Goal: Transaction & Acquisition: Book appointment/travel/reservation

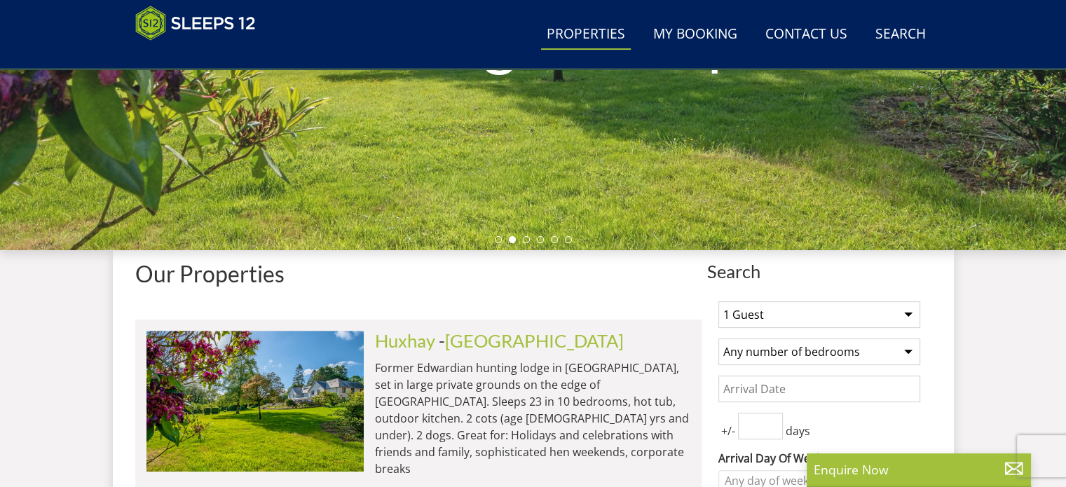
scroll to position [365, 0]
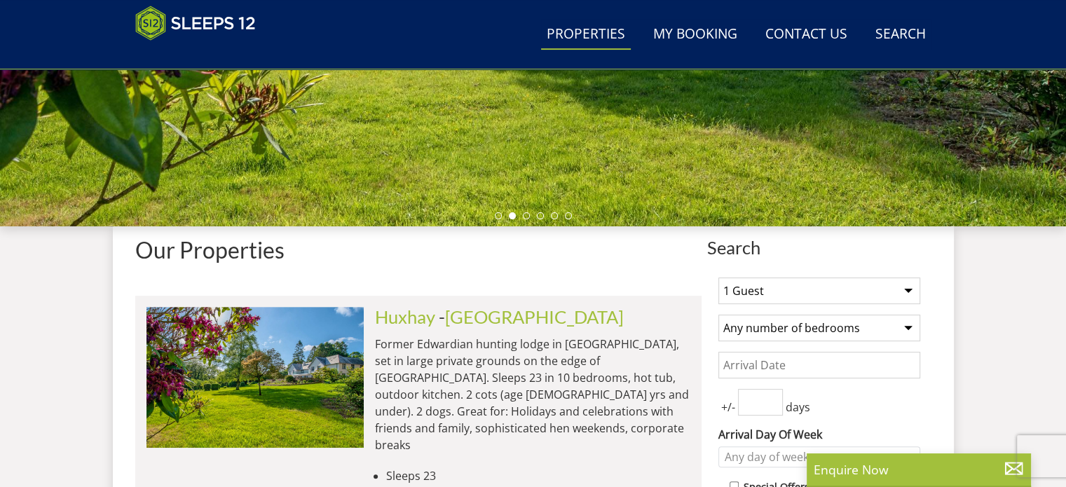
click at [911, 287] on select "1 Guest 2 Guests 3 Guests 4 Guests 5 Guests 6 Guests 7 Guests 8 Guests 9 Guests…" at bounding box center [820, 291] width 202 height 27
select select "10"
click at [719, 278] on select "1 Guest 2 Guests 3 Guests 4 Guests 5 Guests 6 Guests 7 Guests 8 Guests 9 Guests…" at bounding box center [820, 291] width 202 height 27
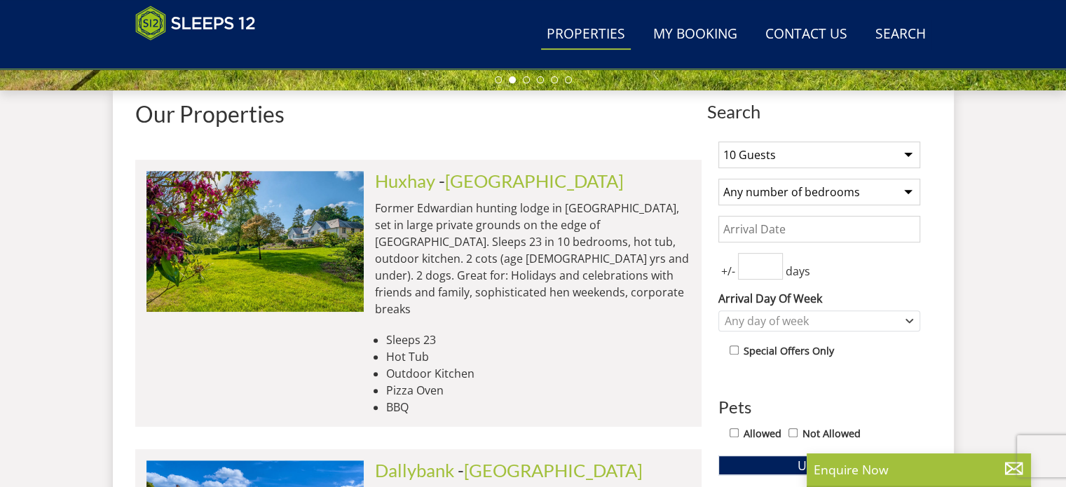
scroll to position [505, 0]
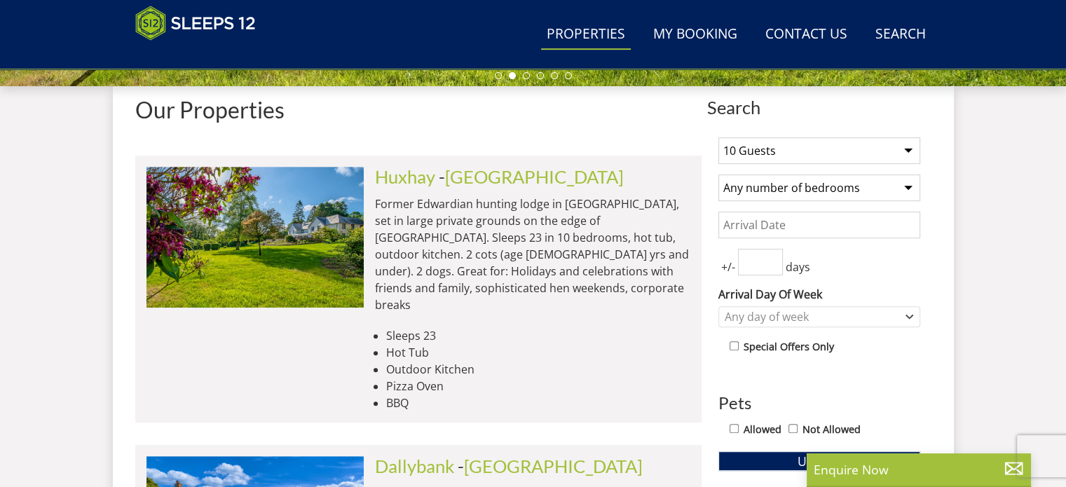
click at [906, 182] on select "Any number of bedrooms 1 Bedroom 2 Bedrooms 3 Bedrooms 4 Bedrooms 5 Bedrooms 6 …" at bounding box center [820, 188] width 202 height 27
select select "6"
click at [719, 175] on select "Any number of bedrooms 1 Bedroom 2 Bedrooms 3 Bedrooms 4 Bedrooms 5 Bedrooms 6 …" at bounding box center [820, 188] width 202 height 27
click at [908, 226] on input "Date" at bounding box center [820, 225] width 202 height 27
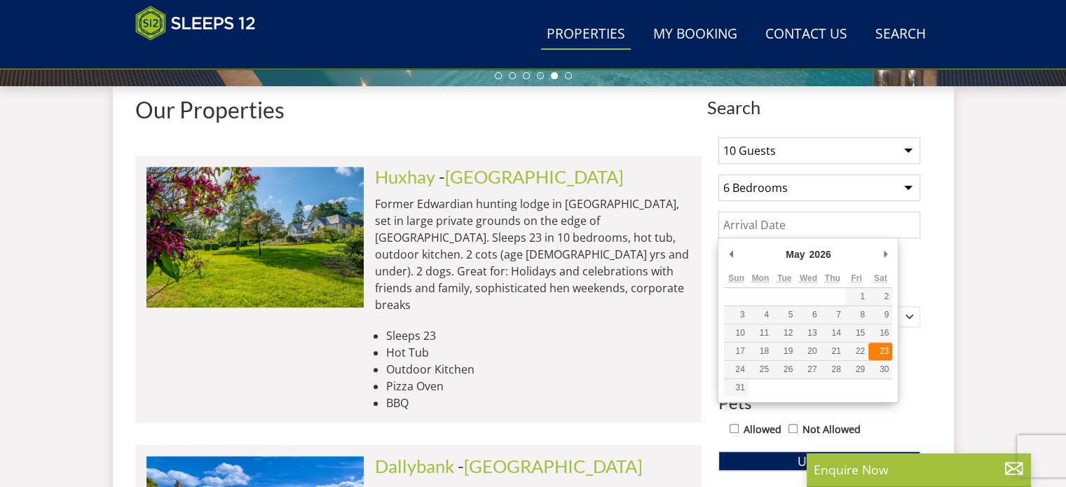
type input "[DATE]"
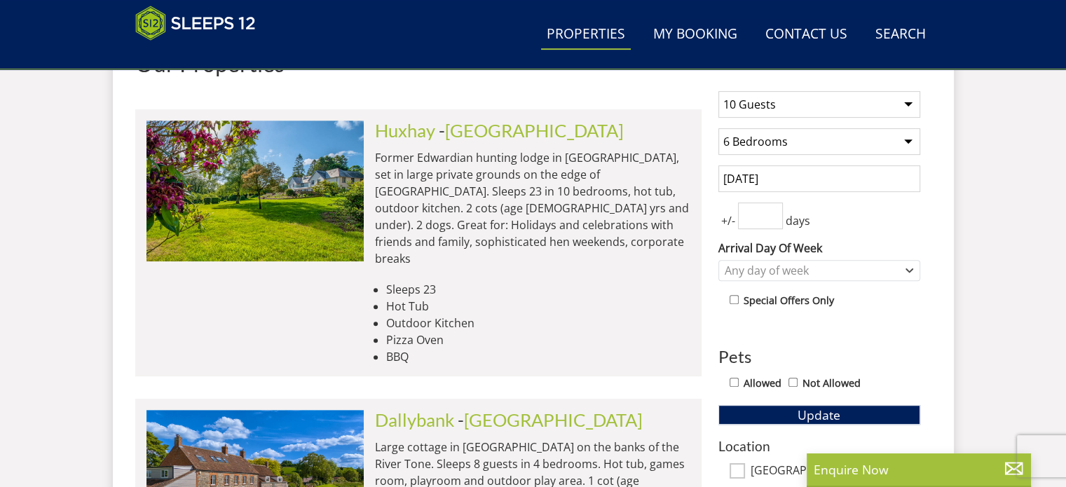
scroll to position [575, 0]
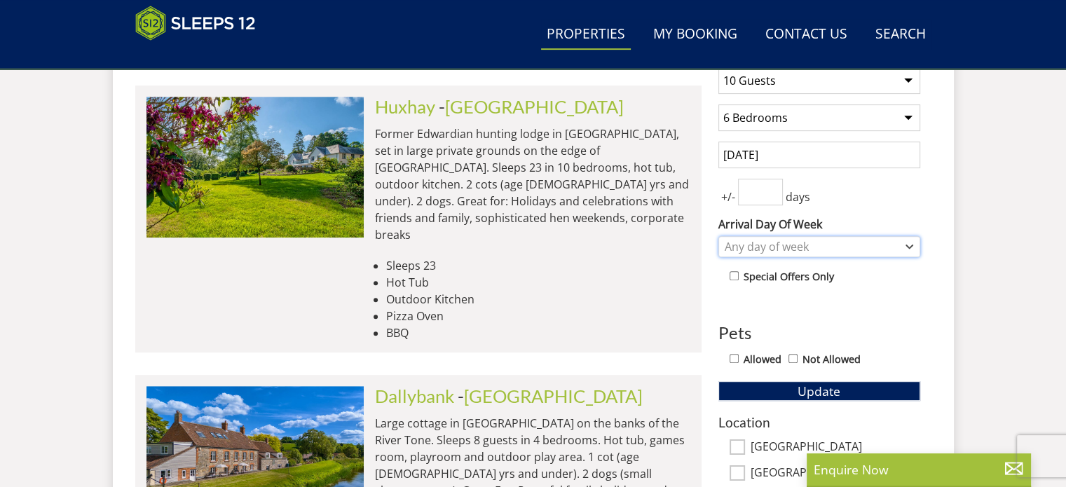
click at [911, 243] on icon "Combobox" at bounding box center [910, 247] width 8 height 8
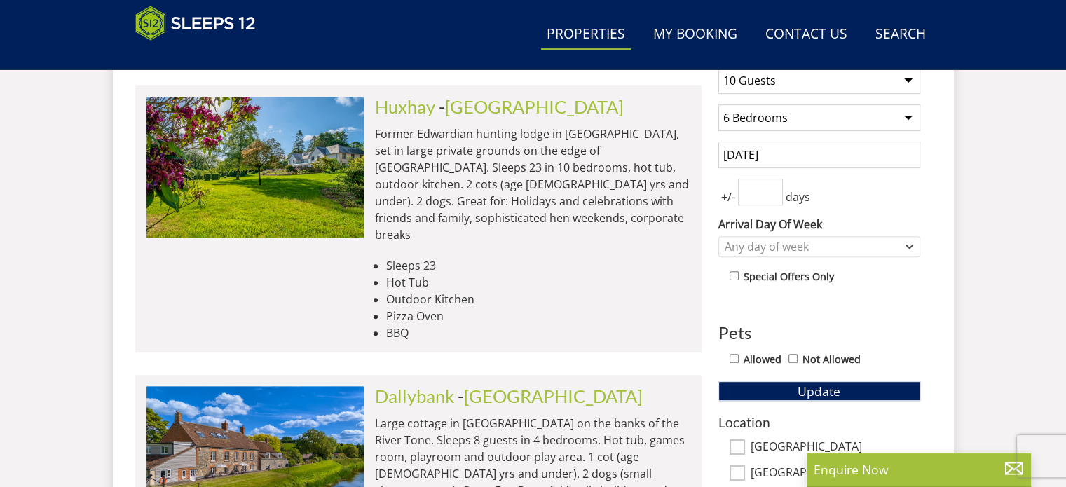
click at [734, 354] on input "Allowed" at bounding box center [734, 358] width 9 height 9
checkbox input "true"
click at [872, 381] on button "Update" at bounding box center [820, 391] width 202 height 20
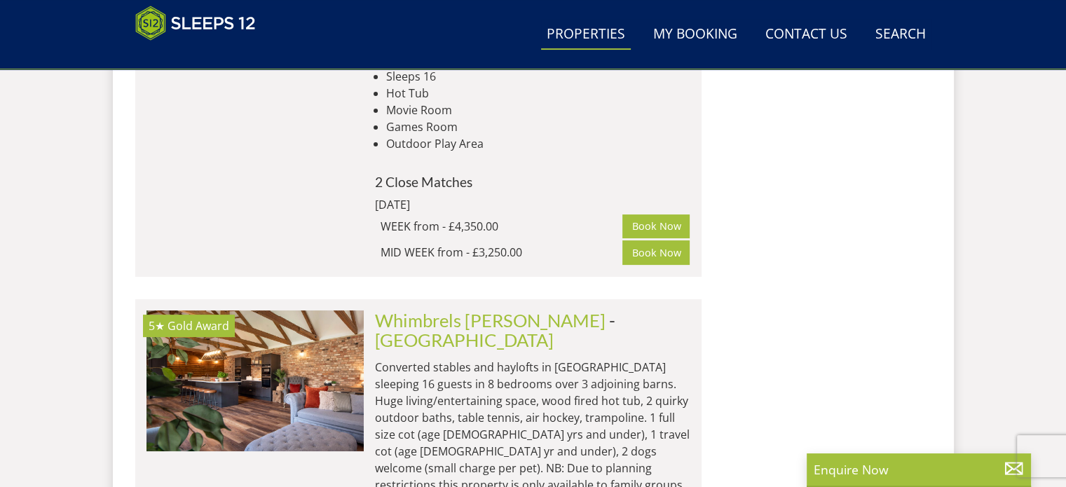
scroll to position [5482, 0]
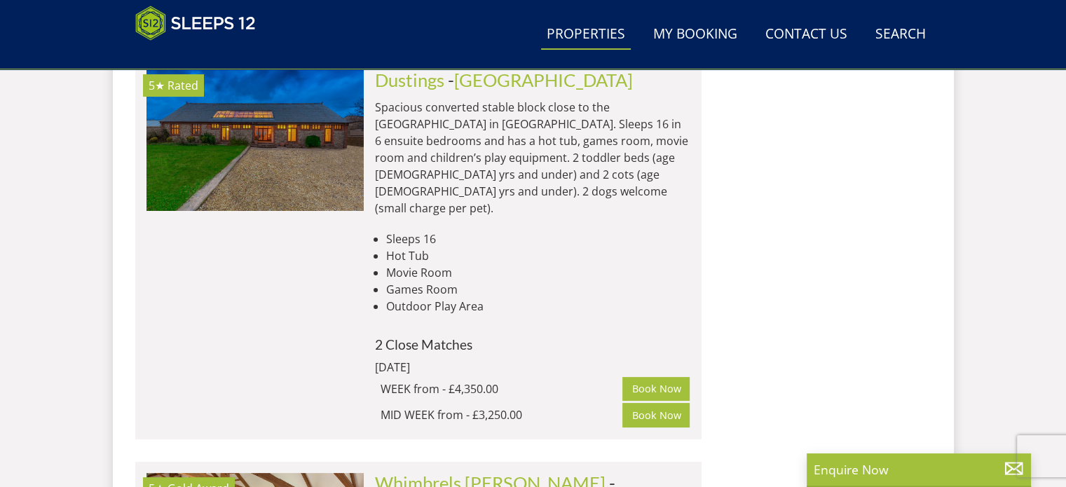
click at [449, 473] on link "Whimbrels [PERSON_NAME]" at bounding box center [490, 483] width 231 height 21
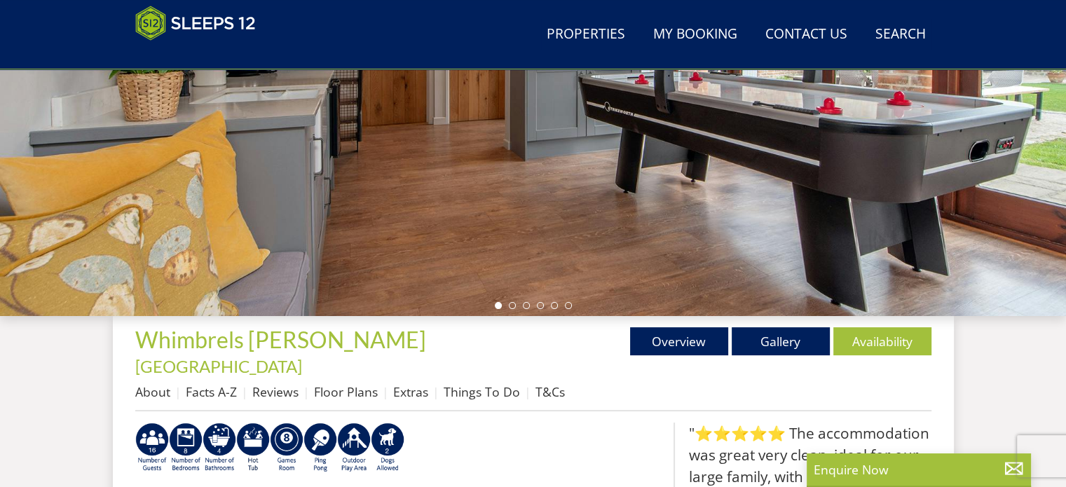
scroll to position [280, 0]
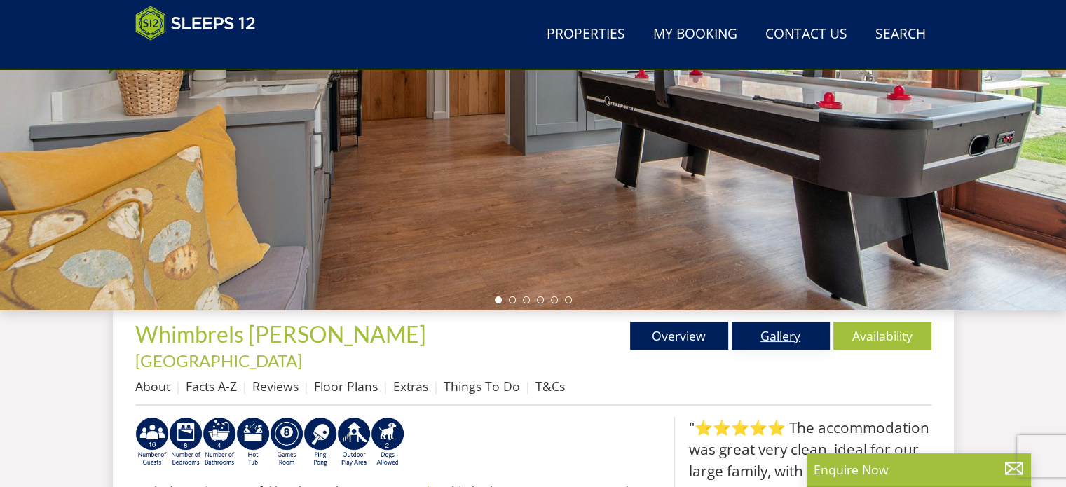
click at [773, 337] on link "Gallery" at bounding box center [781, 336] width 98 height 28
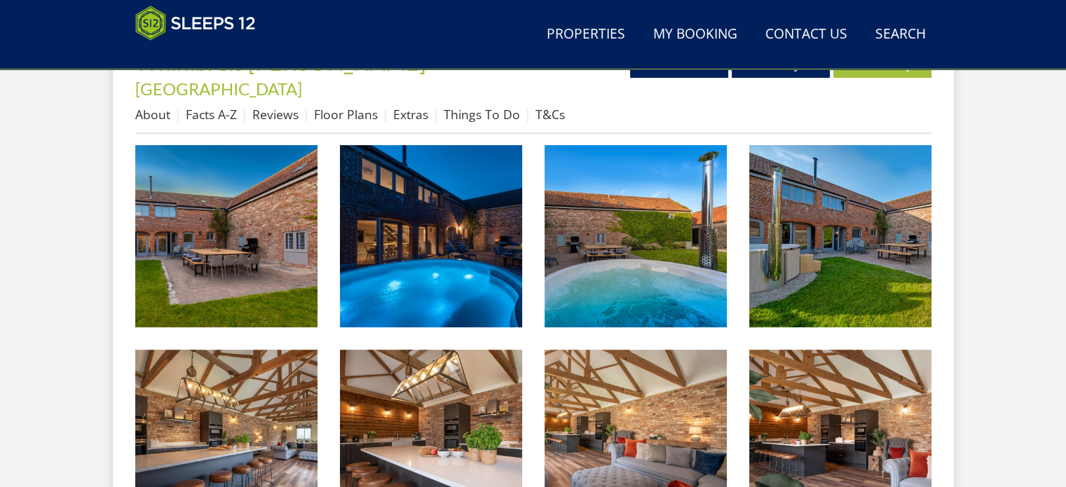
scroll to position [561, 0]
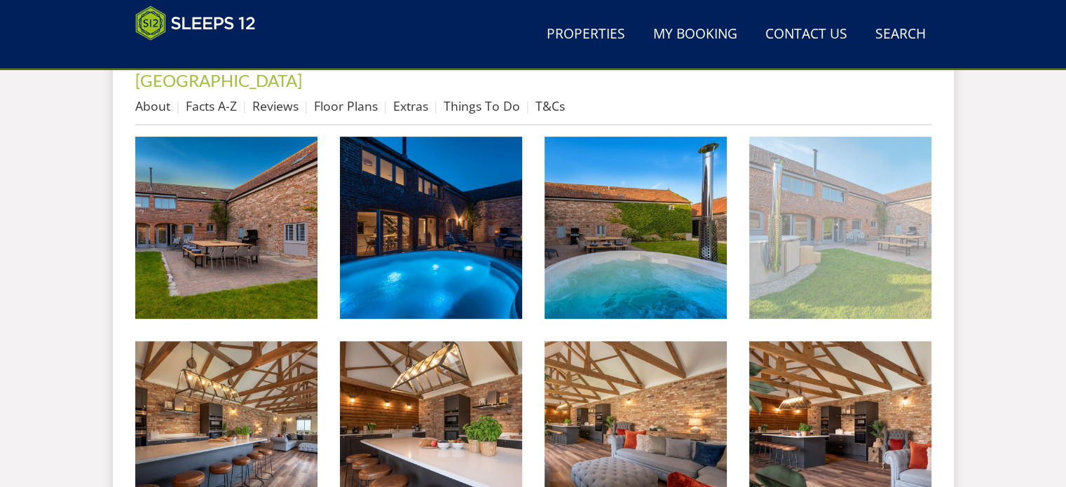
click at [836, 183] on img at bounding box center [840, 228] width 182 height 182
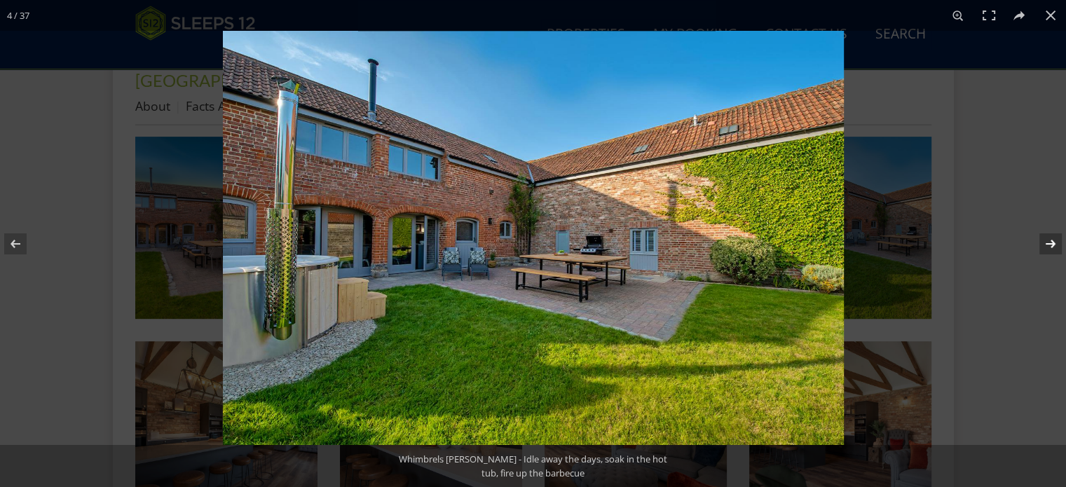
click at [1050, 238] on button at bounding box center [1041, 244] width 49 height 70
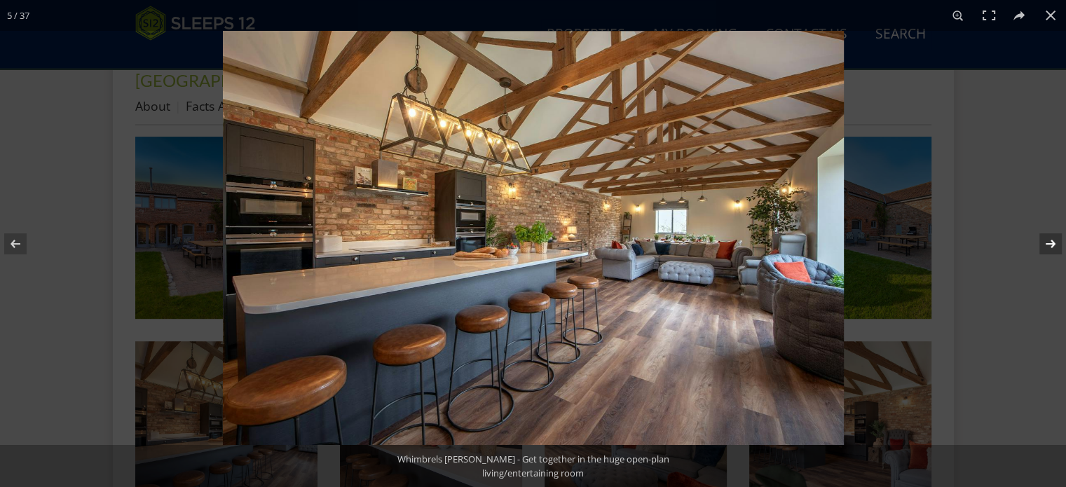
click at [1050, 238] on button at bounding box center [1041, 244] width 49 height 70
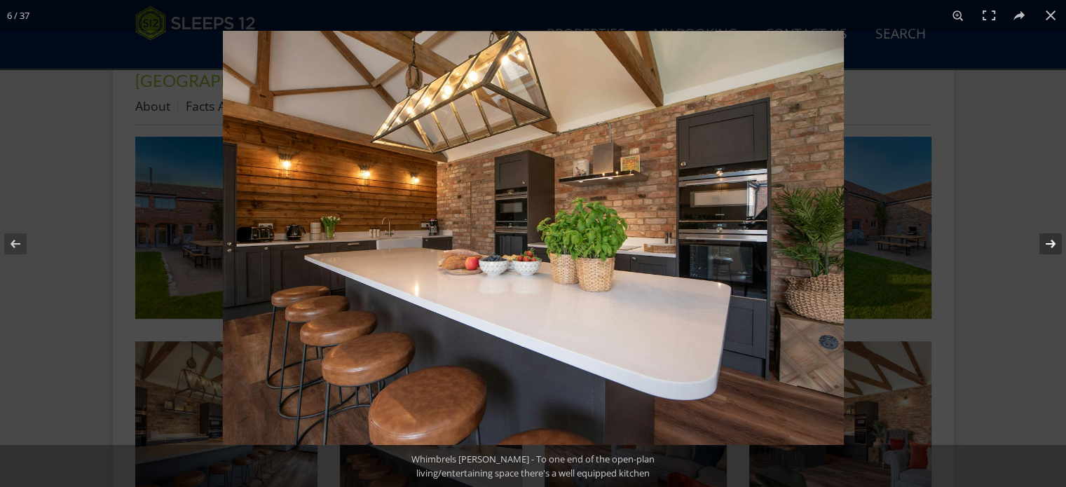
click at [1050, 238] on button at bounding box center [1041, 244] width 49 height 70
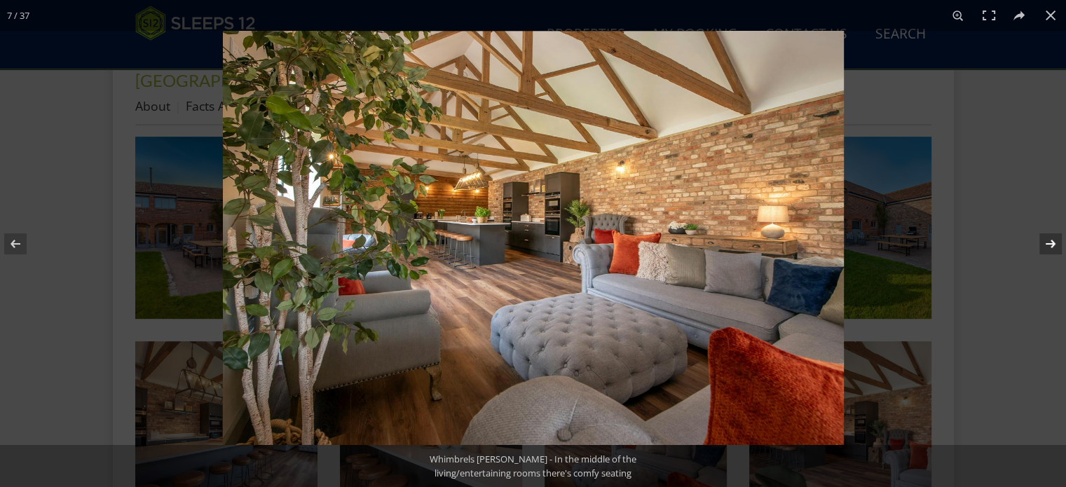
click at [1050, 238] on button at bounding box center [1041, 244] width 49 height 70
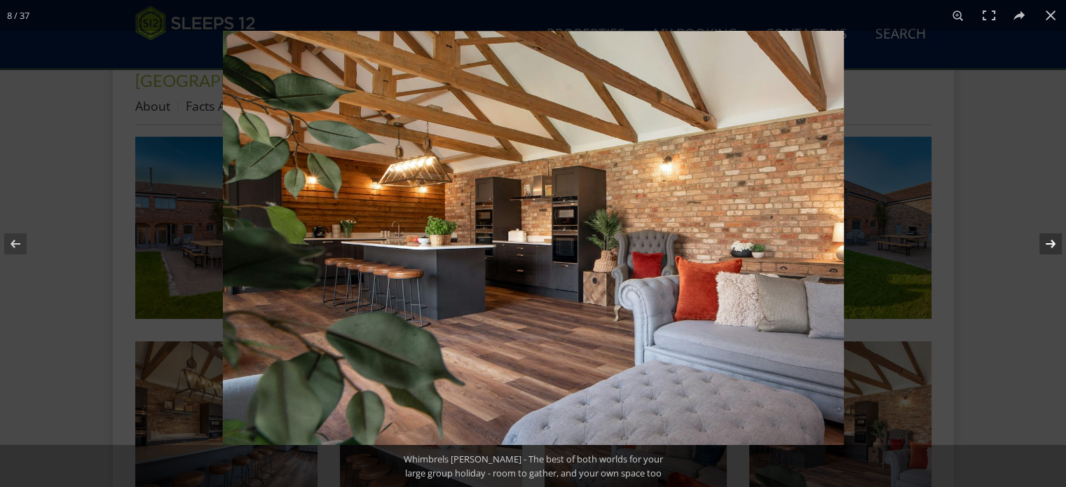
click at [1050, 238] on button at bounding box center [1041, 244] width 49 height 70
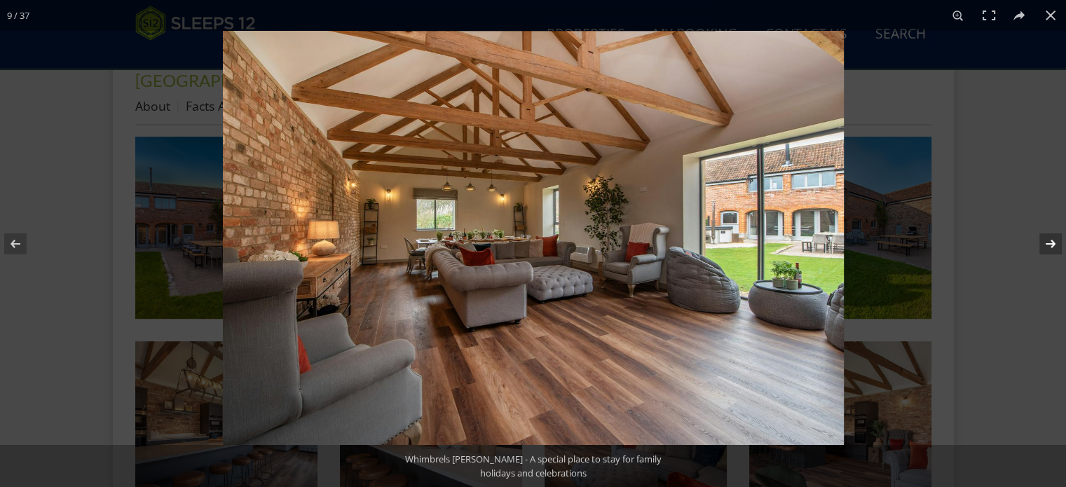
click at [1050, 238] on button at bounding box center [1041, 244] width 49 height 70
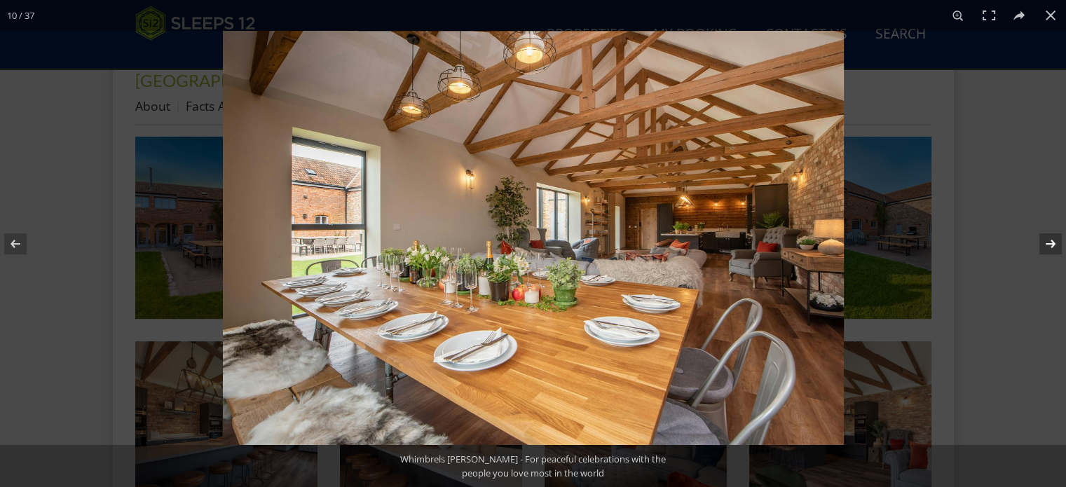
click at [1050, 238] on button at bounding box center [1041, 244] width 49 height 70
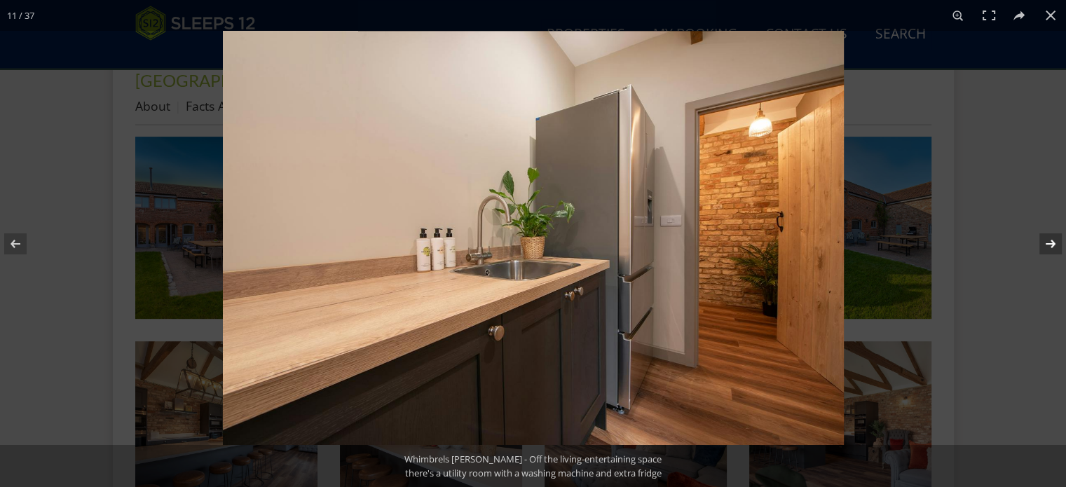
click at [1050, 238] on button at bounding box center [1041, 244] width 49 height 70
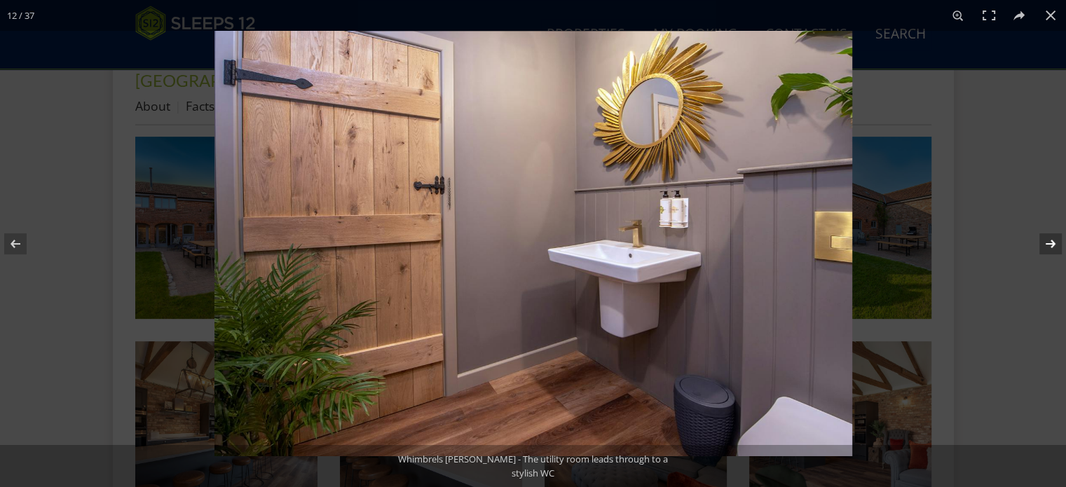
click at [1050, 238] on button at bounding box center [1041, 244] width 49 height 70
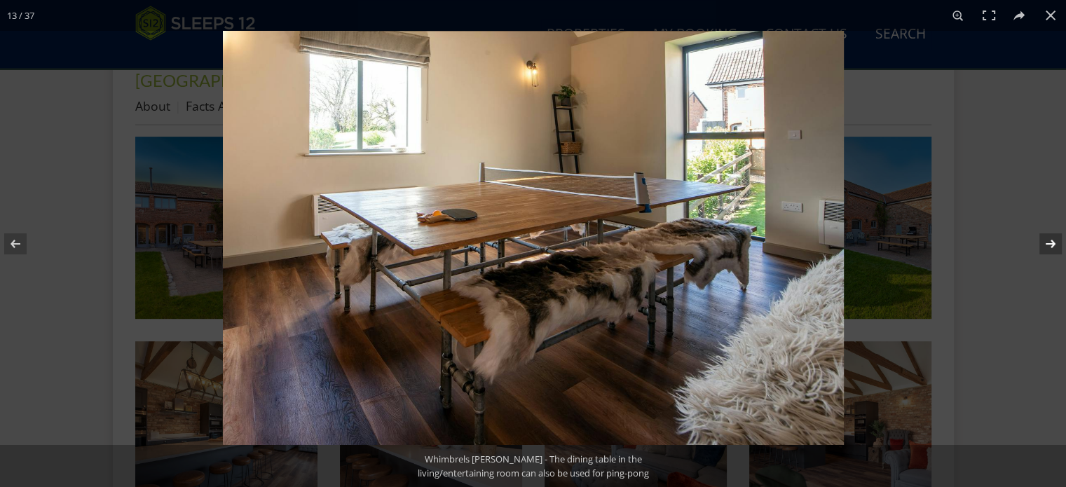
click at [1050, 238] on button at bounding box center [1041, 244] width 49 height 70
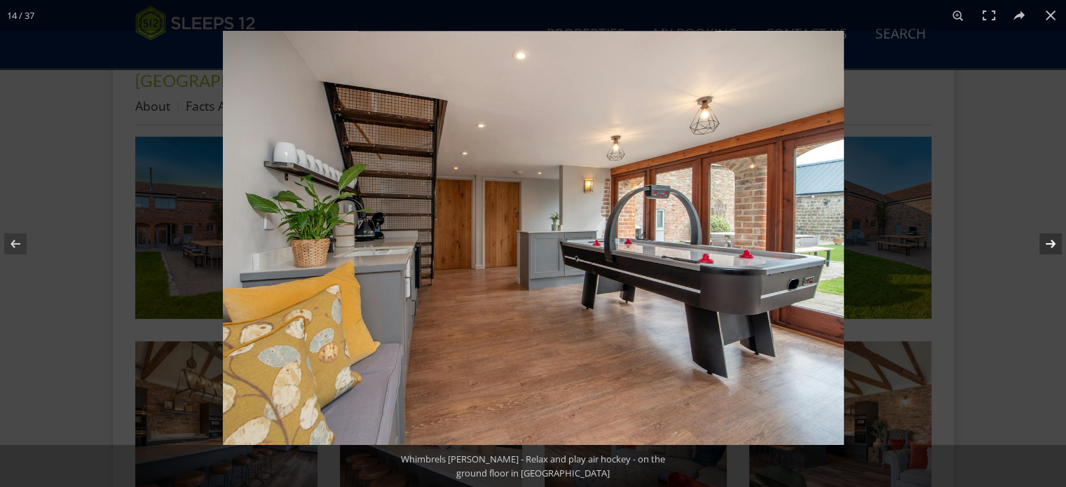
click at [1050, 238] on button at bounding box center [1041, 244] width 49 height 70
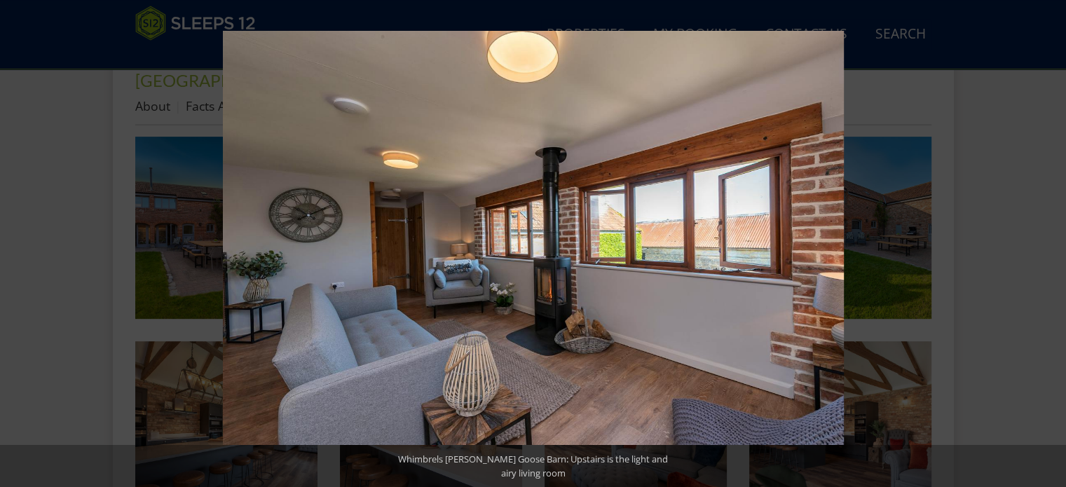
click at [1050, 238] on button at bounding box center [1041, 244] width 49 height 70
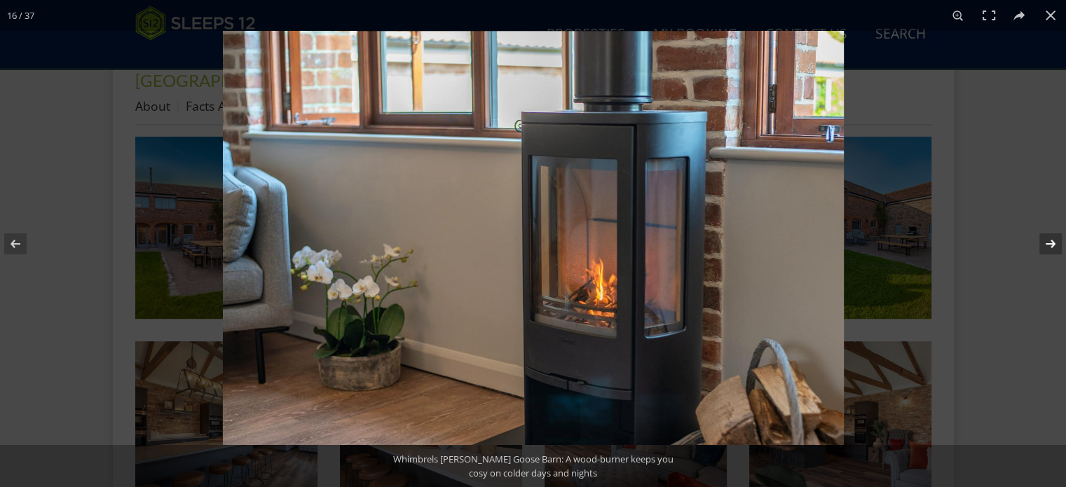
click at [1050, 247] on button at bounding box center [1041, 244] width 49 height 70
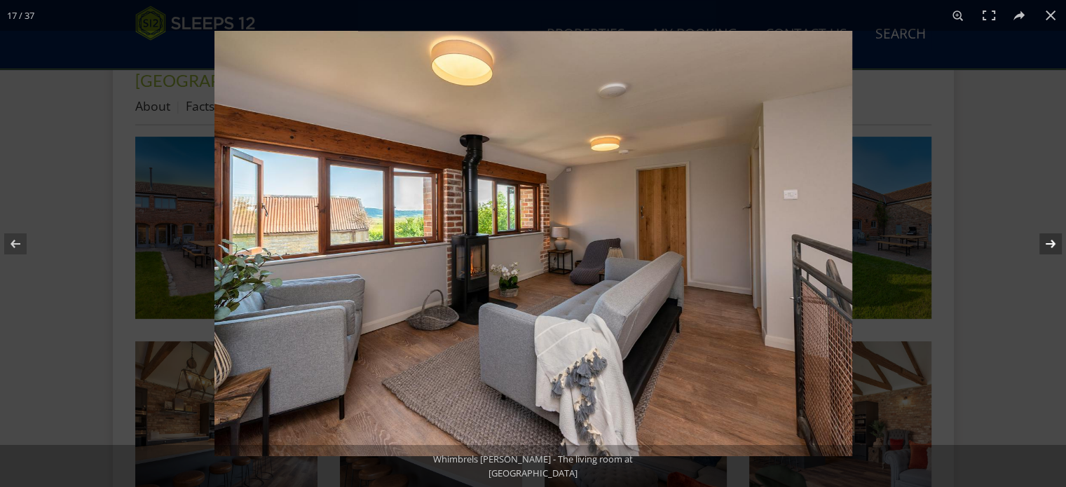
click at [1050, 247] on button at bounding box center [1041, 244] width 49 height 70
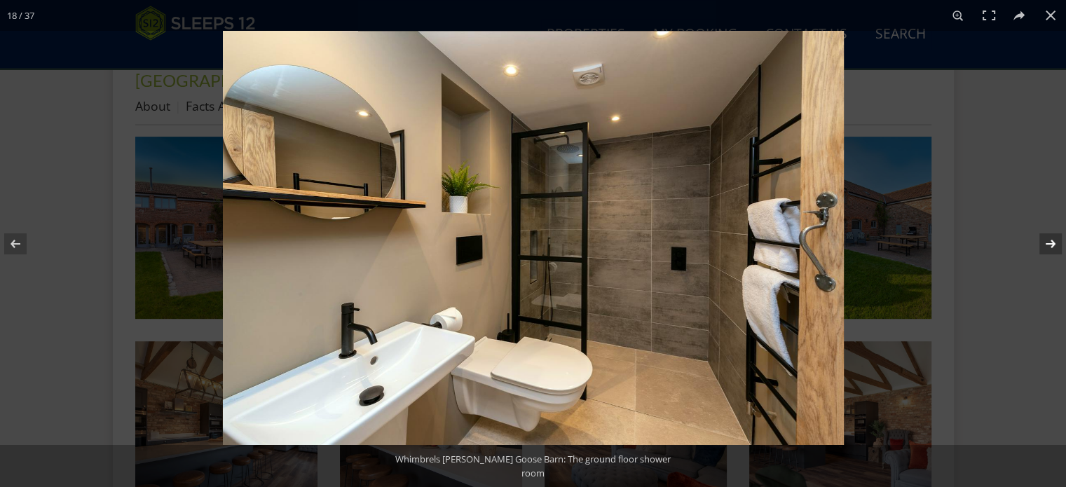
click at [1050, 247] on button at bounding box center [1041, 244] width 49 height 70
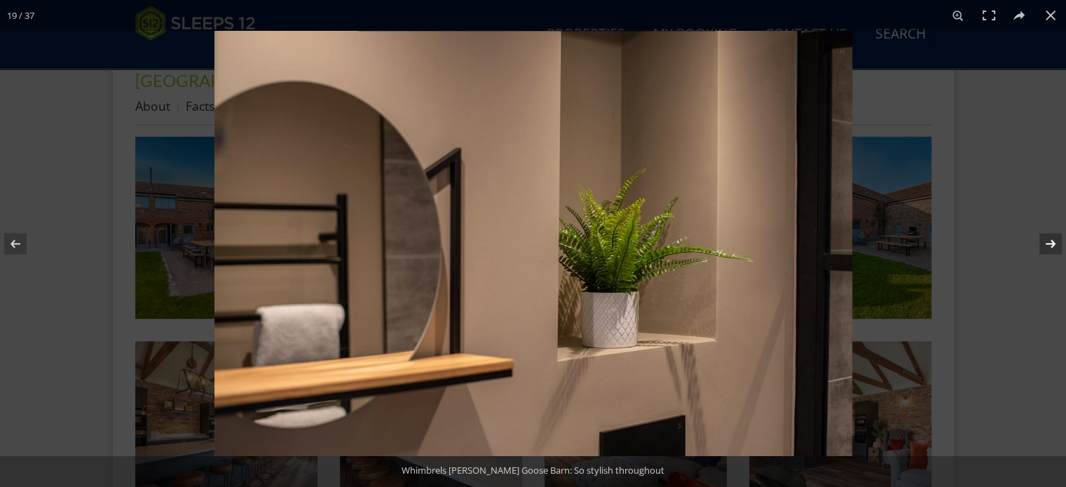
click at [1050, 247] on button at bounding box center [1041, 244] width 49 height 70
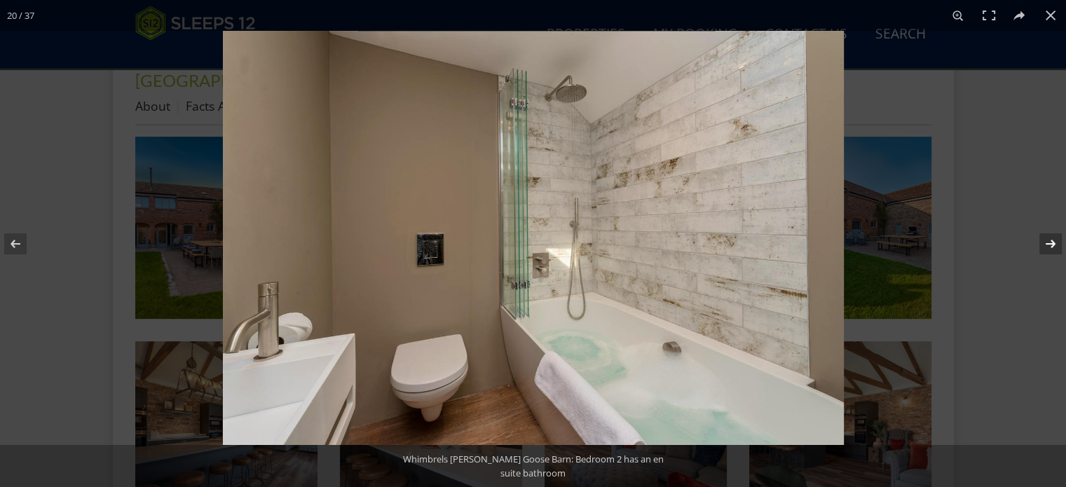
click at [1050, 247] on button at bounding box center [1041, 244] width 49 height 70
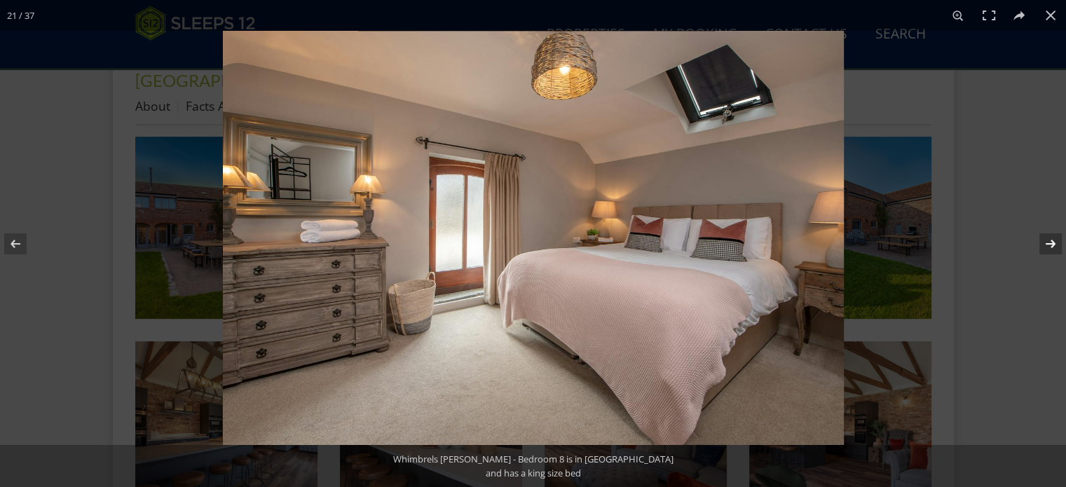
click at [1050, 247] on button at bounding box center [1041, 244] width 49 height 70
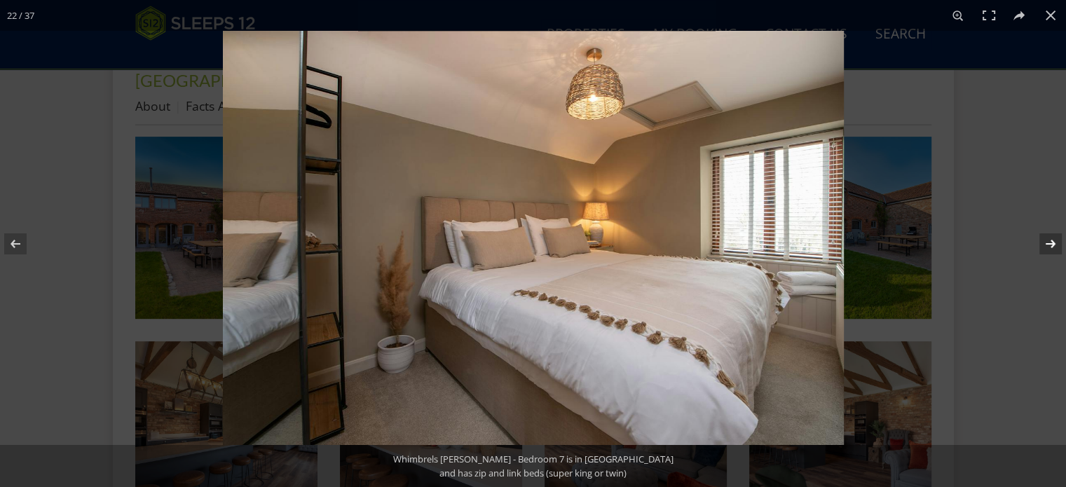
click at [1050, 247] on button at bounding box center [1041, 244] width 49 height 70
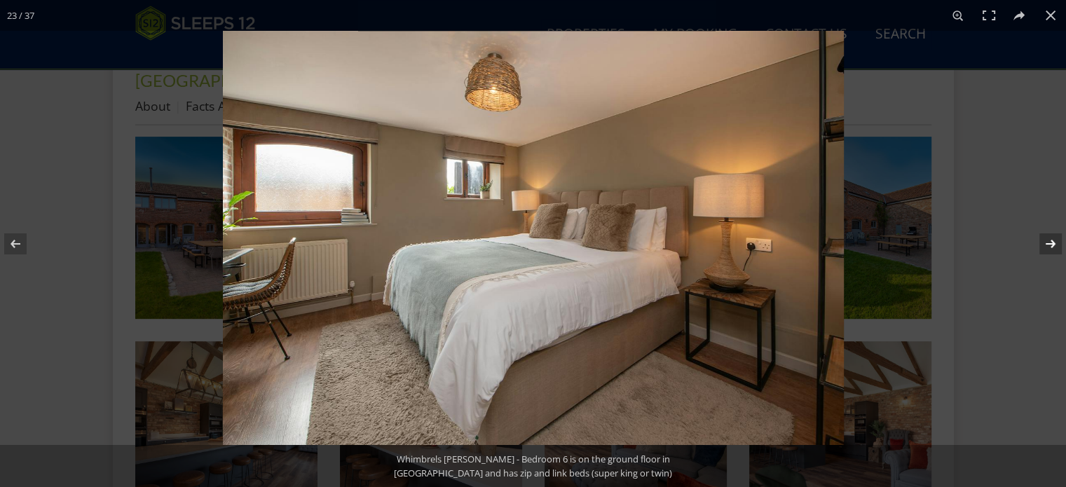
click at [1050, 247] on button at bounding box center [1041, 244] width 49 height 70
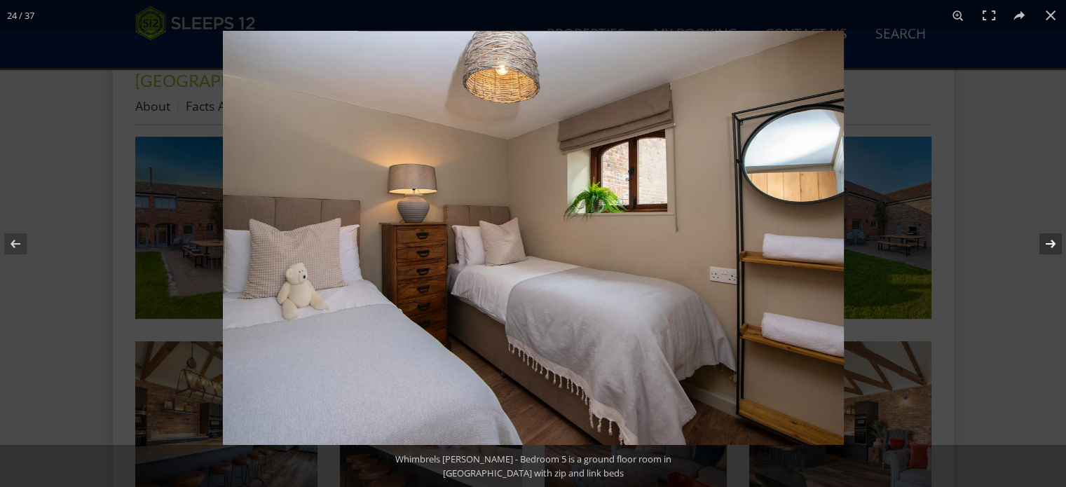
click at [1050, 247] on button at bounding box center [1041, 244] width 49 height 70
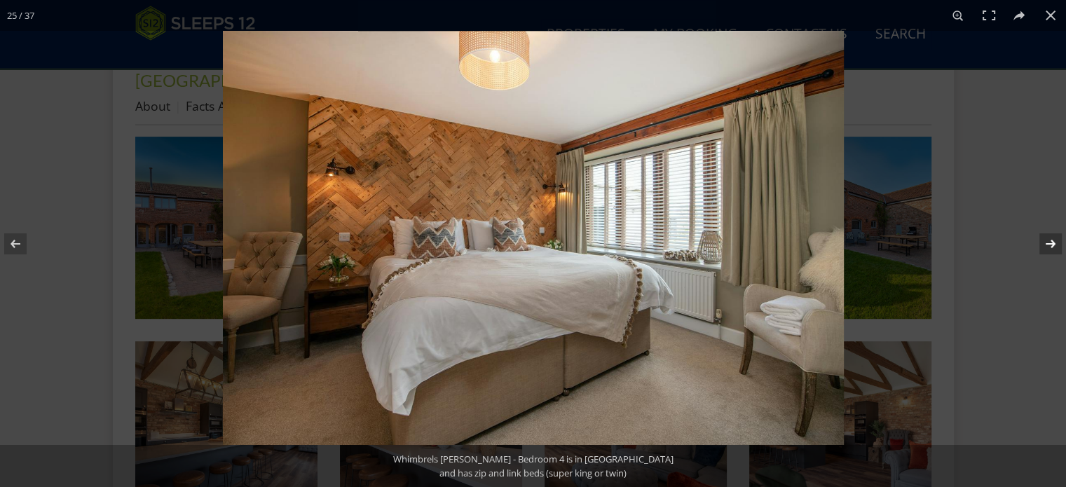
click at [1050, 247] on button at bounding box center [1041, 244] width 49 height 70
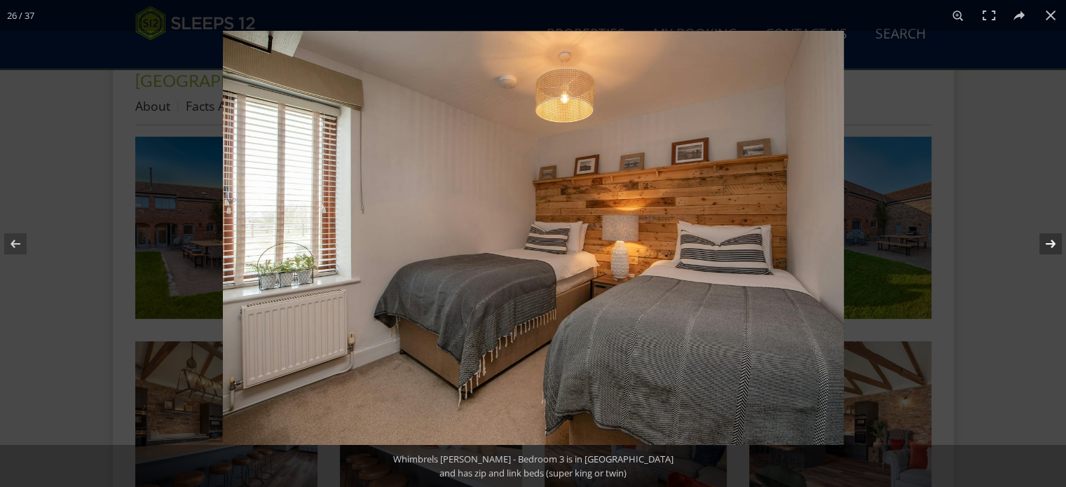
click at [1050, 247] on button at bounding box center [1041, 244] width 49 height 70
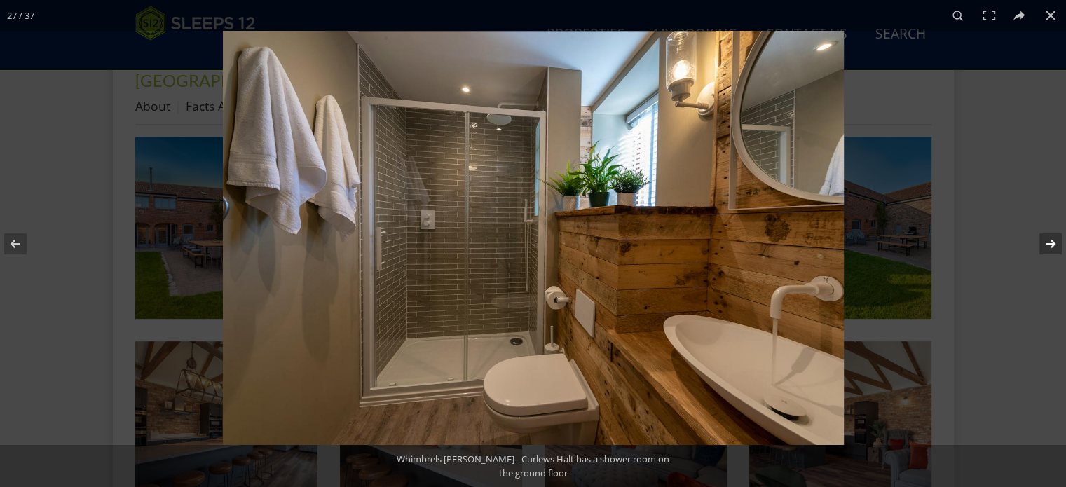
click at [1050, 247] on button at bounding box center [1041, 244] width 49 height 70
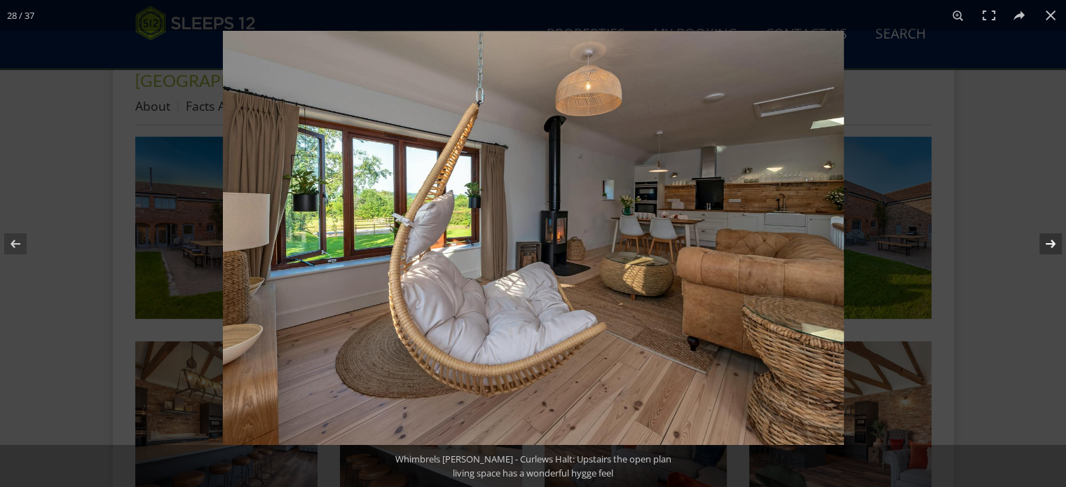
click at [1050, 247] on button at bounding box center [1041, 244] width 49 height 70
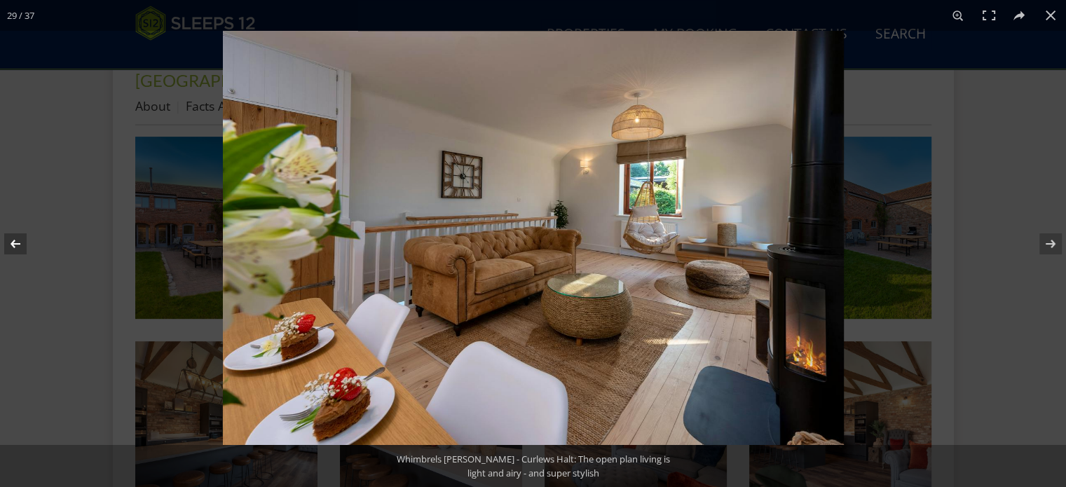
click at [14, 241] on button at bounding box center [24, 244] width 49 height 70
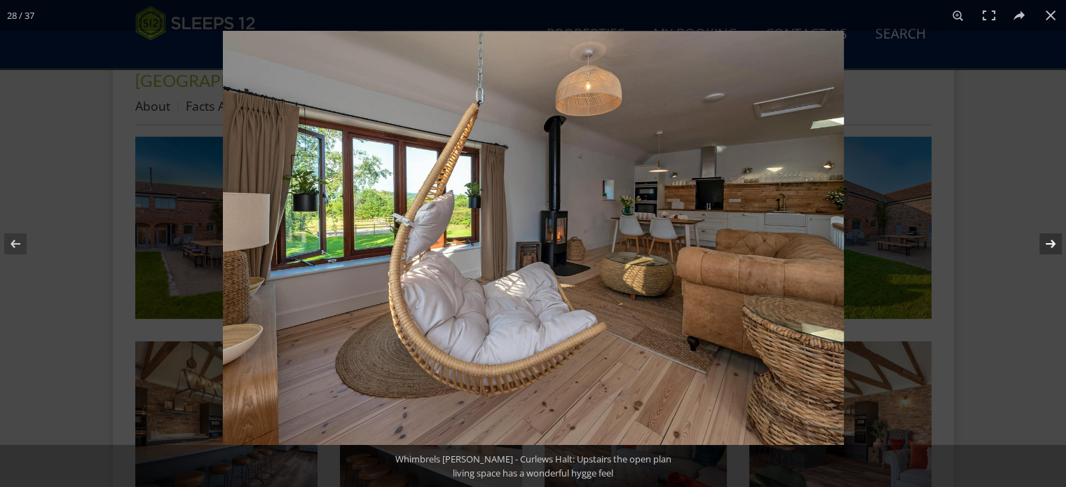
click at [1050, 242] on button at bounding box center [1041, 244] width 49 height 70
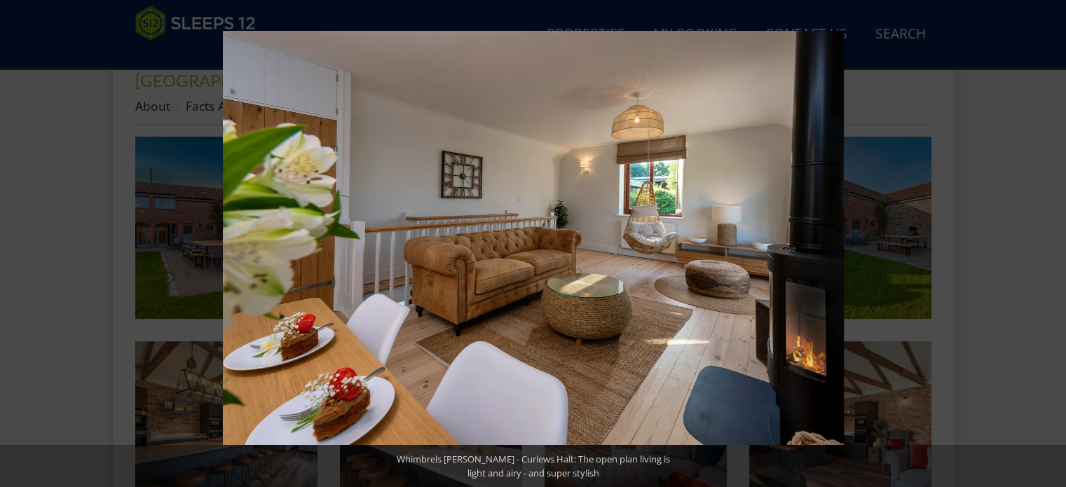
click at [1050, 242] on button at bounding box center [1041, 244] width 49 height 70
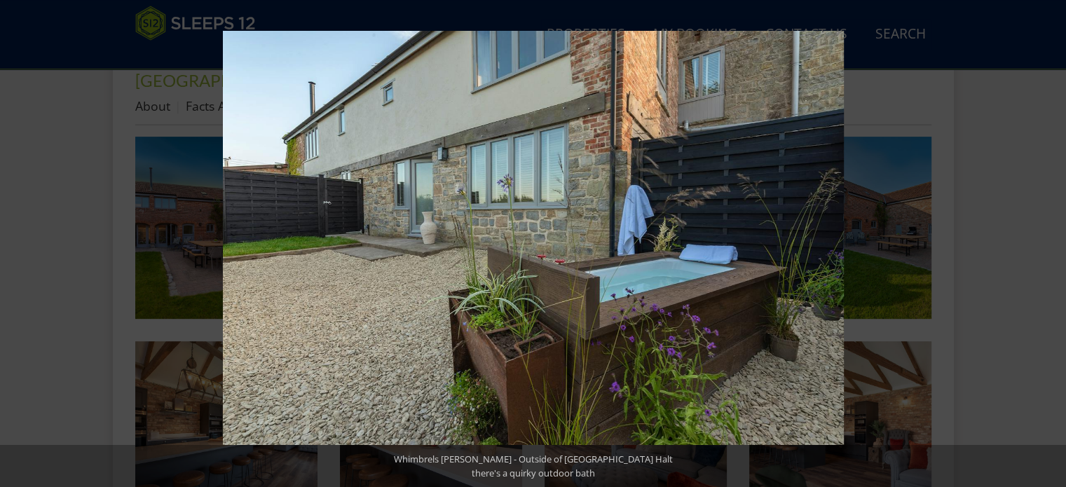
click at [1050, 242] on button at bounding box center [1041, 244] width 49 height 70
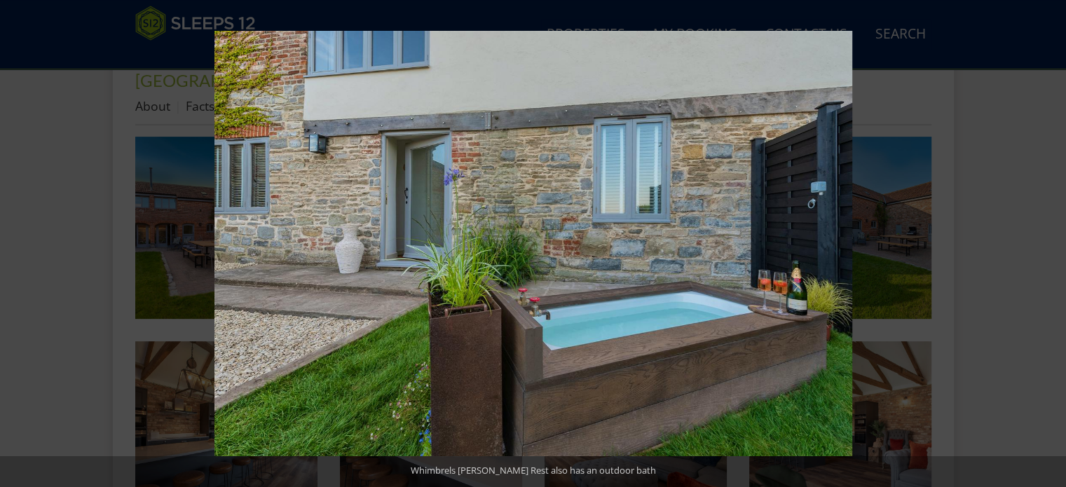
click at [1050, 242] on button at bounding box center [1041, 244] width 49 height 70
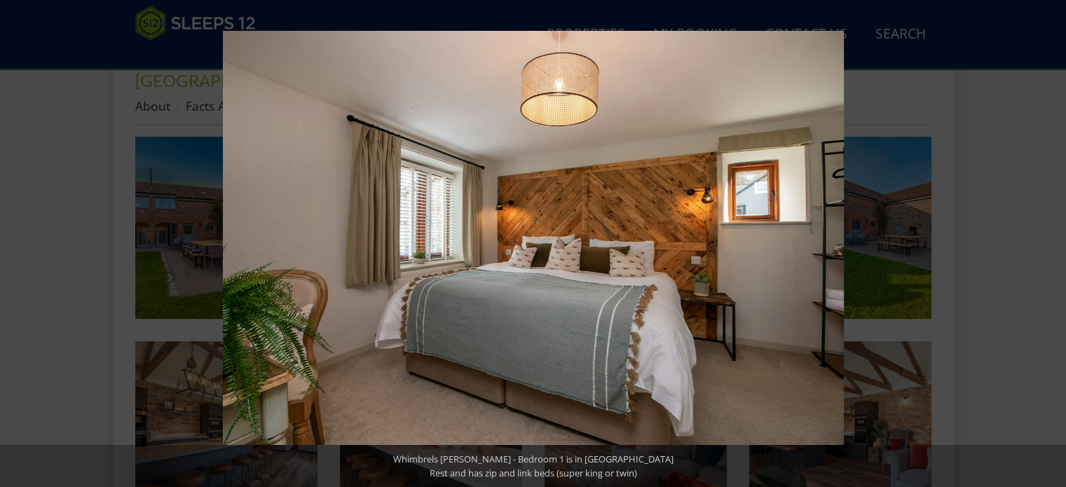
click at [1050, 242] on button at bounding box center [1041, 244] width 49 height 70
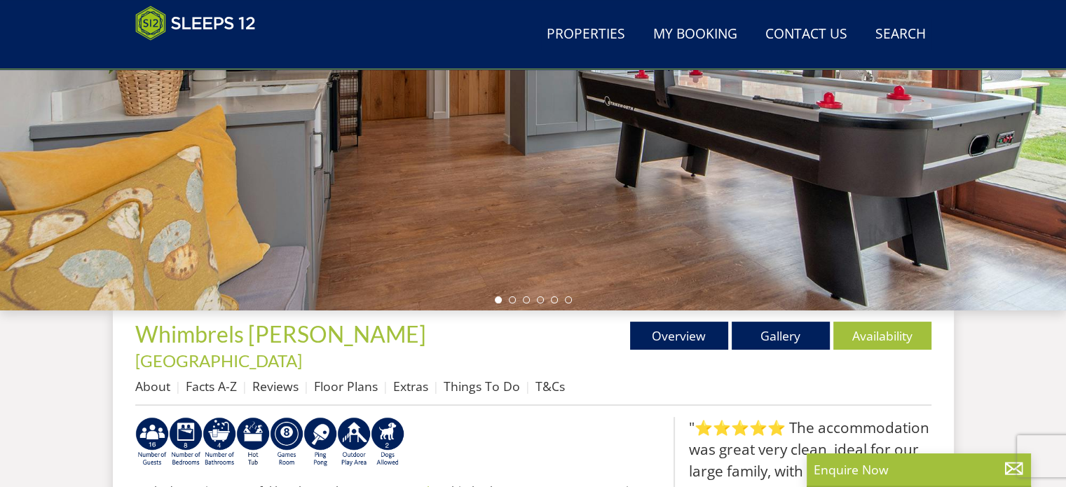
select select "10"
select select "6"
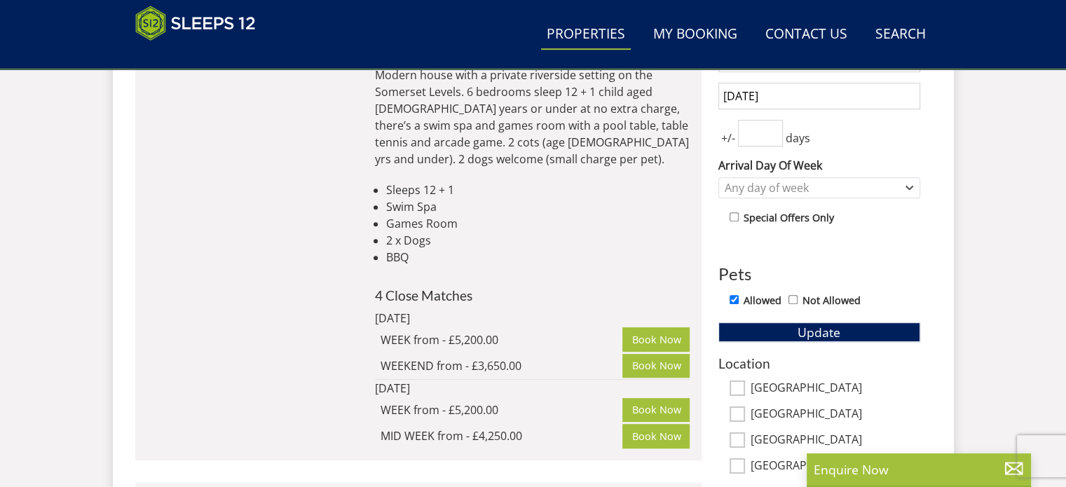
scroll to position [524, 0]
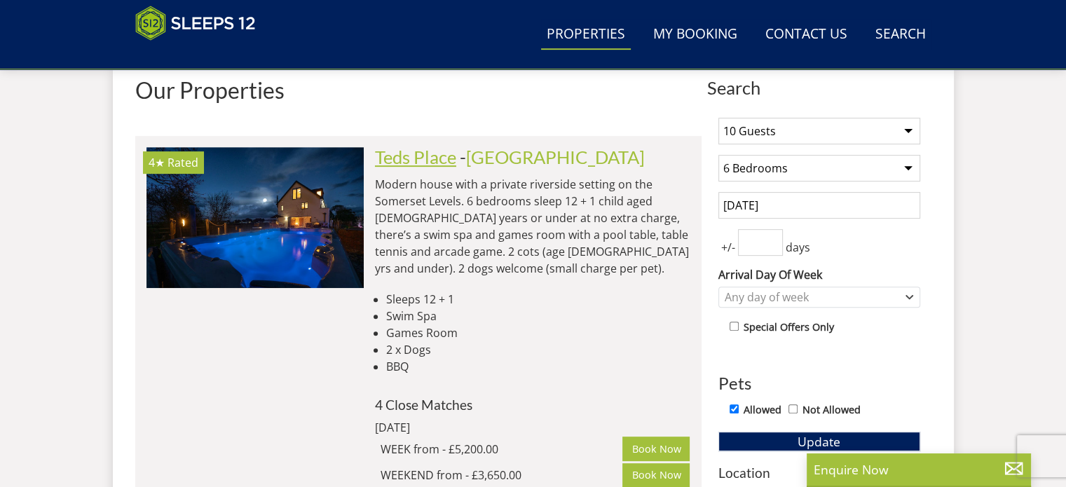
click at [446, 162] on link "Teds Place" at bounding box center [415, 157] width 81 height 21
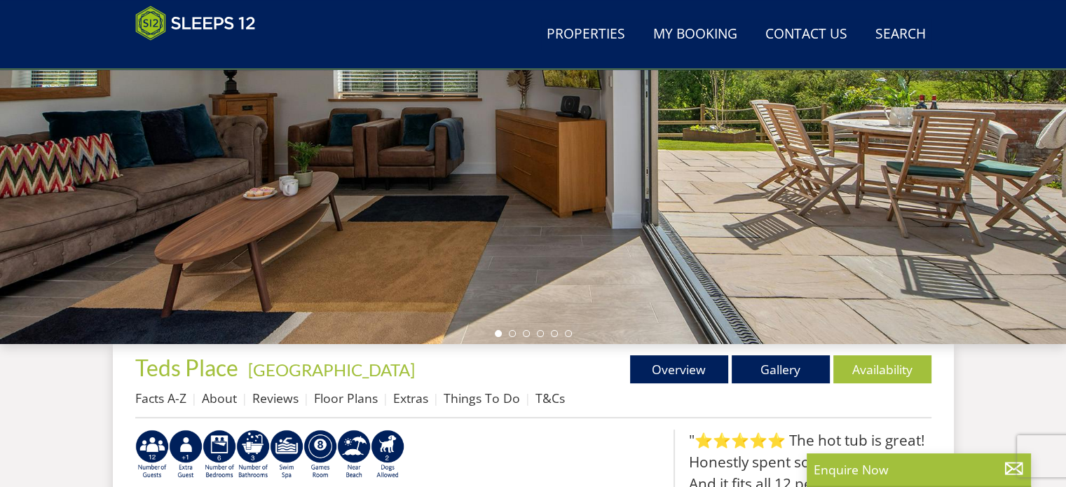
scroll to position [280, 0]
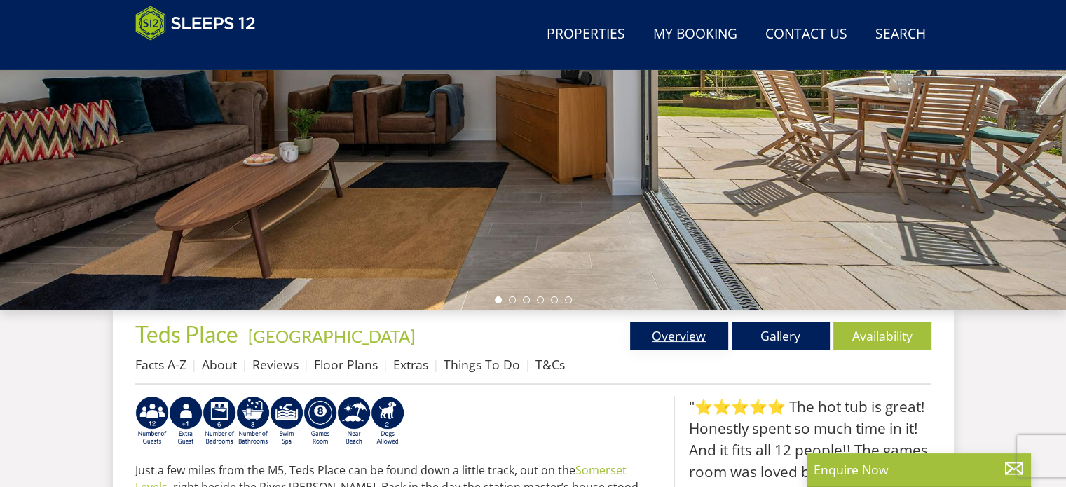
click at [667, 333] on link "Overview" at bounding box center [679, 336] width 98 height 28
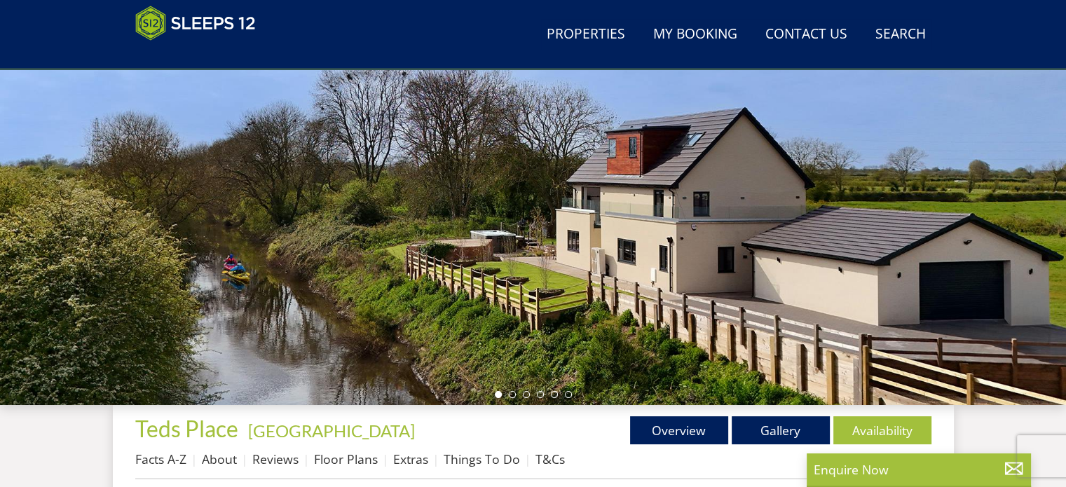
scroll to position [210, 0]
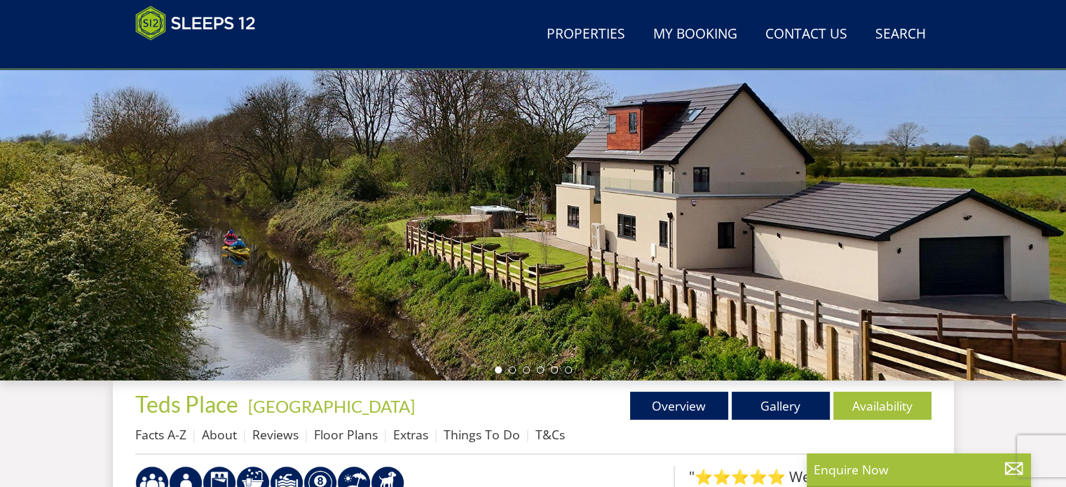
click at [1055, 165] on div at bounding box center [533, 135] width 1066 height 491
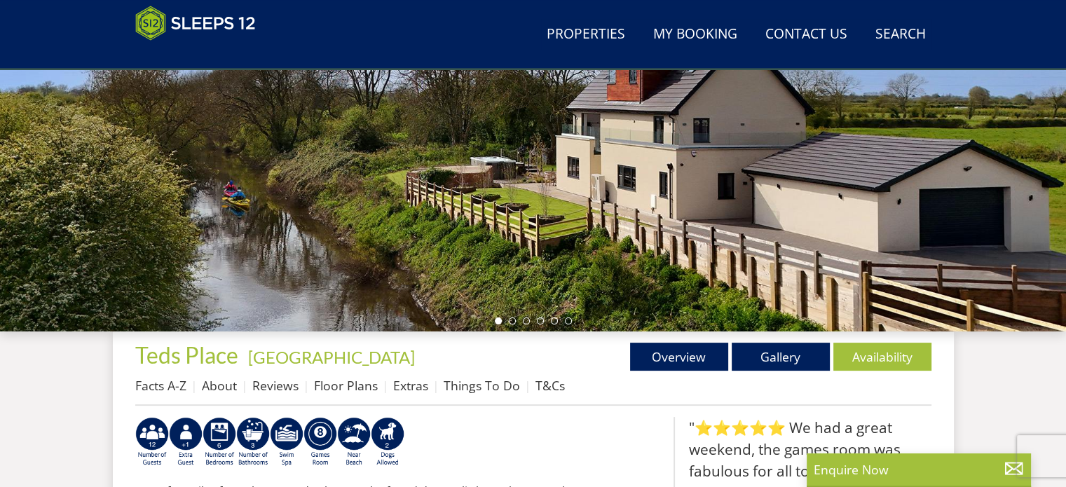
scroll to position [421, 0]
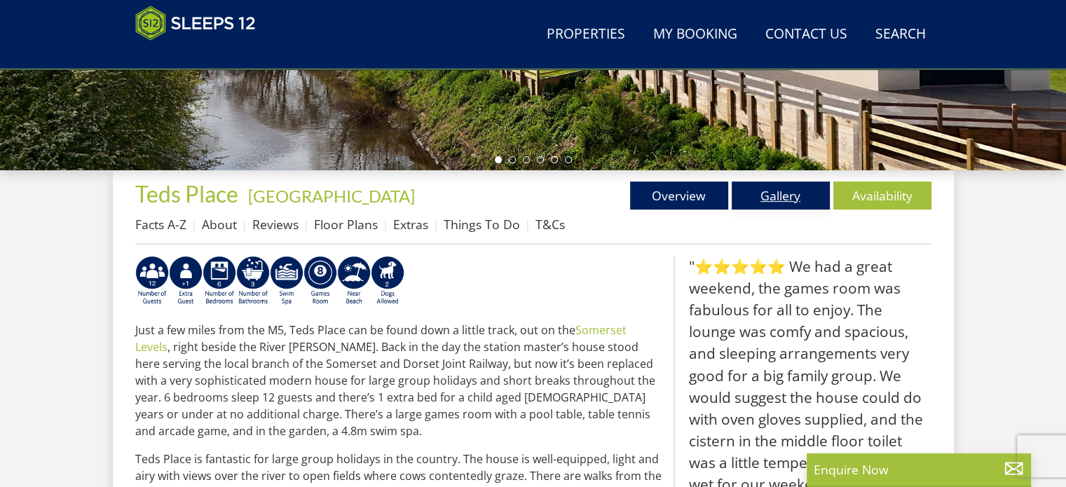
click at [775, 198] on link "Gallery" at bounding box center [781, 196] width 98 height 28
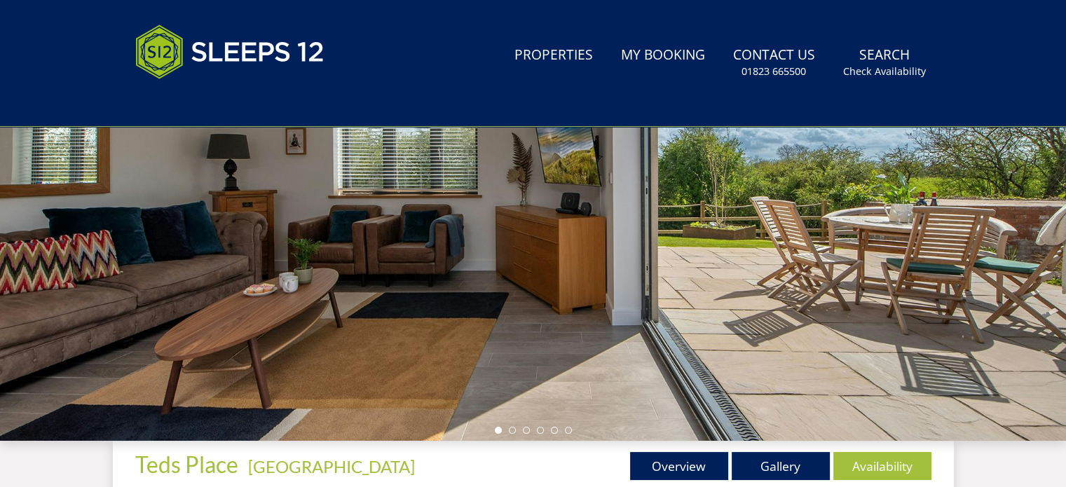
scroll to position [210, 0]
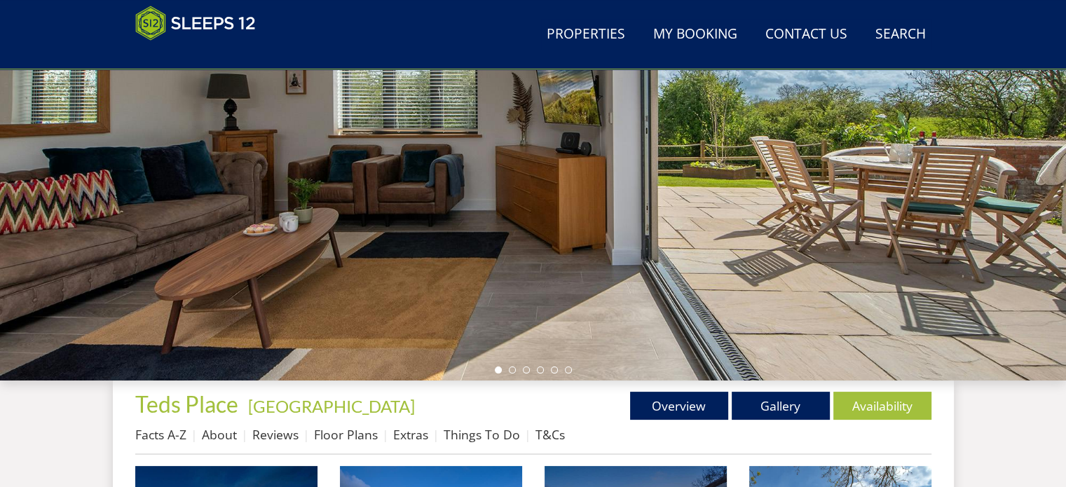
click at [1037, 196] on div at bounding box center [533, 135] width 1066 height 491
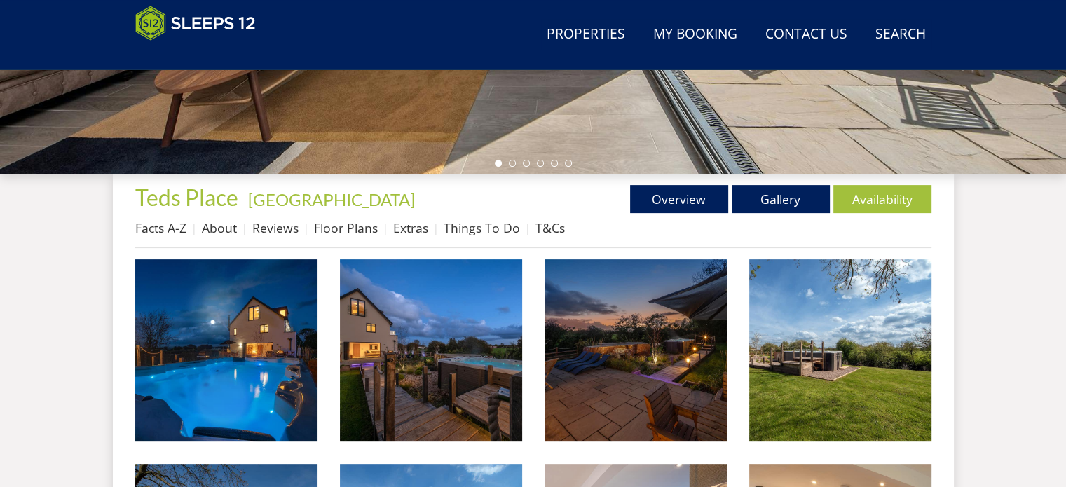
scroll to position [421, 0]
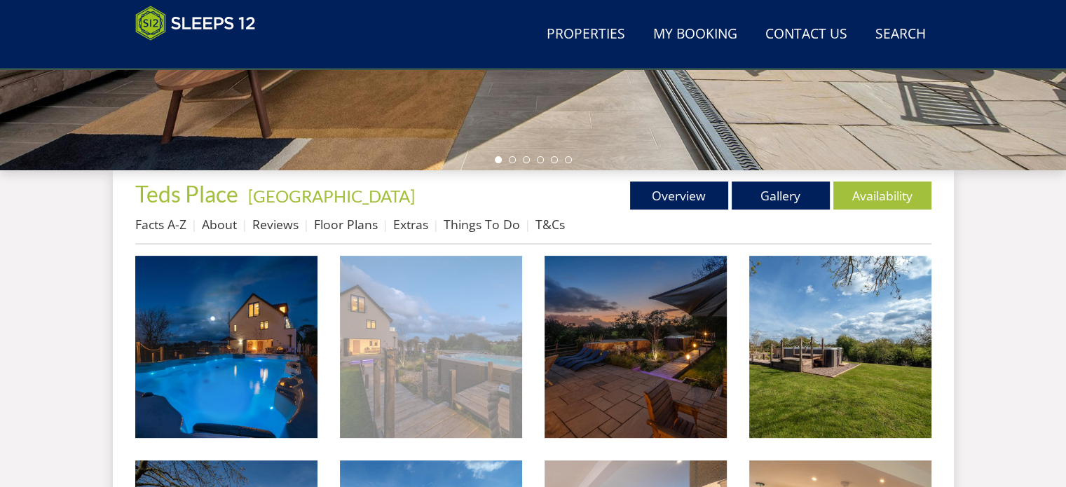
click at [393, 328] on img at bounding box center [431, 347] width 182 height 182
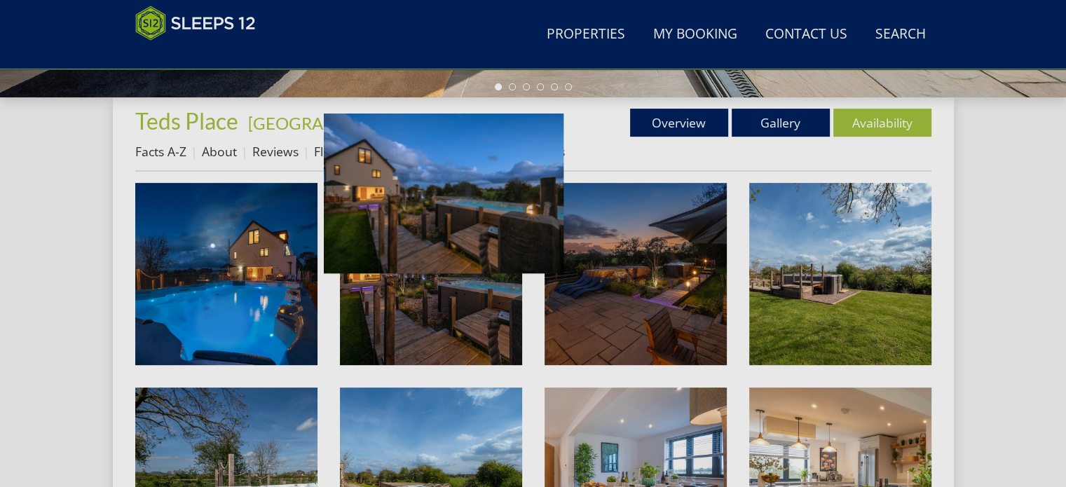
scroll to position [561, 0]
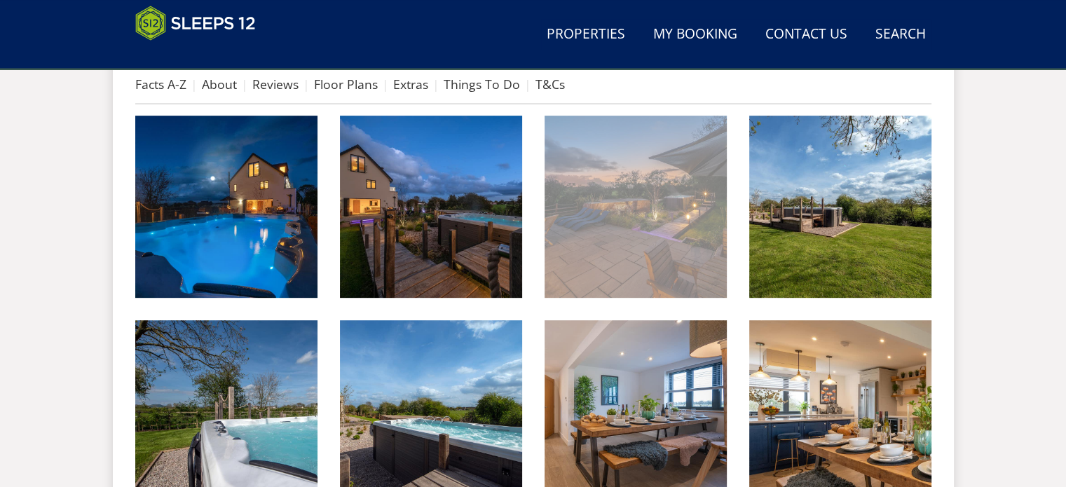
click at [681, 222] on img at bounding box center [636, 207] width 182 height 182
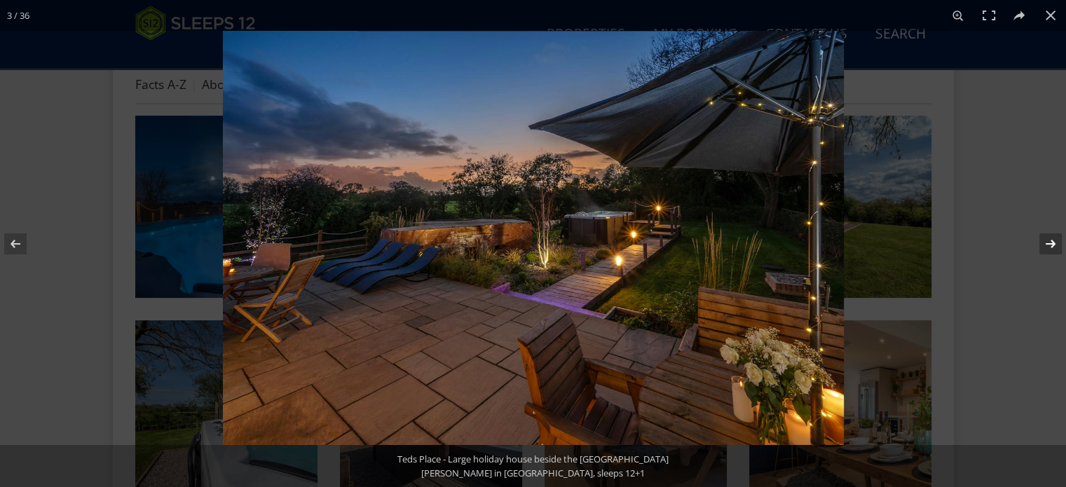
click at [1047, 241] on button at bounding box center [1041, 244] width 49 height 70
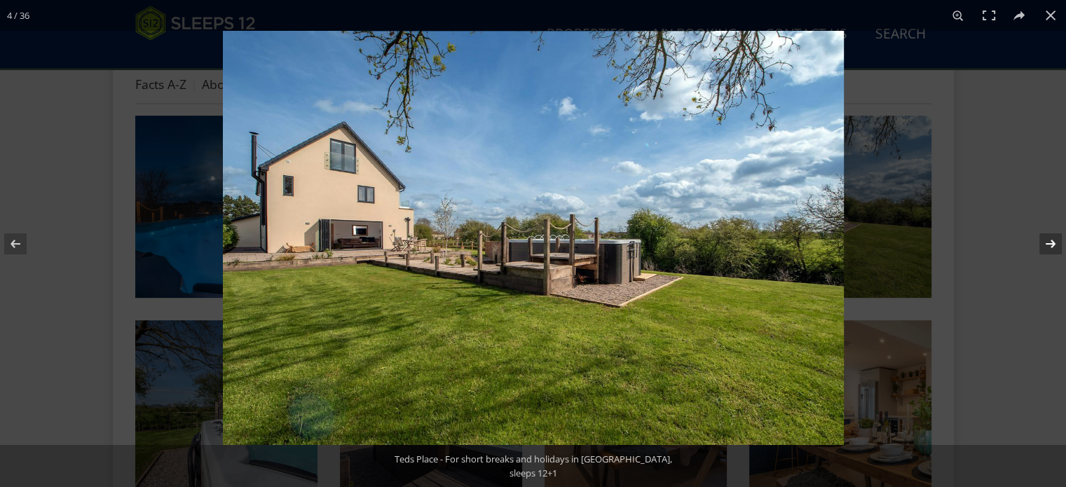
click at [1047, 241] on button at bounding box center [1041, 244] width 49 height 70
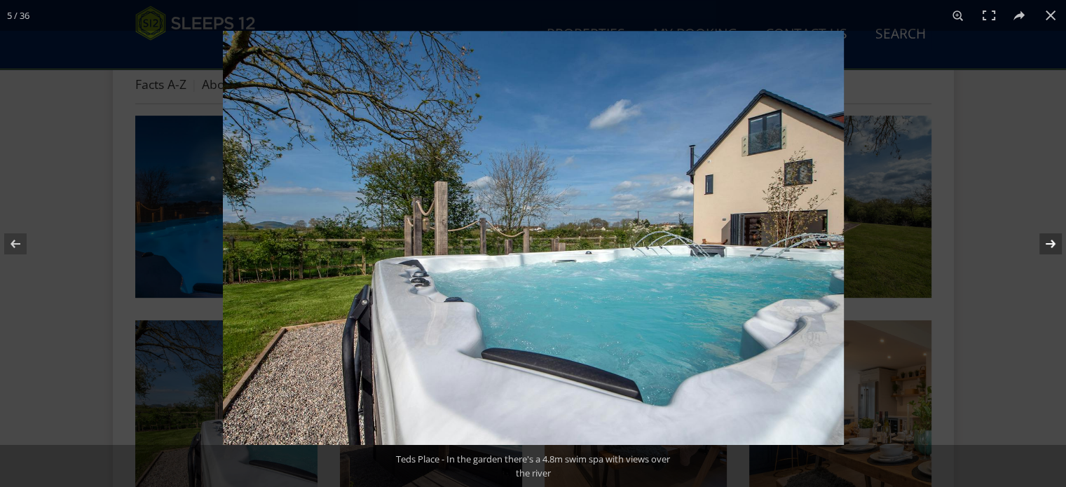
click at [1047, 241] on button at bounding box center [1041, 244] width 49 height 70
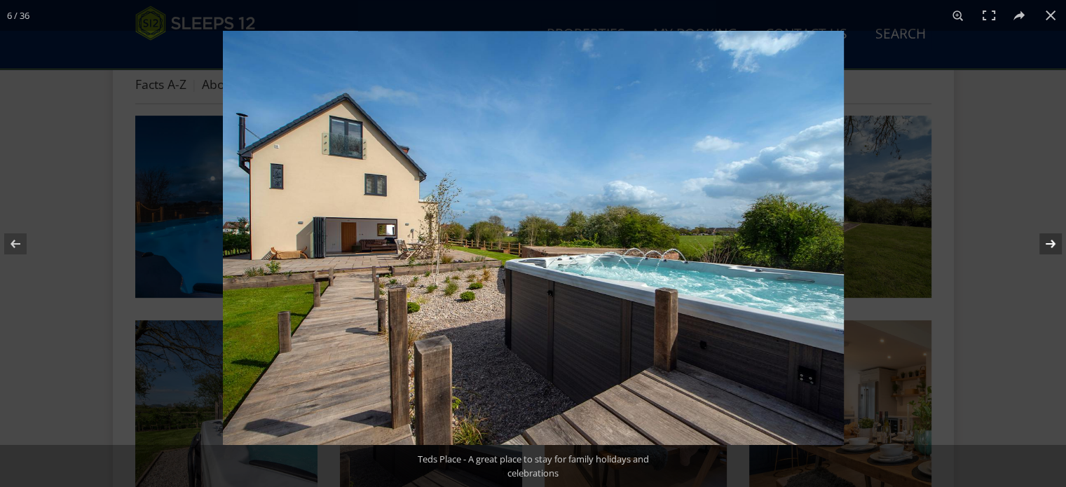
click at [1047, 241] on button at bounding box center [1041, 244] width 49 height 70
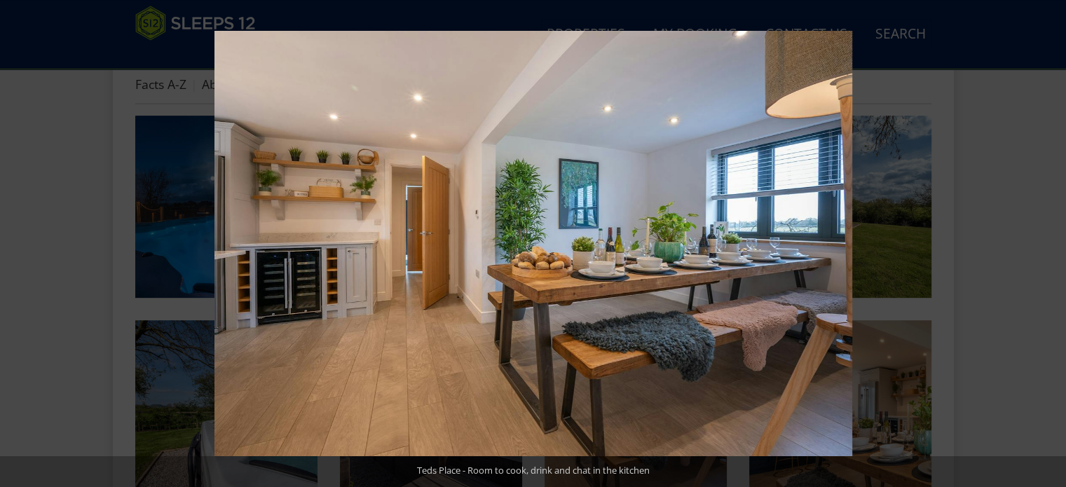
click at [1047, 241] on button at bounding box center [1041, 244] width 49 height 70
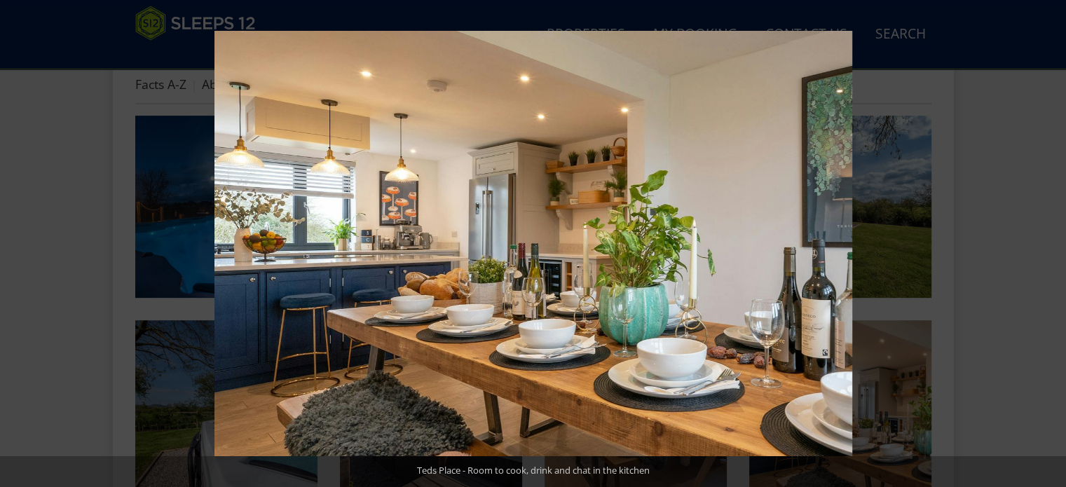
click at [1047, 241] on button at bounding box center [1041, 244] width 49 height 70
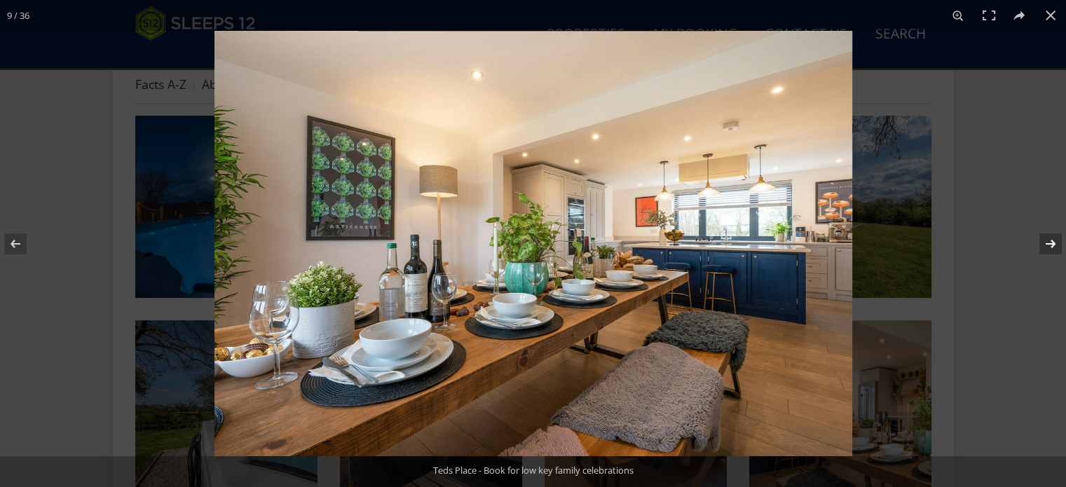
click at [1046, 244] on button at bounding box center [1041, 244] width 49 height 70
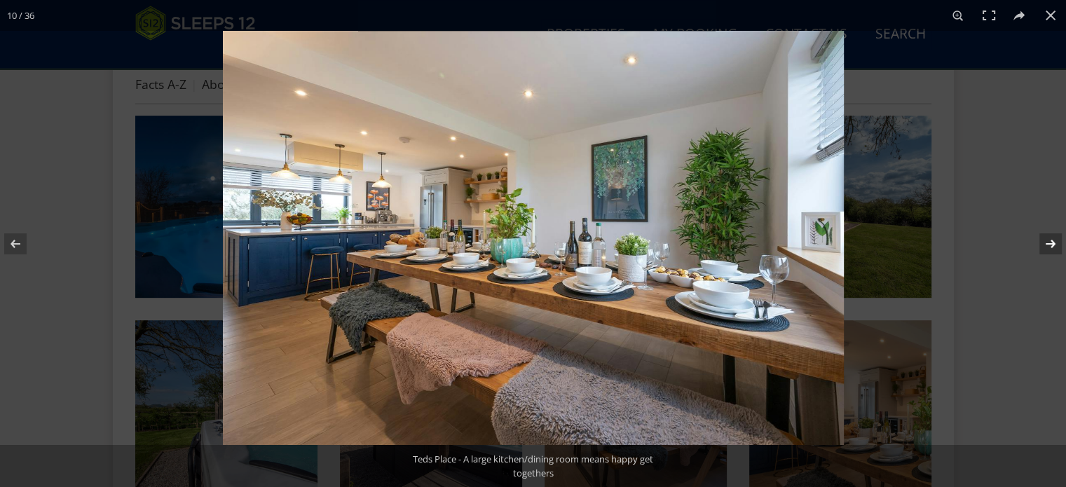
click at [1046, 244] on button at bounding box center [1041, 244] width 49 height 70
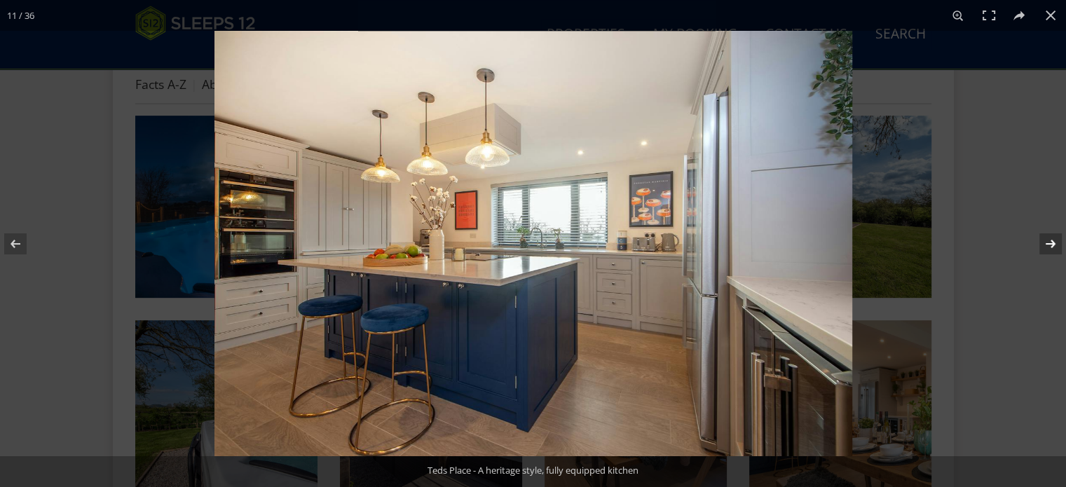
click at [1046, 244] on button at bounding box center [1041, 244] width 49 height 70
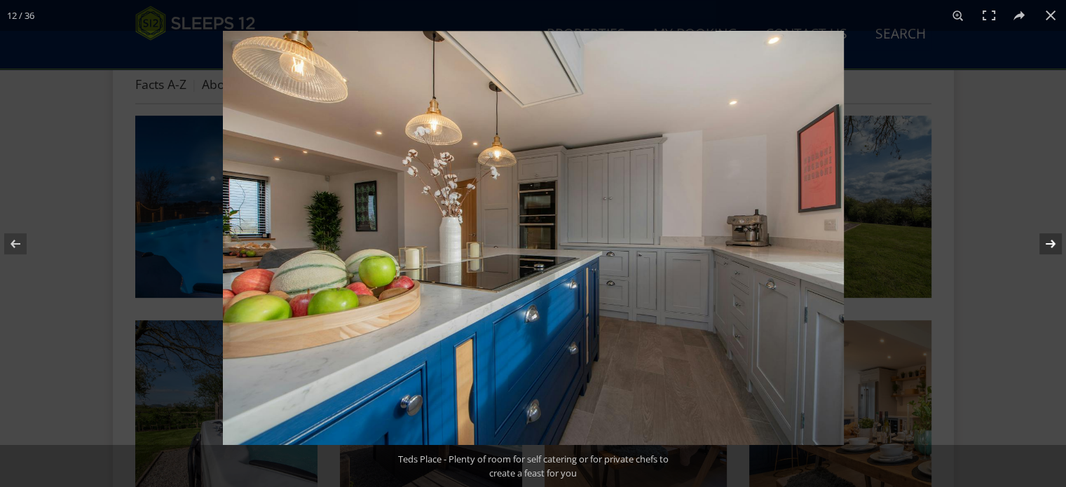
click at [1046, 244] on button at bounding box center [1041, 244] width 49 height 70
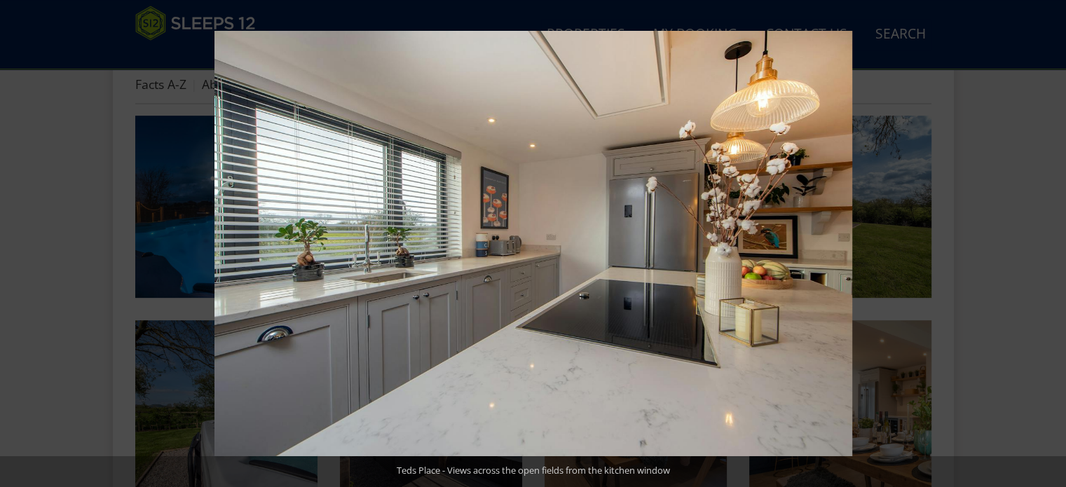
click at [1046, 244] on button at bounding box center [1041, 244] width 49 height 70
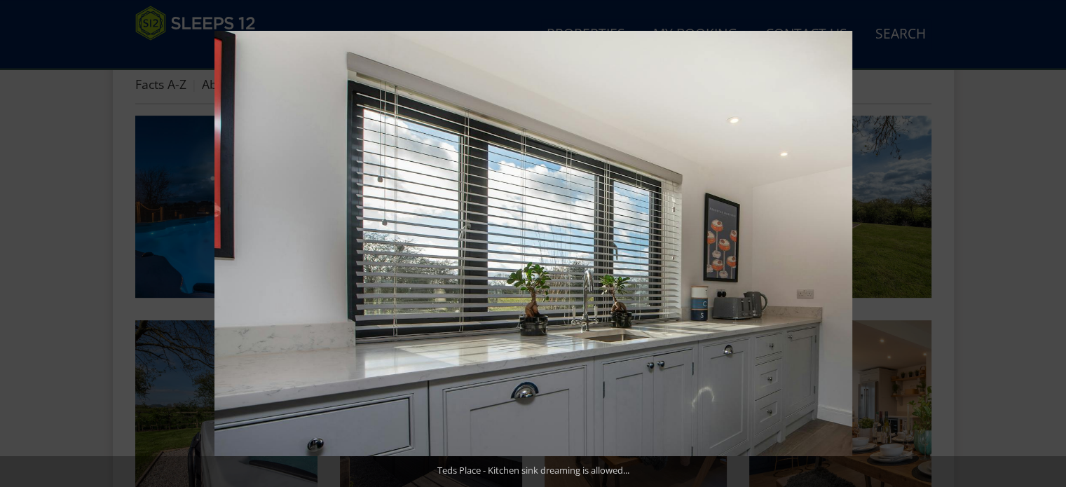
click at [1046, 244] on button at bounding box center [1041, 244] width 49 height 70
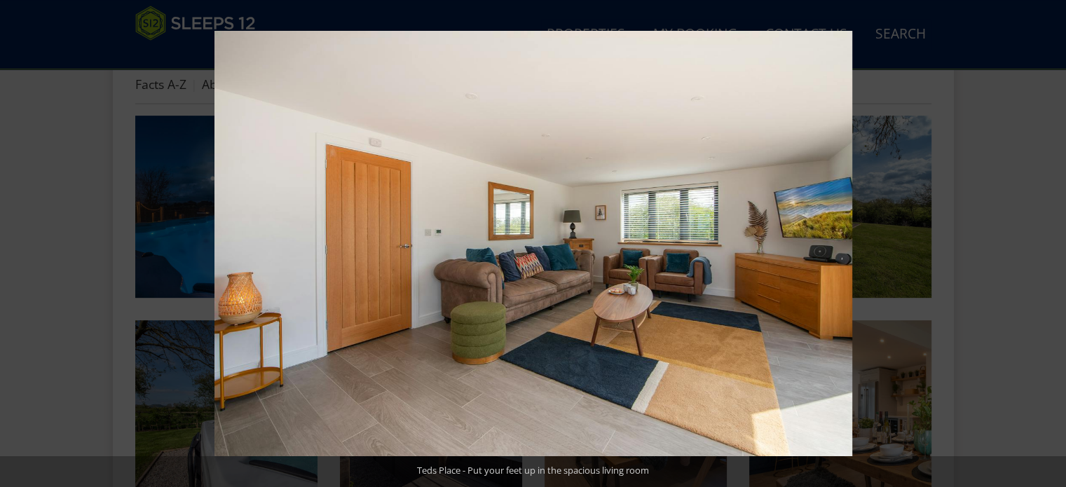
click at [1046, 244] on button at bounding box center [1041, 244] width 49 height 70
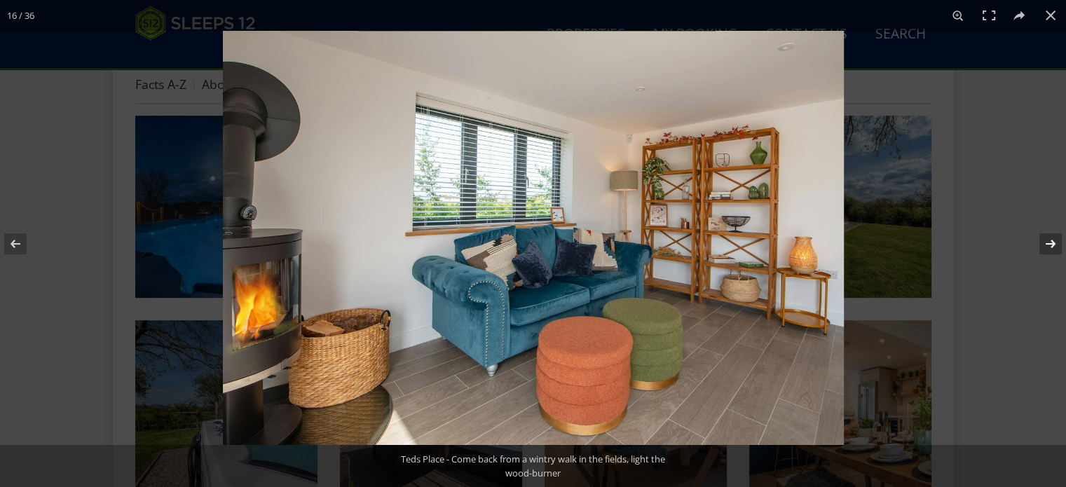
click at [1046, 246] on button at bounding box center [1041, 244] width 49 height 70
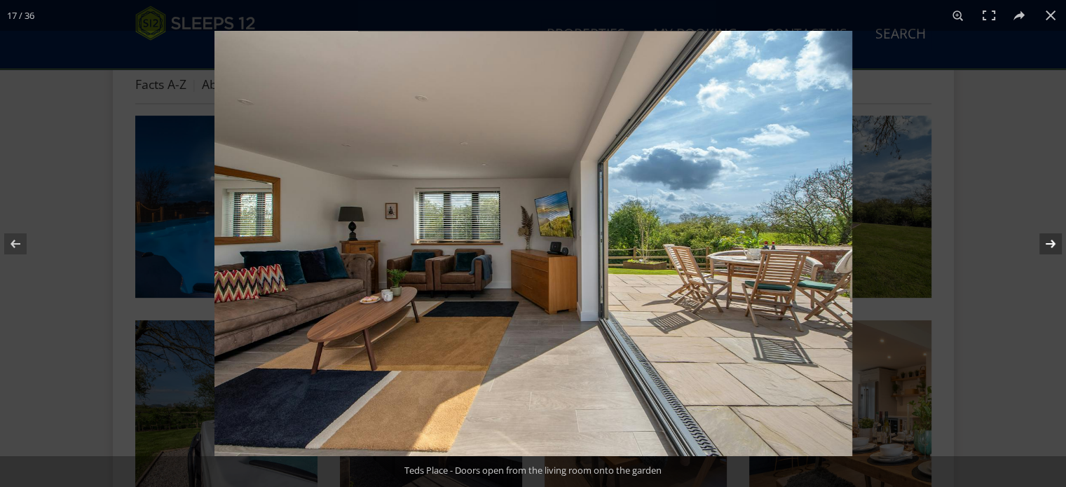
click at [1046, 246] on button at bounding box center [1041, 244] width 49 height 70
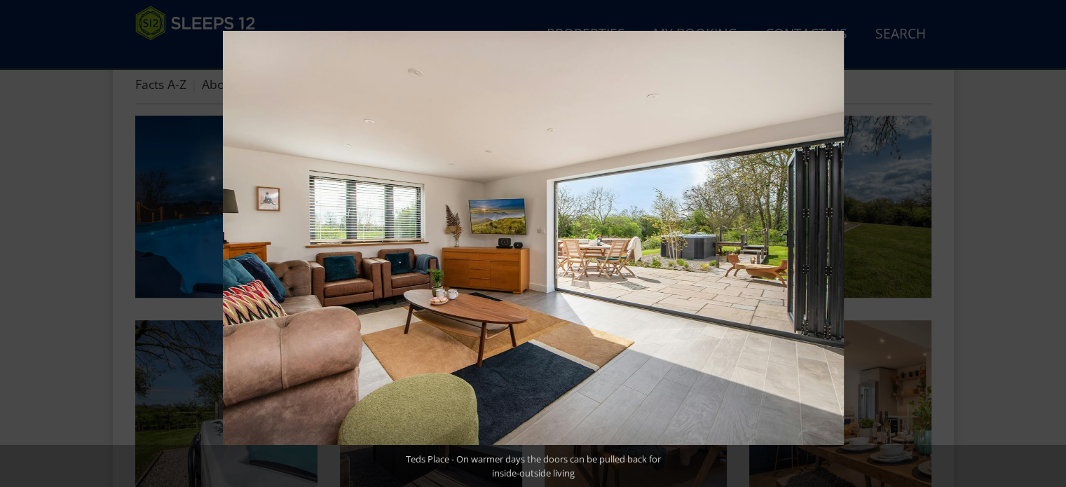
click at [1046, 246] on button at bounding box center [1041, 244] width 49 height 70
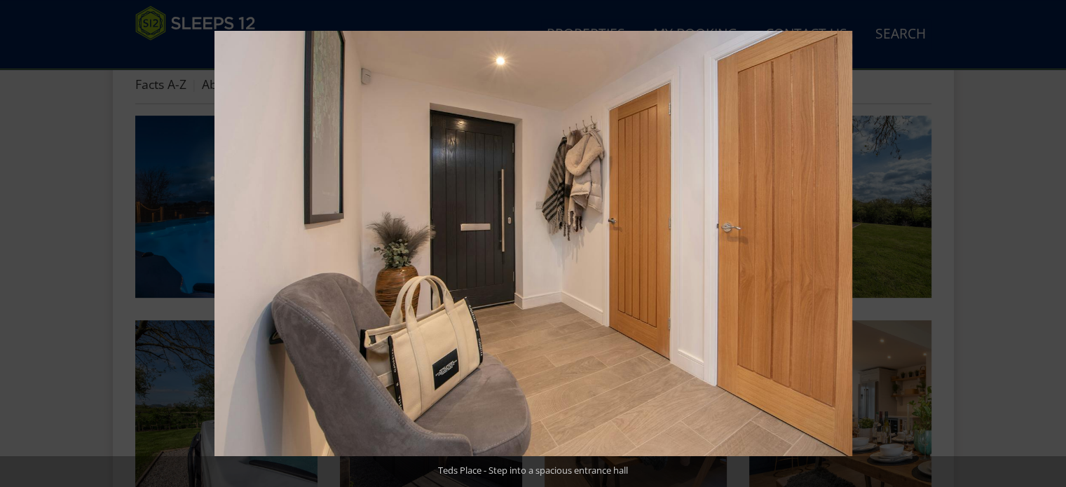
click at [1046, 246] on button at bounding box center [1041, 244] width 49 height 70
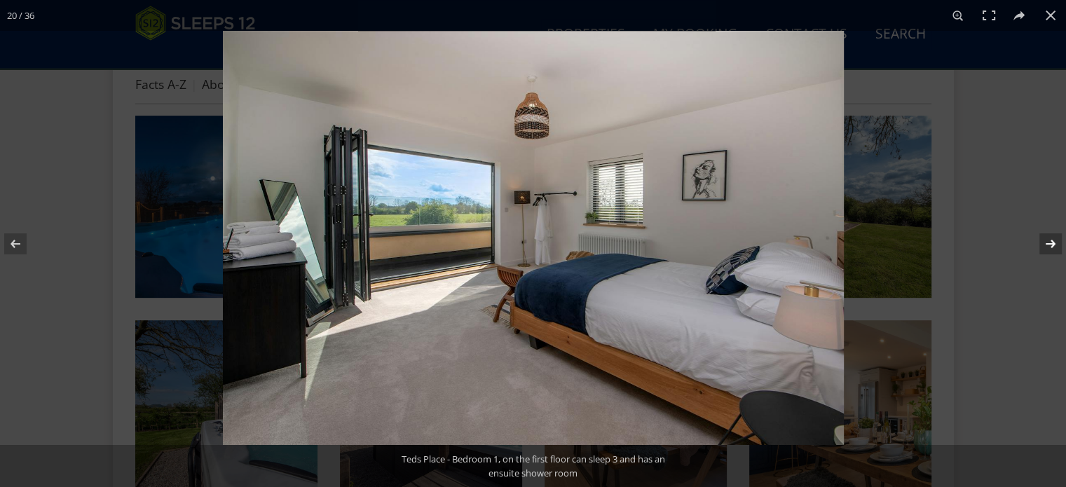
click at [1044, 246] on button at bounding box center [1041, 244] width 49 height 70
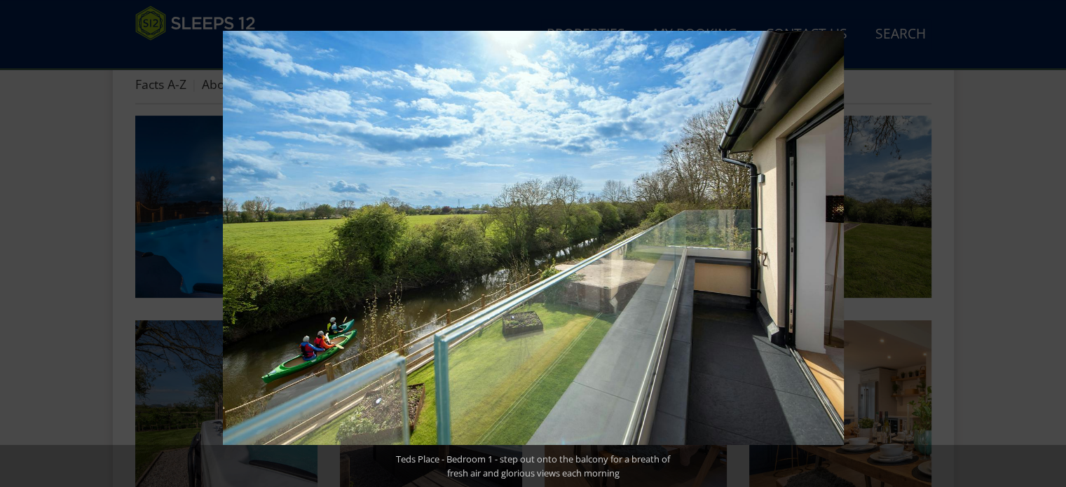
click at [1044, 246] on button at bounding box center [1041, 244] width 49 height 70
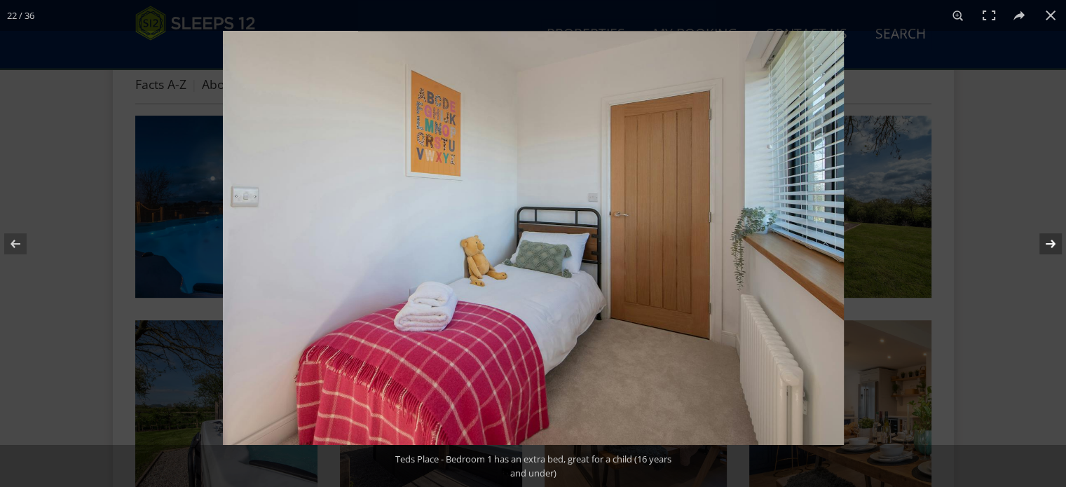
click at [1043, 243] on button at bounding box center [1041, 244] width 49 height 70
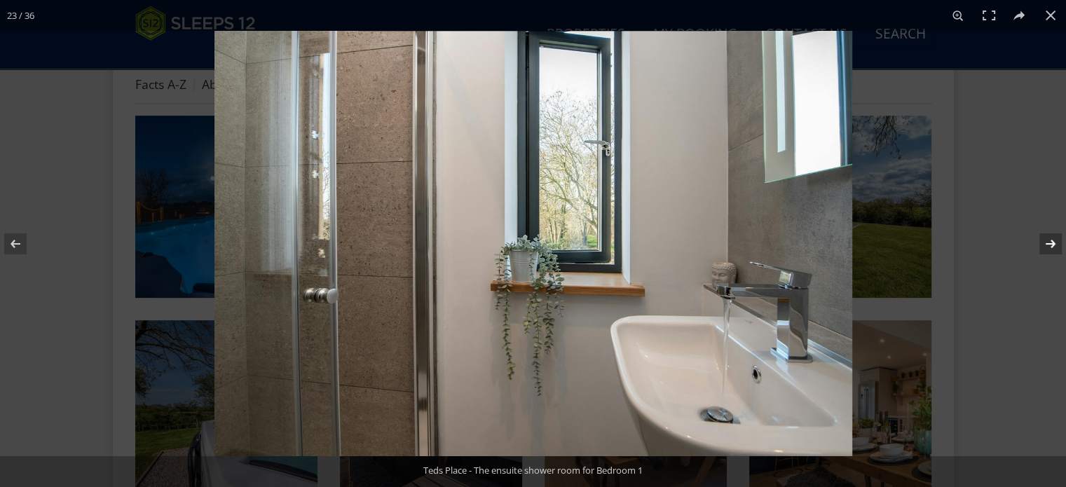
click at [1043, 243] on button at bounding box center [1041, 244] width 49 height 70
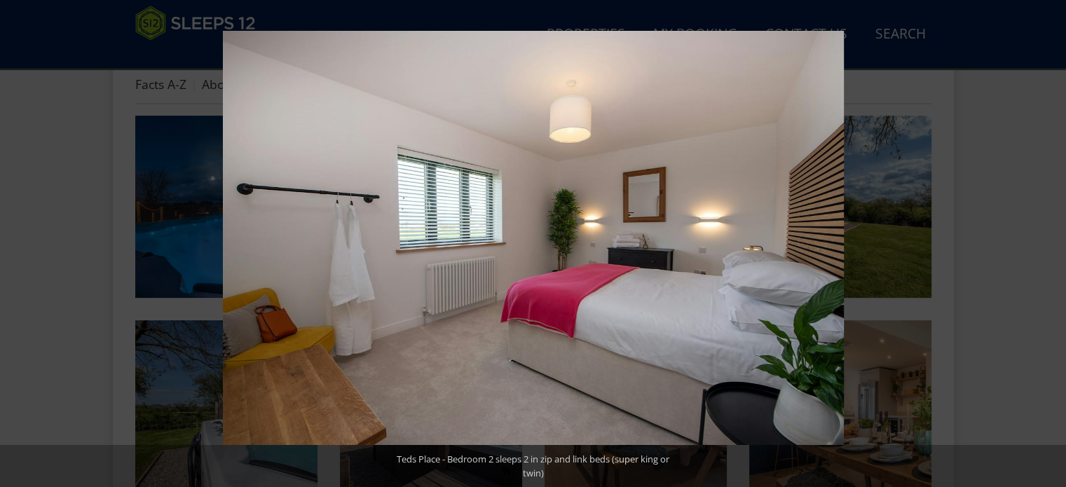
click at [1043, 243] on button at bounding box center [1041, 244] width 49 height 70
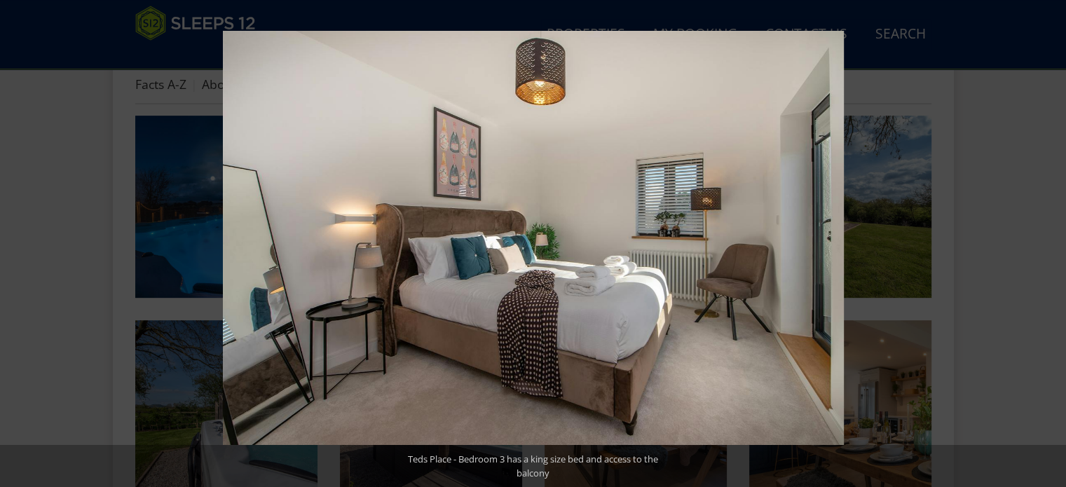
click at [1043, 243] on button at bounding box center [1041, 244] width 49 height 70
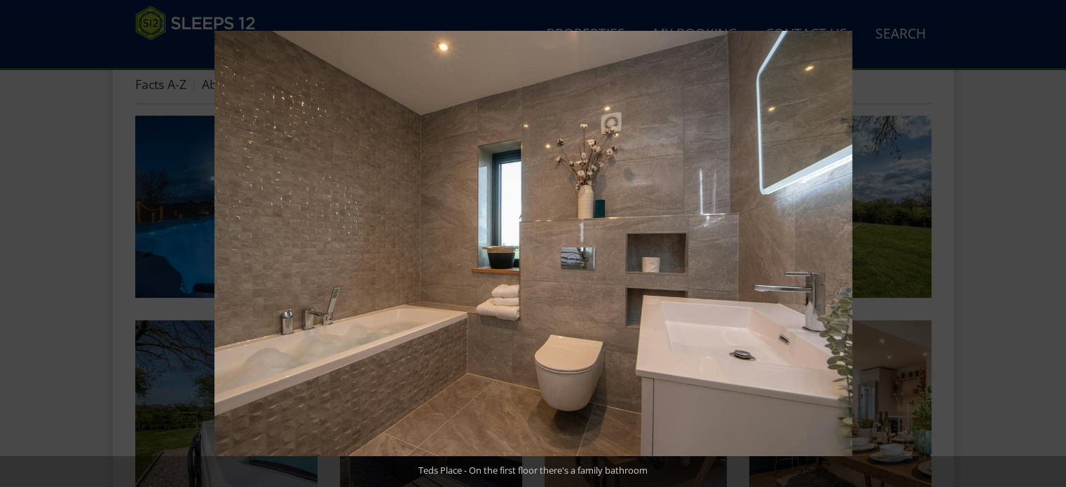
click at [1043, 243] on button at bounding box center [1041, 244] width 49 height 70
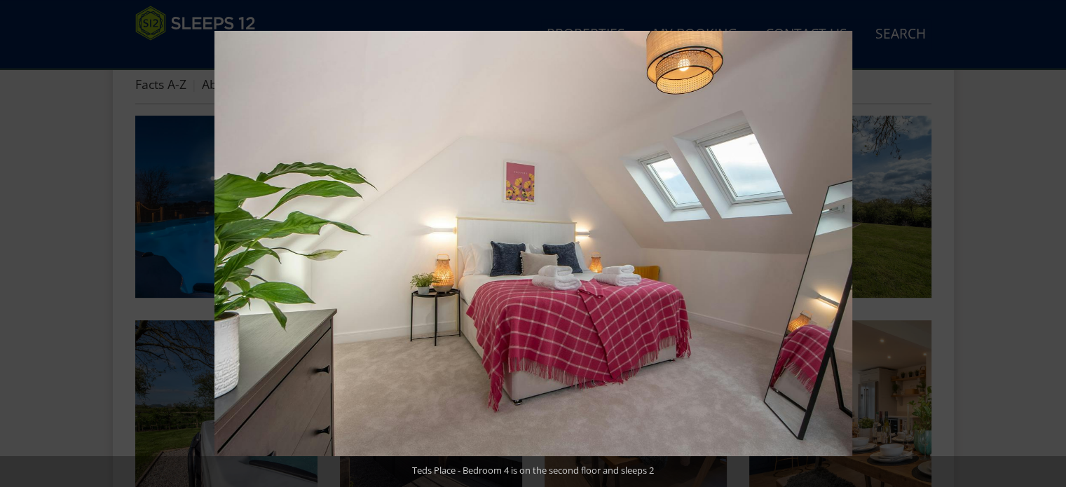
click at [1043, 243] on button at bounding box center [1041, 244] width 49 height 70
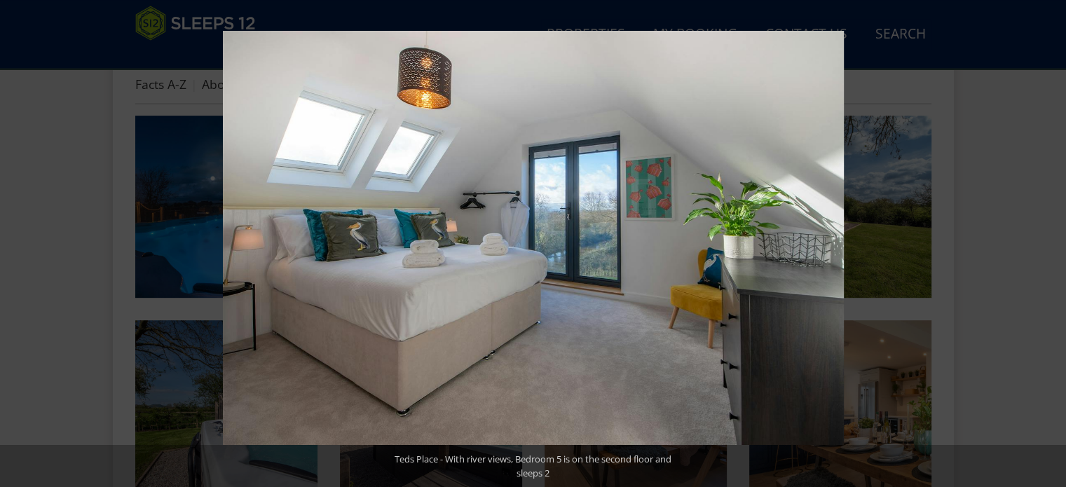
click at [1043, 243] on button at bounding box center [1041, 244] width 49 height 70
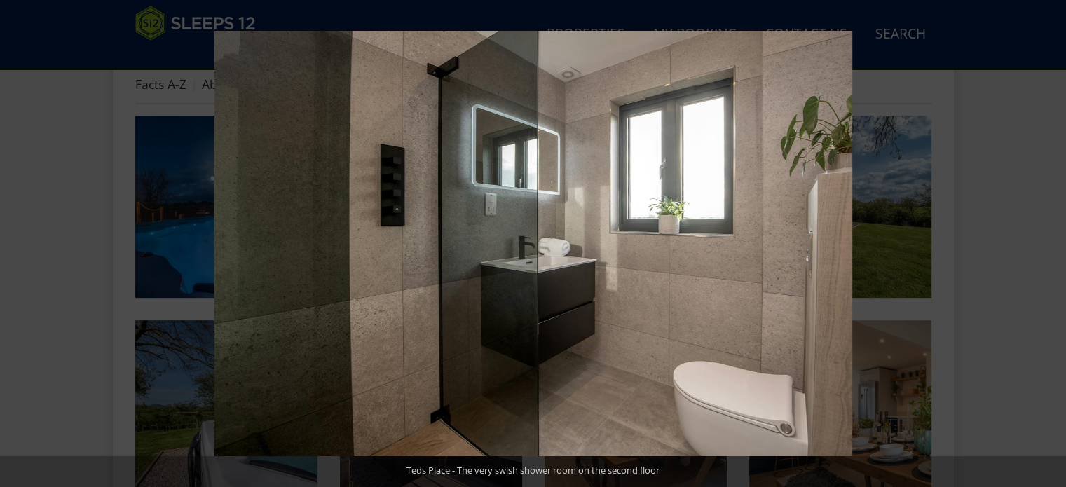
click at [1043, 243] on button at bounding box center [1041, 244] width 49 height 70
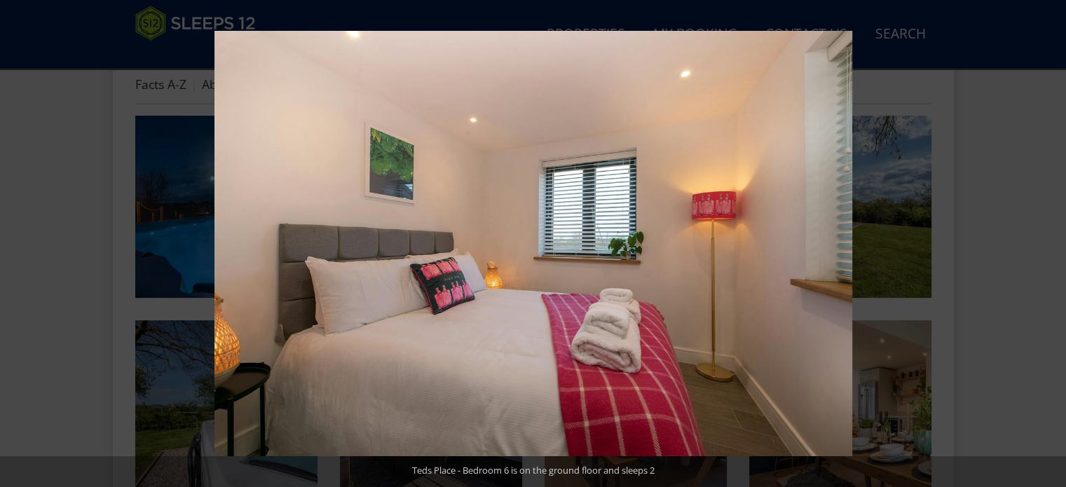
click at [1043, 243] on button at bounding box center [1041, 244] width 49 height 70
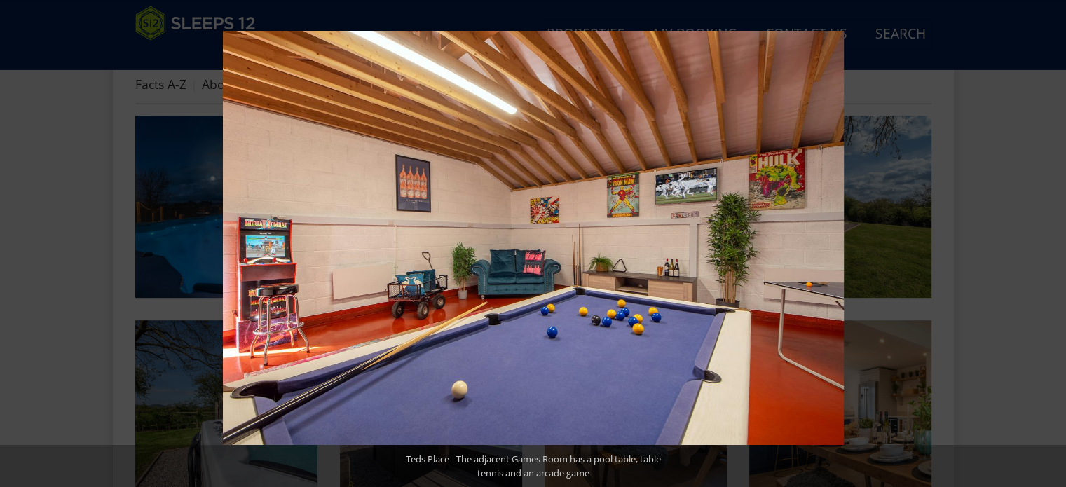
click at [1043, 243] on button at bounding box center [1041, 244] width 49 height 70
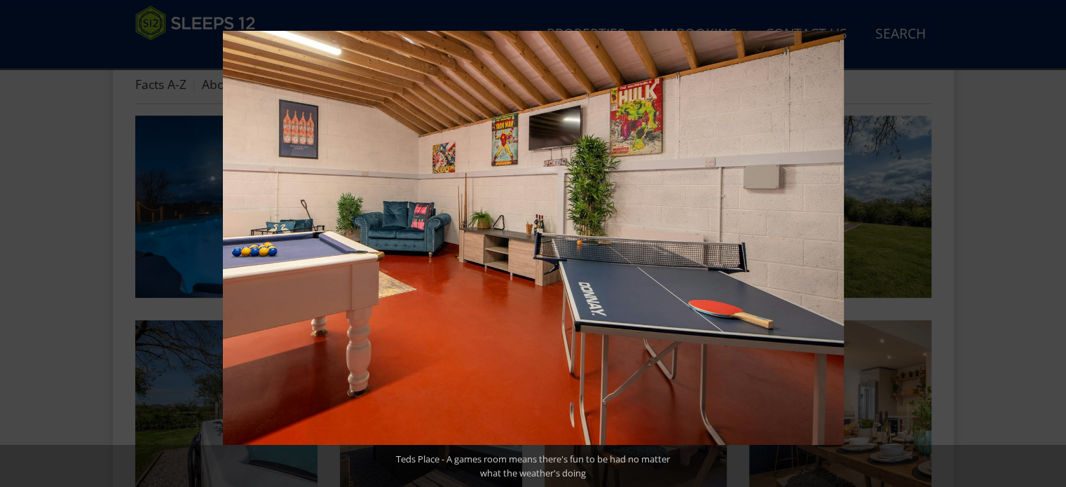
click at [1043, 243] on button at bounding box center [1041, 244] width 49 height 70
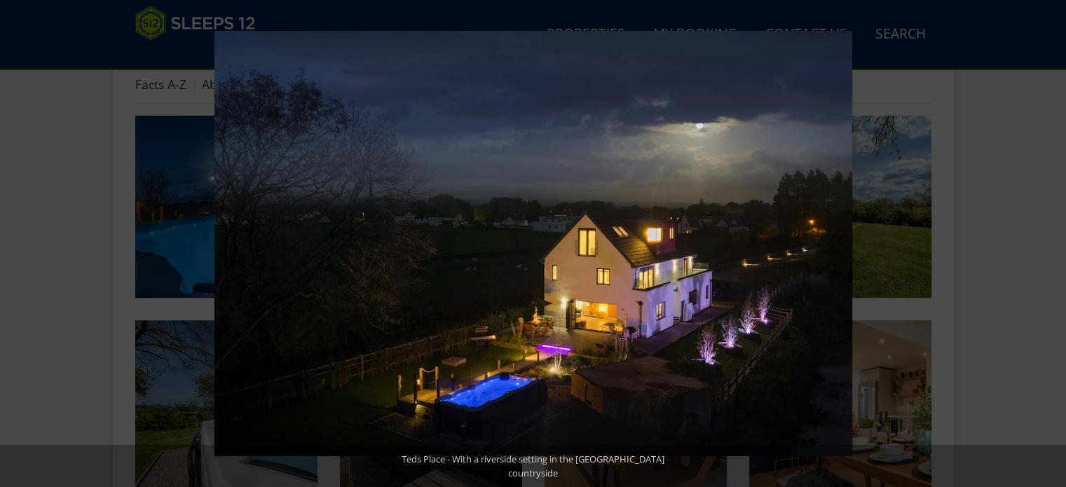
click at [1043, 243] on button at bounding box center [1041, 244] width 49 height 70
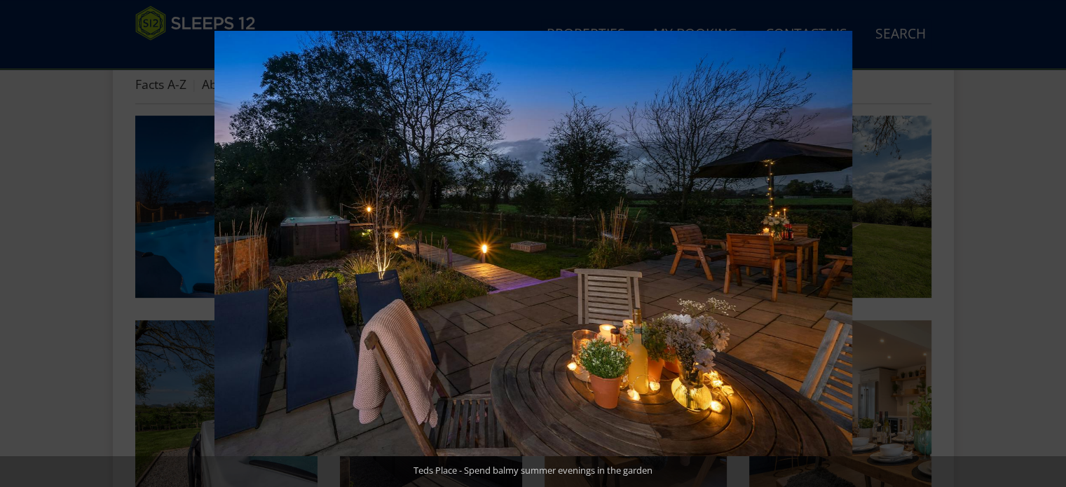
click at [1043, 243] on button at bounding box center [1041, 244] width 49 height 70
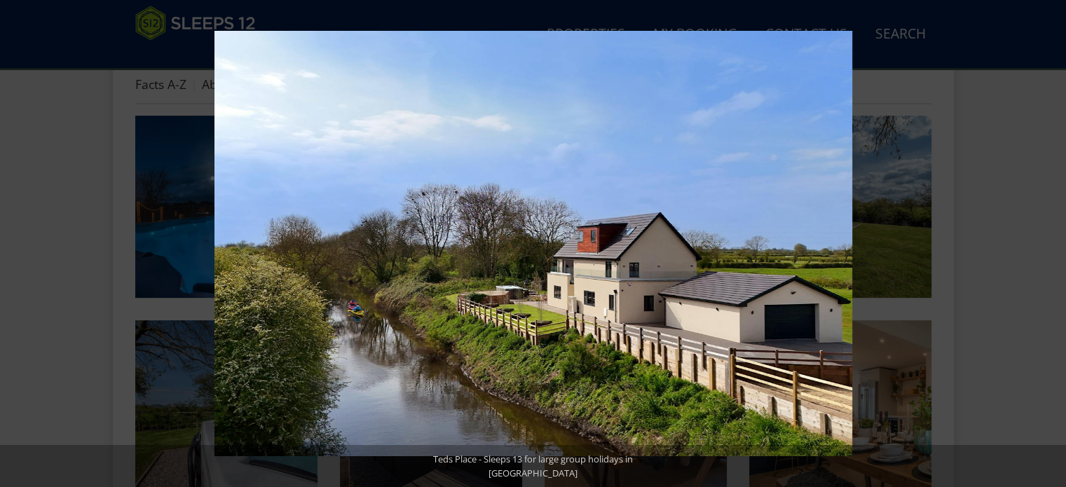
click at [1043, 243] on button at bounding box center [1041, 244] width 49 height 70
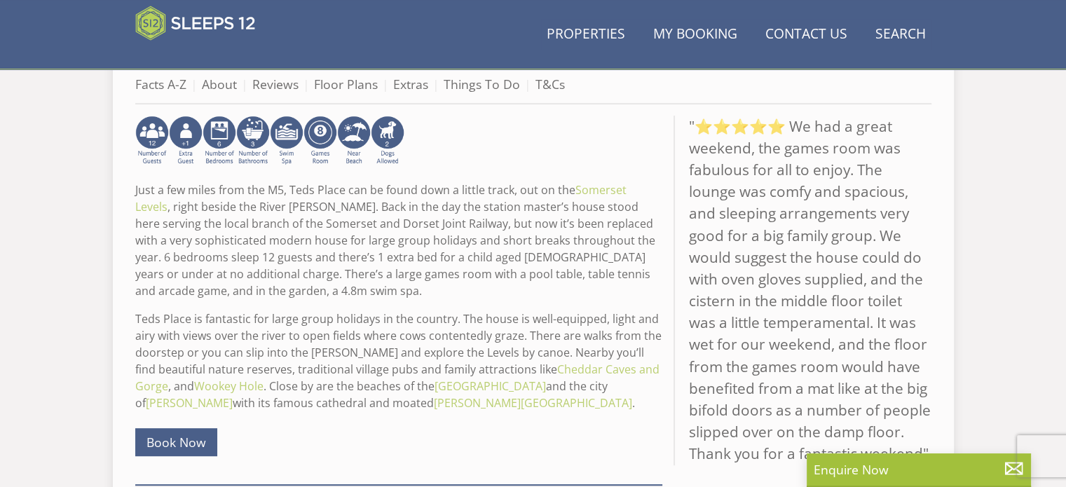
scroll to position [421, 0]
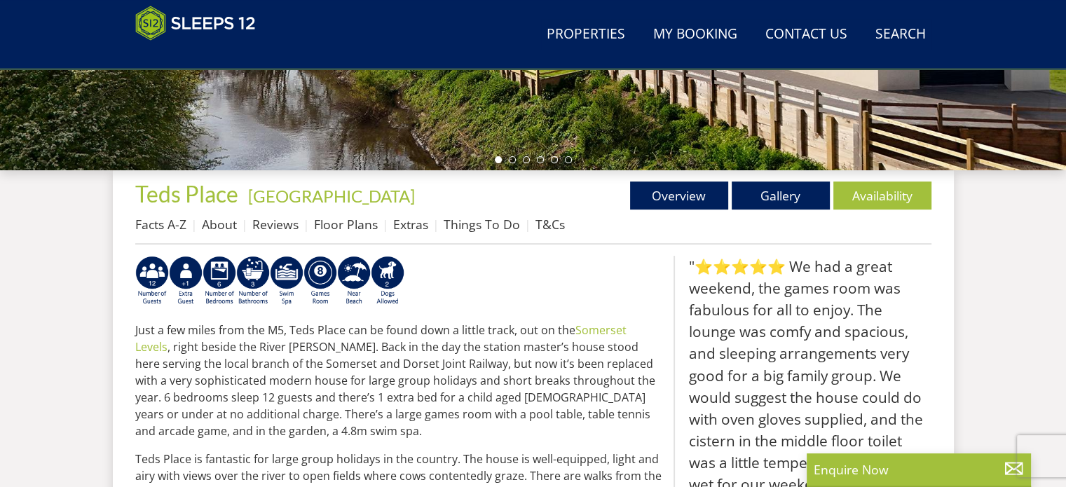
select select "10"
select select "6"
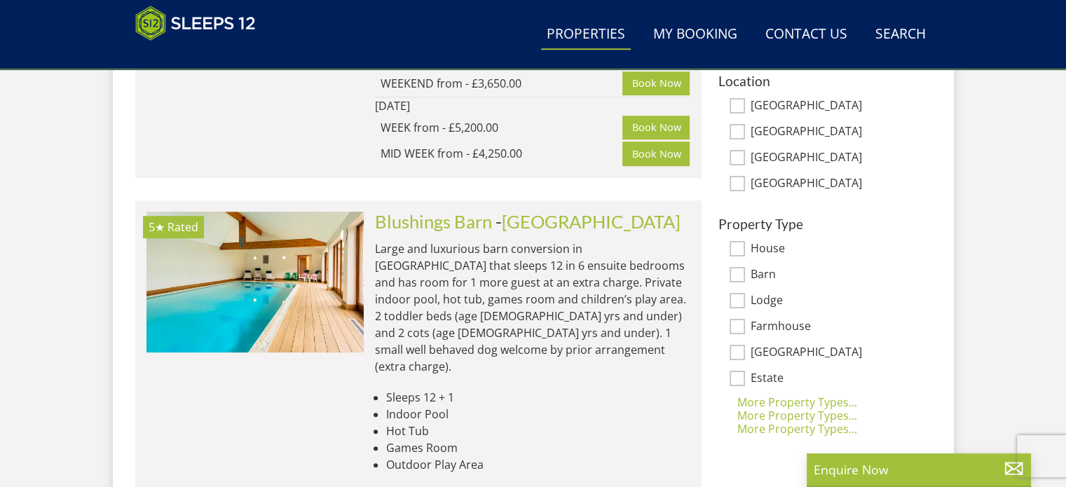
scroll to position [945, 0]
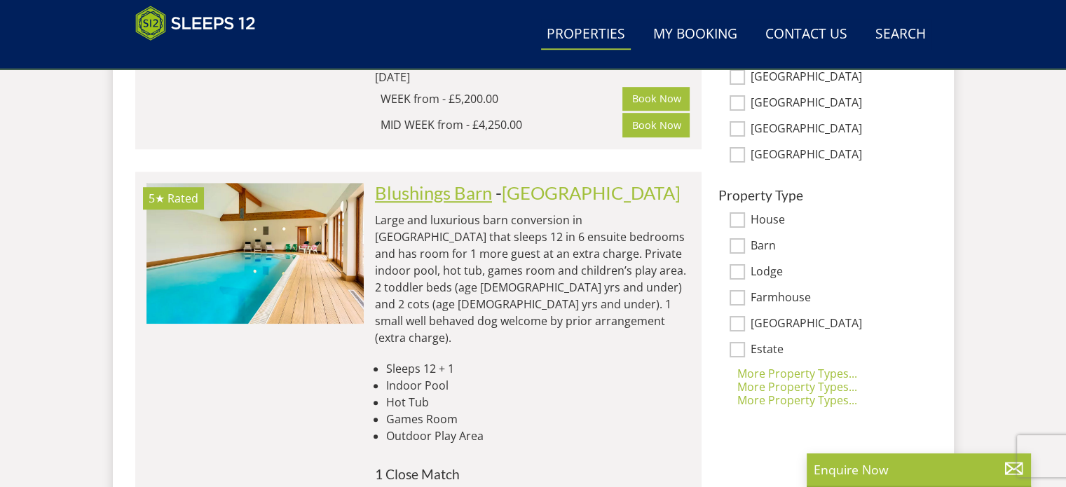
click at [454, 193] on link "Blushings Barn" at bounding box center [433, 192] width 117 height 21
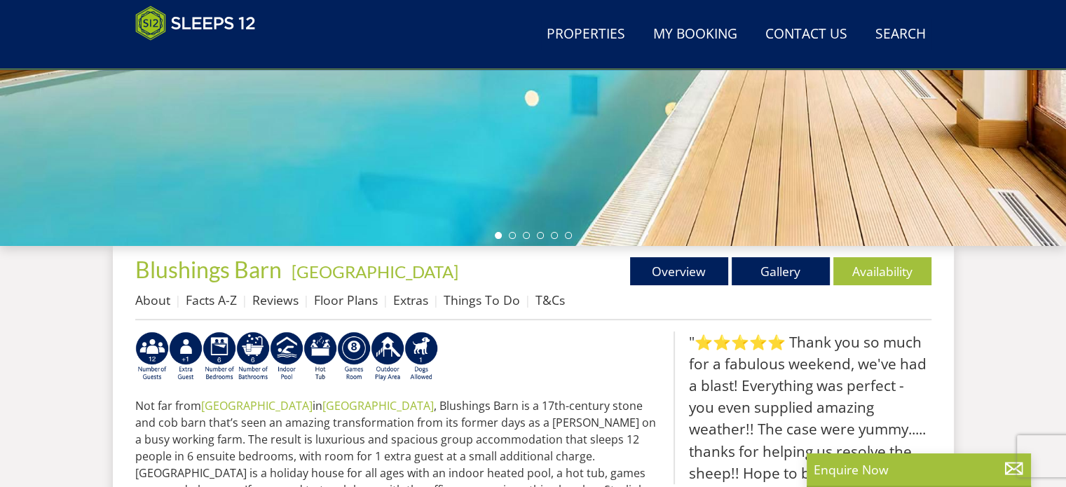
scroll to position [351, 0]
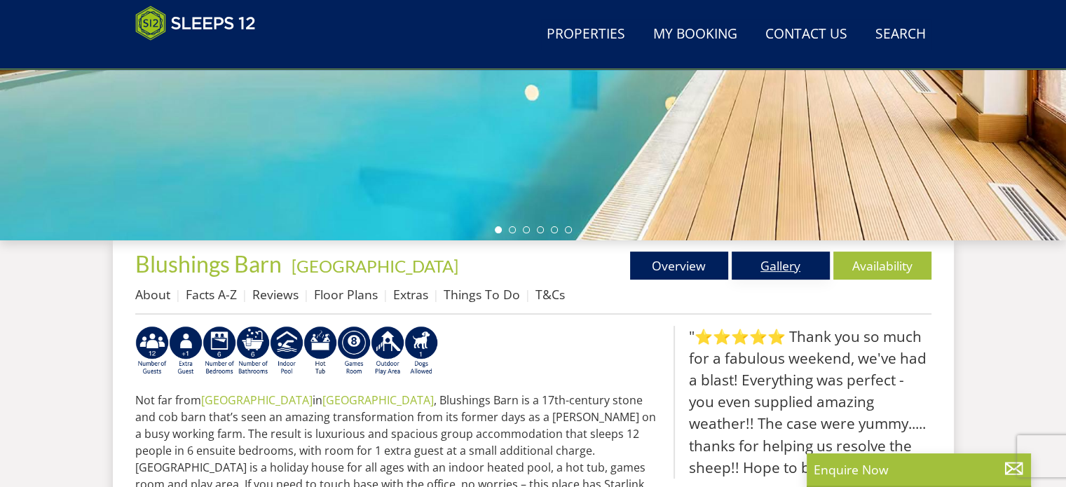
click at [785, 267] on link "Gallery" at bounding box center [781, 266] width 98 height 28
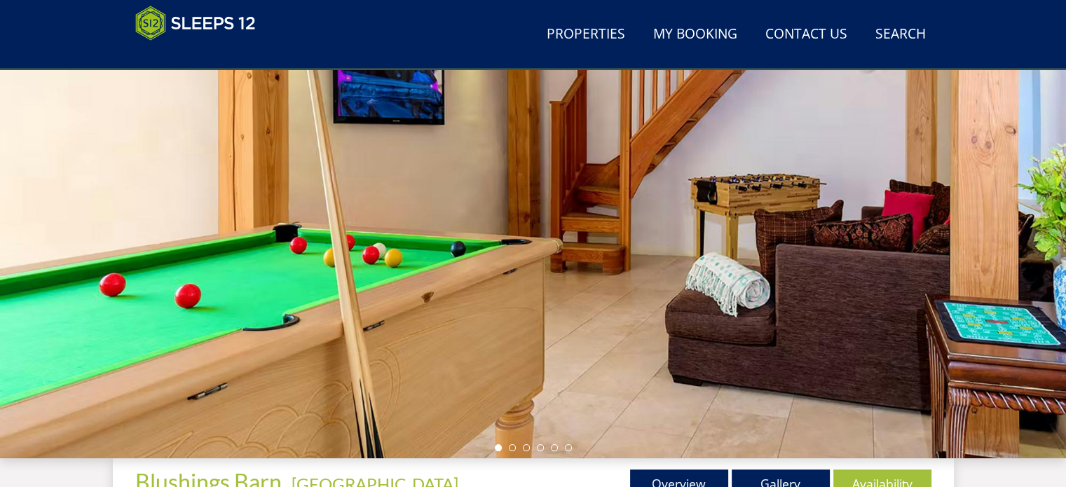
scroll to position [140, 0]
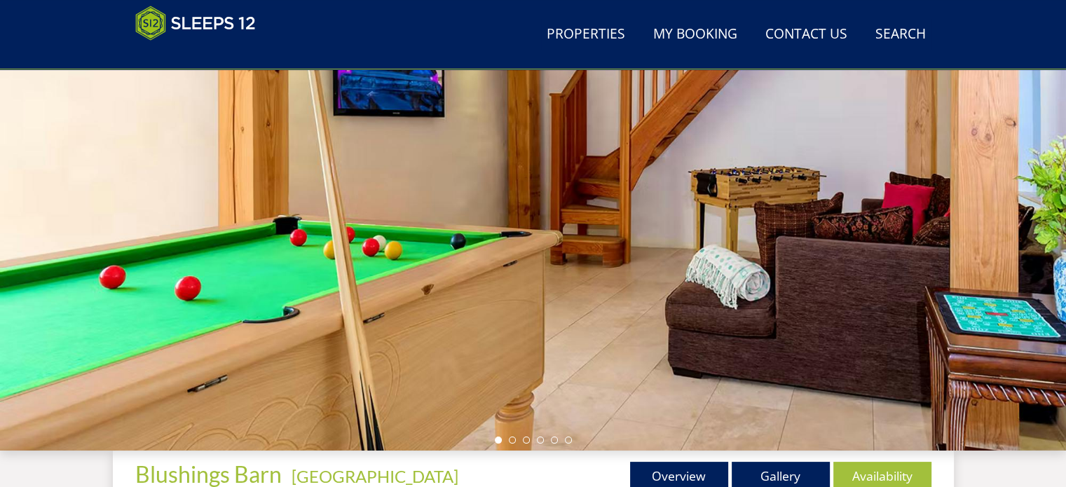
click at [1026, 223] on div at bounding box center [533, 205] width 1066 height 491
click at [1012, 214] on div at bounding box center [533, 205] width 1066 height 491
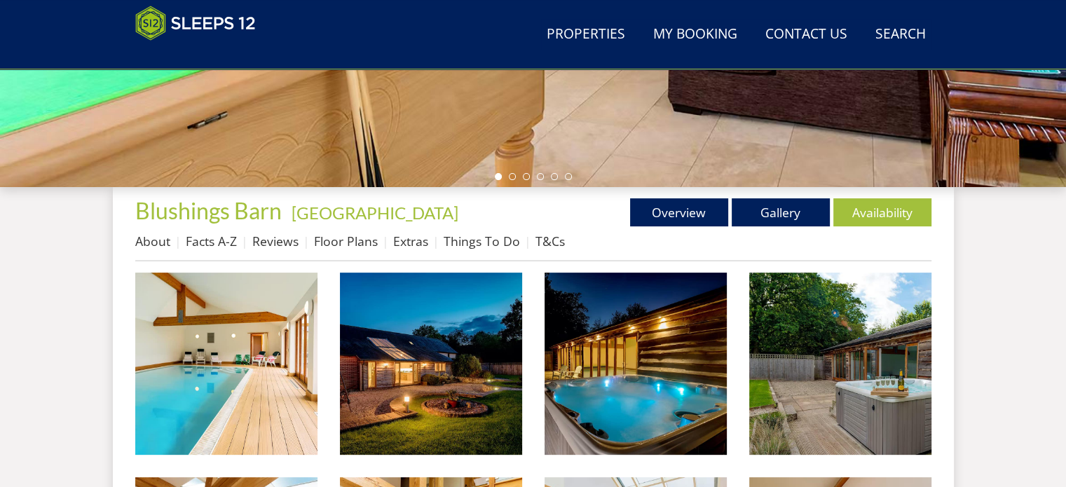
scroll to position [421, 0]
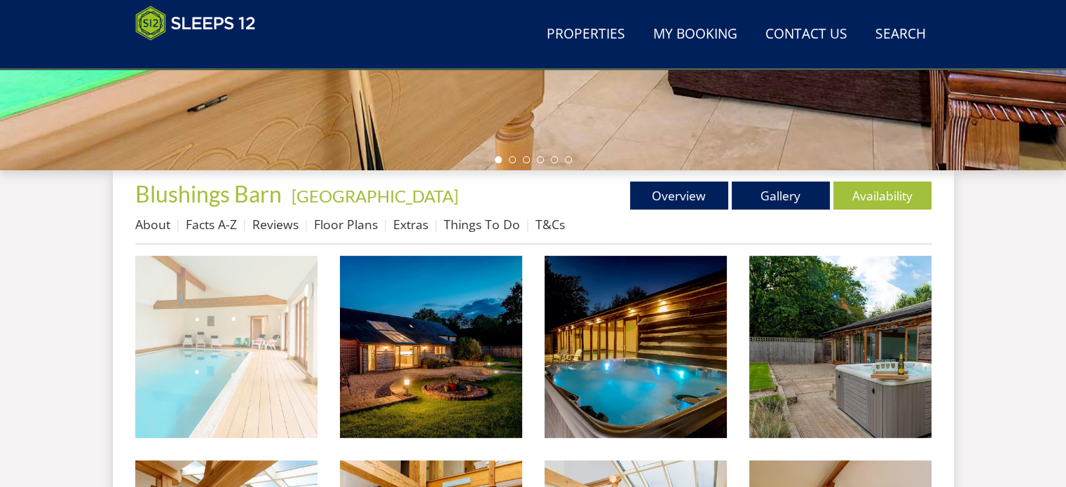
click at [259, 319] on img at bounding box center [226, 347] width 182 height 182
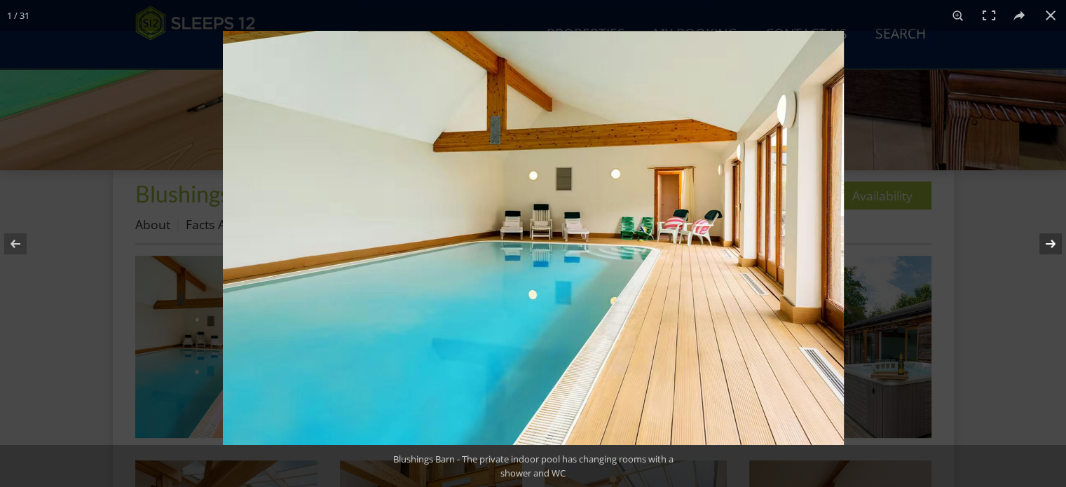
click at [1054, 240] on button at bounding box center [1041, 244] width 49 height 70
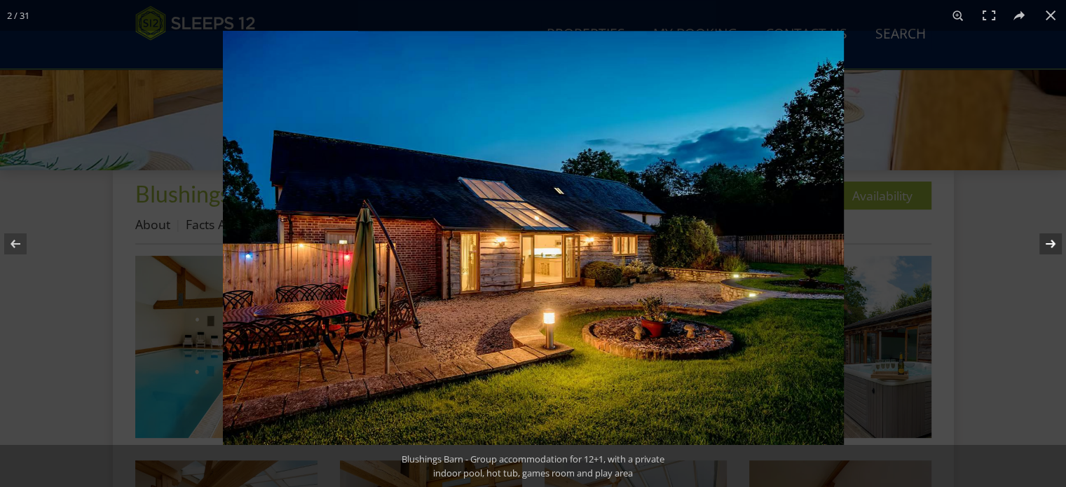
click at [1054, 240] on button at bounding box center [1041, 244] width 49 height 70
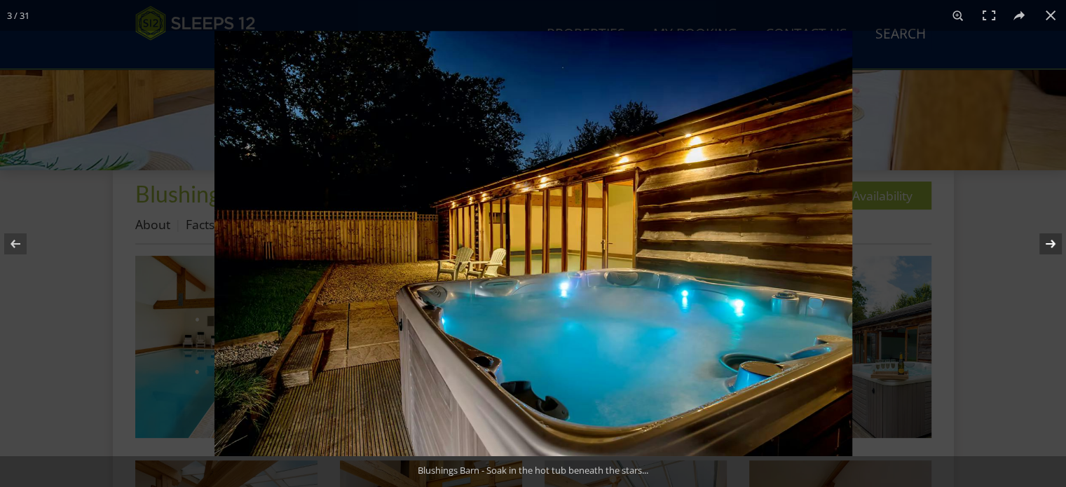
click at [1054, 240] on button at bounding box center [1041, 244] width 49 height 70
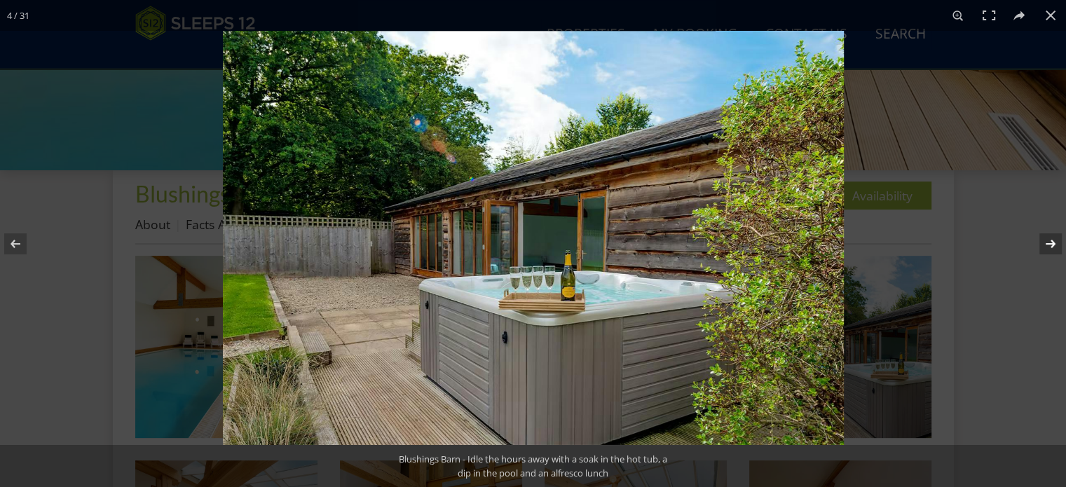
click at [1054, 240] on button at bounding box center [1041, 244] width 49 height 70
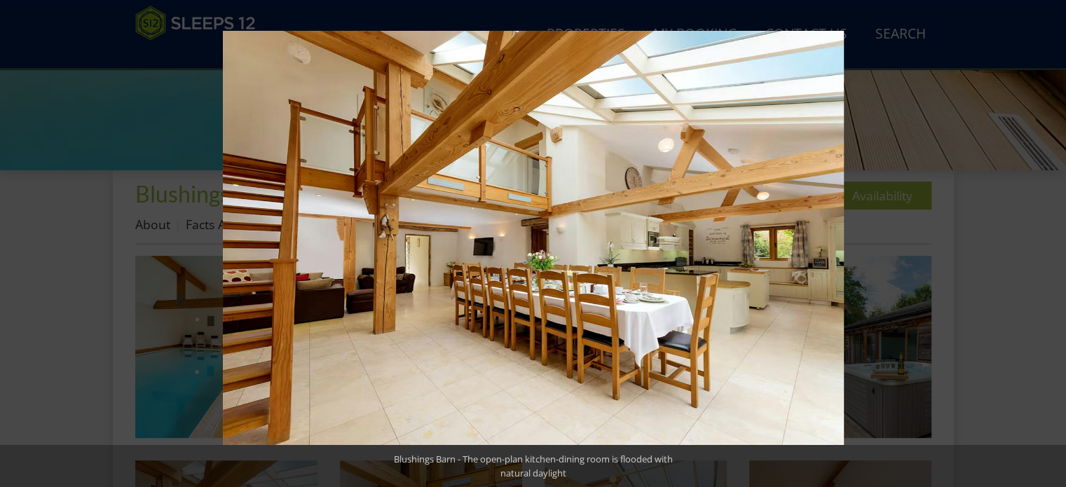
click at [1054, 240] on button at bounding box center [1041, 244] width 49 height 70
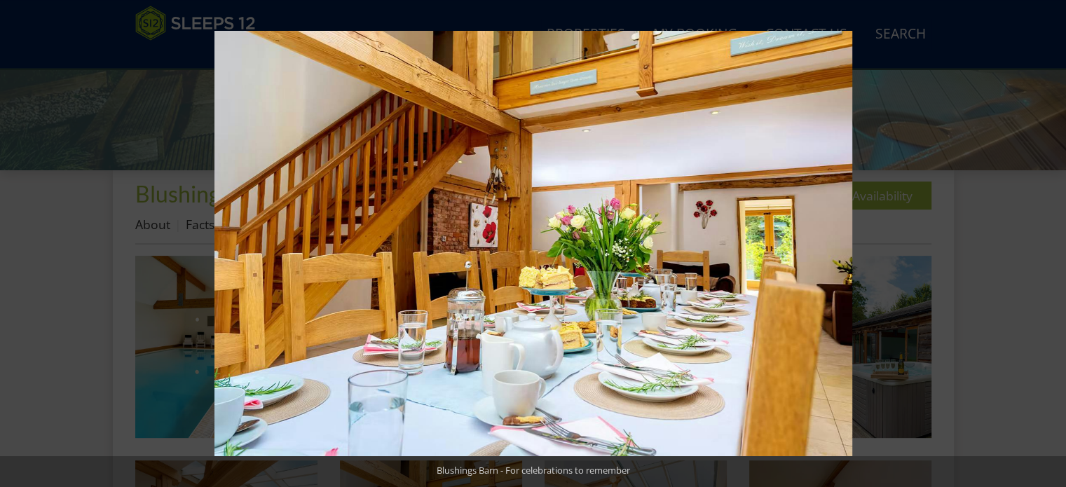
click at [1054, 240] on button at bounding box center [1041, 244] width 49 height 70
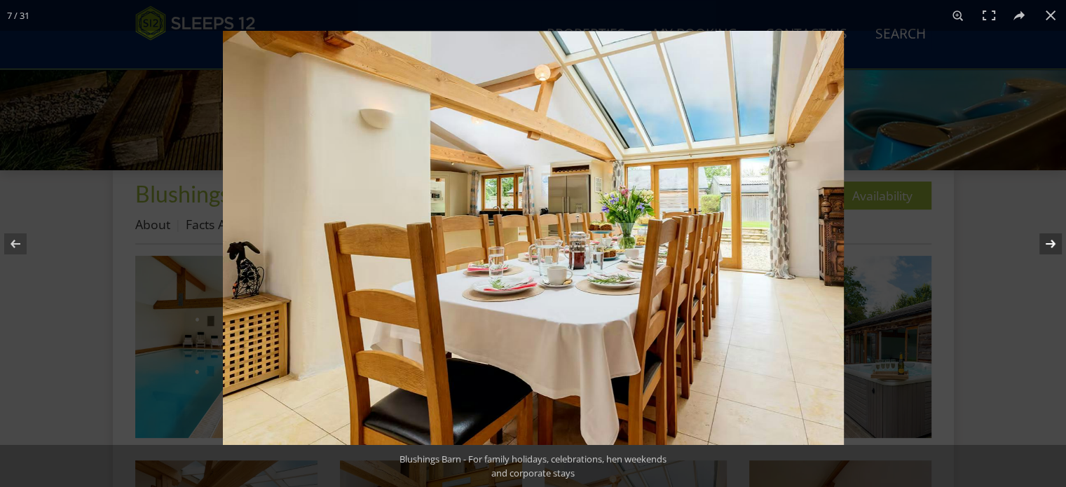
click at [1053, 243] on button at bounding box center [1041, 244] width 49 height 70
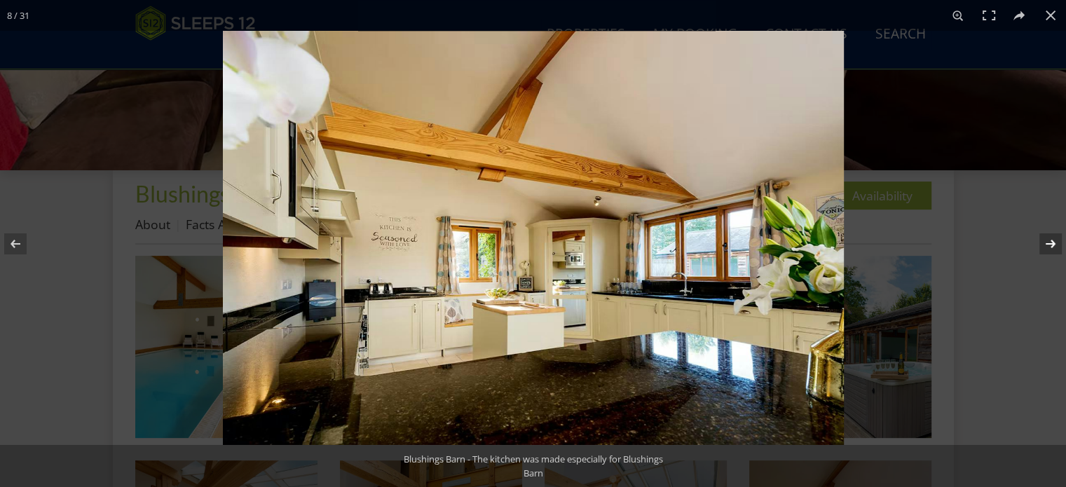
click at [1053, 243] on button at bounding box center [1041, 244] width 49 height 70
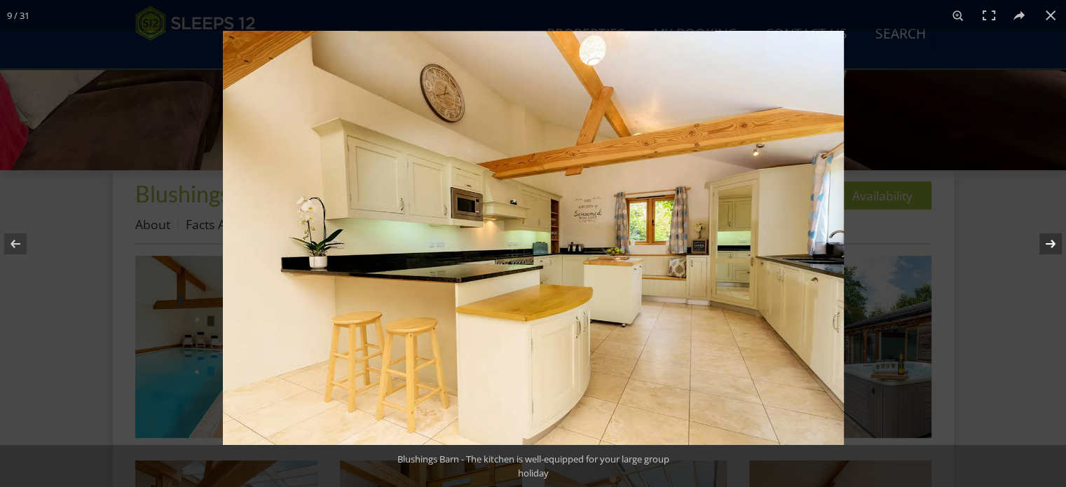
click at [1053, 243] on button at bounding box center [1041, 244] width 49 height 70
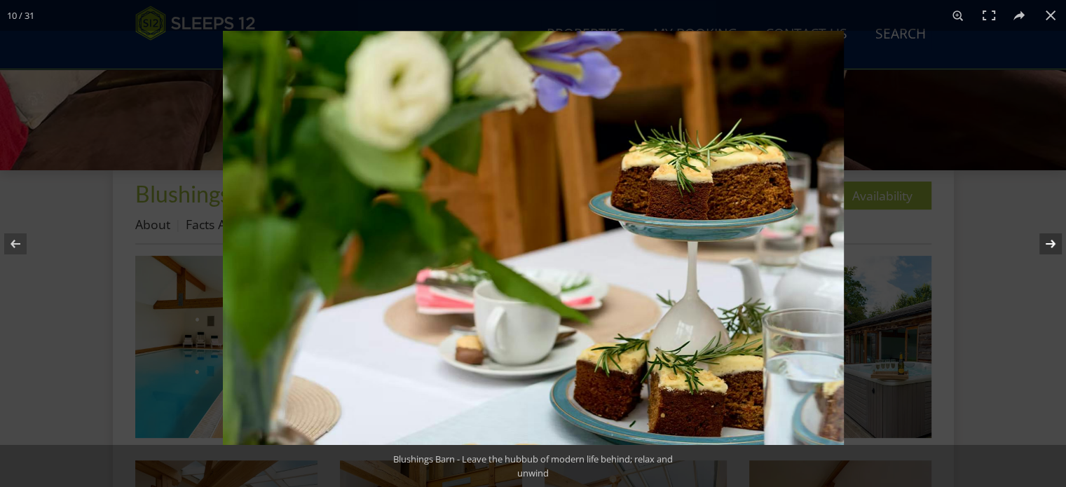
click at [1053, 243] on button at bounding box center [1041, 244] width 49 height 70
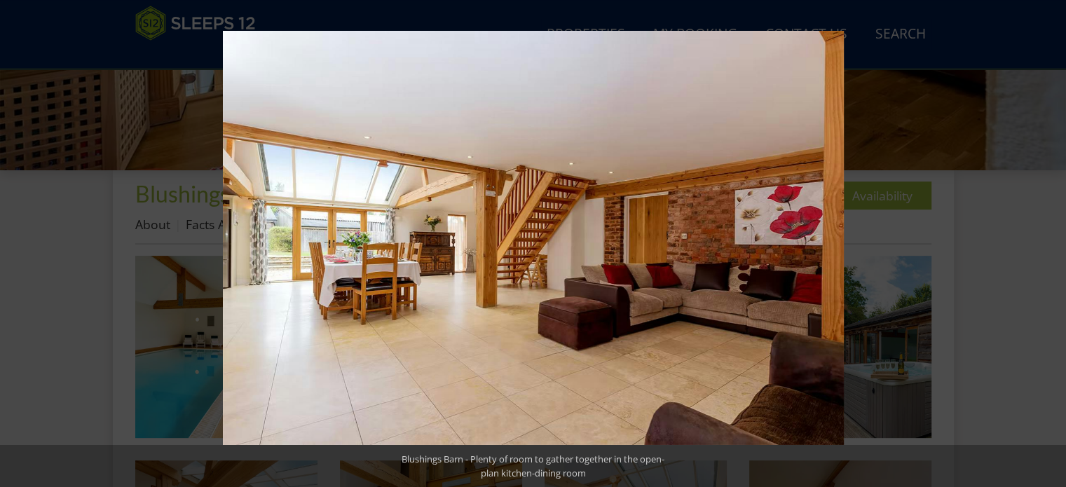
click at [1053, 243] on button at bounding box center [1041, 244] width 49 height 70
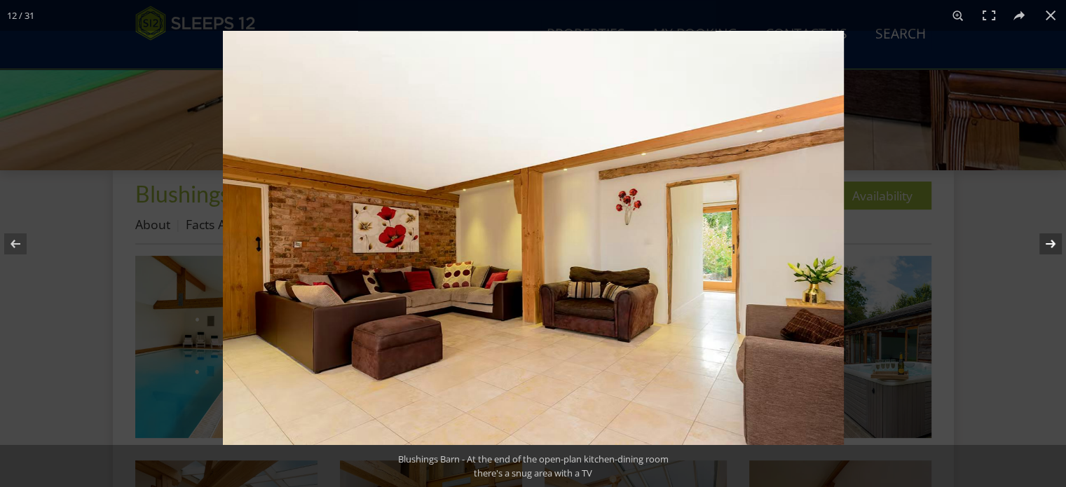
click at [1047, 244] on button at bounding box center [1041, 244] width 49 height 70
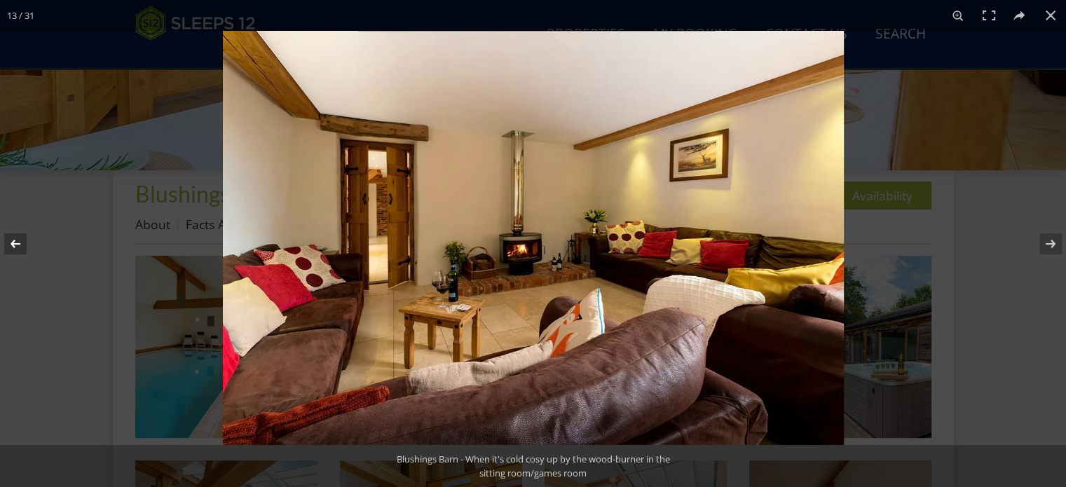
click at [22, 239] on button at bounding box center [24, 244] width 49 height 70
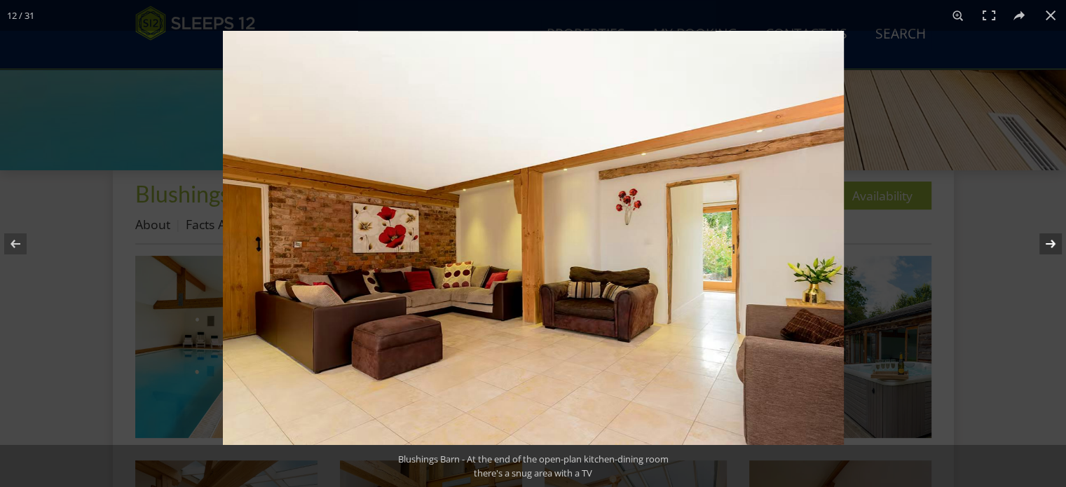
click at [1047, 242] on button at bounding box center [1041, 244] width 49 height 70
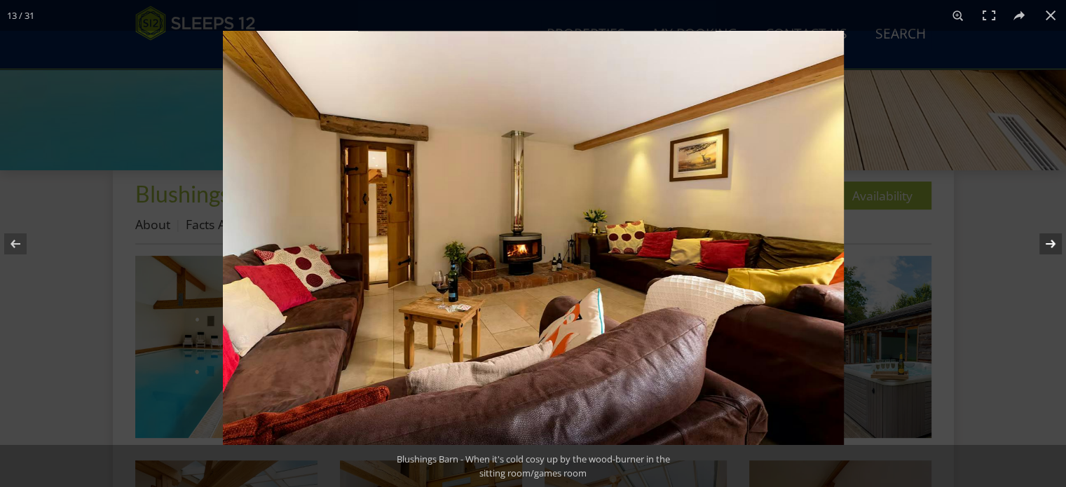
click at [1047, 242] on button at bounding box center [1041, 244] width 49 height 70
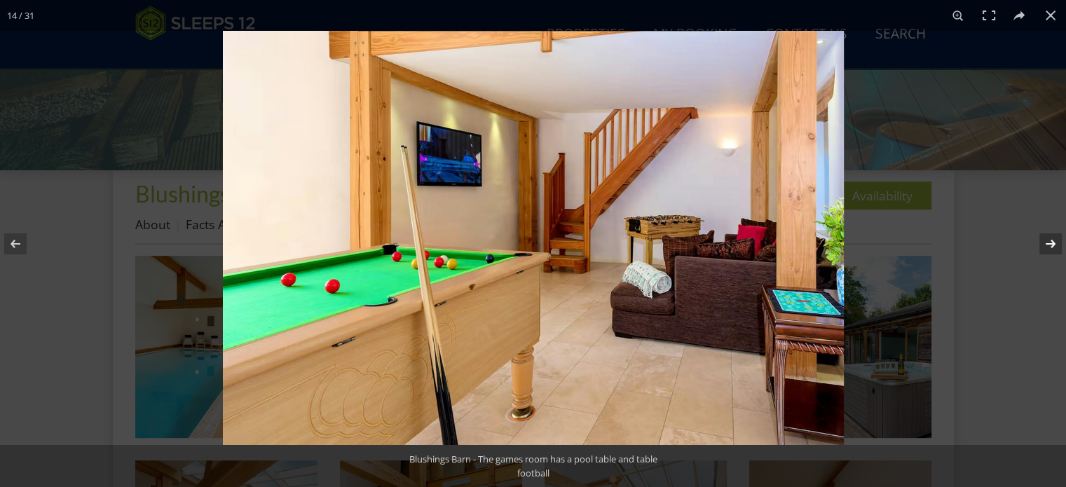
click at [1047, 242] on button at bounding box center [1041, 244] width 49 height 70
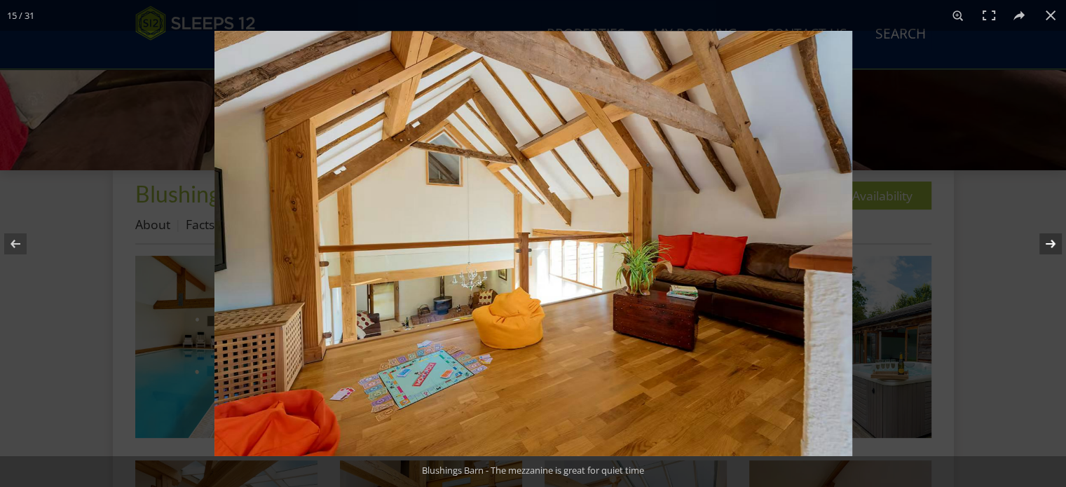
click at [1048, 246] on button at bounding box center [1041, 244] width 49 height 70
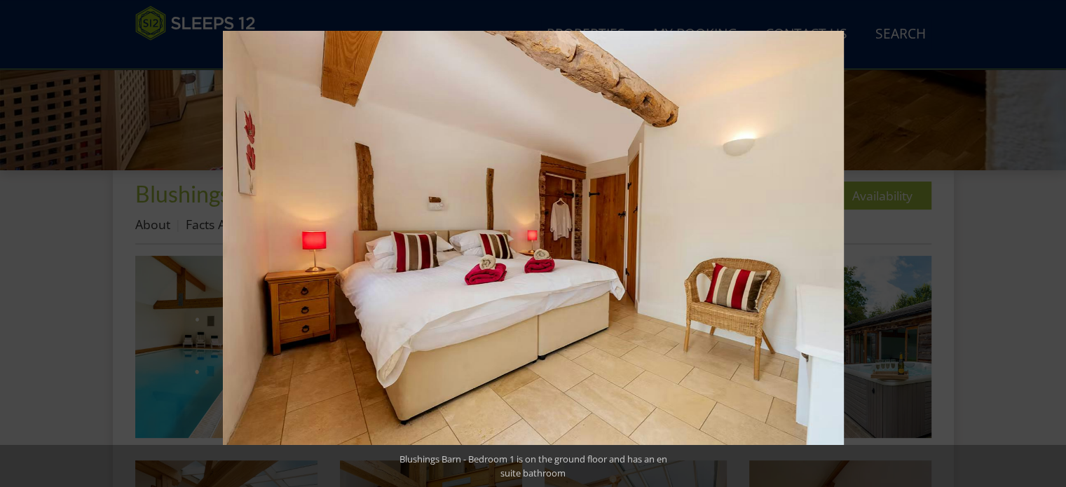
click at [1048, 246] on button at bounding box center [1041, 244] width 49 height 70
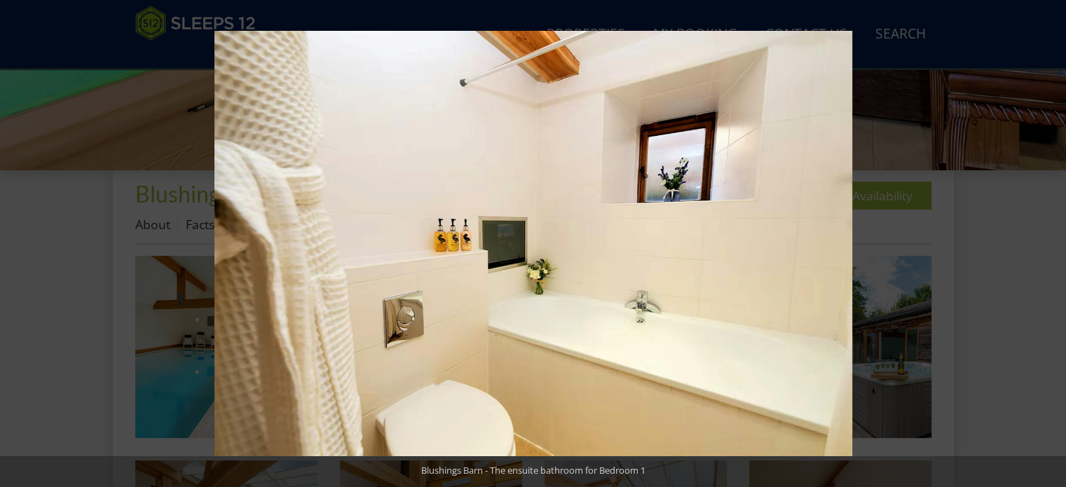
click at [1048, 246] on button at bounding box center [1041, 244] width 49 height 70
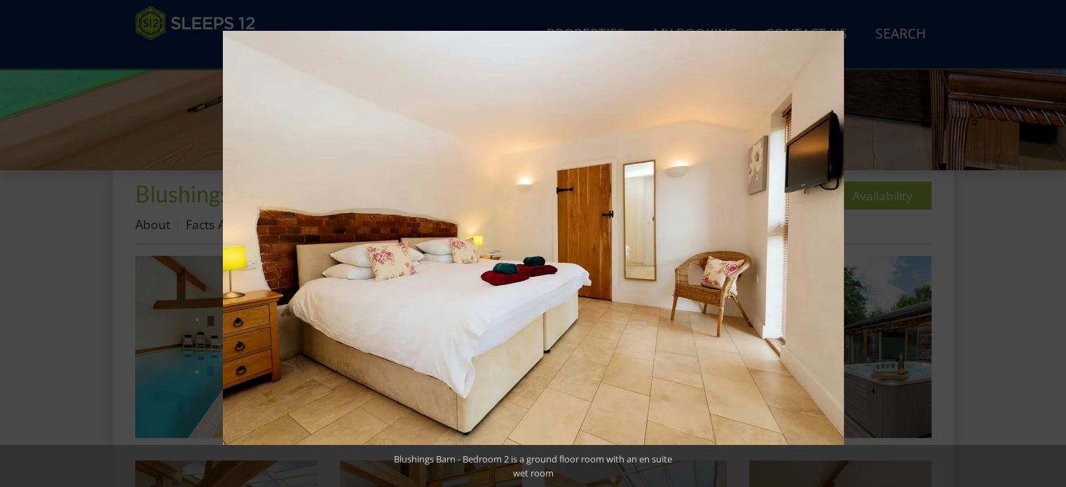
click at [1048, 246] on button at bounding box center [1041, 244] width 49 height 70
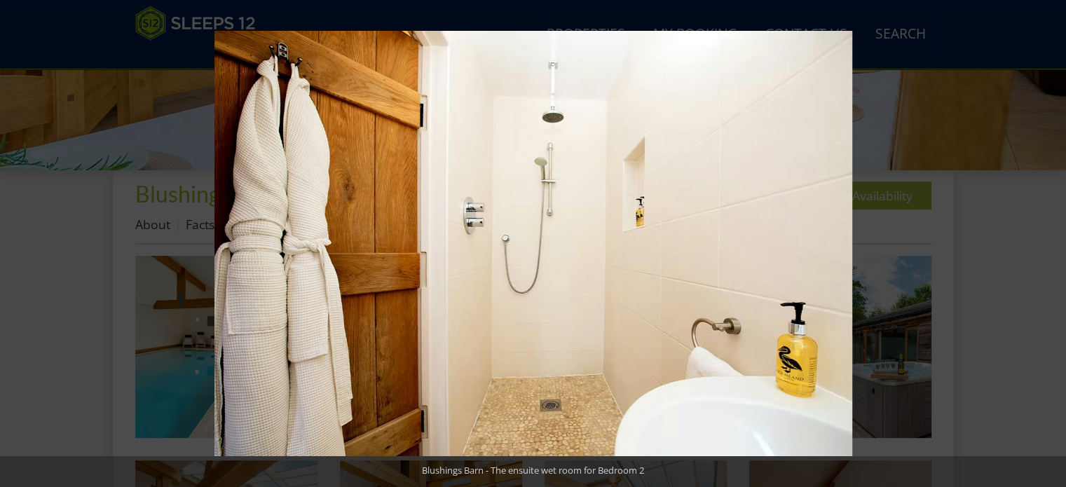
click at [1048, 246] on button at bounding box center [1041, 244] width 49 height 70
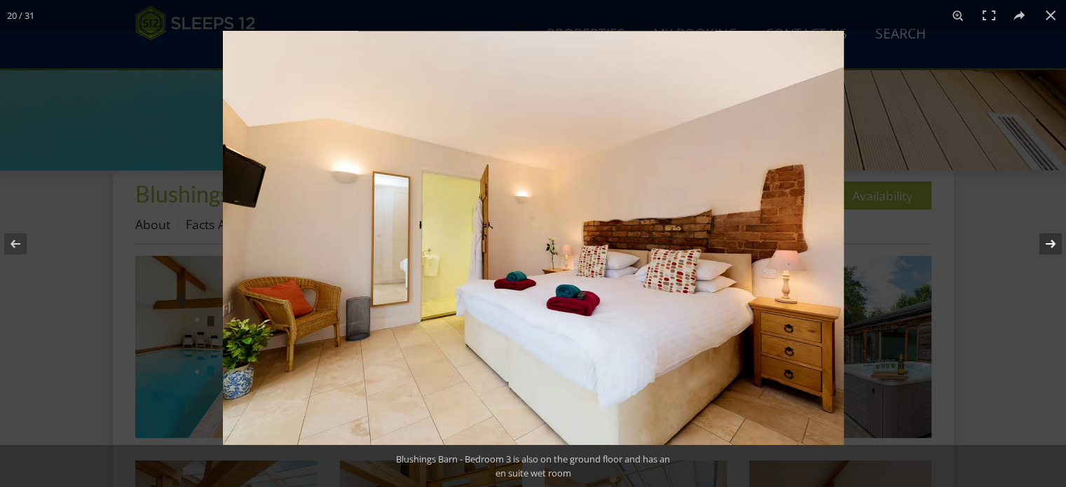
click at [1047, 243] on button at bounding box center [1041, 244] width 49 height 70
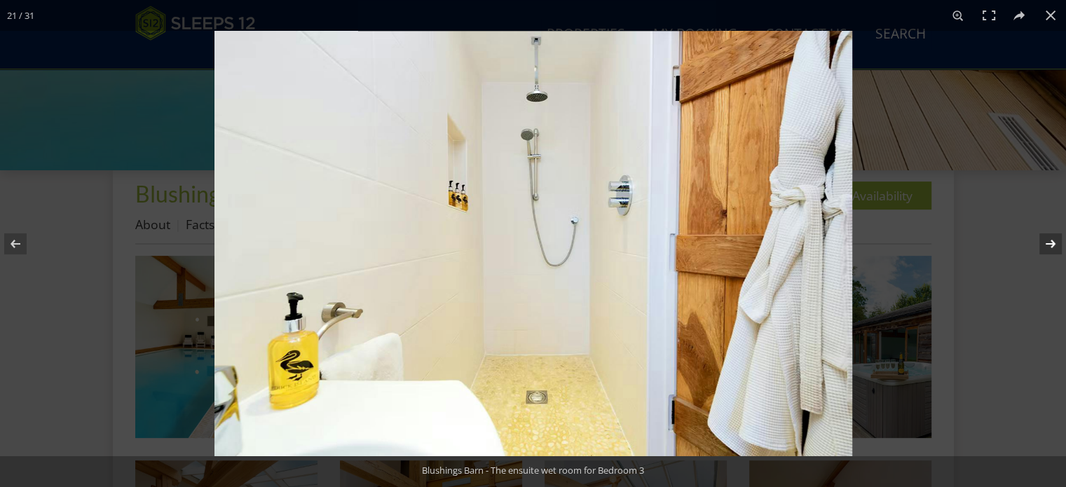
click at [1047, 243] on button at bounding box center [1041, 244] width 49 height 70
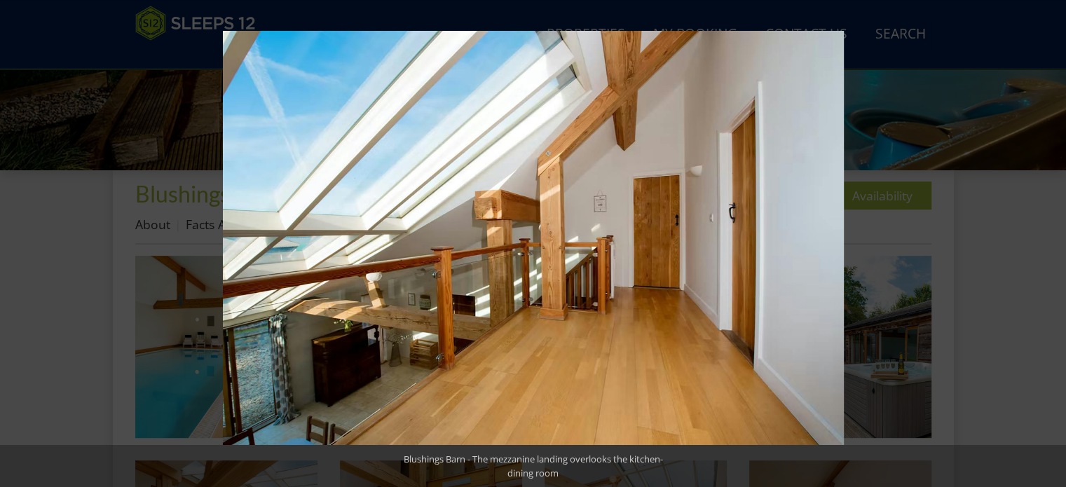
click at [1047, 243] on button at bounding box center [1041, 244] width 49 height 70
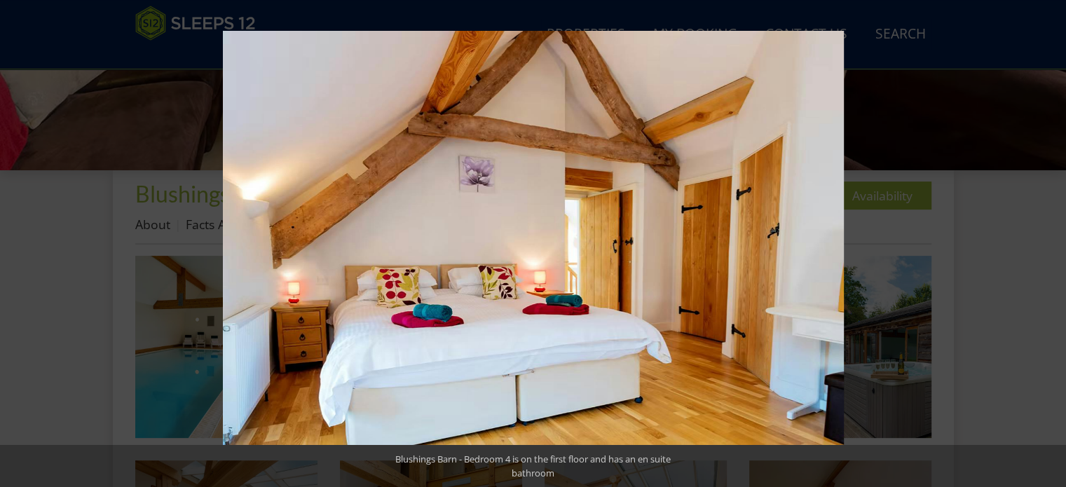
click at [1047, 243] on button at bounding box center [1041, 244] width 49 height 70
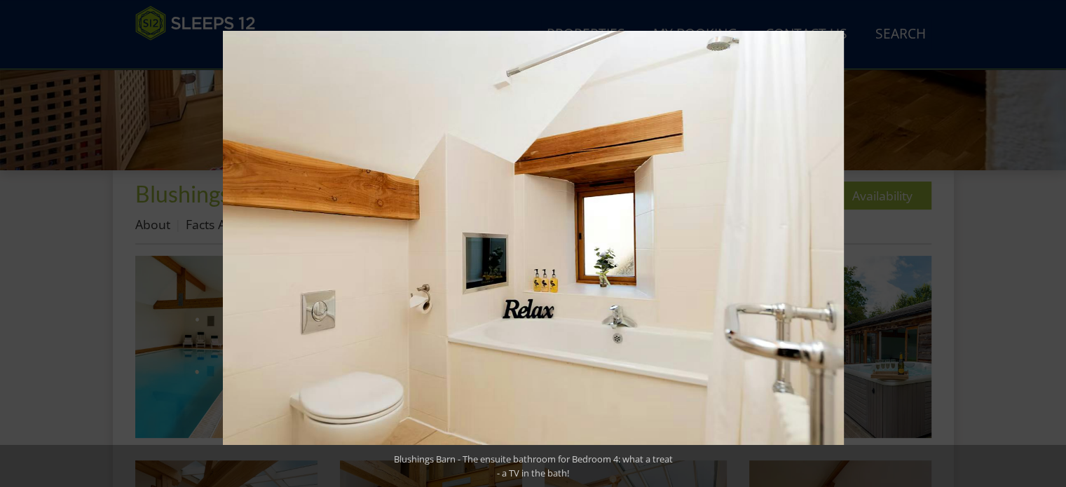
click at [1047, 243] on button at bounding box center [1041, 244] width 49 height 70
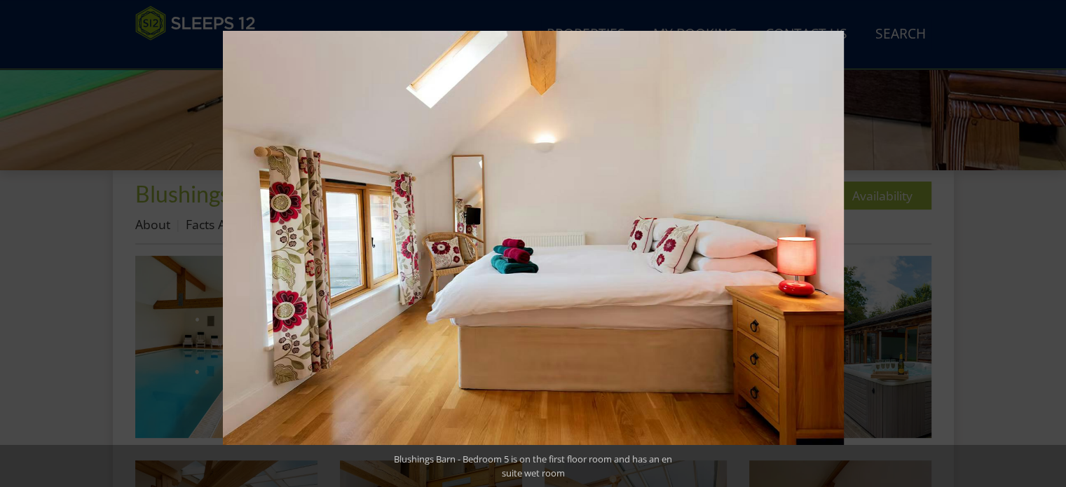
click at [1047, 243] on button at bounding box center [1041, 244] width 49 height 70
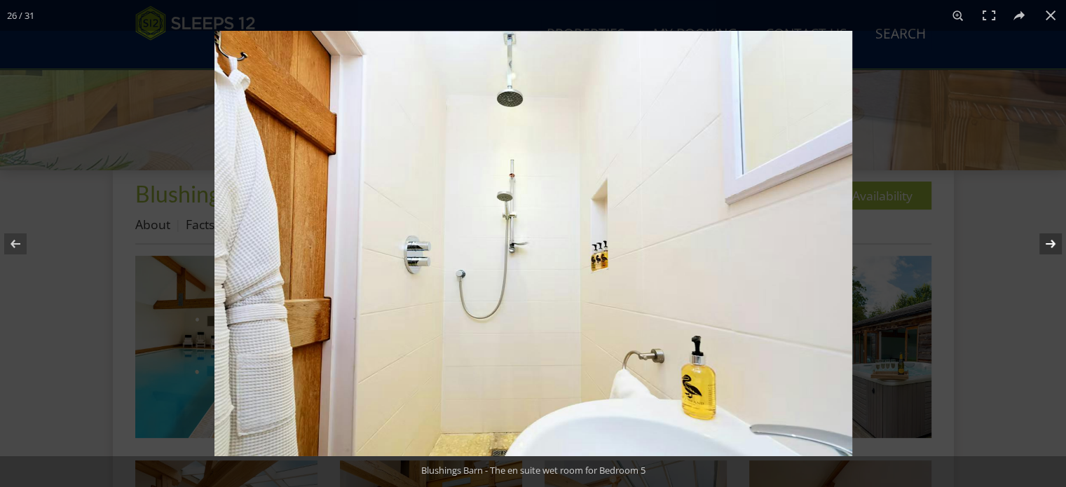
click at [1047, 244] on button at bounding box center [1041, 244] width 49 height 70
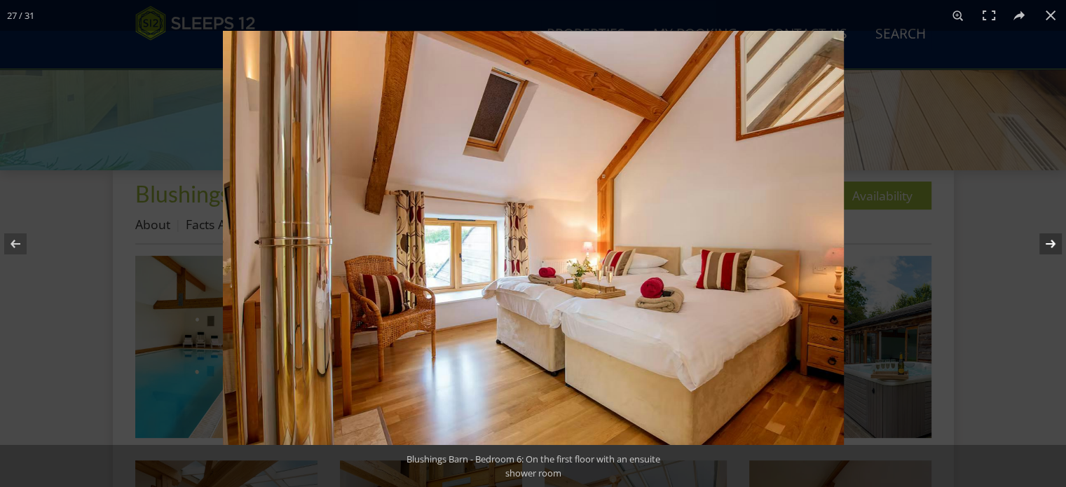
click at [1047, 246] on button at bounding box center [1041, 244] width 49 height 70
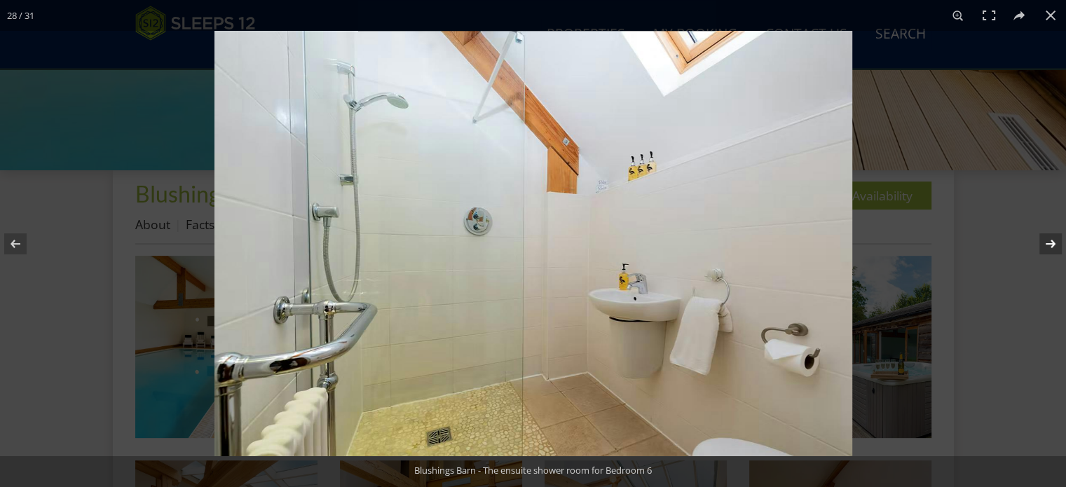
click at [1047, 246] on button at bounding box center [1041, 244] width 49 height 70
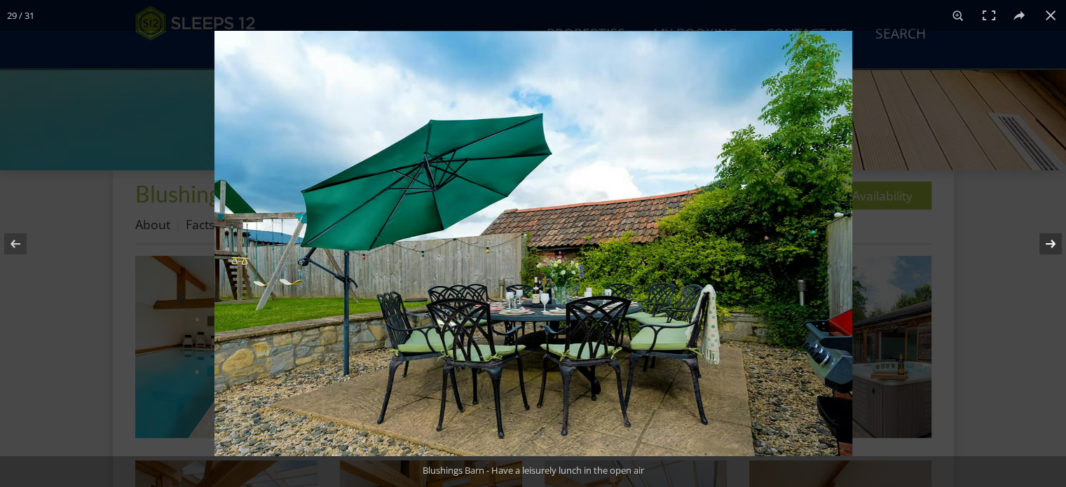
click at [1047, 246] on button at bounding box center [1041, 244] width 49 height 70
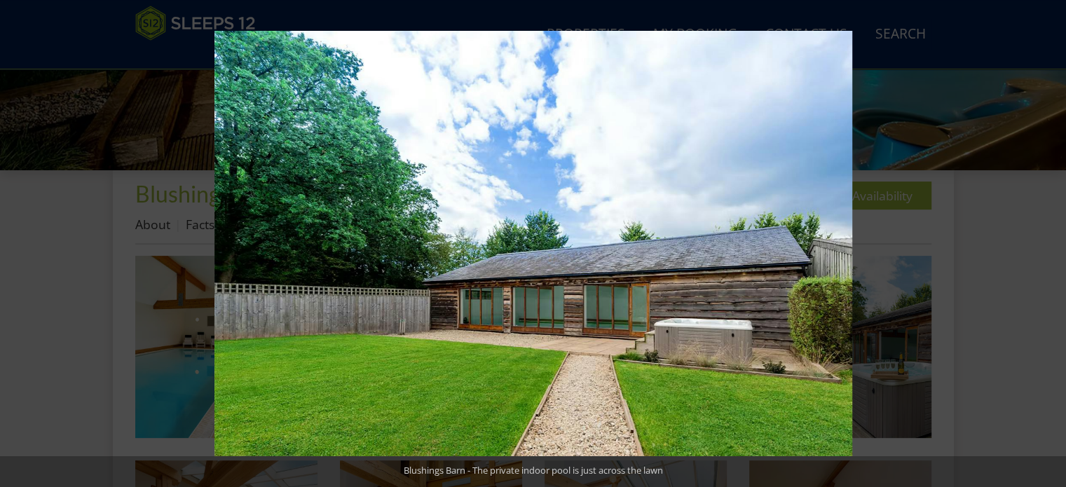
click at [1047, 246] on button at bounding box center [1041, 244] width 49 height 70
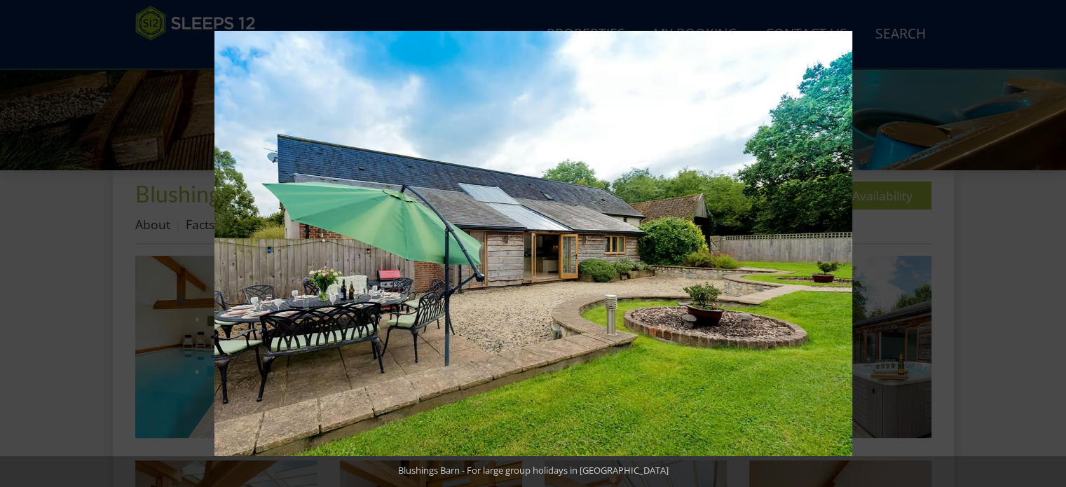
click at [1047, 246] on button at bounding box center [1041, 244] width 49 height 70
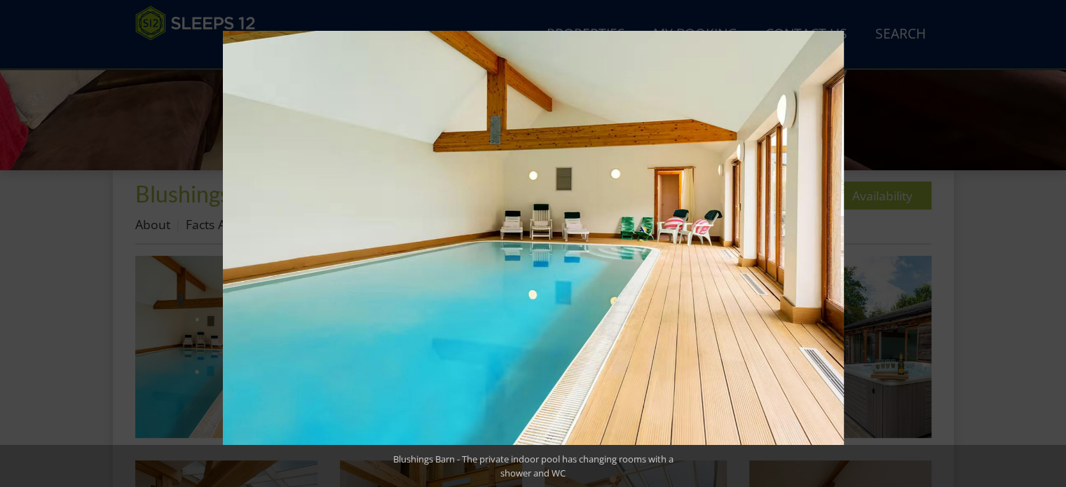
click at [1047, 246] on button at bounding box center [1041, 244] width 49 height 70
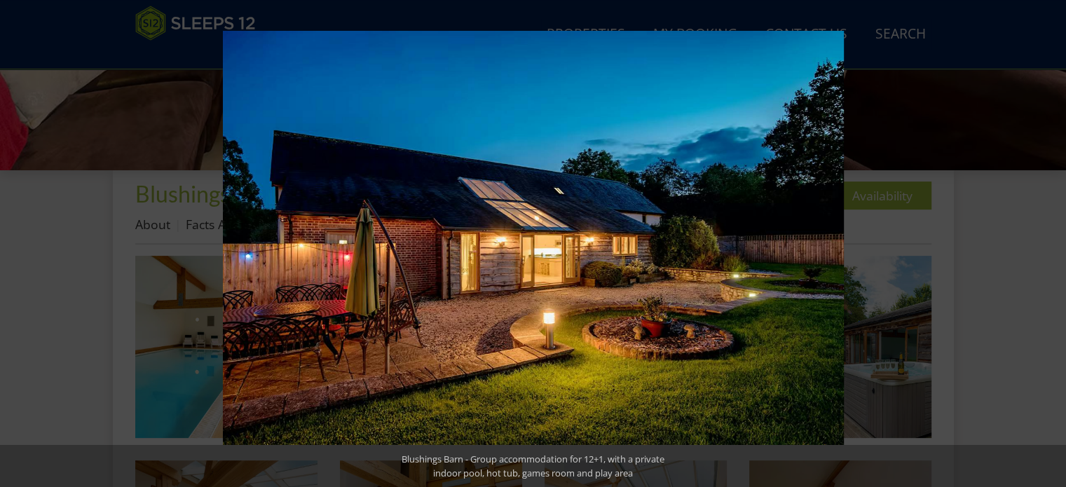
click at [1047, 246] on button at bounding box center [1041, 244] width 49 height 70
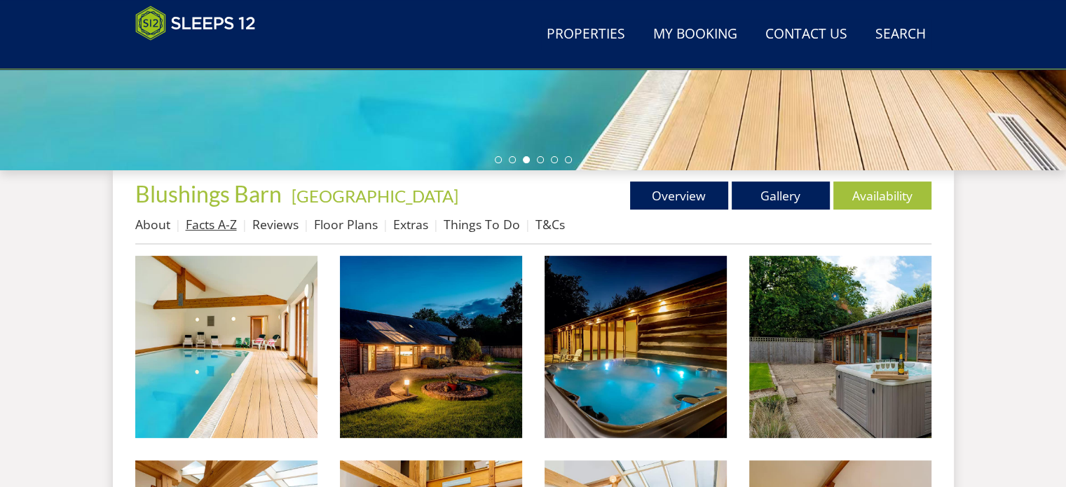
click at [213, 228] on link "Facts A-Z" at bounding box center [211, 224] width 51 height 17
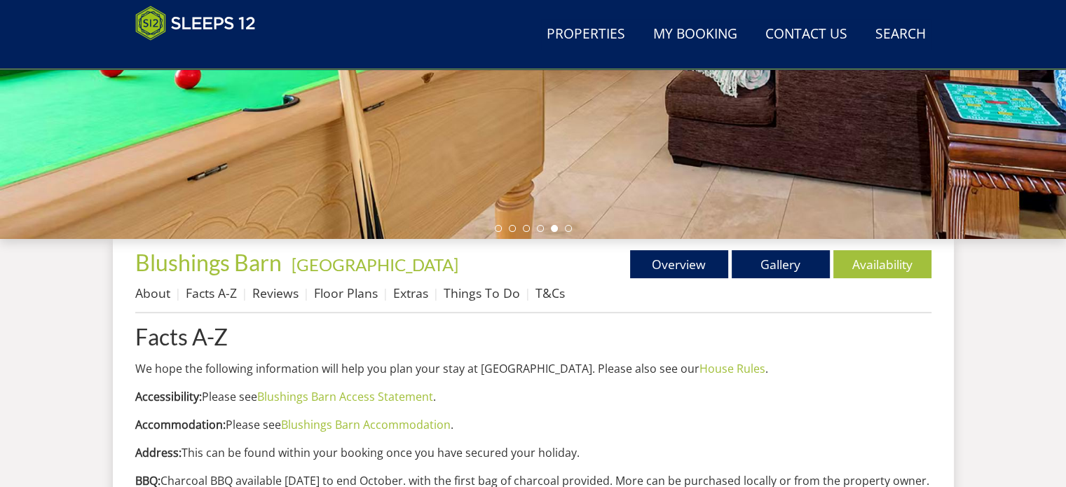
scroll to position [351, 0]
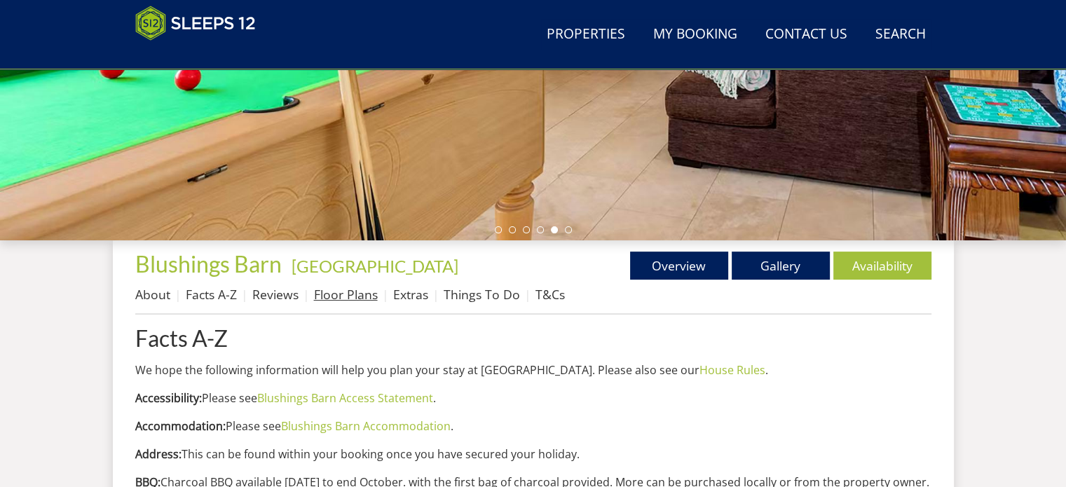
click at [356, 299] on link "Floor Plans" at bounding box center [346, 294] width 64 height 17
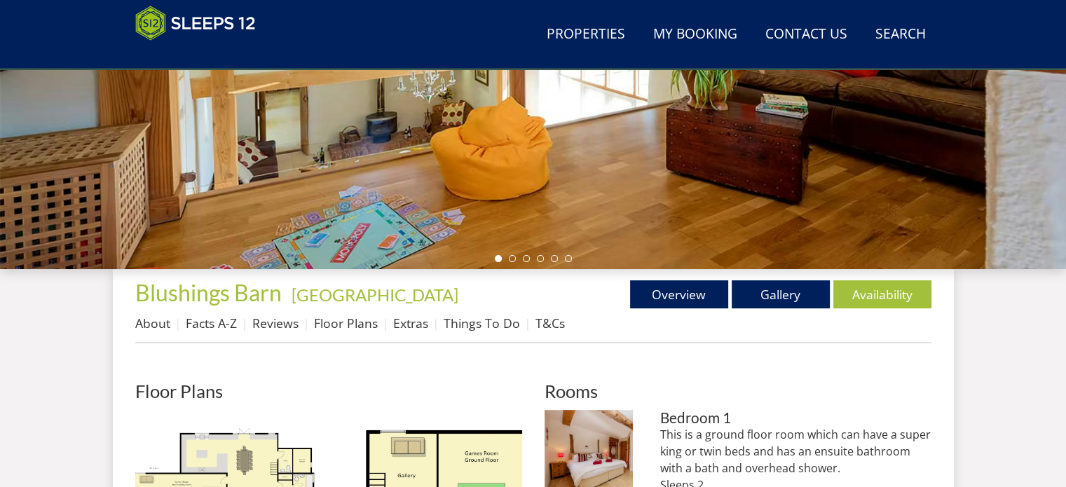
scroll to position [280, 0]
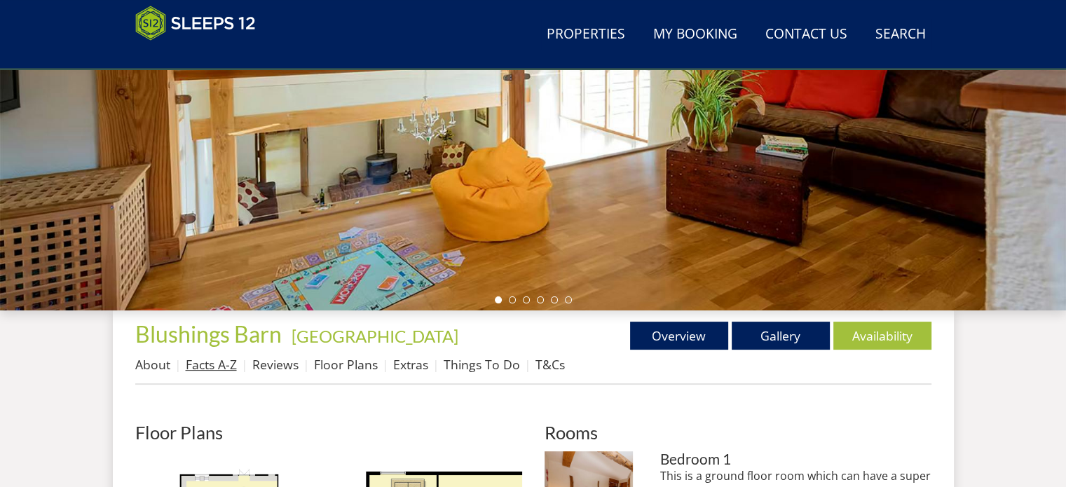
click at [213, 370] on link "Facts A-Z" at bounding box center [211, 364] width 51 height 17
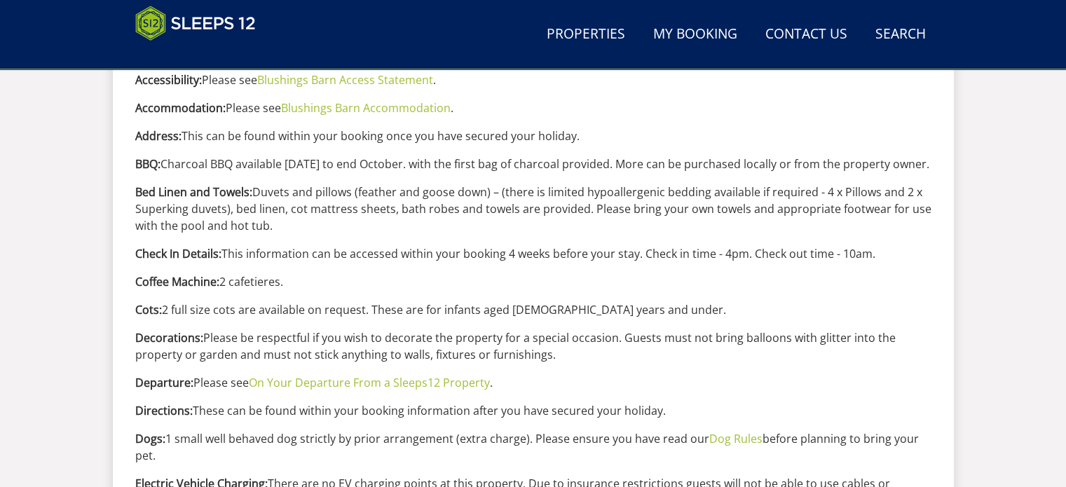
scroll to position [701, 0]
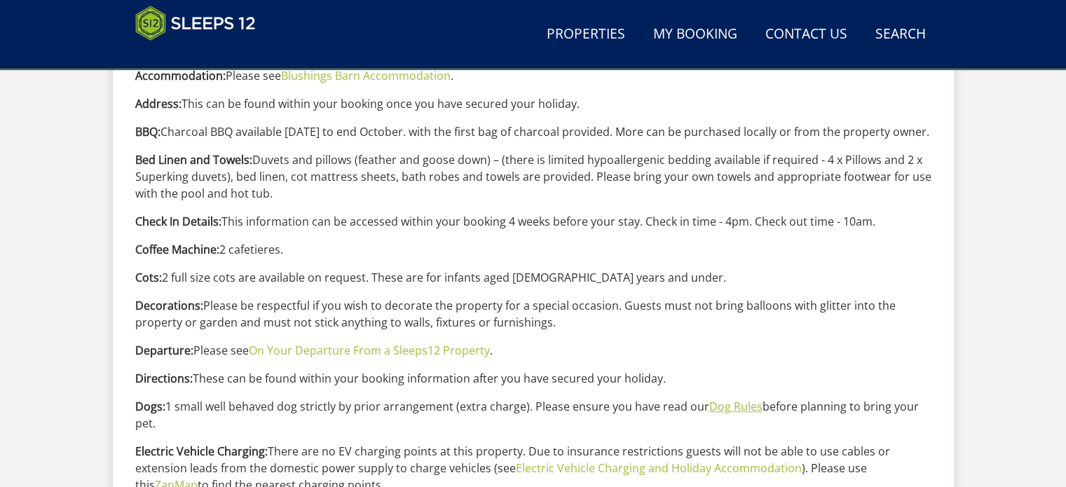
click at [724, 408] on link "Dog Rules" at bounding box center [735, 406] width 53 height 15
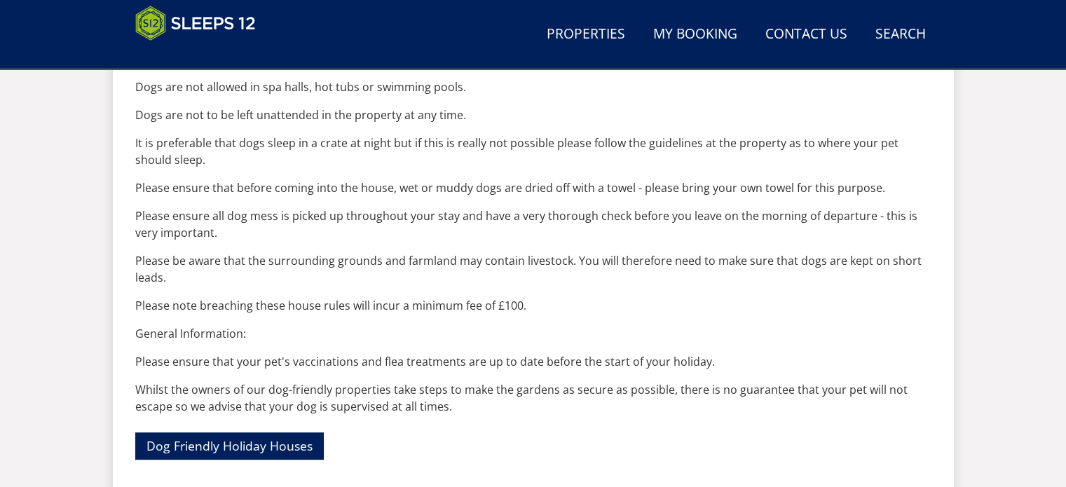
scroll to position [771, 0]
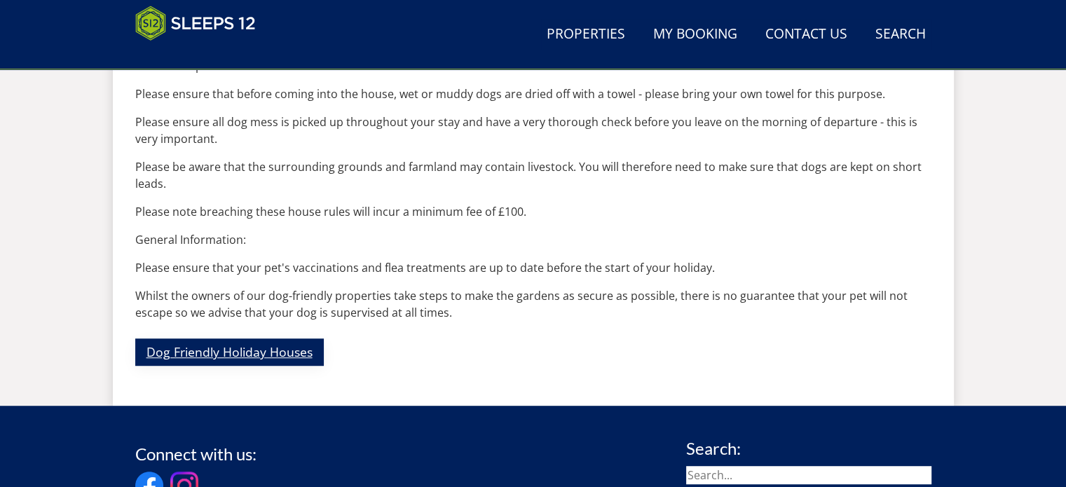
click at [227, 353] on link "Dog Friendly Holiday Houses" at bounding box center [229, 352] width 189 height 27
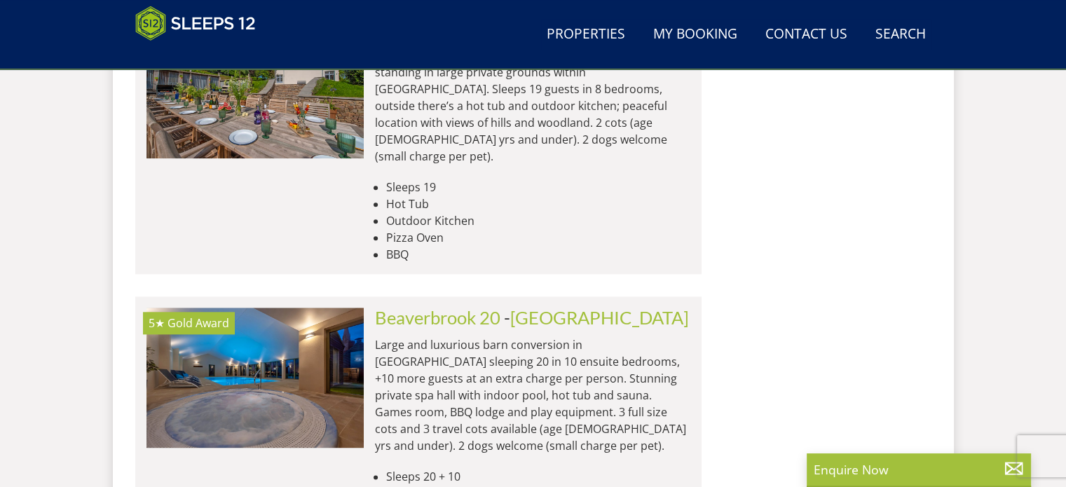
scroll to position [1542, 0]
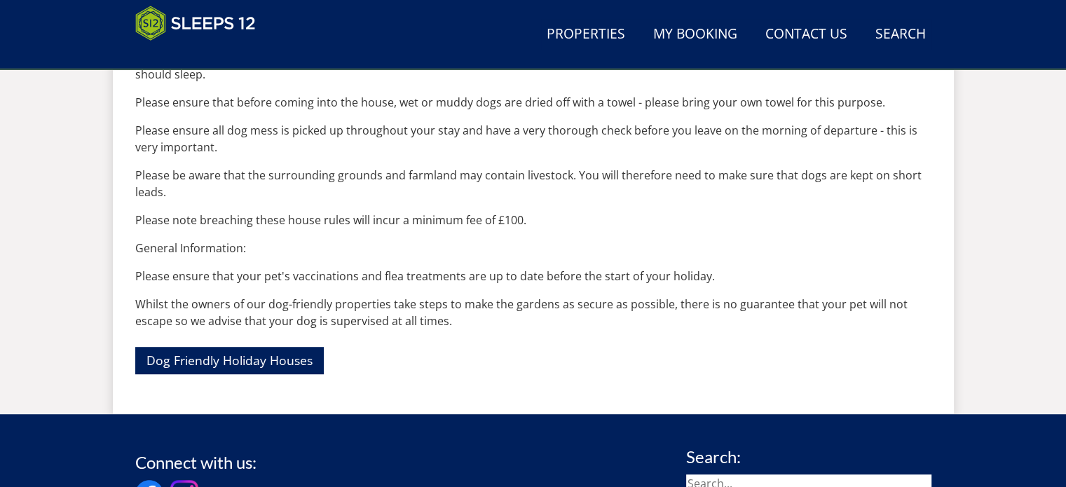
scroll to position [487, 0]
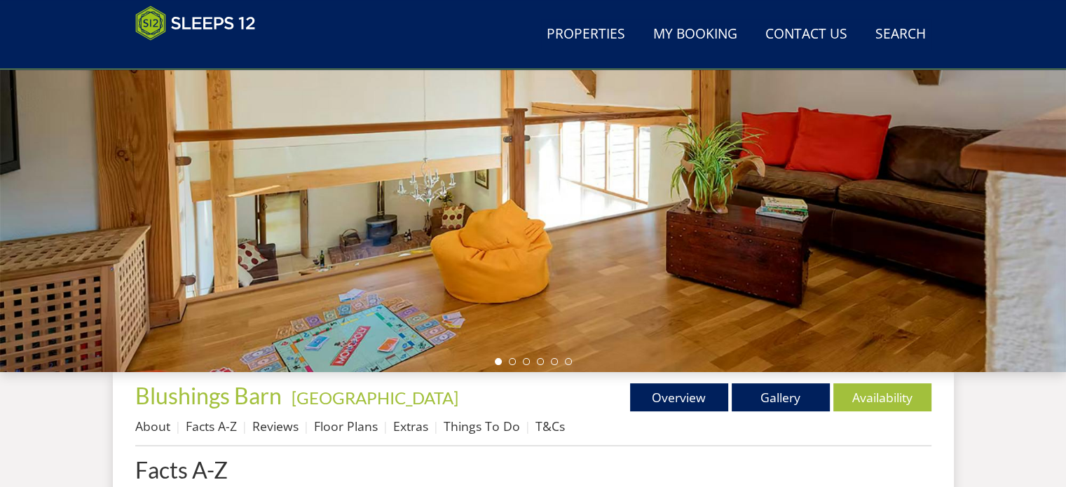
scroll to position [210, 0]
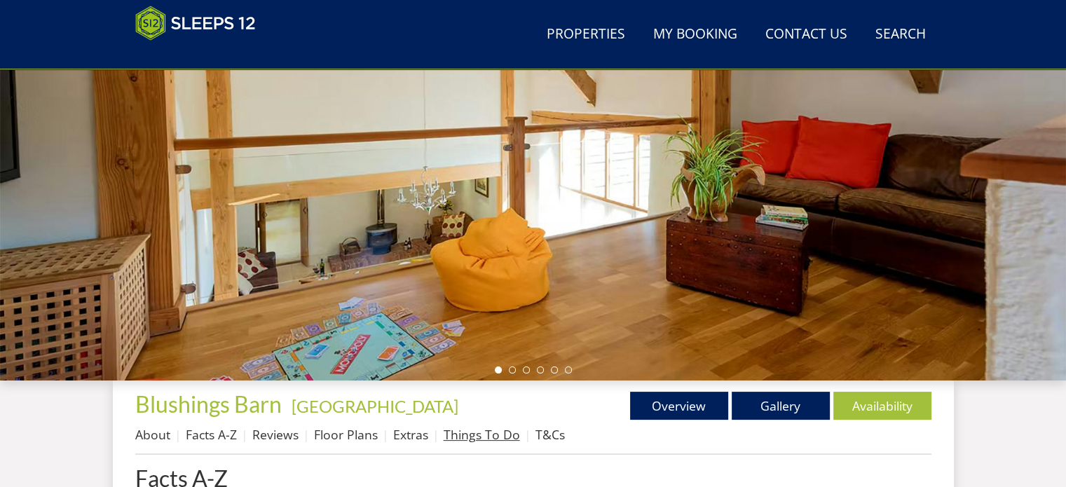
click at [466, 434] on link "Things To Do" at bounding box center [482, 434] width 76 height 17
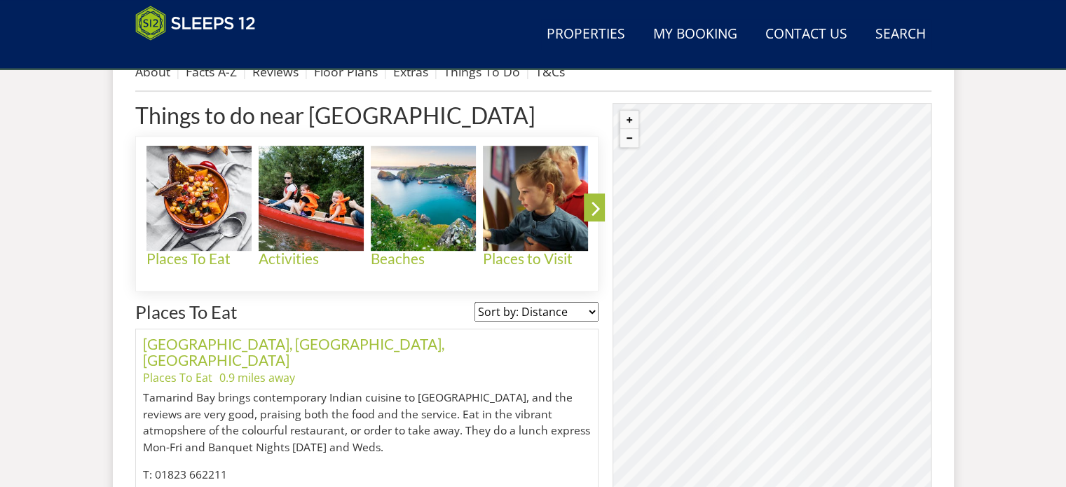
scroll to position [644, 0]
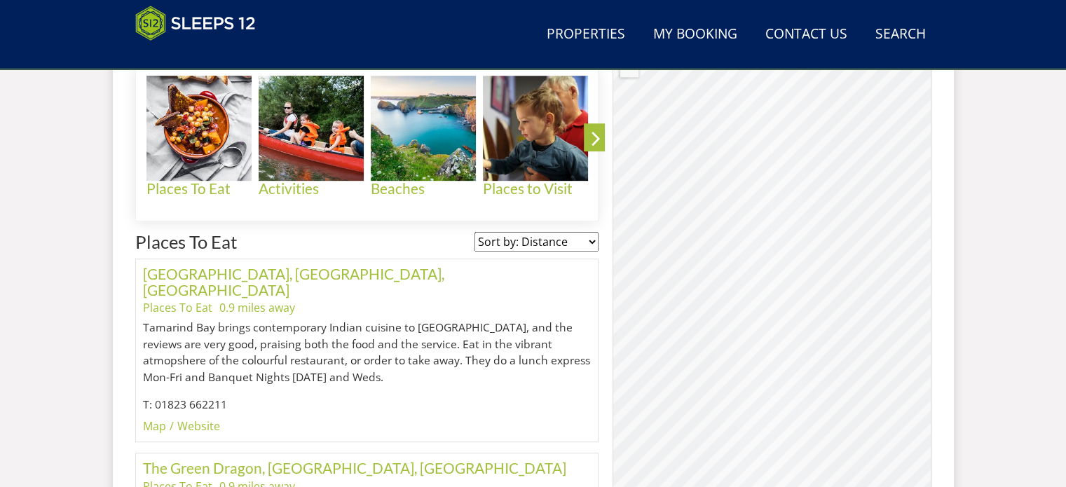
click at [836, 283] on div "© MapTiler © OpenStreetMap contributors" at bounding box center [772, 261] width 318 height 456
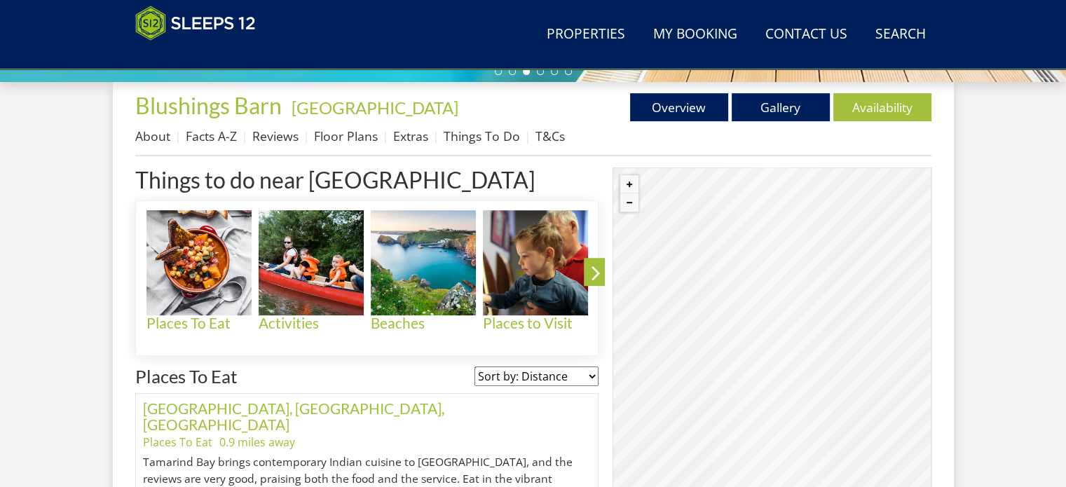
scroll to position [503, 0]
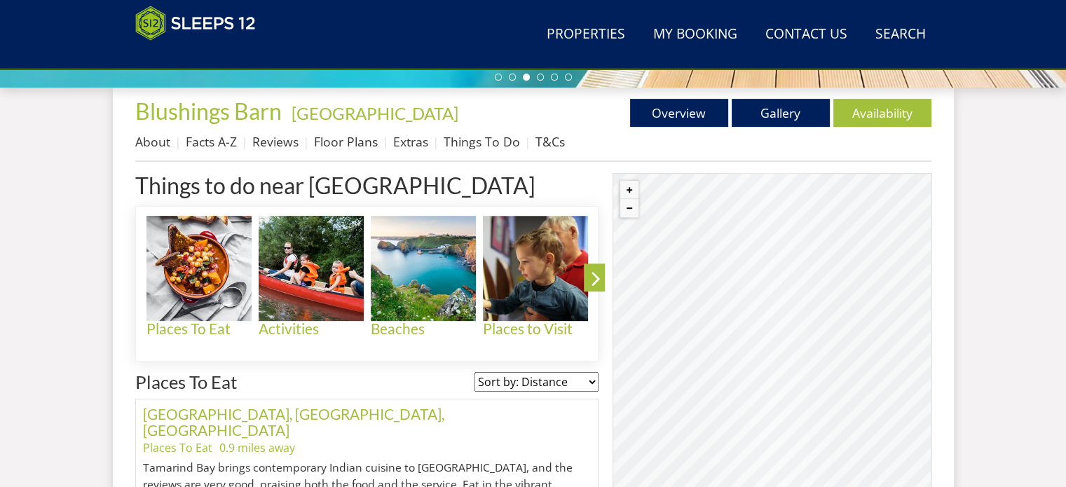
click at [867, 344] on div "© MapTiler © OpenStreetMap contributors" at bounding box center [772, 401] width 318 height 456
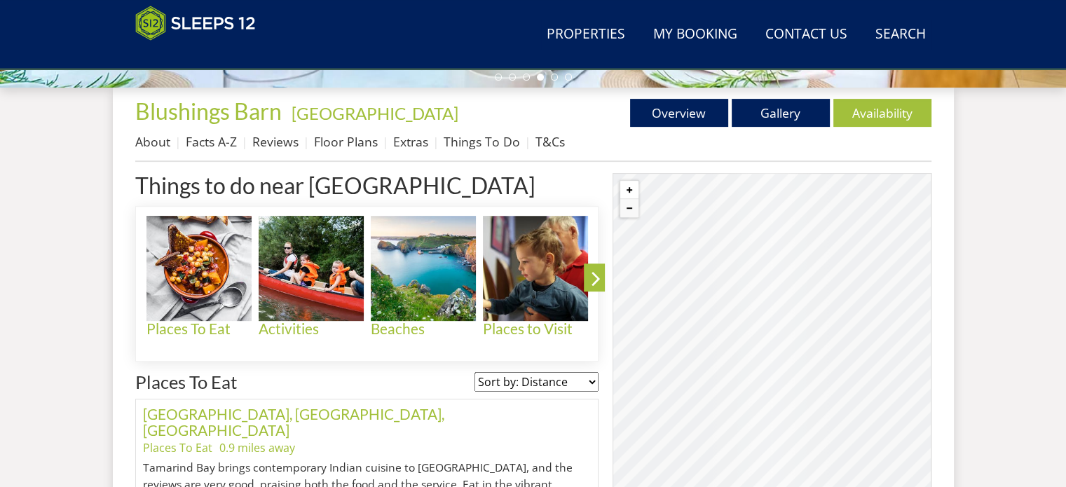
click at [629, 187] on button "Zoom in" at bounding box center [629, 190] width 18 height 18
click at [628, 184] on button "Zoom in" at bounding box center [629, 190] width 18 height 18
click at [870, 247] on div "© MapTiler © OpenStreetMap contributors" at bounding box center [772, 401] width 318 height 456
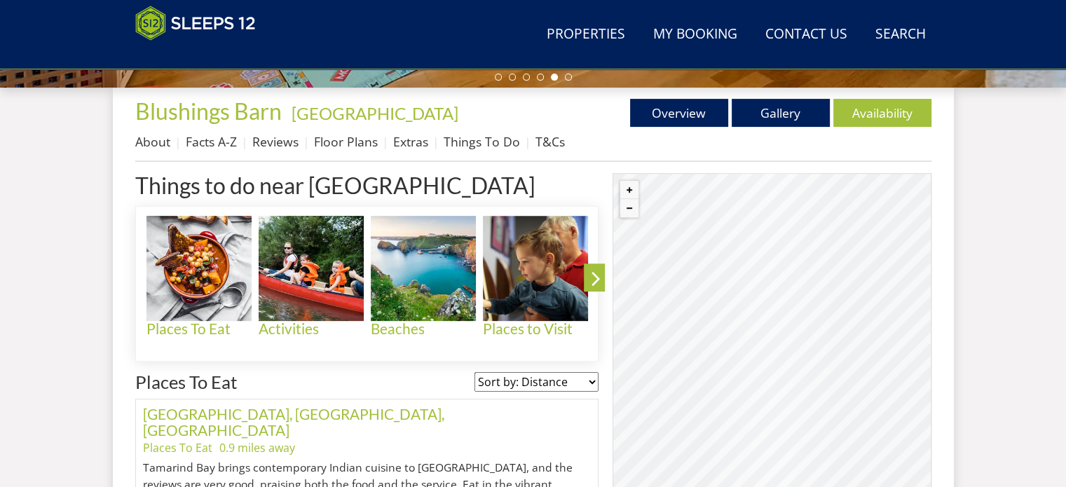
drag, startPoint x: 872, startPoint y: 258, endPoint x: 777, endPoint y: 261, distance: 94.7
click at [777, 261] on div "© MapTiler © OpenStreetMap contributors" at bounding box center [772, 401] width 318 height 456
drag, startPoint x: 810, startPoint y: 263, endPoint x: 752, endPoint y: 287, distance: 62.5
click at [752, 287] on div "© MapTiler © OpenStreetMap contributors" at bounding box center [772, 401] width 318 height 456
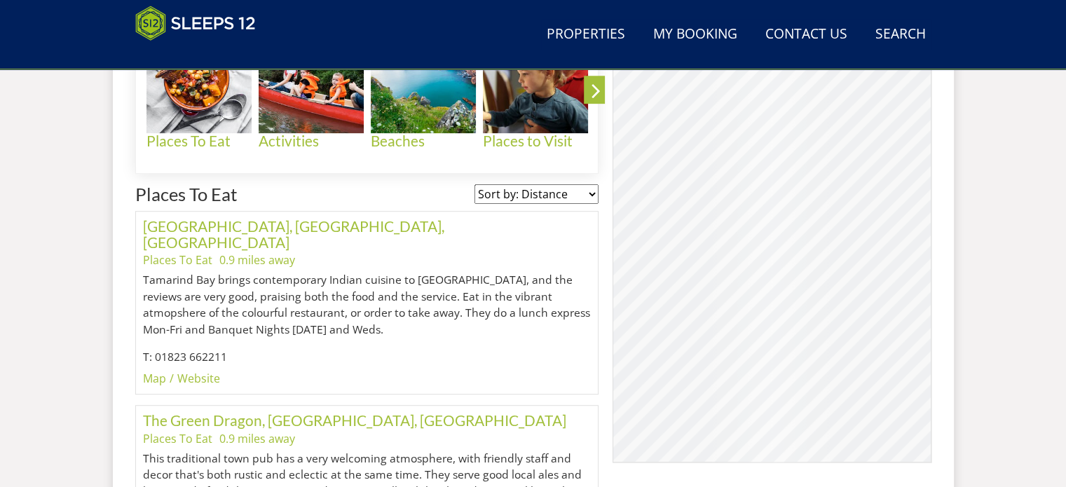
scroll to position [644, 0]
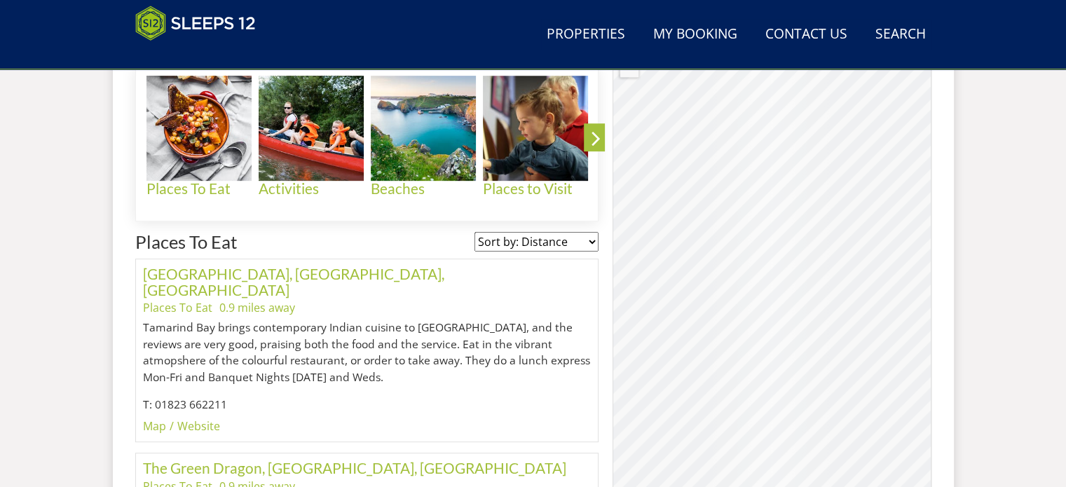
click at [844, 259] on div "© MapTiler © OpenStreetMap contributors" at bounding box center [772, 261] width 318 height 456
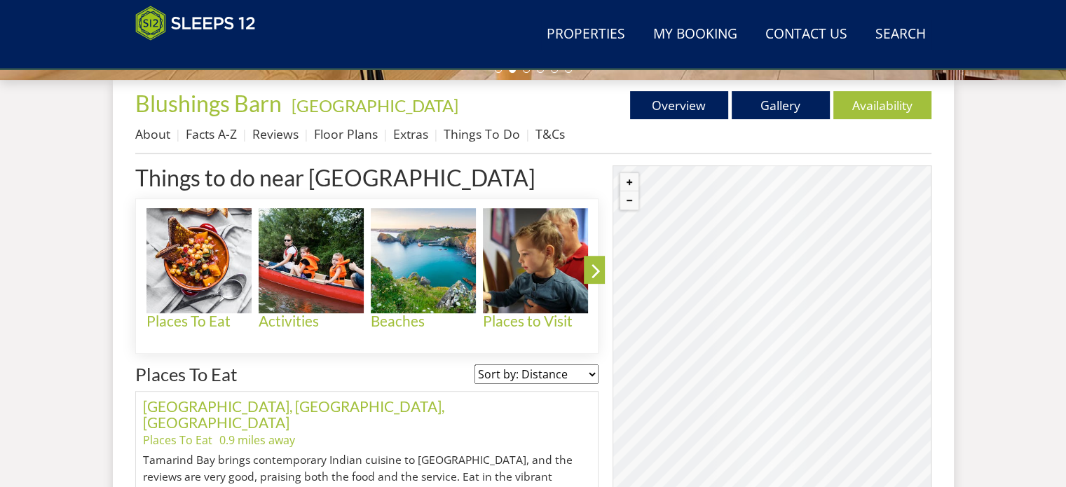
scroll to position [503, 0]
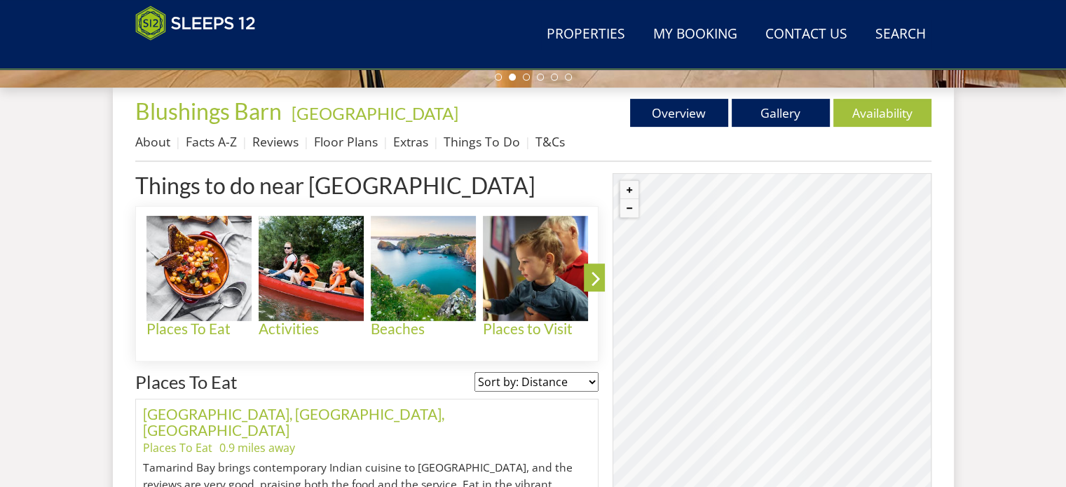
click at [746, 376] on div "© MapTiler © OpenStreetMap contributors" at bounding box center [772, 401] width 318 height 456
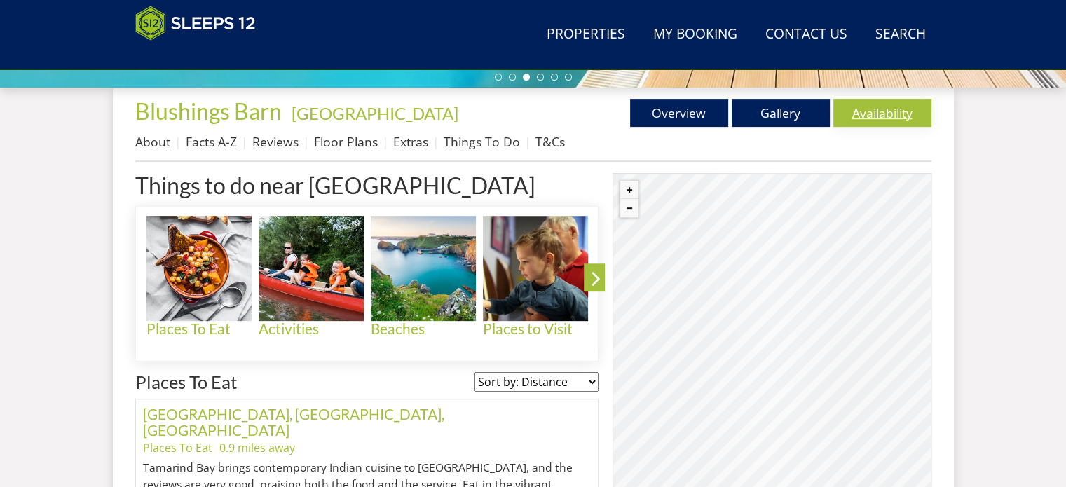
click at [864, 111] on link "Availability" at bounding box center [883, 113] width 98 height 28
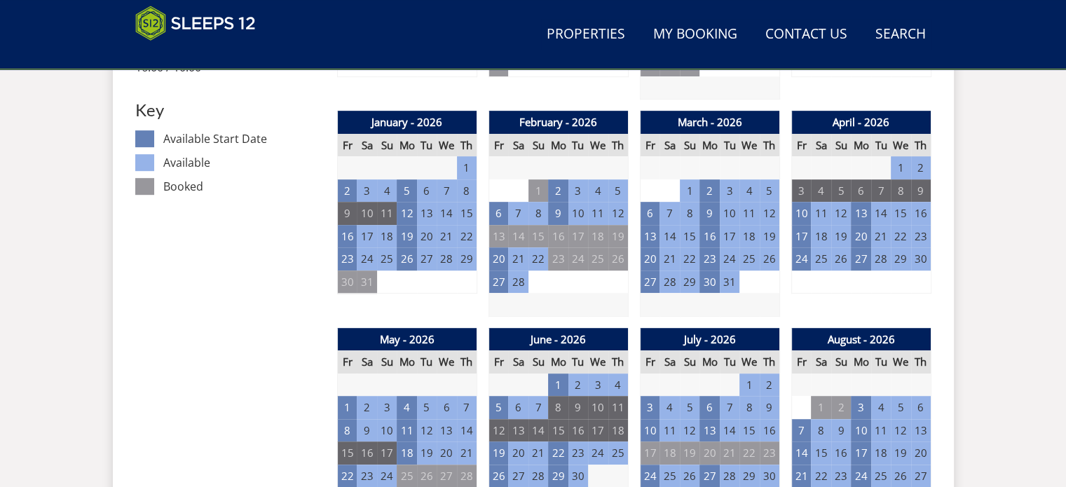
scroll to position [841, 0]
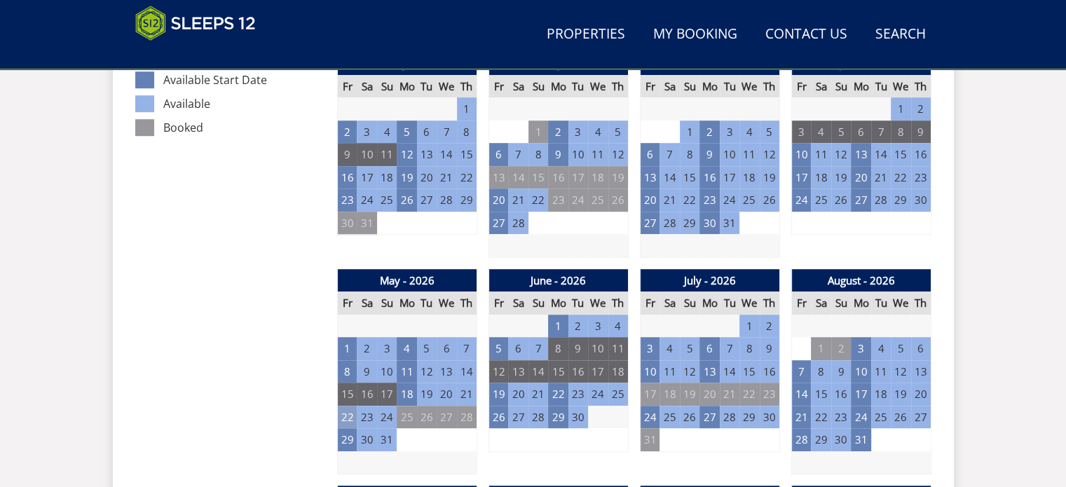
click at [346, 414] on td "22" at bounding box center [347, 417] width 20 height 23
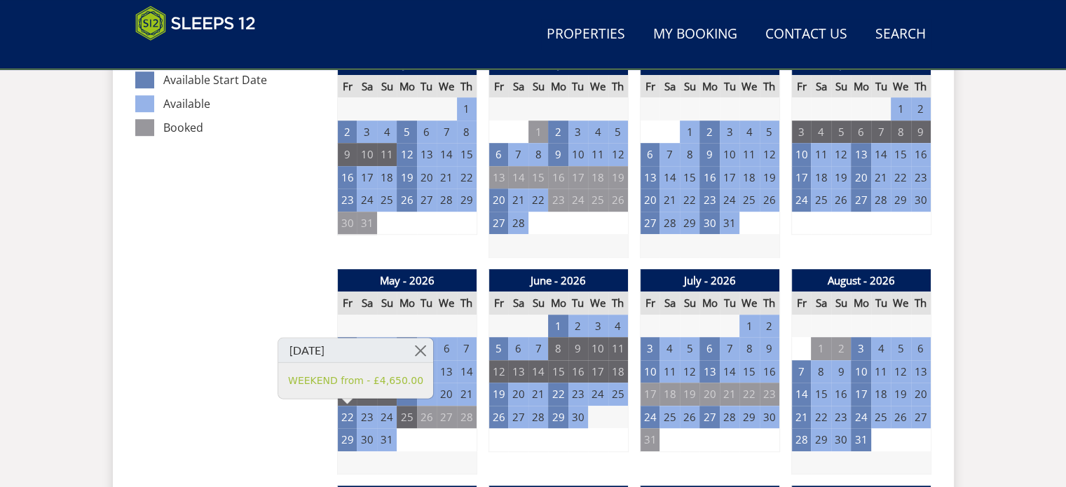
click at [412, 409] on td "25" at bounding box center [407, 417] width 20 height 23
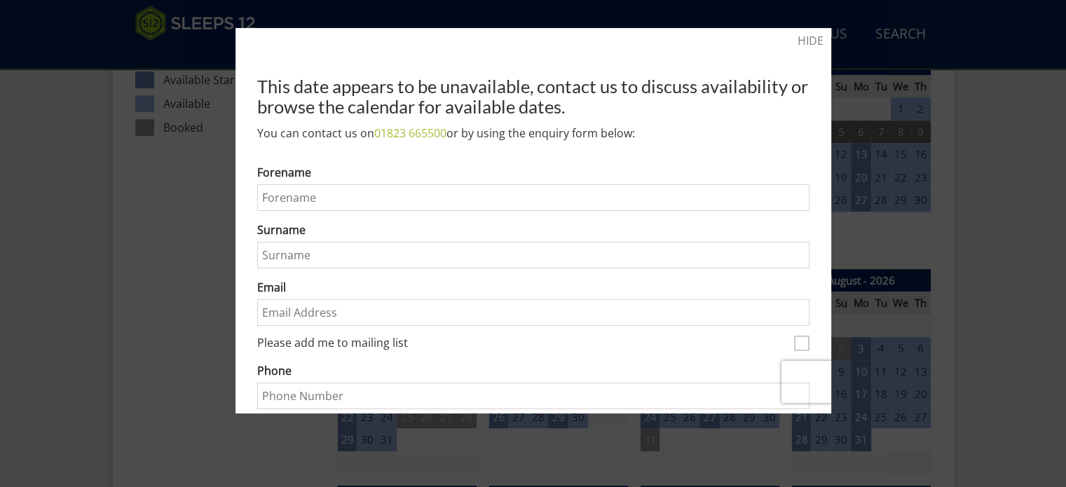
click at [967, 107] on div at bounding box center [533, 243] width 1066 height 487
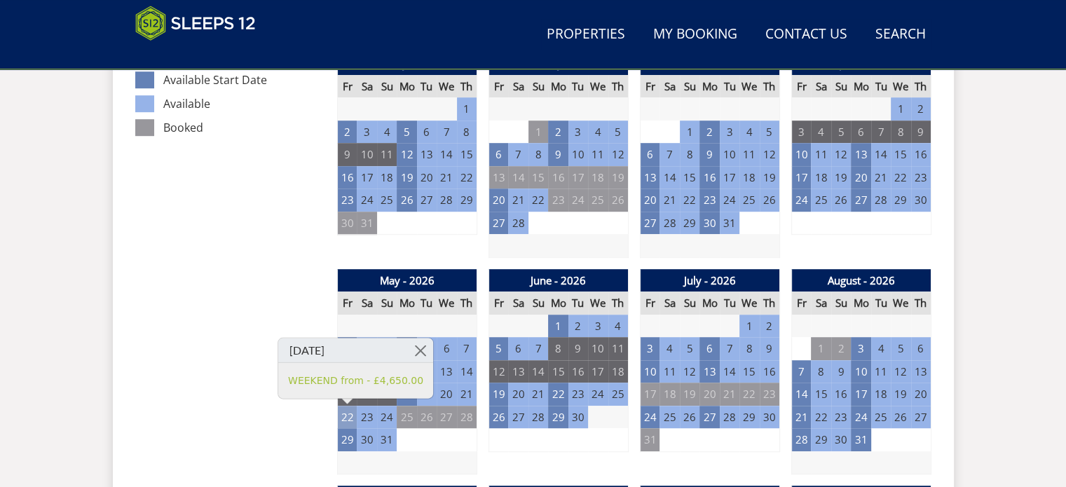
click at [346, 412] on td "22" at bounding box center [347, 417] width 20 height 23
click at [407, 417] on td "25" at bounding box center [407, 417] width 20 height 23
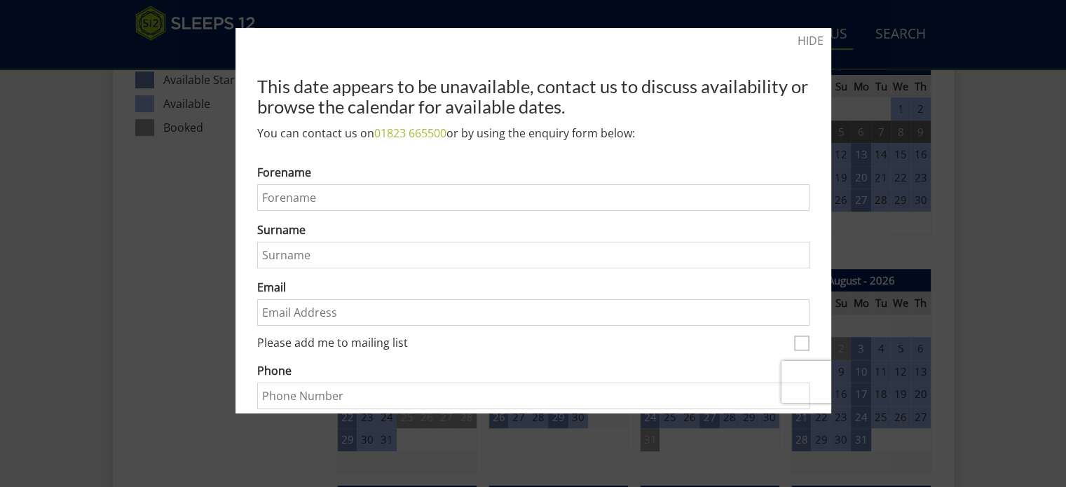
drag, startPoint x: 796, startPoint y: 36, endPoint x: 795, endPoint y: 47, distance: 11.2
click at [798, 36] on link "HIDE" at bounding box center [811, 40] width 26 height 17
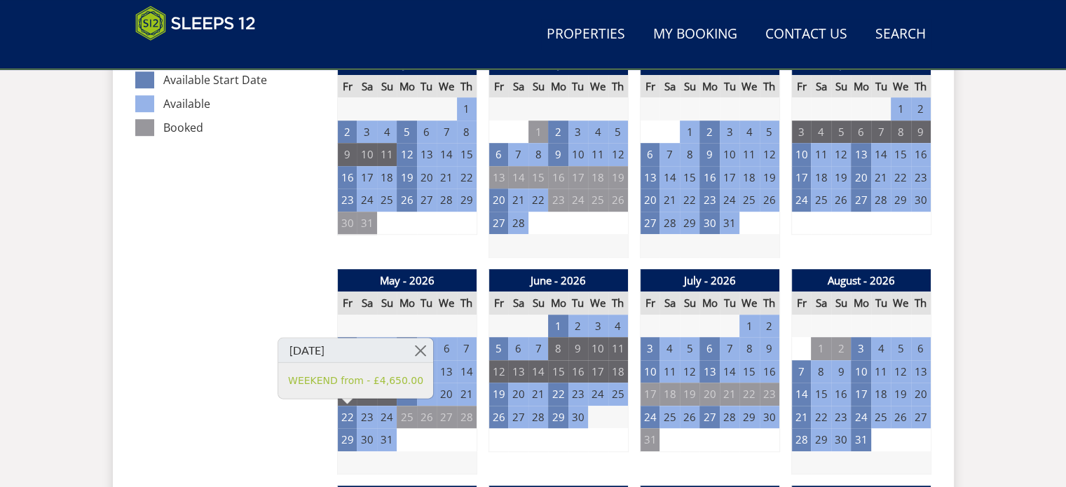
click at [453, 448] on td "3" at bounding box center [447, 439] width 20 height 23
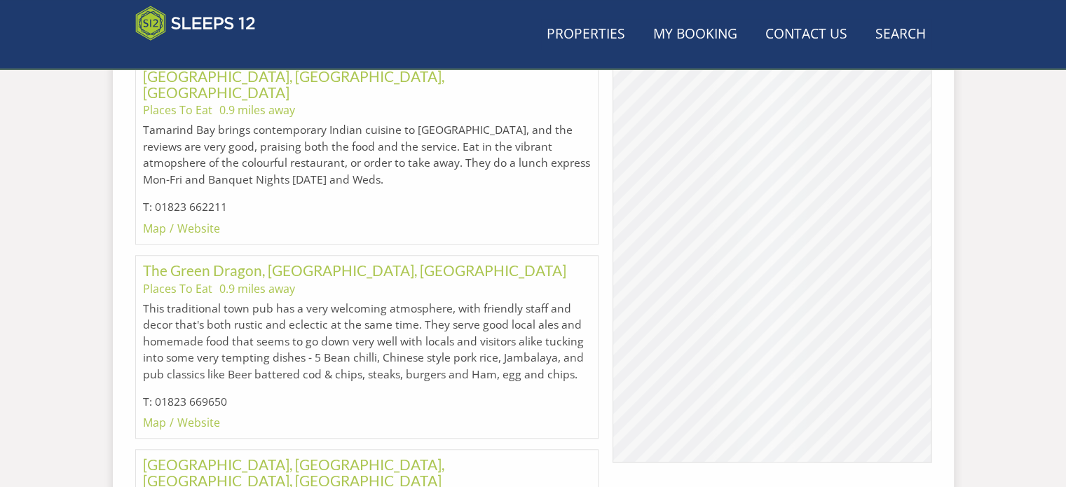
scroll to position [503, 0]
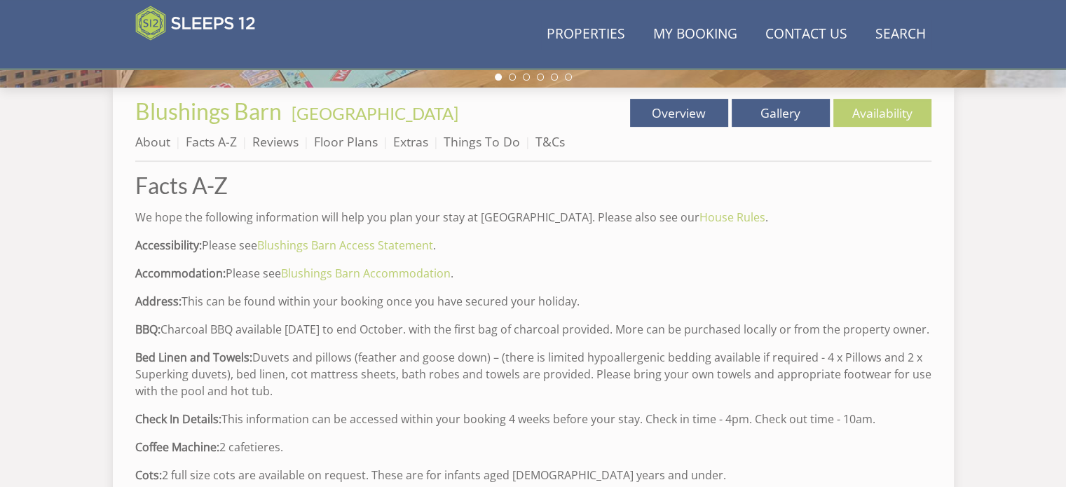
scroll to position [210, 0]
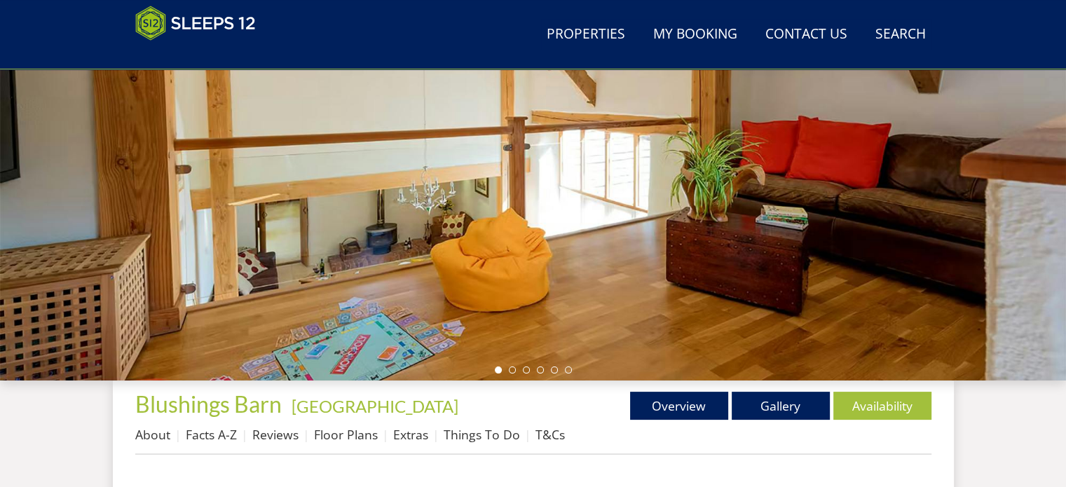
scroll to position [280, 0]
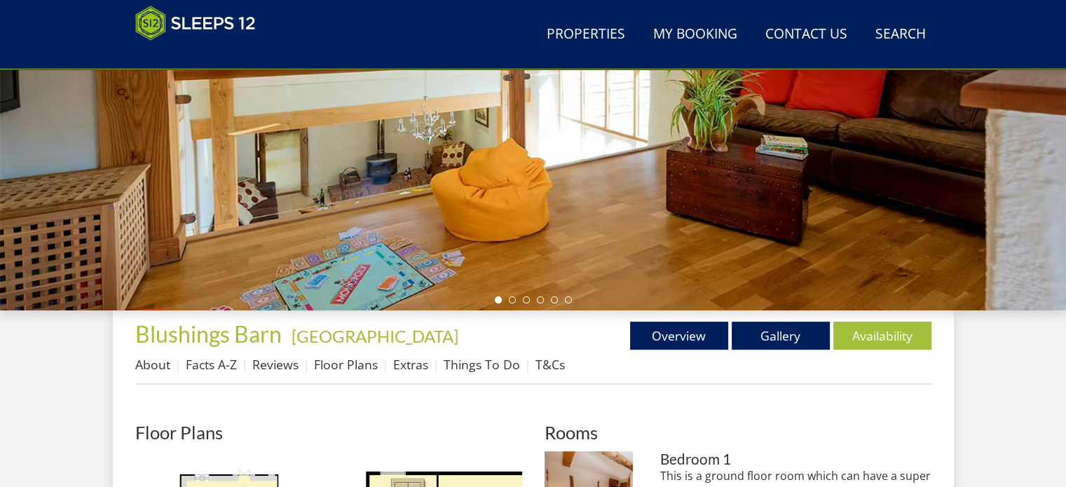
scroll to position [351, 0]
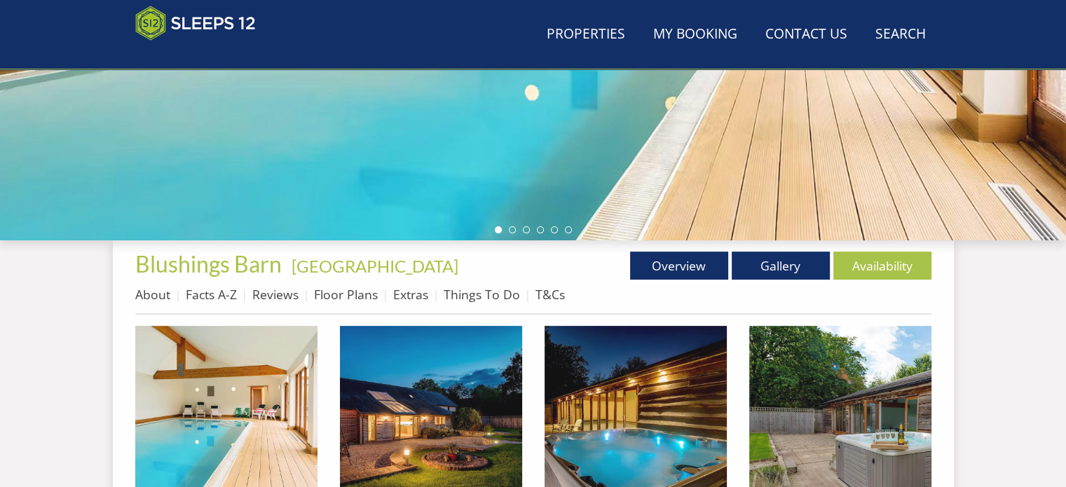
scroll to position [421, 0]
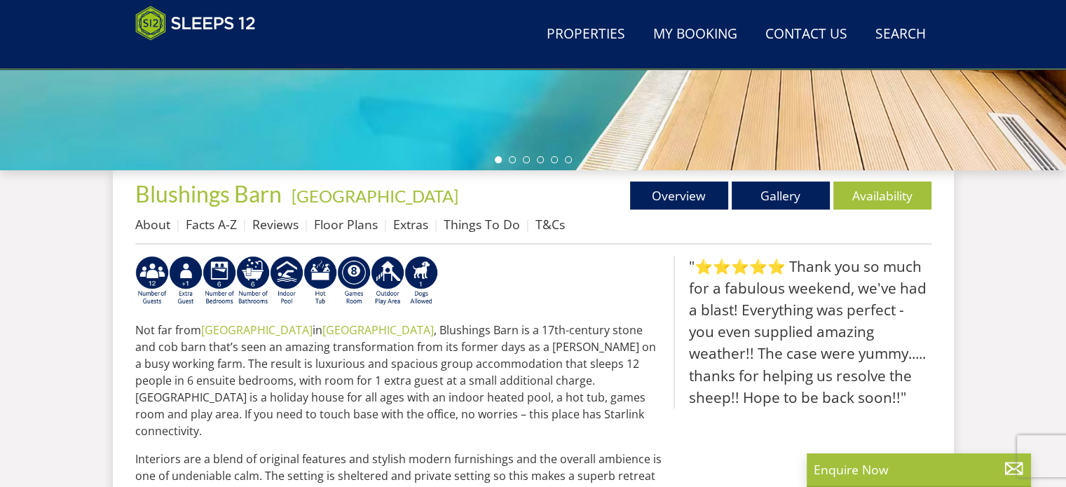
scroll to position [351, 0]
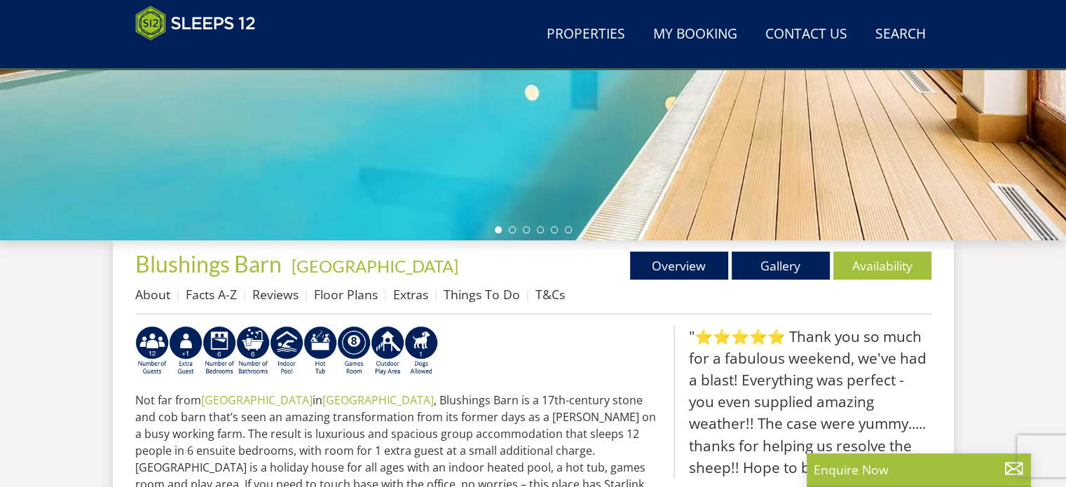
select select "10"
select select "6"
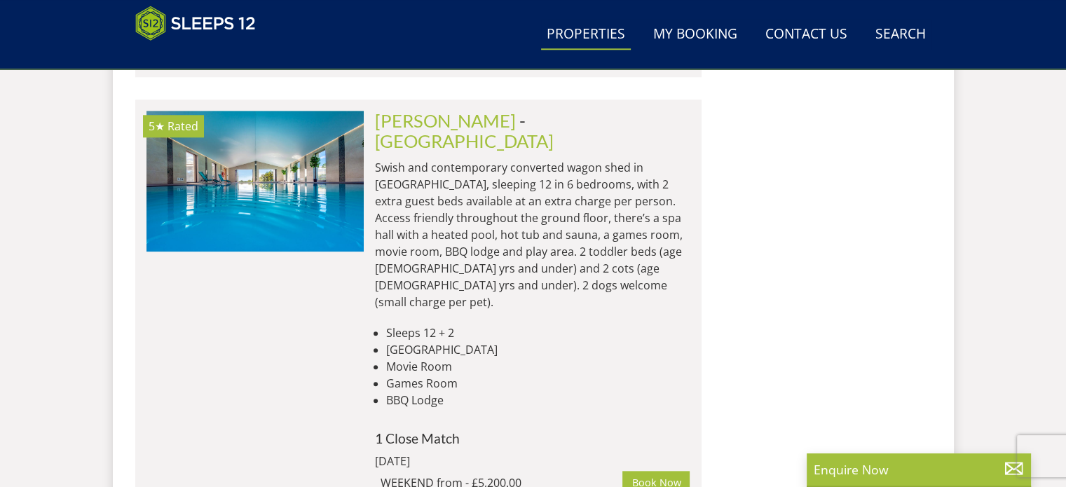
scroll to position [1436, 0]
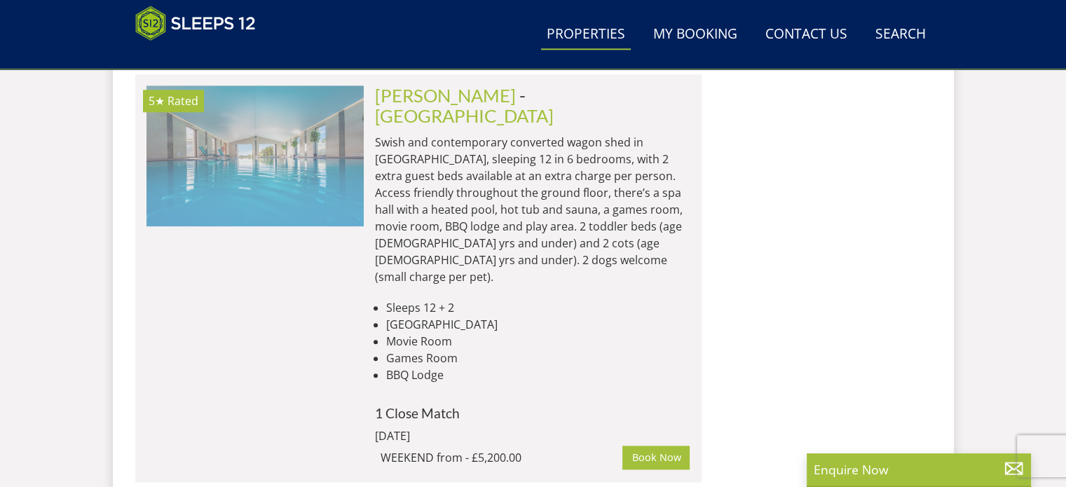
click at [279, 145] on img at bounding box center [255, 156] width 217 height 140
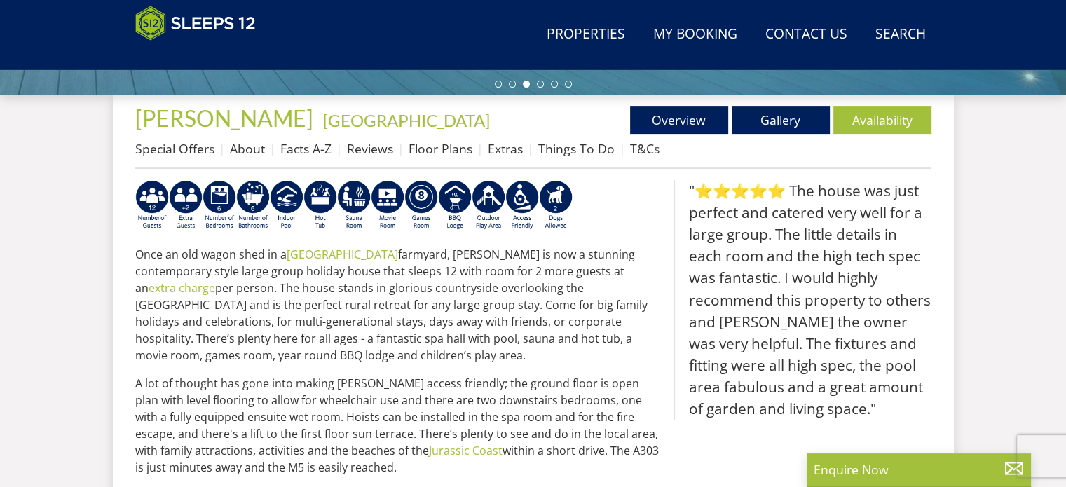
scroll to position [491, 0]
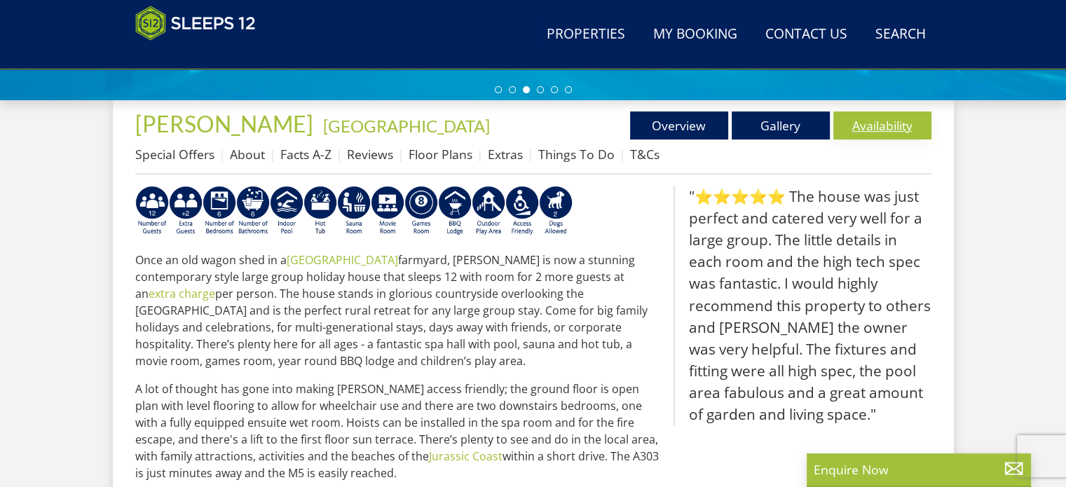
click at [889, 123] on link "Availability" at bounding box center [883, 125] width 98 height 28
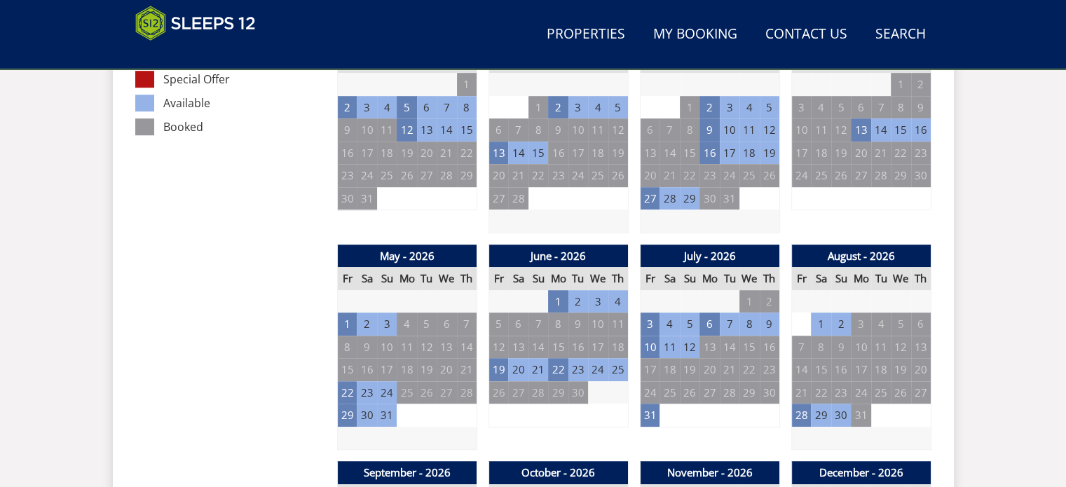
scroll to position [841, 0]
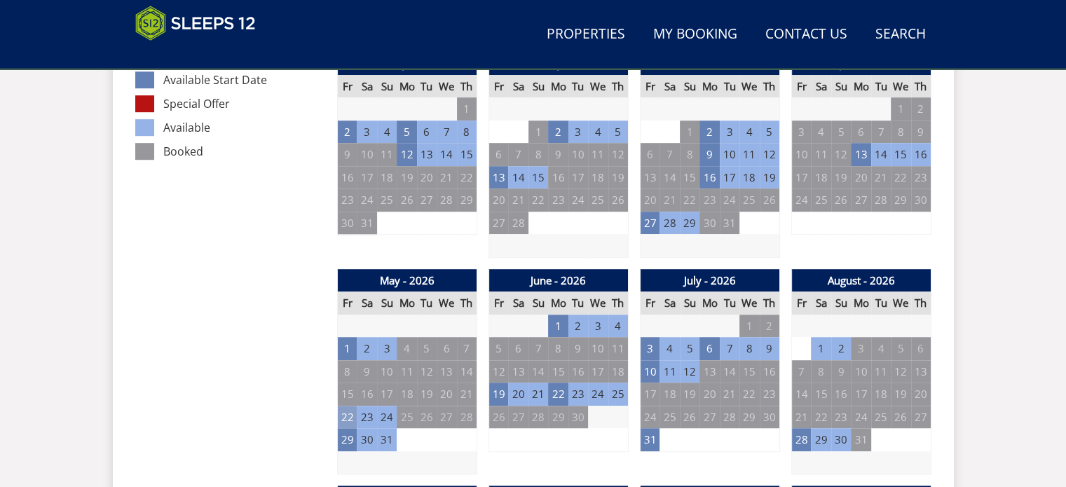
click at [345, 414] on td "22" at bounding box center [347, 417] width 20 height 23
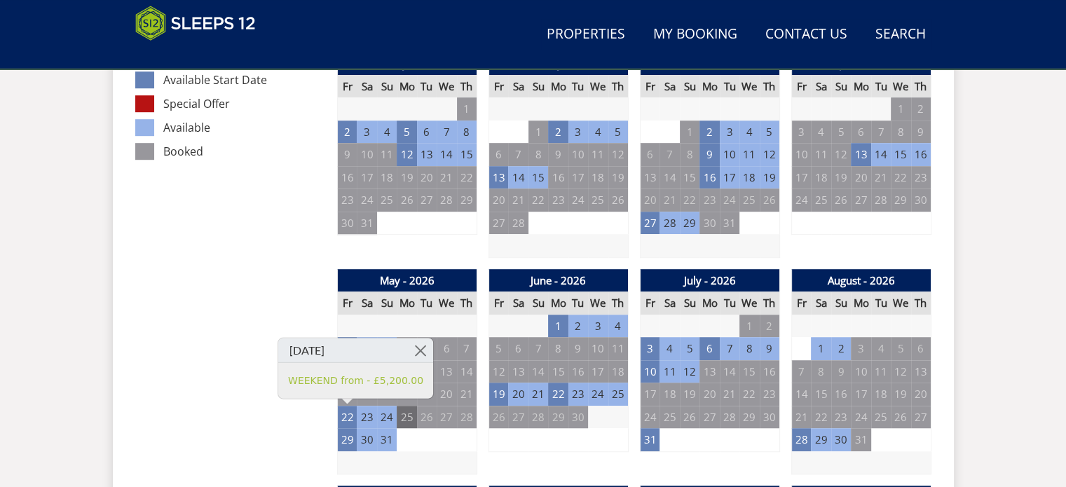
click at [409, 420] on td "25" at bounding box center [407, 417] width 20 height 23
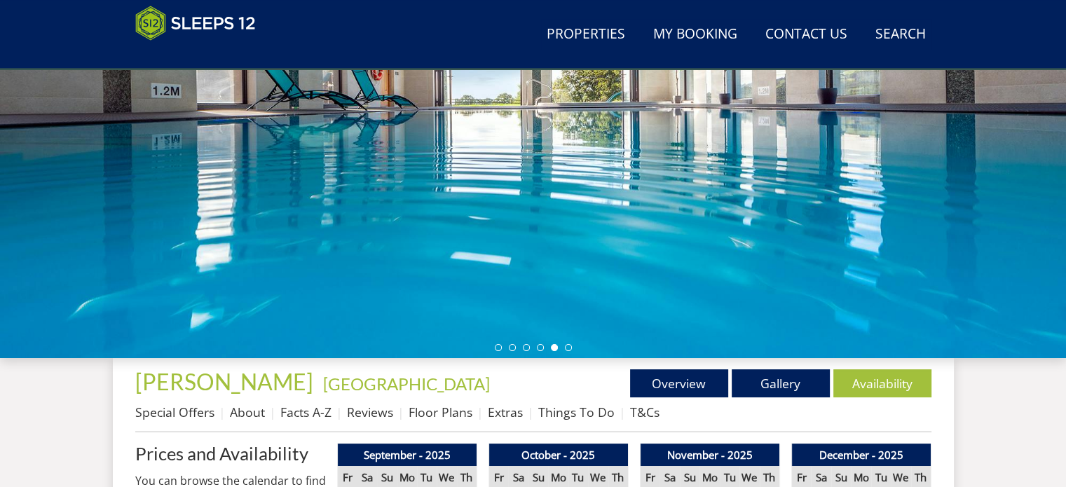
scroll to position [210, 0]
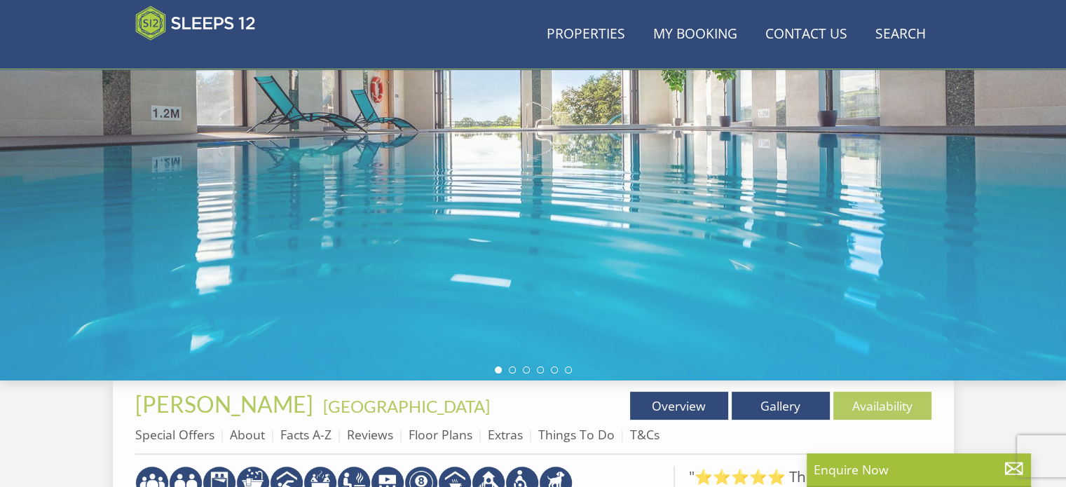
scroll to position [491, 0]
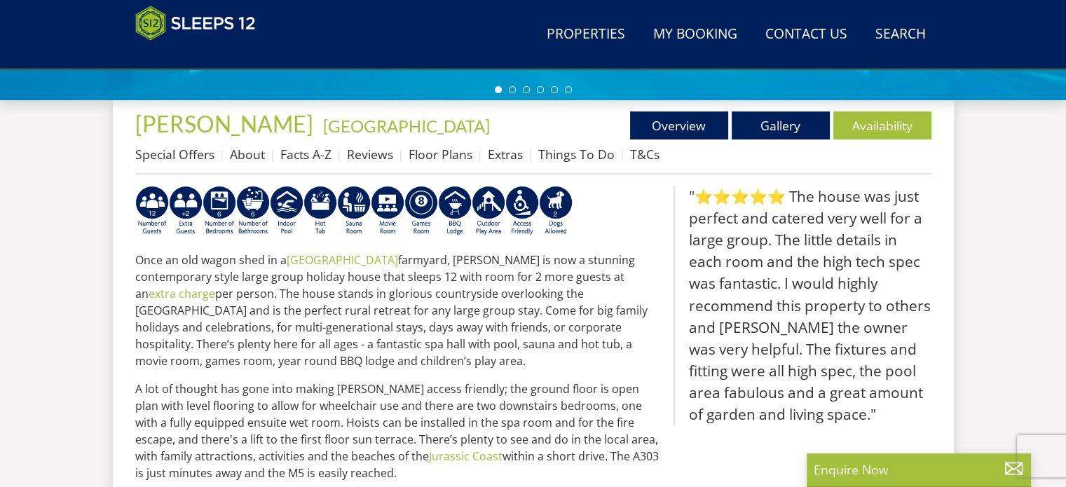
select select "10"
select select "6"
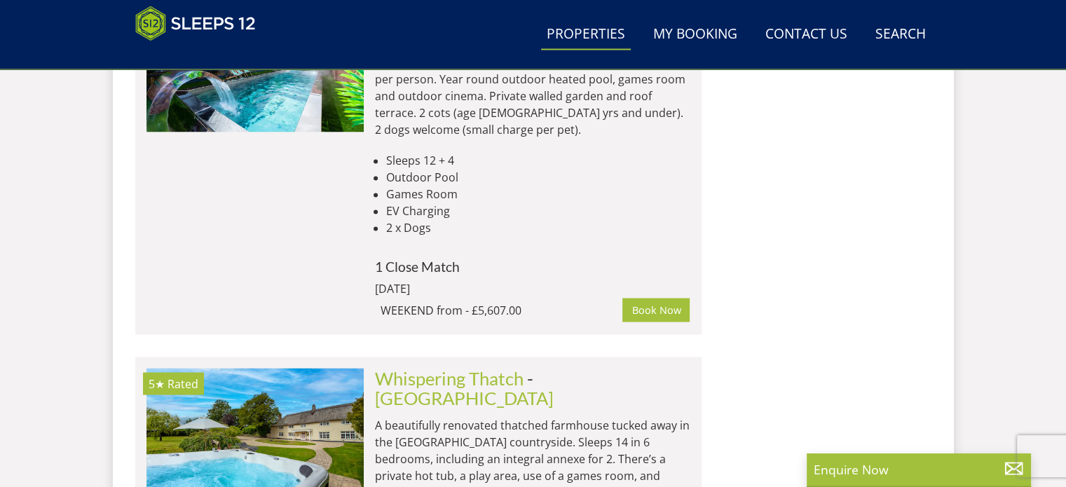
scroll to position [2417, 0]
click at [580, 39] on link "Properties" at bounding box center [586, 35] width 90 height 32
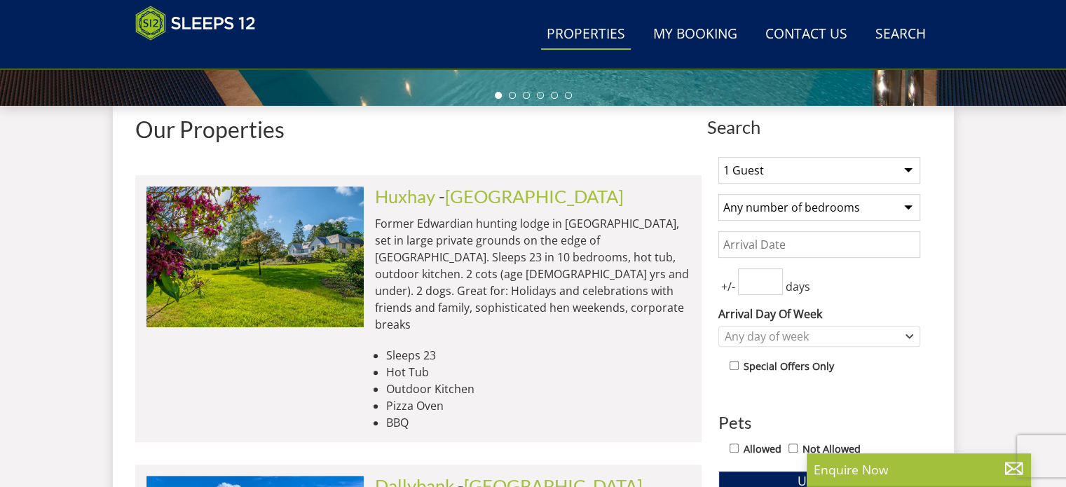
scroll to position [491, 0]
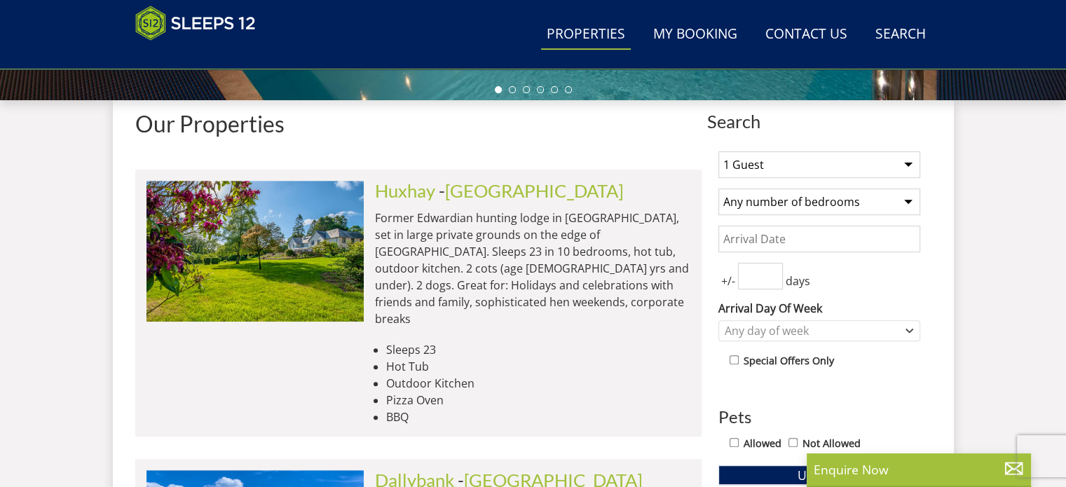
click at [909, 163] on select "1 Guest 2 Guests 3 Guests 4 Guests 5 Guests 6 Guests 7 Guests 8 Guests 9 Guests…" at bounding box center [820, 164] width 202 height 27
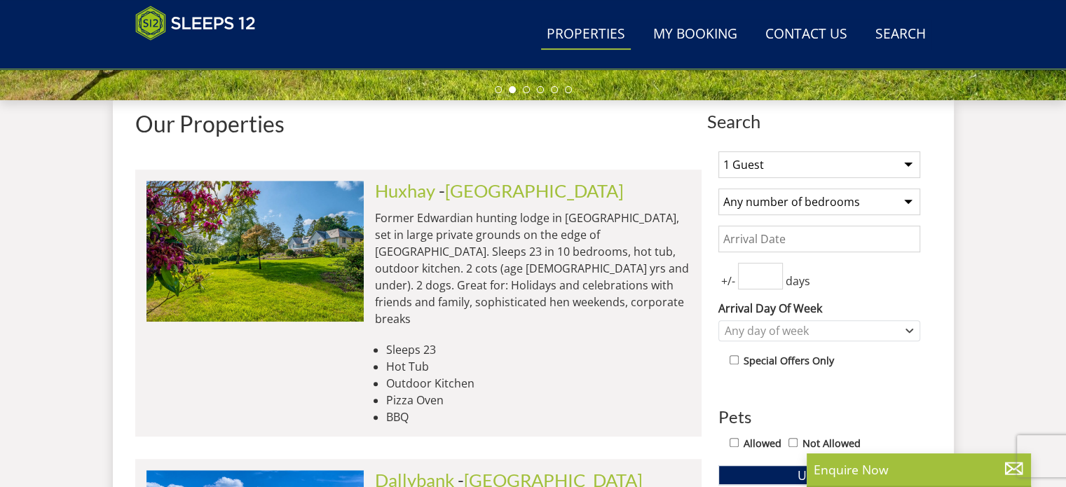
select select "10"
click at [719, 151] on select "1 Guest 2 Guests 3 Guests 4 Guests 5 Guests 6 Guests 7 Guests 8 Guests 9 Guests…" at bounding box center [820, 164] width 202 height 27
click at [906, 199] on select "Any number of bedrooms 1 Bedroom 2 Bedrooms 3 Bedrooms 4 Bedrooms 5 Bedrooms 6 …" at bounding box center [820, 202] width 202 height 27
select select "6"
click at [719, 189] on select "Any number of bedrooms 1 Bedroom 2 Bedrooms 3 Bedrooms 4 Bedrooms 5 Bedrooms 6 …" at bounding box center [820, 202] width 202 height 27
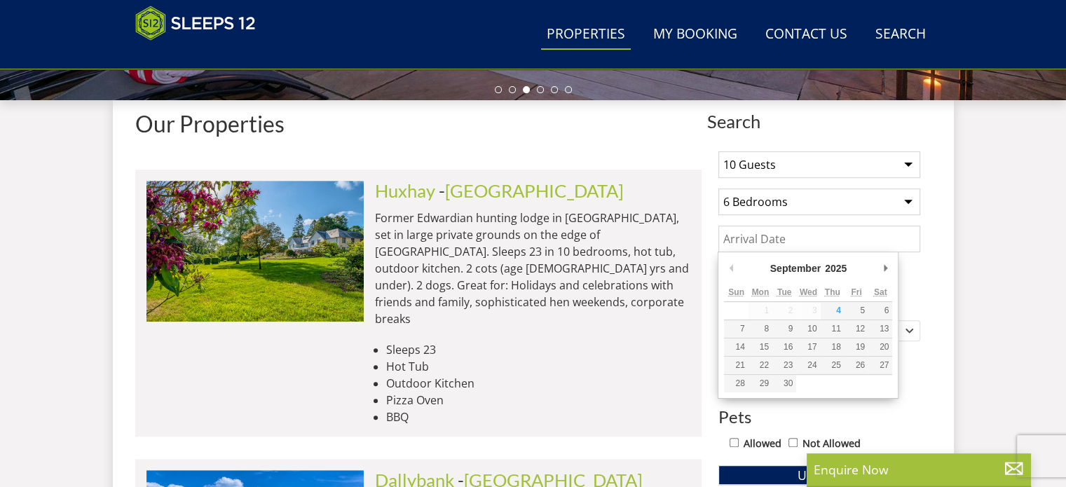
click at [848, 240] on input "Date" at bounding box center [820, 239] width 202 height 27
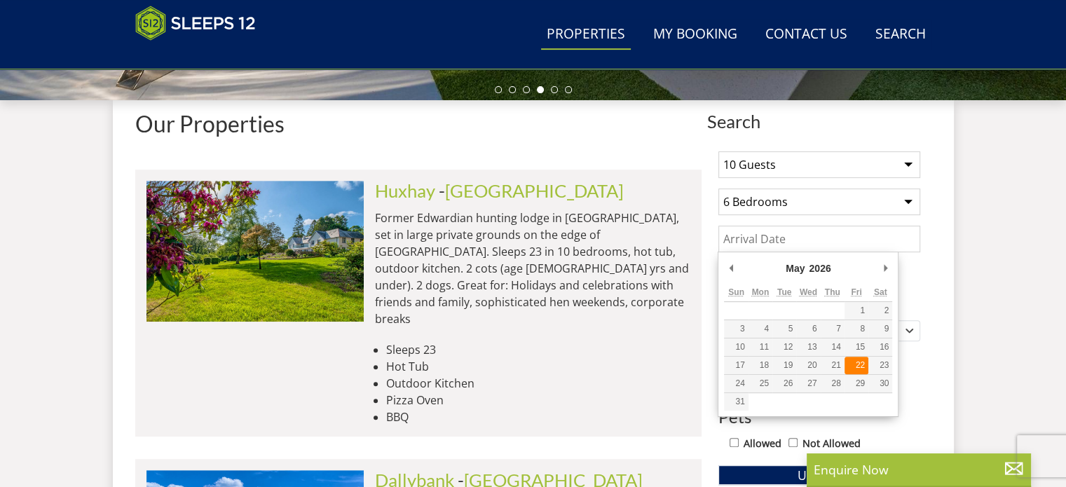
type input "[DATE]"
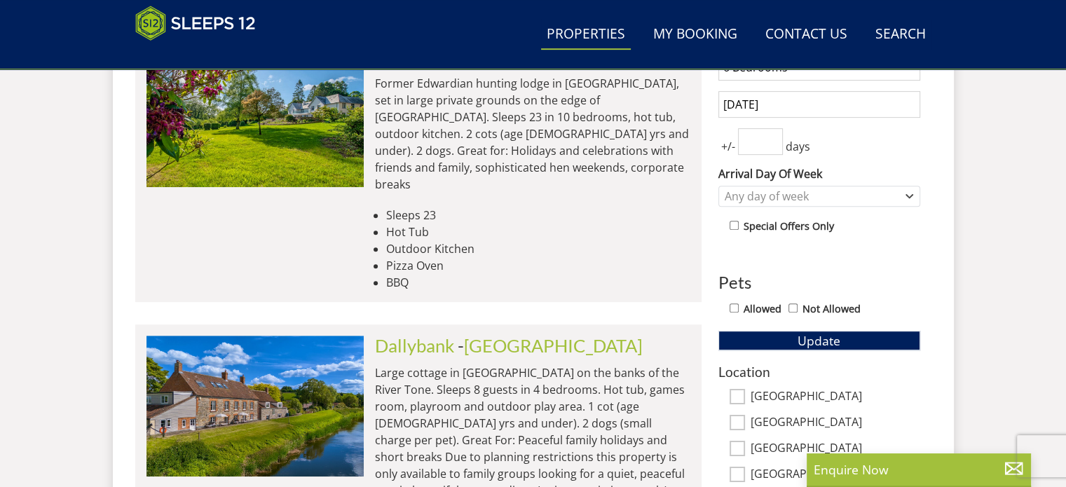
scroll to position [631, 0]
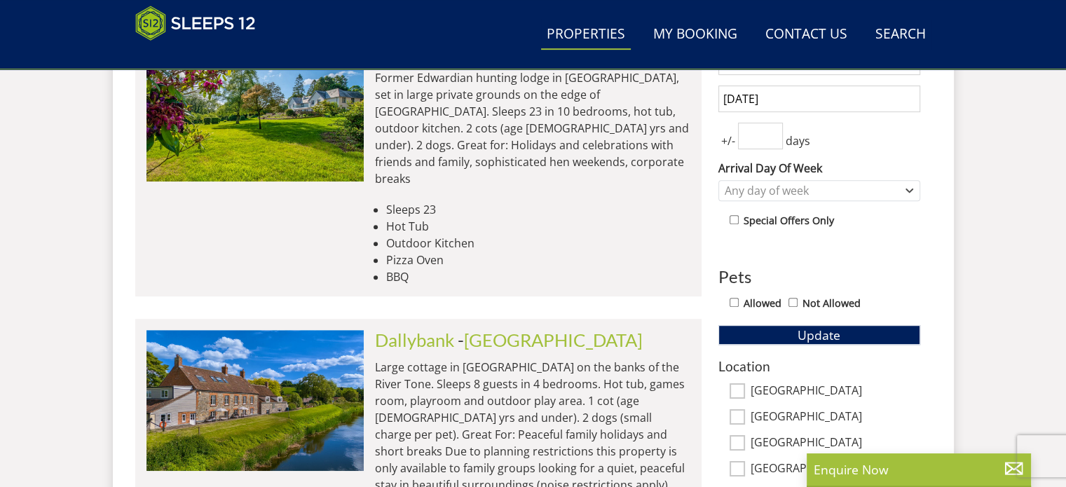
click at [734, 298] on input "Allowed" at bounding box center [734, 302] width 9 height 9
checkbox input "true"
click at [776, 334] on button "Update" at bounding box center [820, 335] width 202 height 20
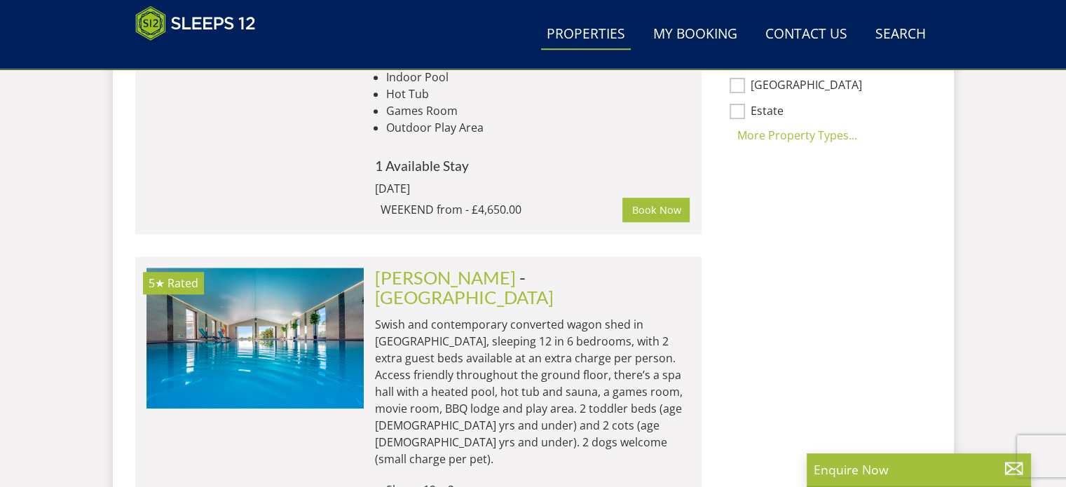
scroll to position [1192, 0]
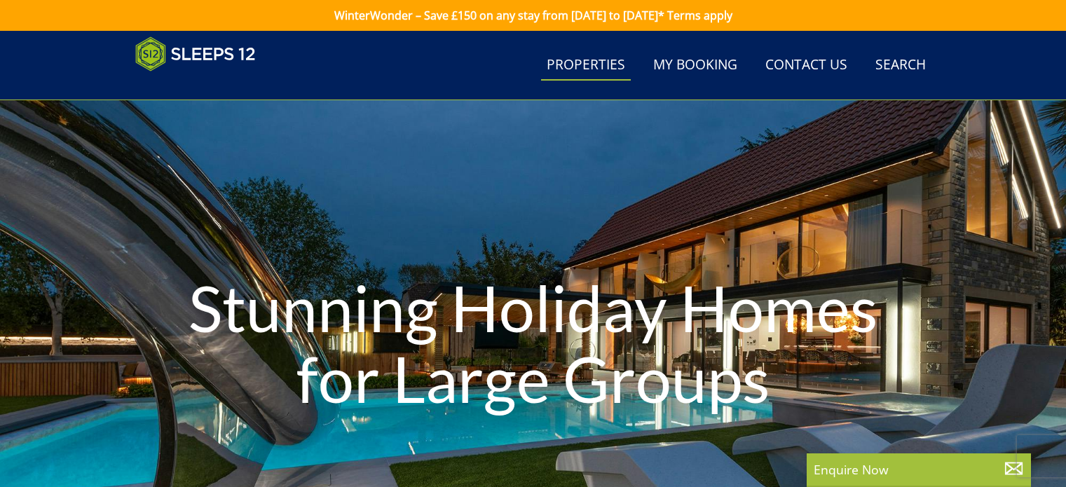
select select "10"
select select "6"
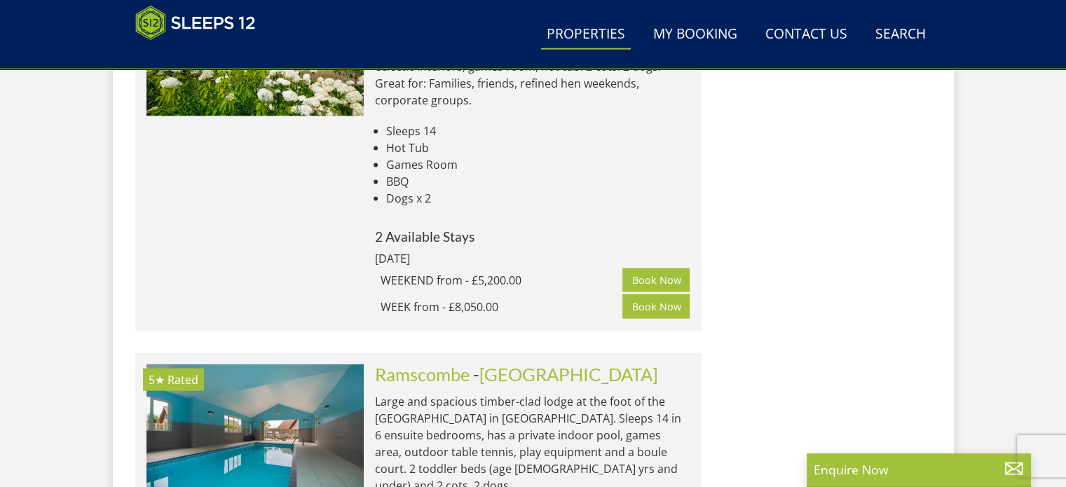
scroll to position [3085, 0]
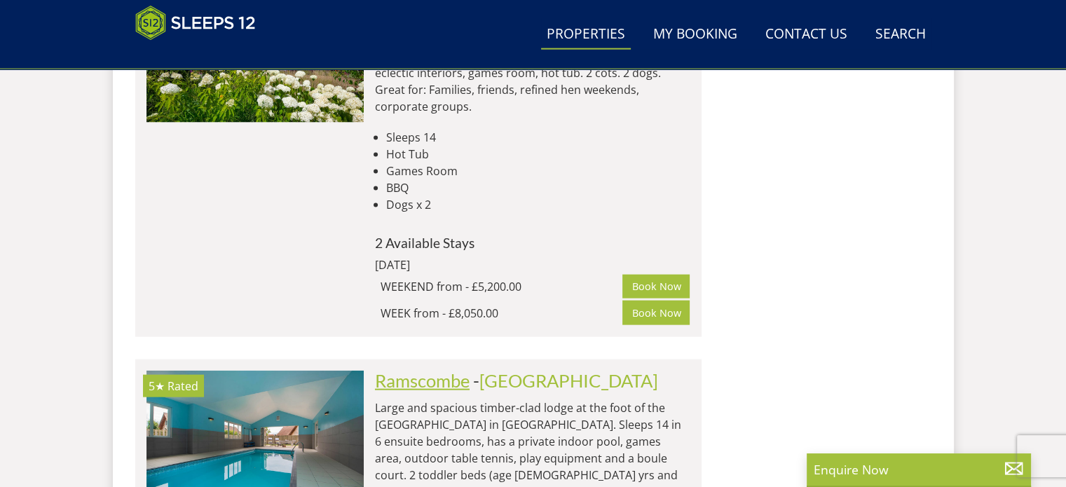
click at [435, 370] on link "Ramscombe" at bounding box center [422, 380] width 95 height 21
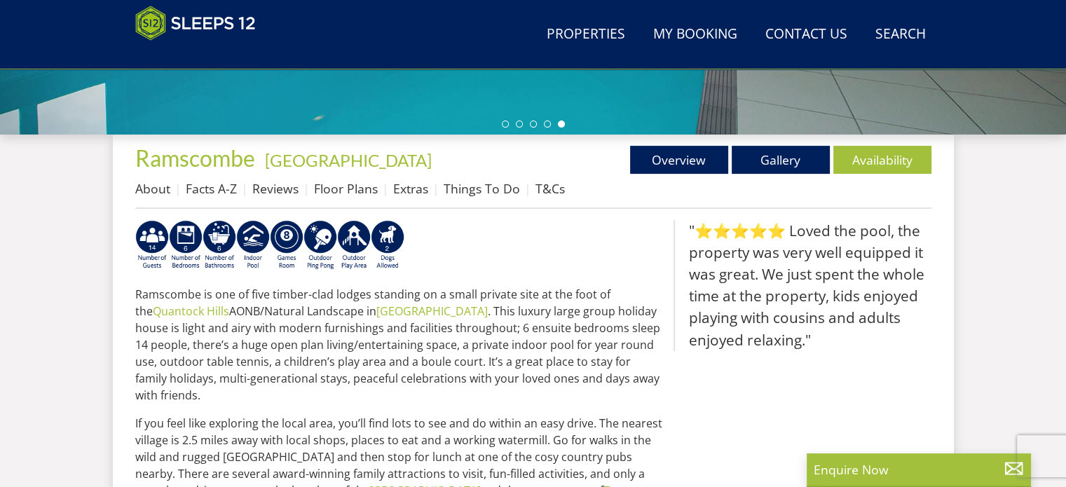
scroll to position [421, 0]
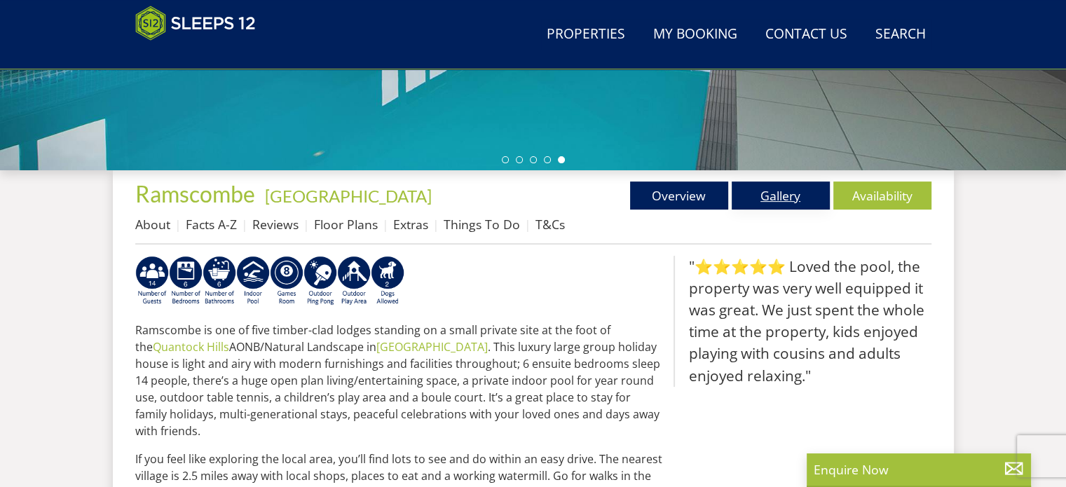
click at [785, 196] on link "Gallery" at bounding box center [781, 196] width 98 height 28
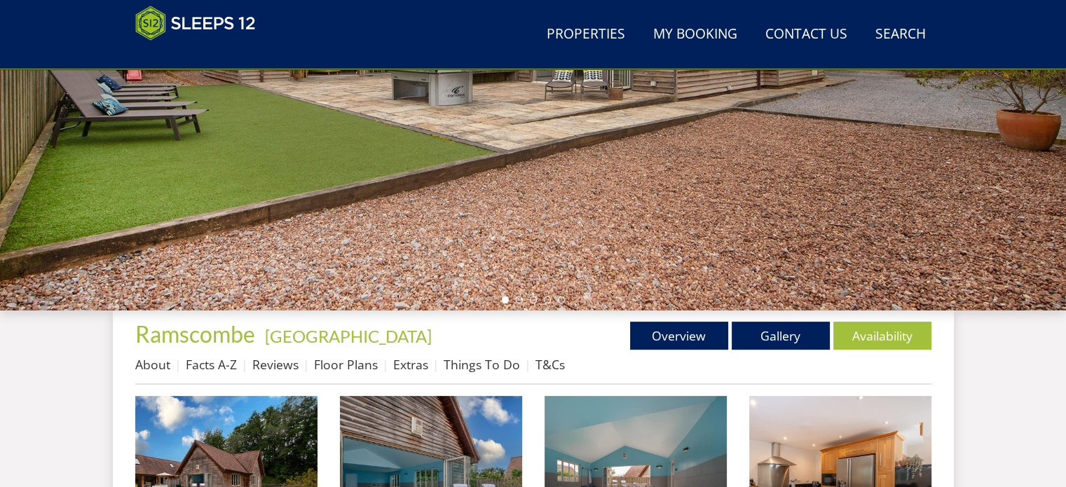
scroll to position [421, 0]
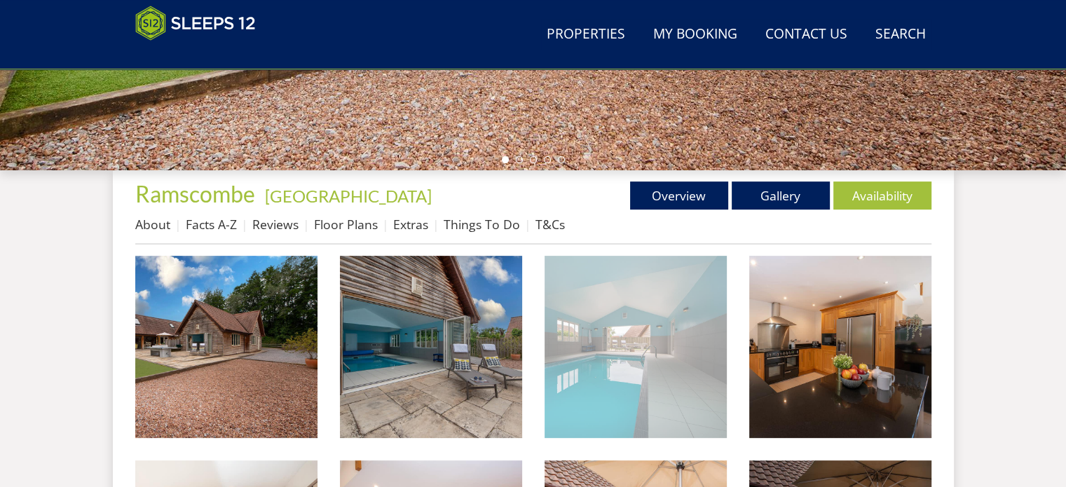
click at [636, 360] on img at bounding box center [636, 347] width 182 height 182
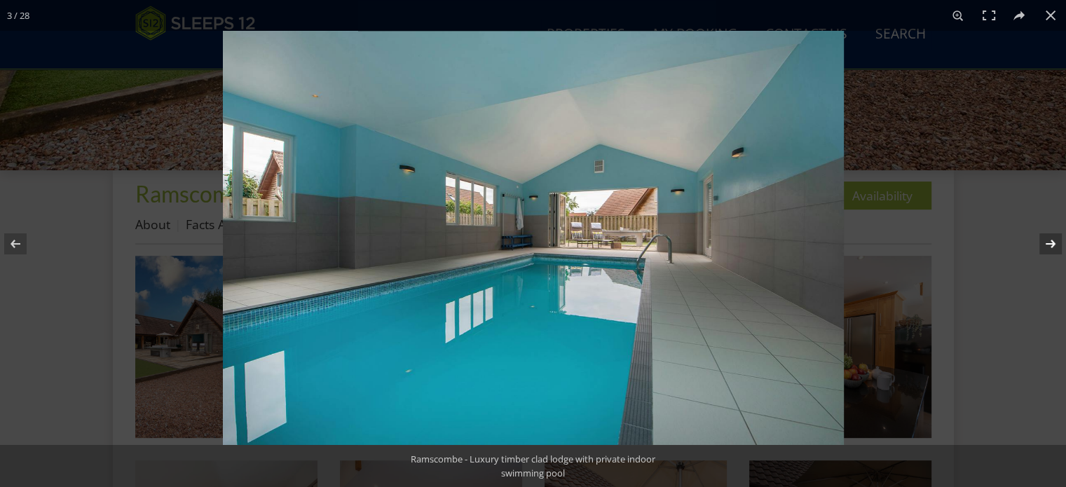
click at [1050, 241] on button at bounding box center [1041, 244] width 49 height 70
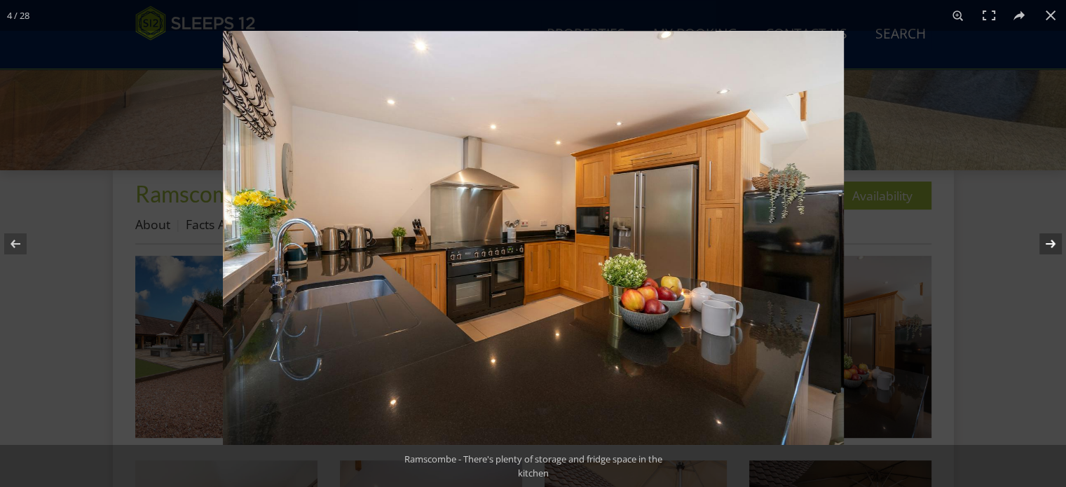
click at [1050, 241] on button at bounding box center [1041, 244] width 49 height 70
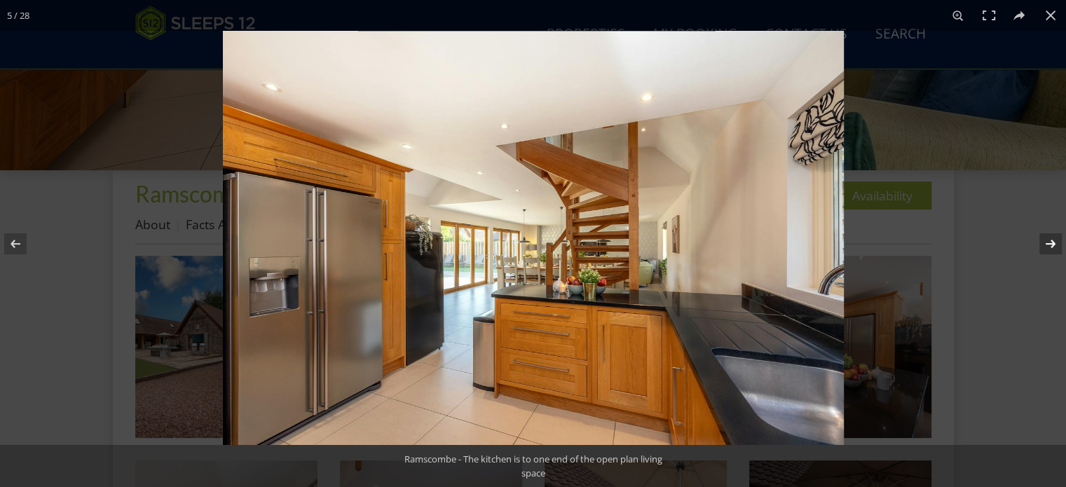
click at [1050, 241] on button at bounding box center [1041, 244] width 49 height 70
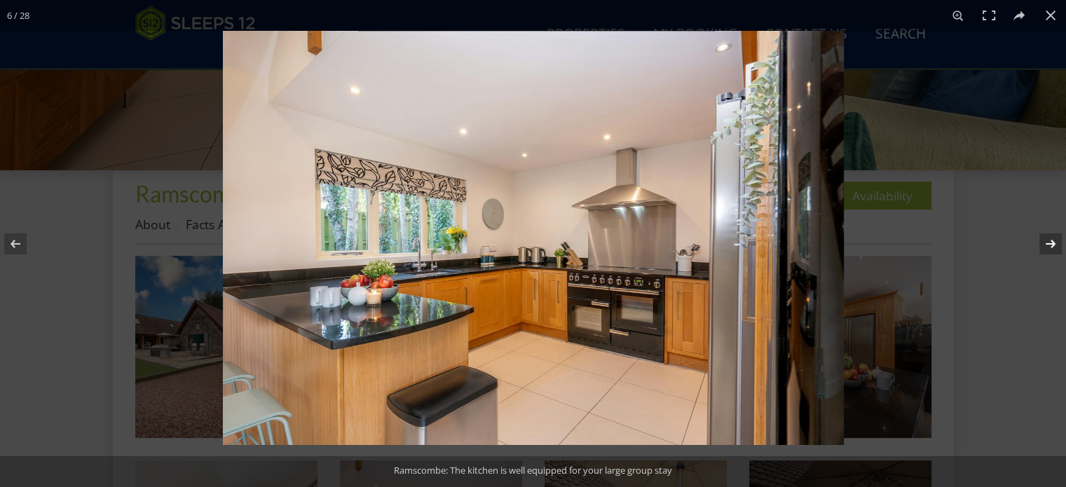
click at [1050, 241] on button at bounding box center [1041, 244] width 49 height 70
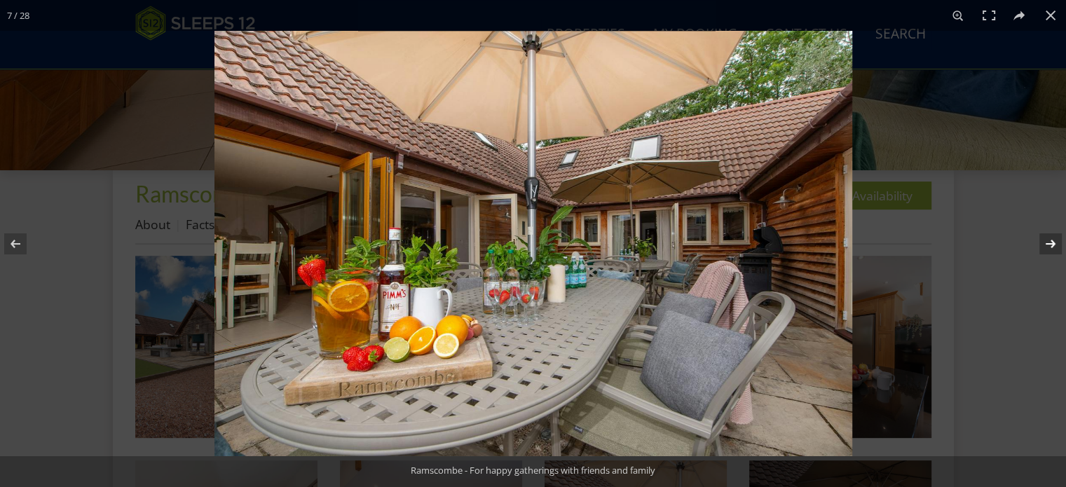
click at [1050, 241] on button at bounding box center [1041, 244] width 49 height 70
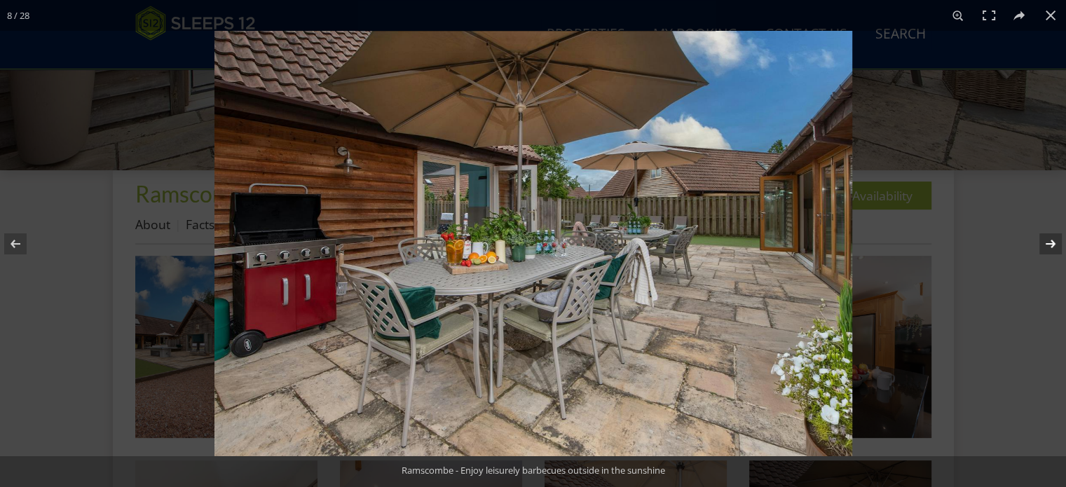
click at [1050, 241] on button at bounding box center [1041, 244] width 49 height 70
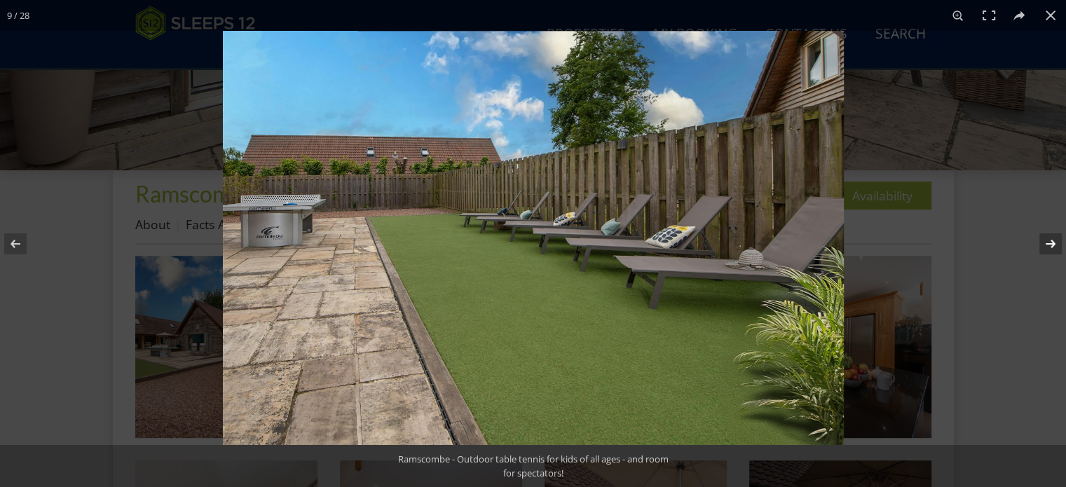
click at [1050, 241] on button at bounding box center [1041, 244] width 49 height 70
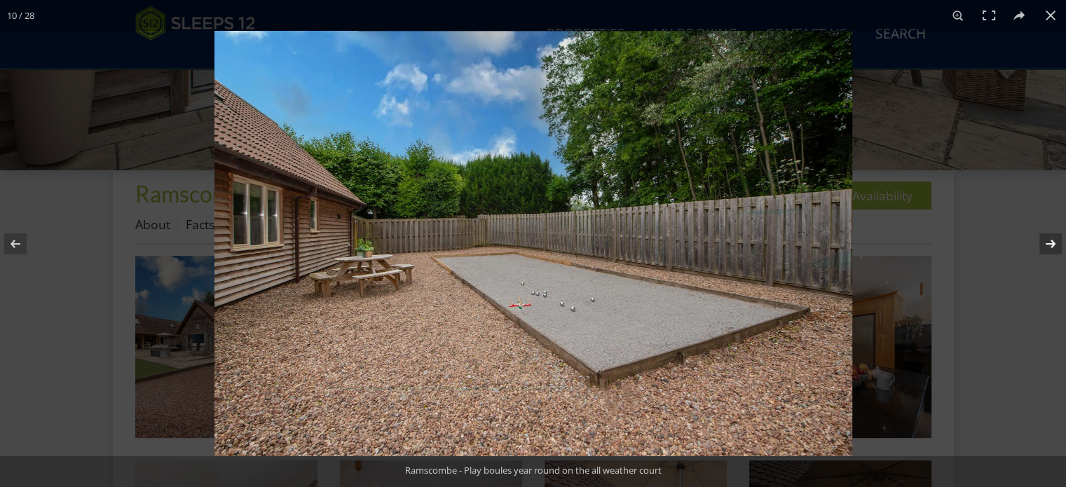
click at [1050, 241] on button at bounding box center [1041, 244] width 49 height 70
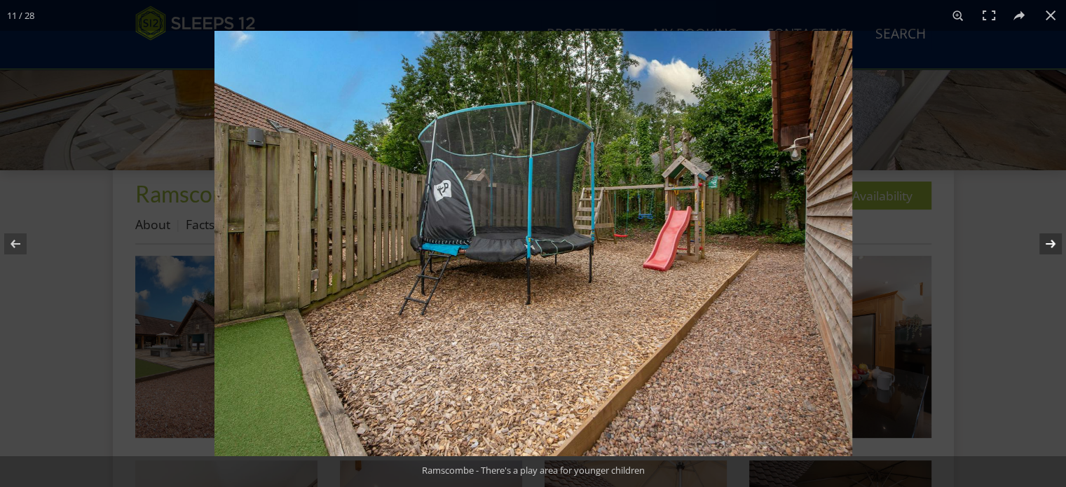
click at [1050, 241] on button at bounding box center [1041, 244] width 49 height 70
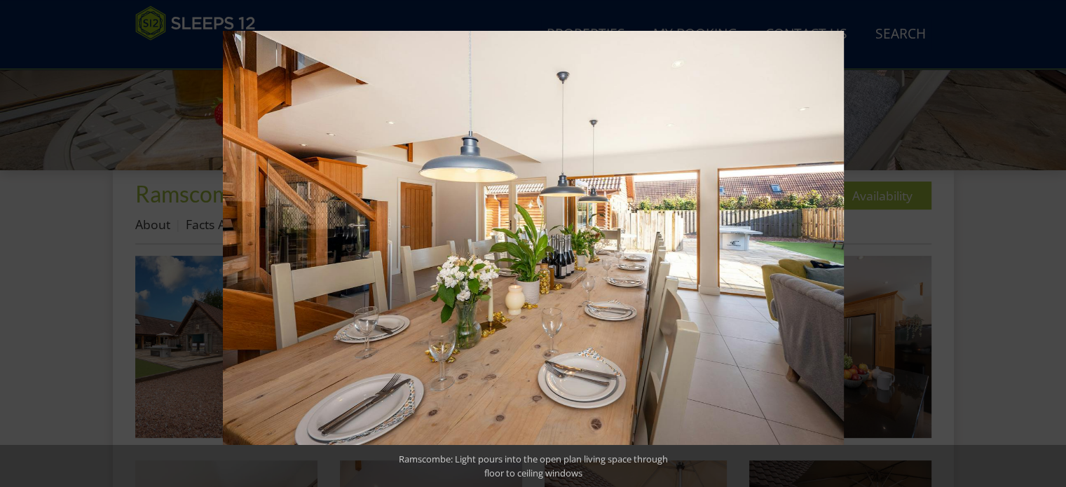
click at [1050, 241] on button at bounding box center [1041, 244] width 49 height 70
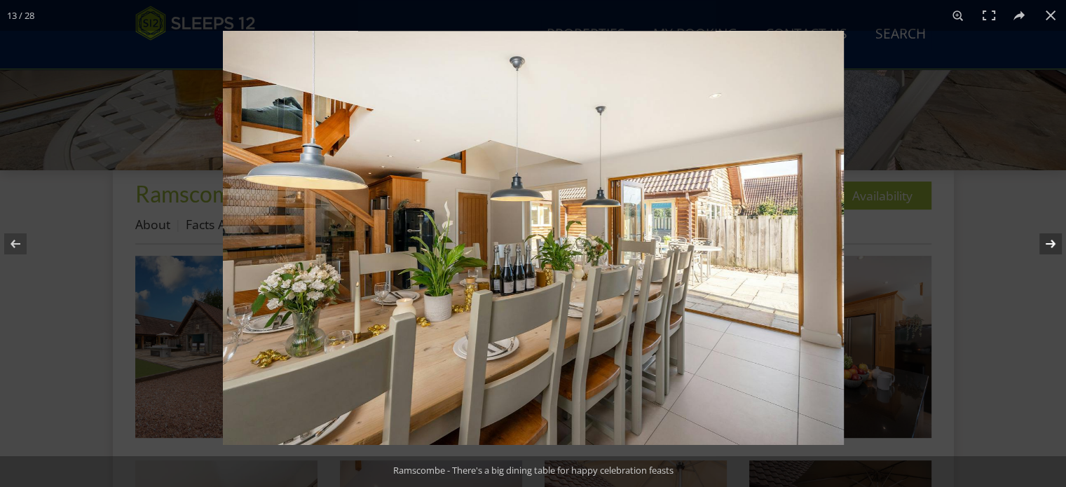
click at [1051, 243] on button at bounding box center [1041, 244] width 49 height 70
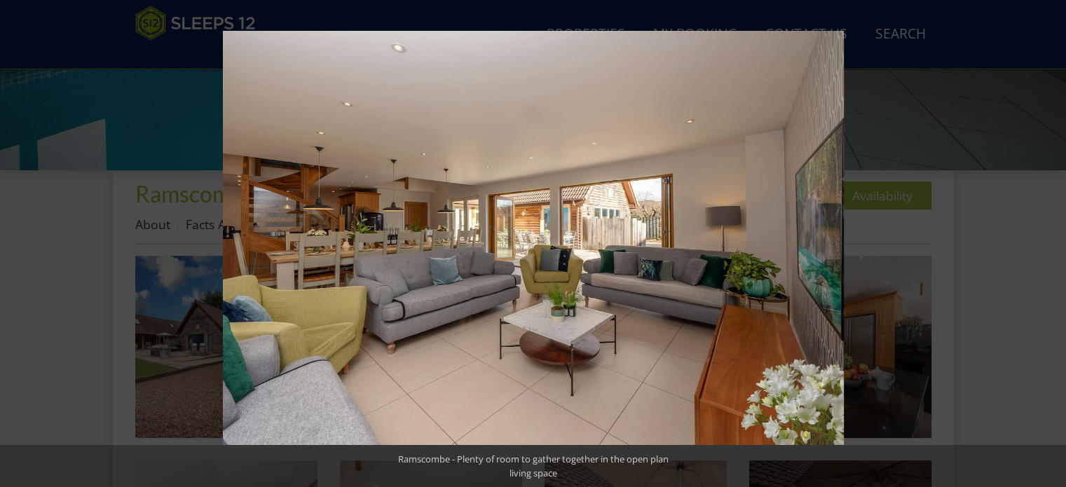
click at [1051, 243] on button at bounding box center [1041, 244] width 49 height 70
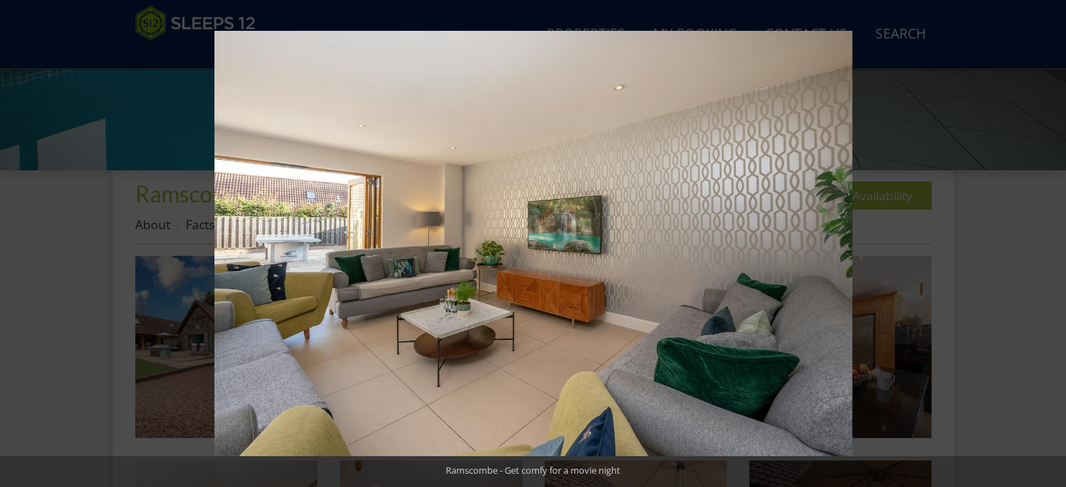
click at [1051, 243] on button at bounding box center [1041, 244] width 49 height 70
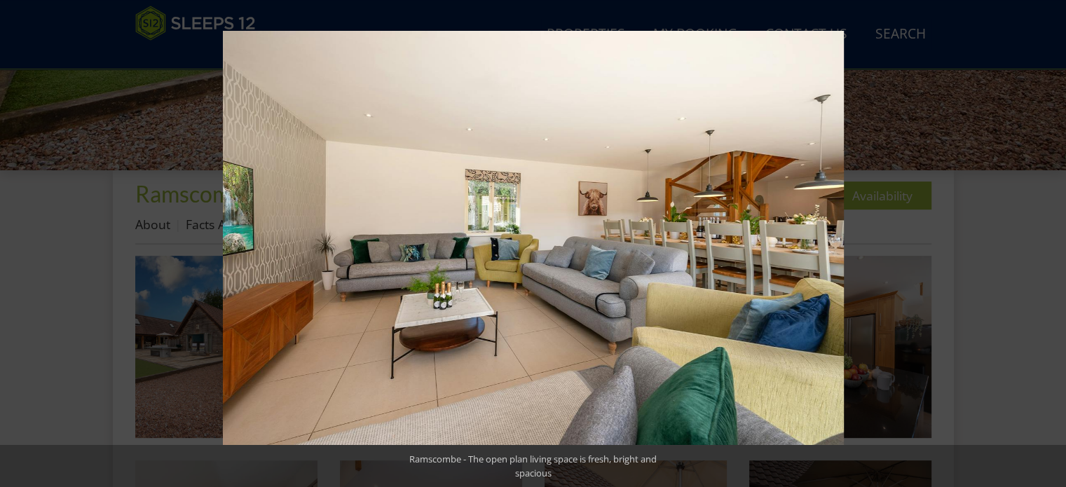
click at [1051, 243] on button at bounding box center [1041, 244] width 49 height 70
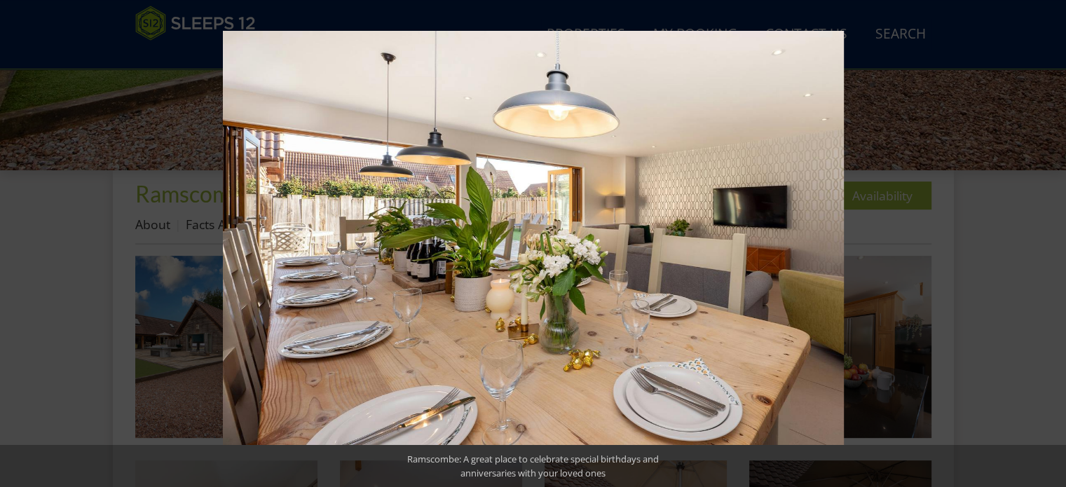
click at [1051, 243] on button at bounding box center [1041, 244] width 49 height 70
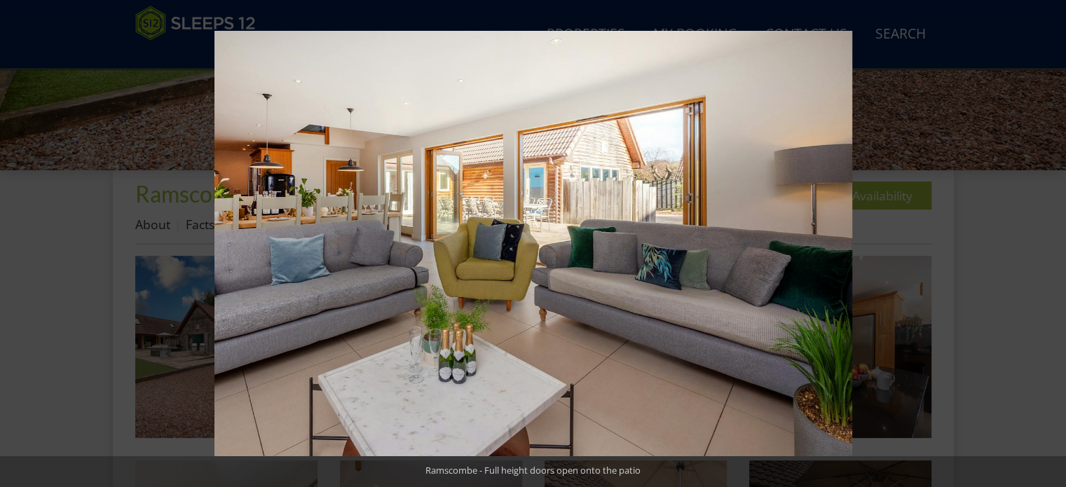
click at [1051, 243] on button at bounding box center [1041, 244] width 49 height 70
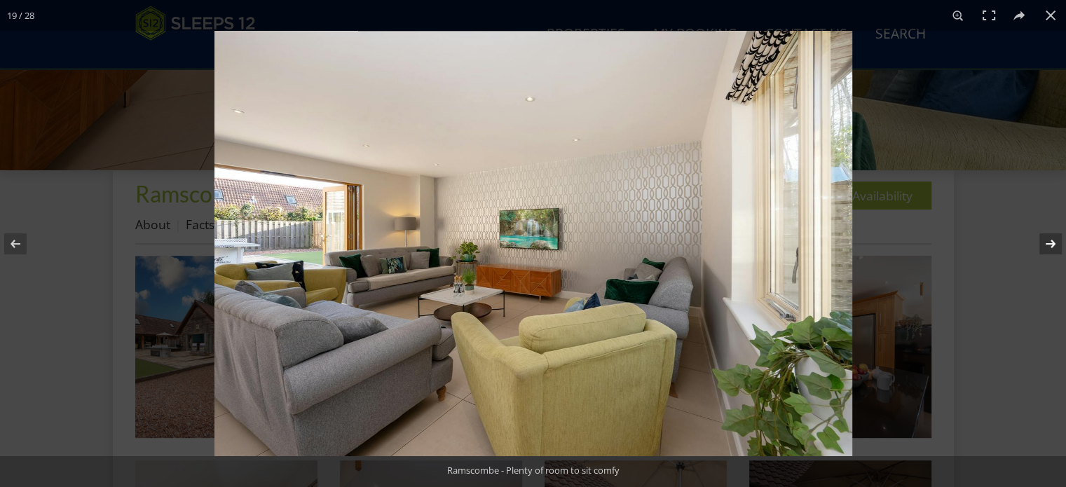
click at [1051, 248] on button at bounding box center [1041, 244] width 49 height 70
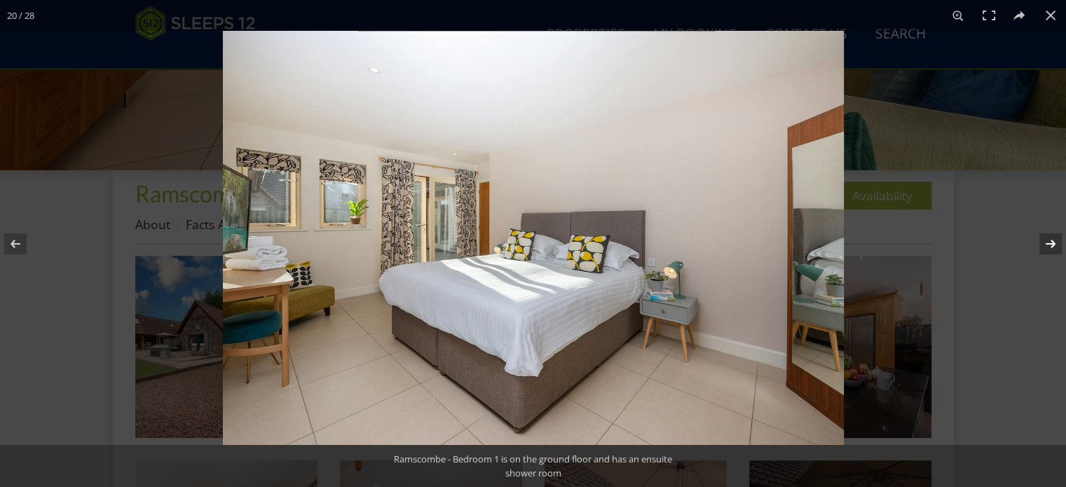
click at [1051, 248] on button at bounding box center [1041, 244] width 49 height 70
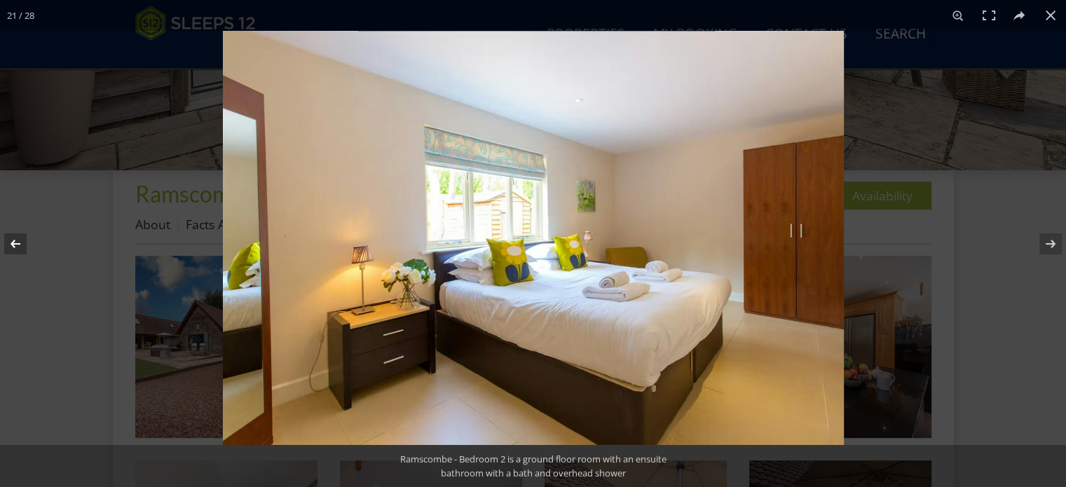
click at [18, 243] on button at bounding box center [24, 244] width 49 height 70
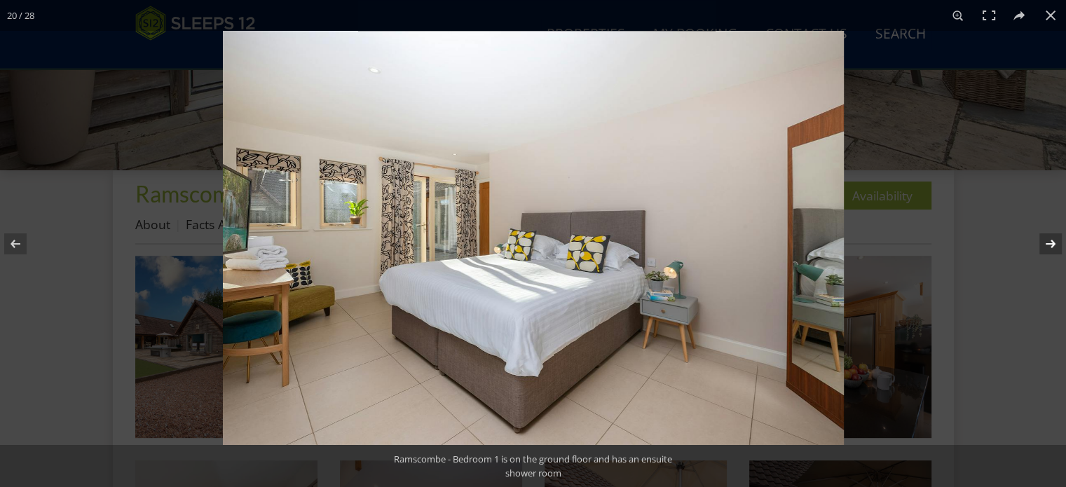
click at [1054, 240] on button at bounding box center [1041, 244] width 49 height 70
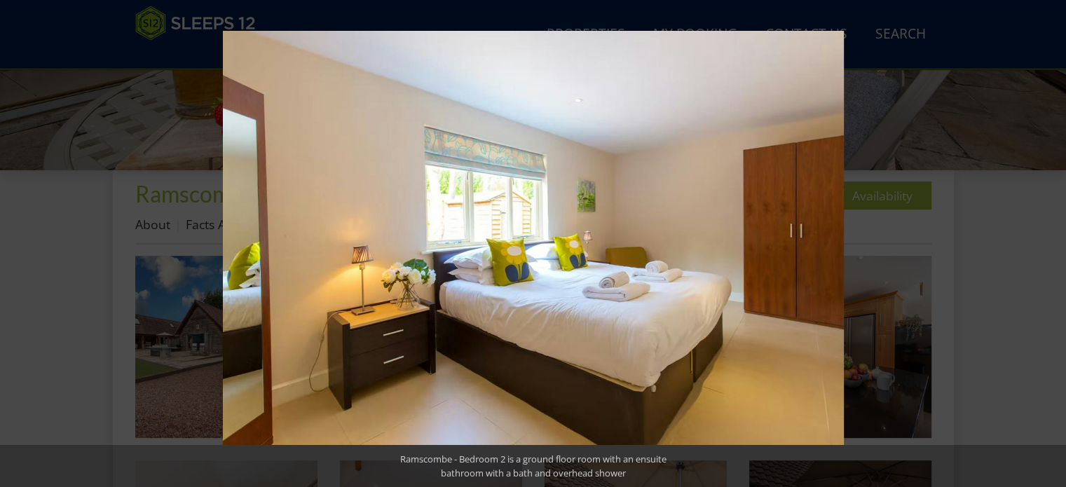
click at [1054, 240] on button at bounding box center [1041, 244] width 49 height 70
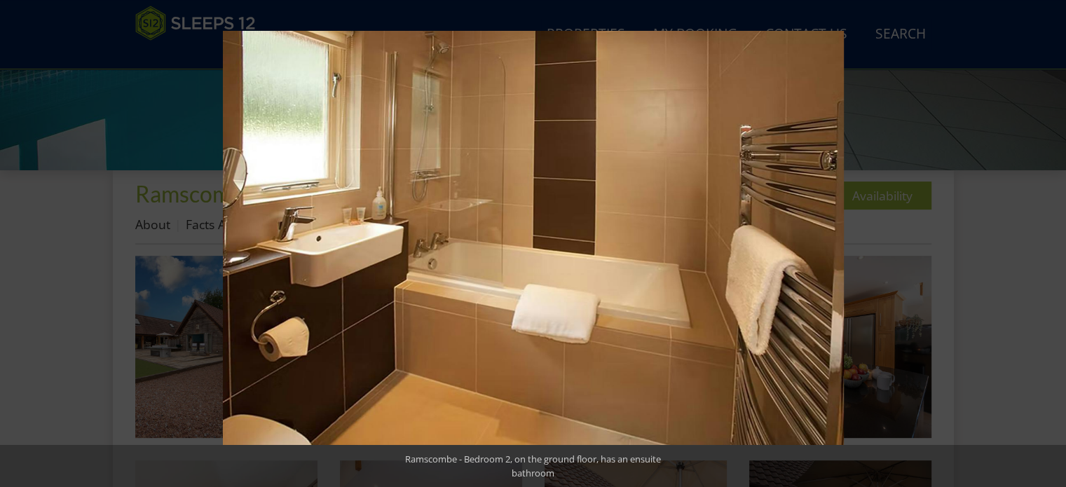
click at [1054, 240] on button at bounding box center [1041, 244] width 49 height 70
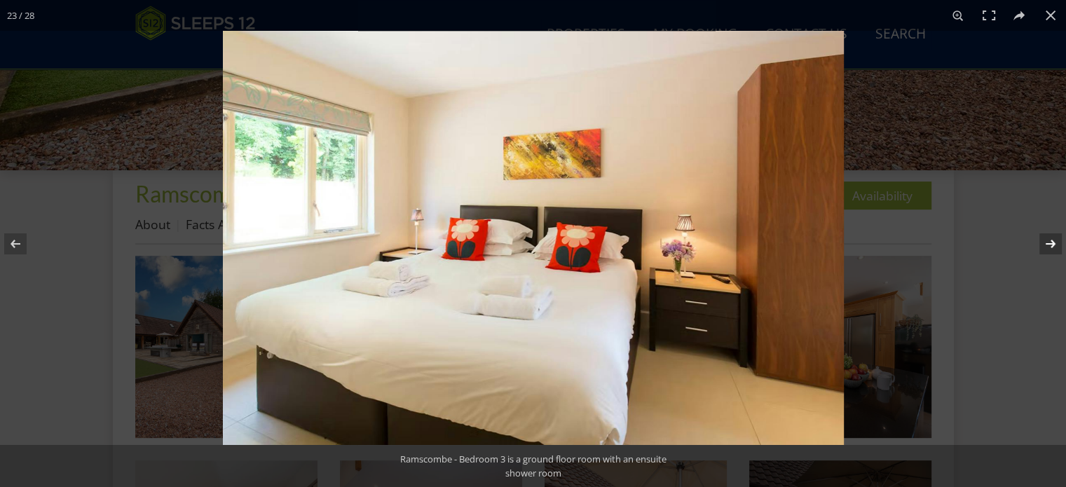
click at [1054, 244] on button at bounding box center [1041, 244] width 49 height 70
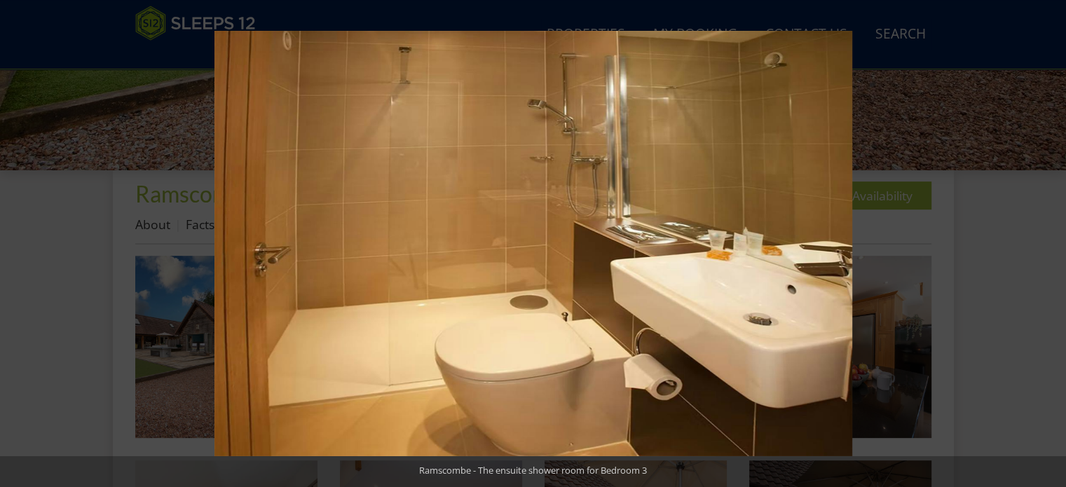
click at [1054, 244] on button at bounding box center [1041, 244] width 49 height 70
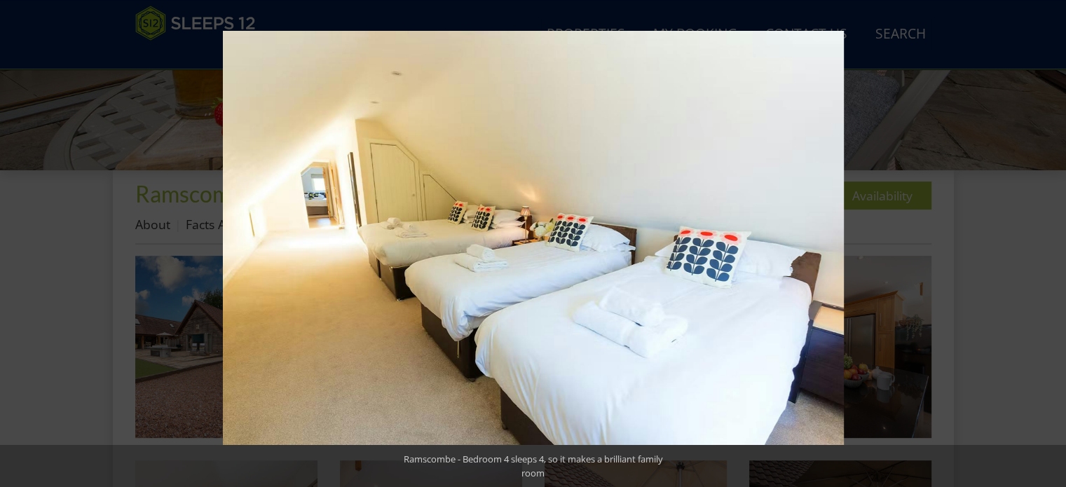
click at [1052, 246] on button at bounding box center [1041, 244] width 49 height 70
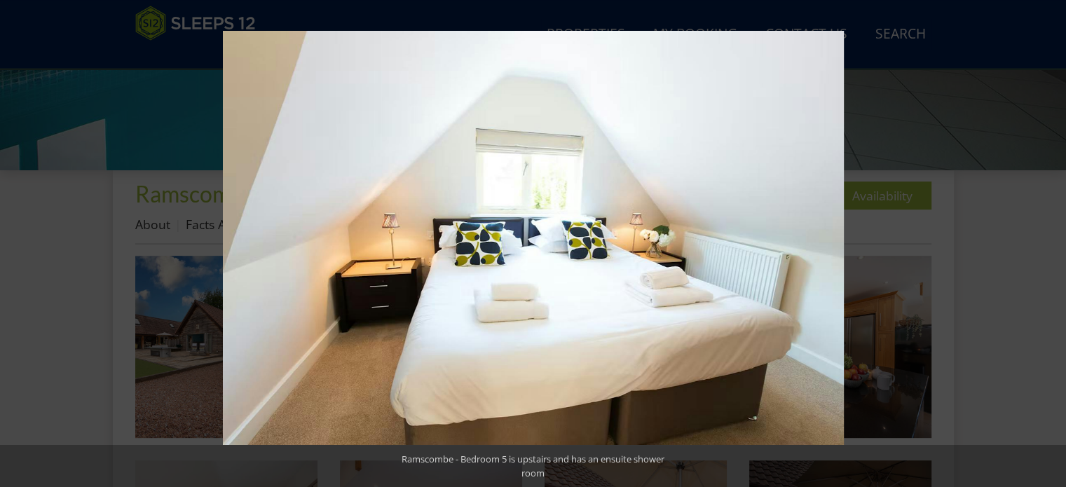
click at [1052, 246] on button at bounding box center [1041, 244] width 49 height 70
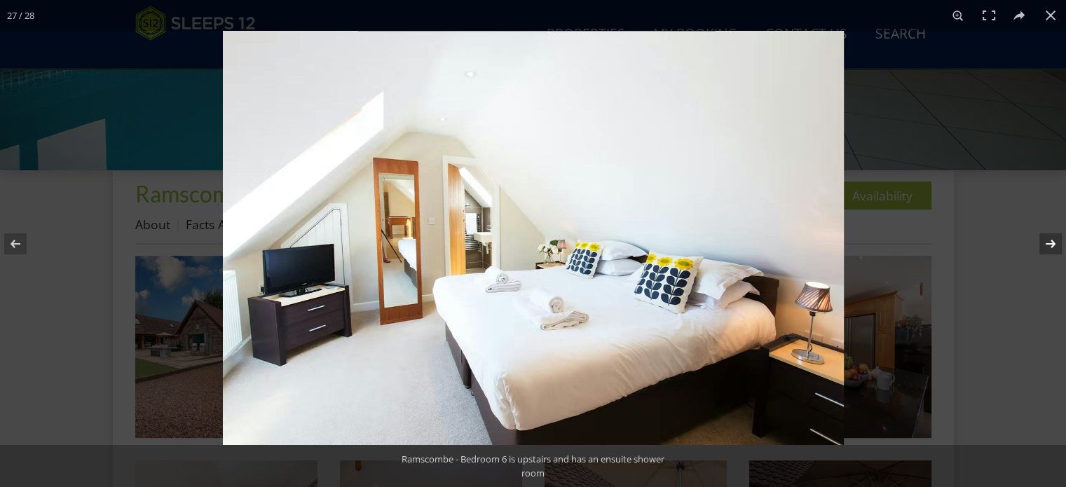
click at [1050, 242] on button at bounding box center [1041, 244] width 49 height 70
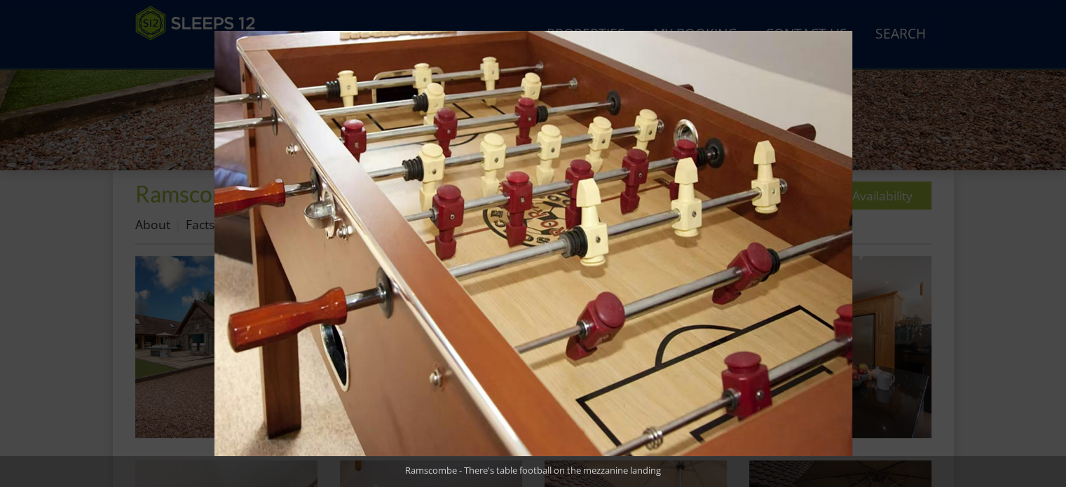
click at [1050, 242] on button at bounding box center [1041, 244] width 49 height 70
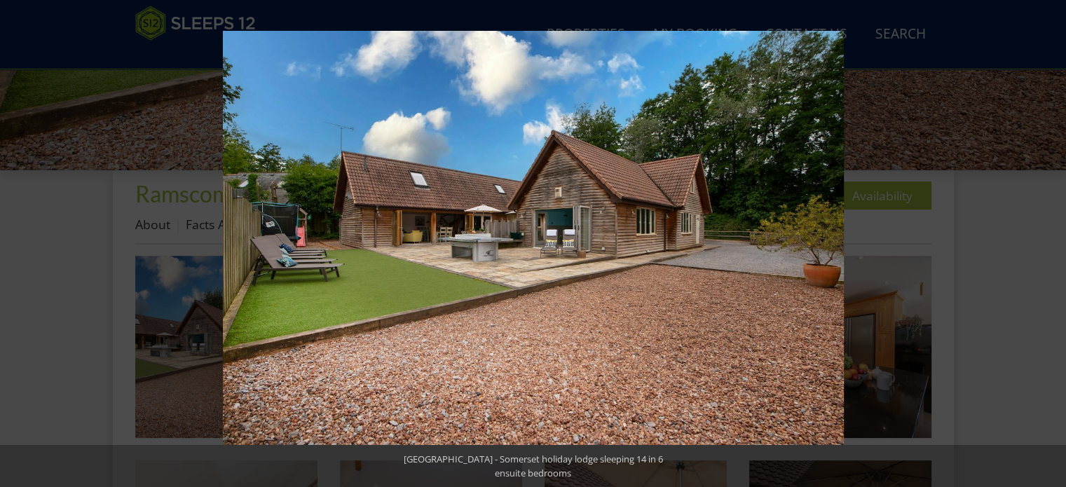
click at [1050, 242] on button at bounding box center [1041, 244] width 49 height 70
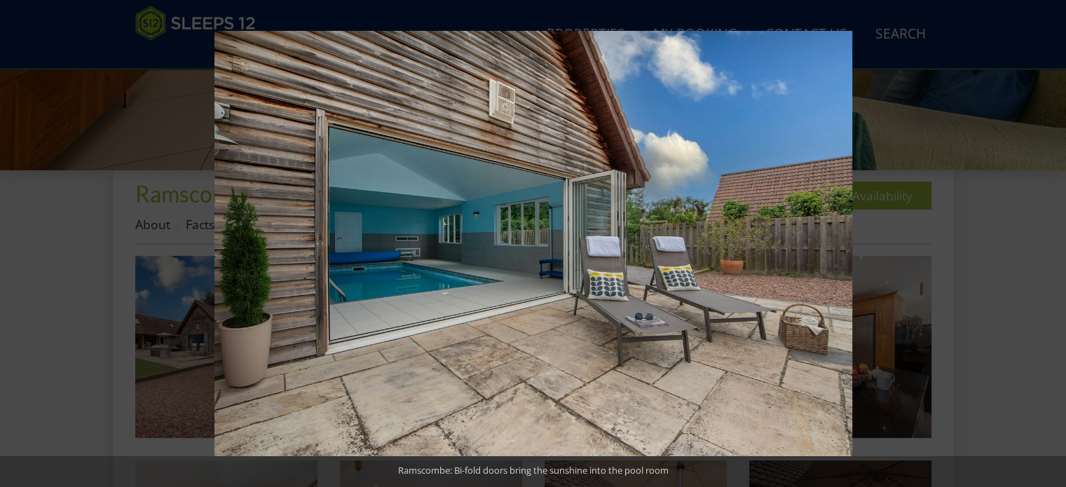
click at [1050, 242] on button at bounding box center [1041, 244] width 49 height 70
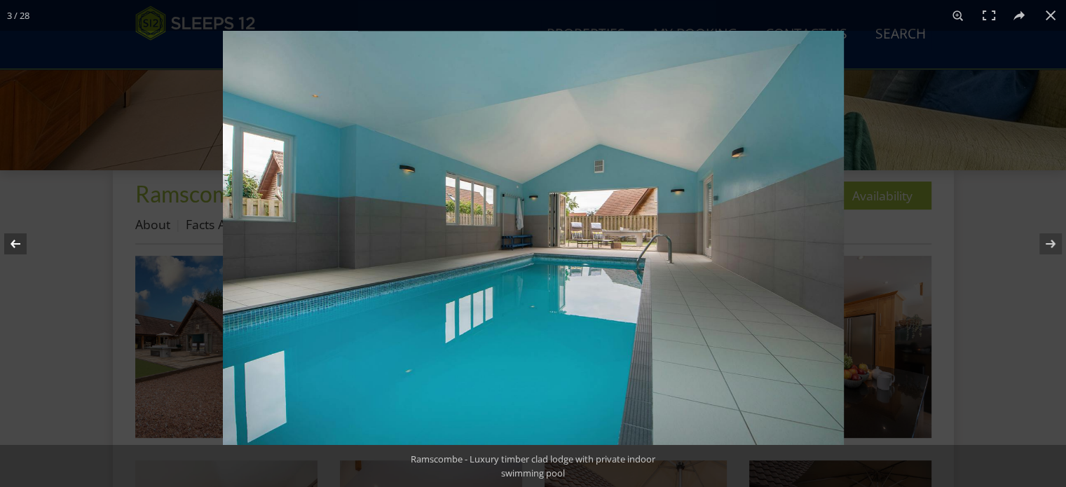
click at [17, 241] on button at bounding box center [24, 244] width 49 height 70
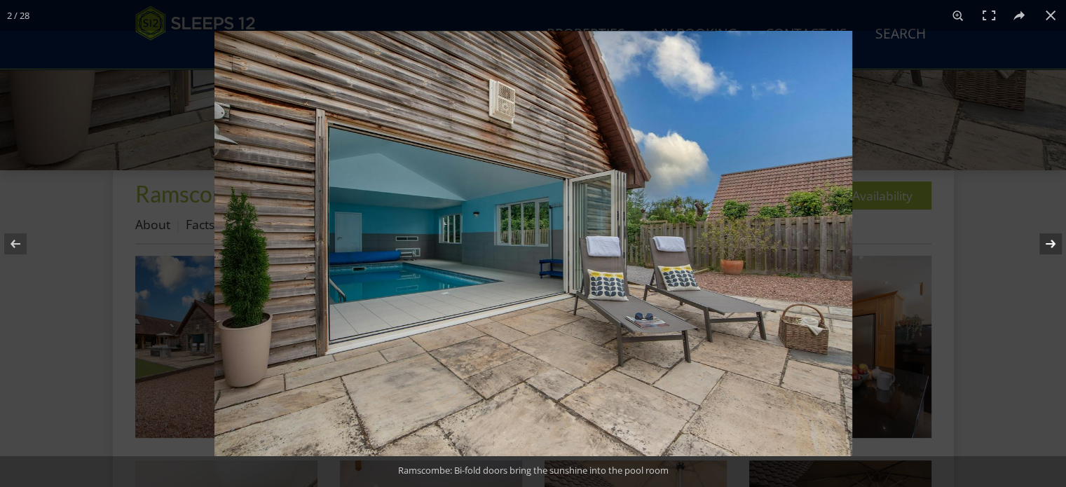
click at [1051, 242] on button at bounding box center [1041, 244] width 49 height 70
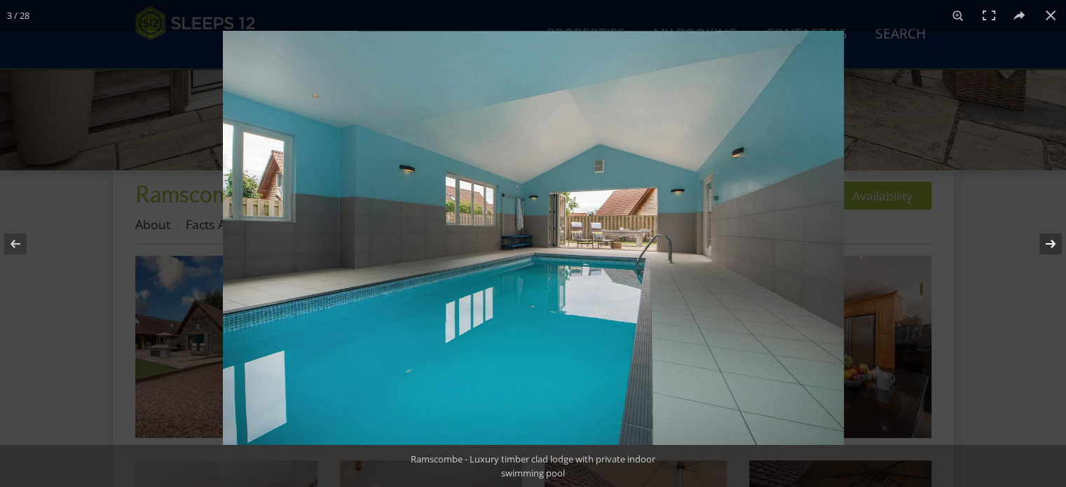
click at [1051, 242] on button at bounding box center [1041, 244] width 49 height 70
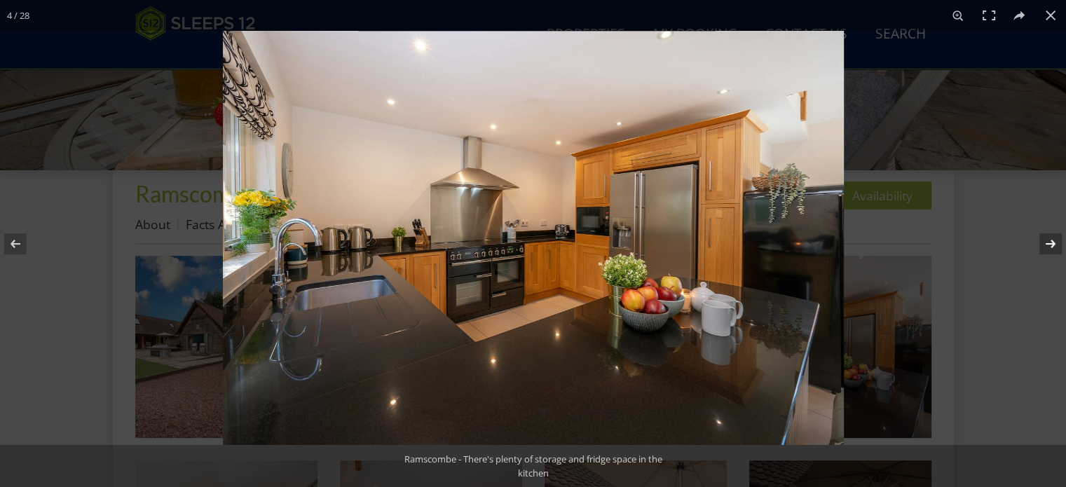
click at [1051, 242] on button at bounding box center [1041, 244] width 49 height 70
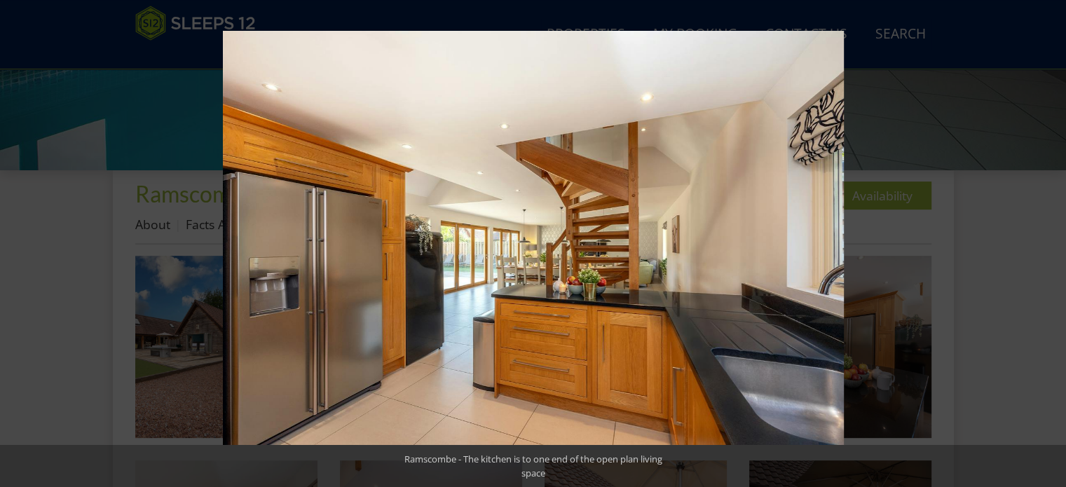
click at [1051, 242] on button at bounding box center [1041, 244] width 49 height 70
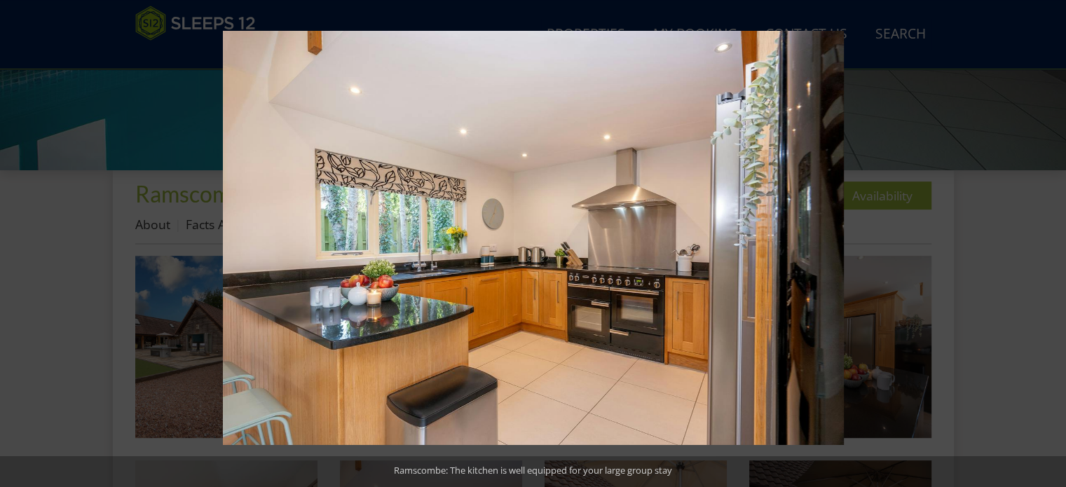
click at [1051, 242] on button at bounding box center [1041, 244] width 49 height 70
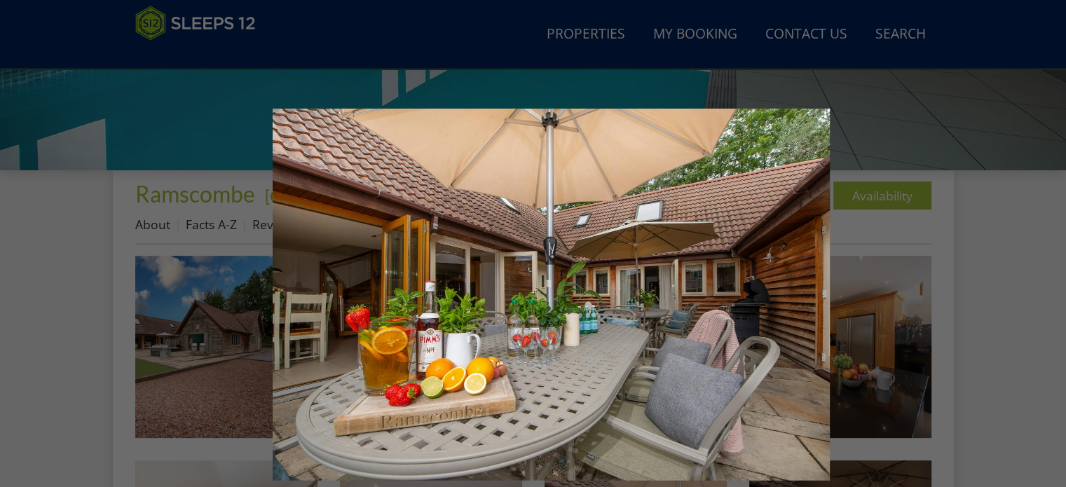
scroll to position [210, 0]
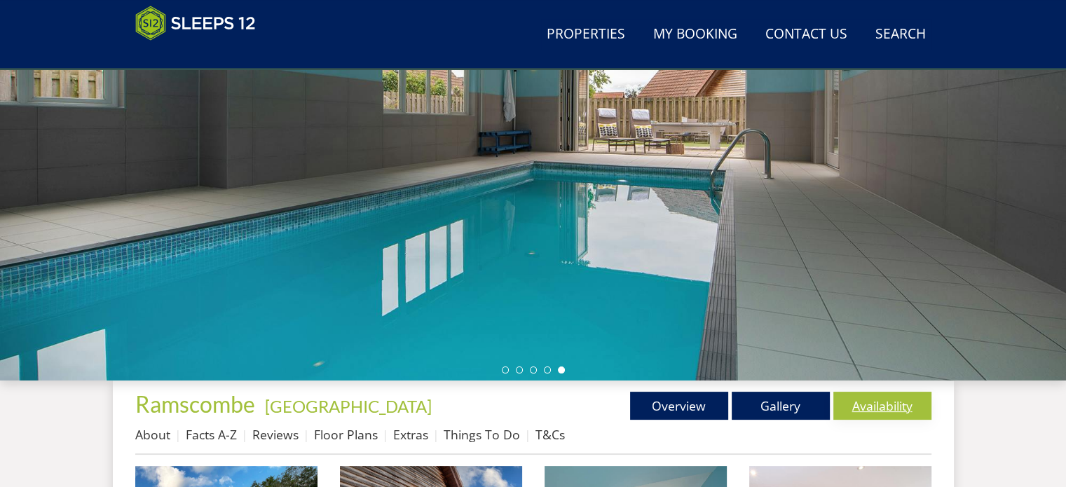
click at [869, 407] on link "Availability" at bounding box center [883, 406] width 98 height 28
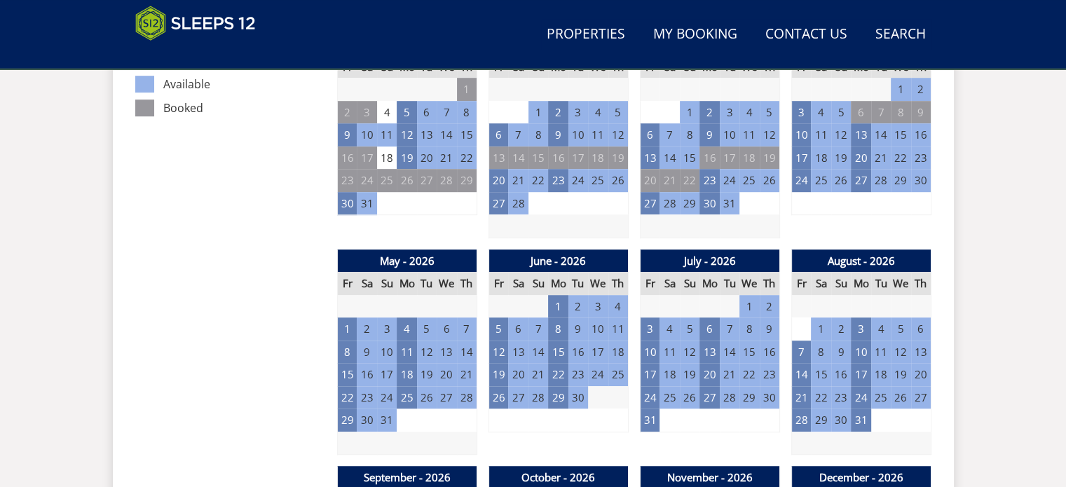
scroll to position [911, 0]
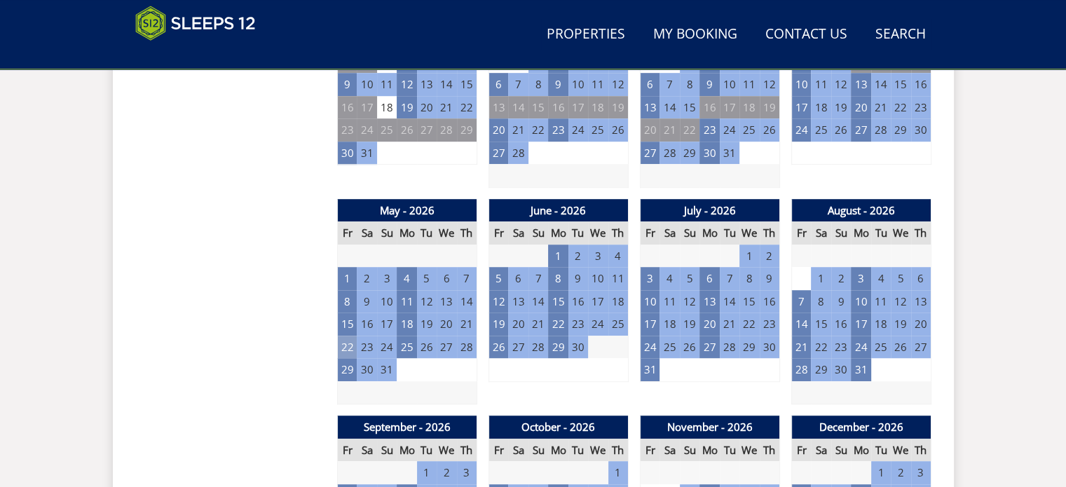
click at [345, 344] on td "22" at bounding box center [347, 347] width 20 height 23
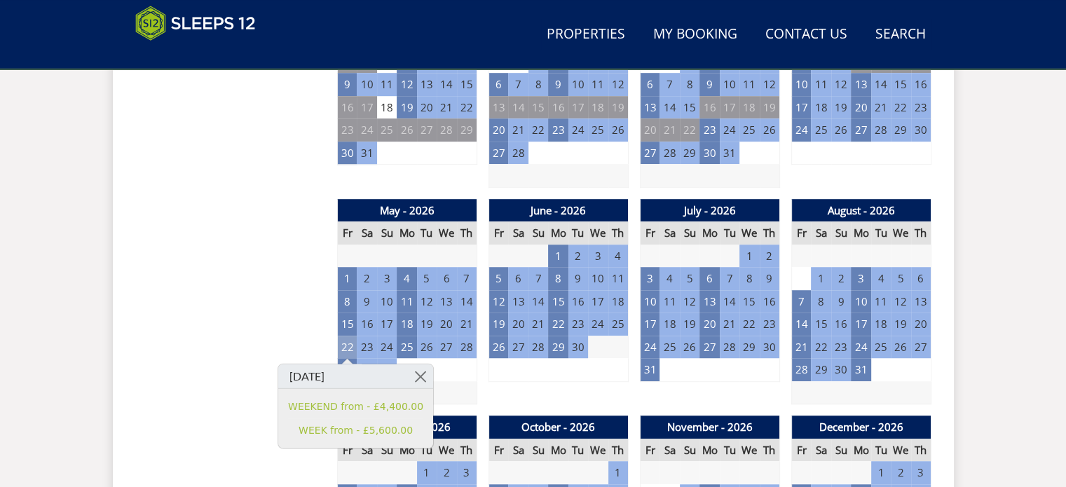
click at [345, 349] on td "22" at bounding box center [347, 347] width 20 height 23
click at [348, 349] on td "22" at bounding box center [347, 347] width 20 height 23
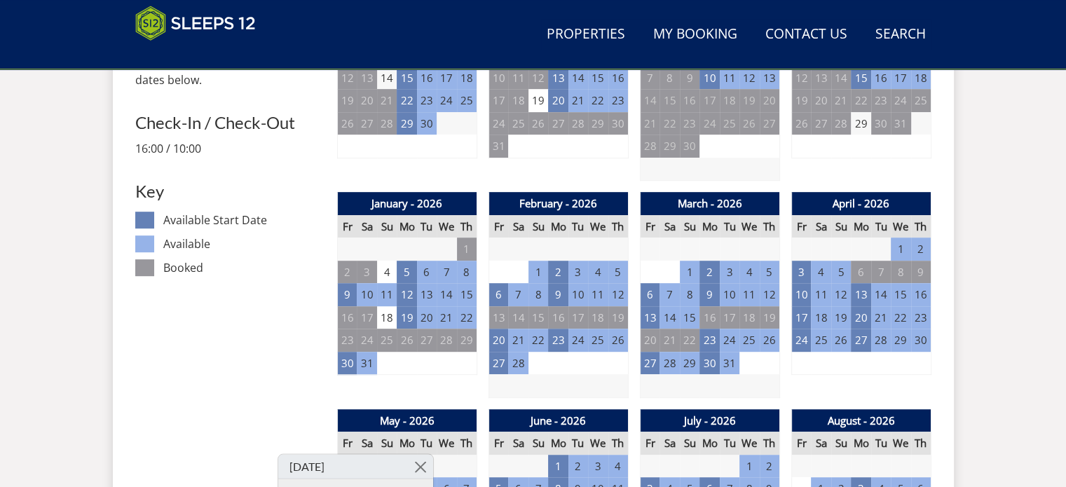
scroll to position [841, 0]
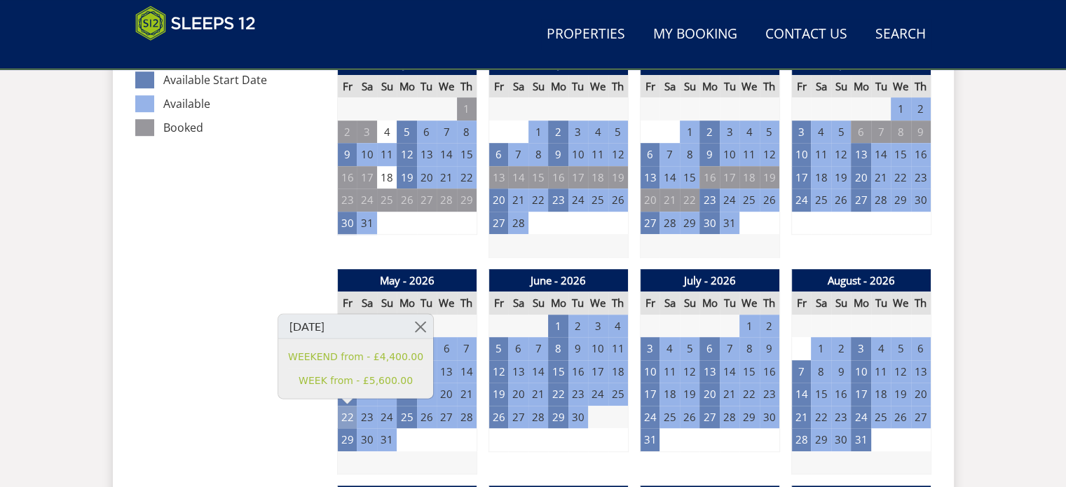
click at [348, 416] on td "22" at bounding box center [347, 417] width 20 height 23
click at [335, 331] on h3 "[DATE]" at bounding box center [355, 327] width 155 height 25
click at [327, 326] on h3 "[DATE]" at bounding box center [355, 327] width 155 height 25
click at [369, 416] on td "23" at bounding box center [367, 417] width 20 height 23
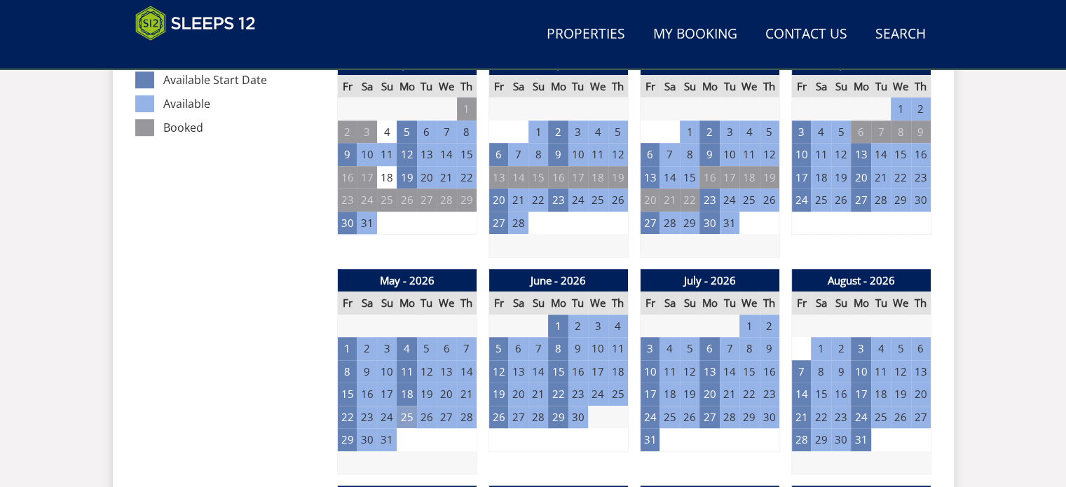
click at [405, 417] on td "25" at bounding box center [407, 417] width 20 height 23
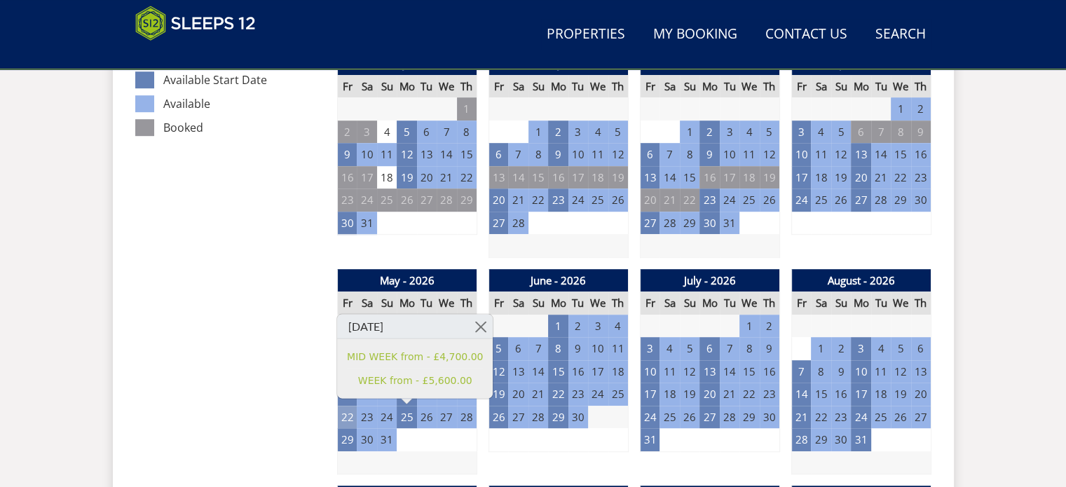
click at [344, 413] on td "22" at bounding box center [347, 417] width 20 height 23
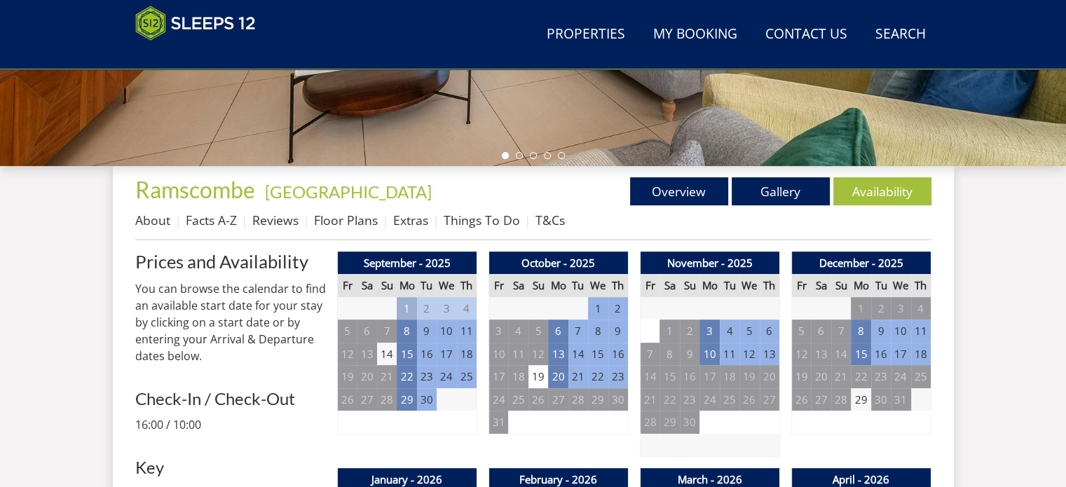
scroll to position [421, 0]
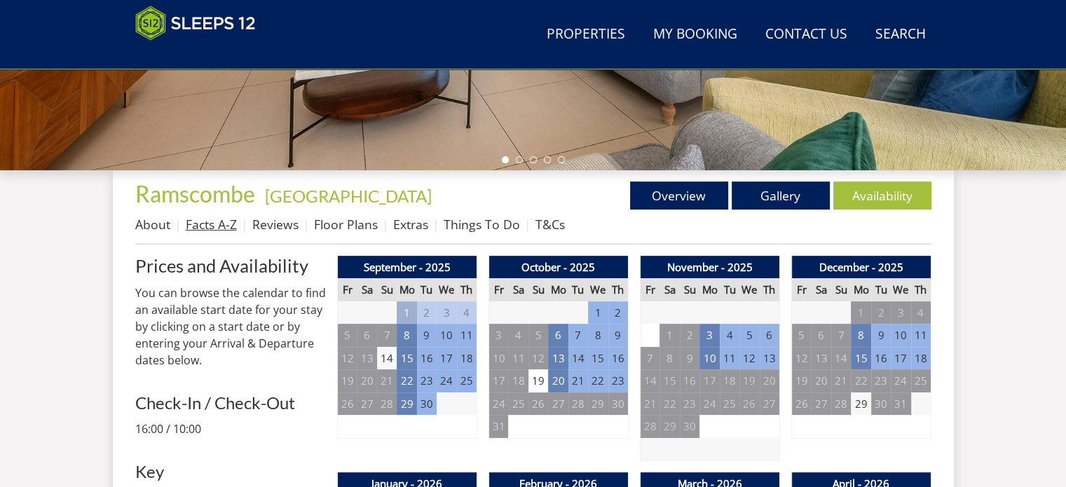
click at [208, 219] on link "Facts A-Z" at bounding box center [211, 224] width 51 height 17
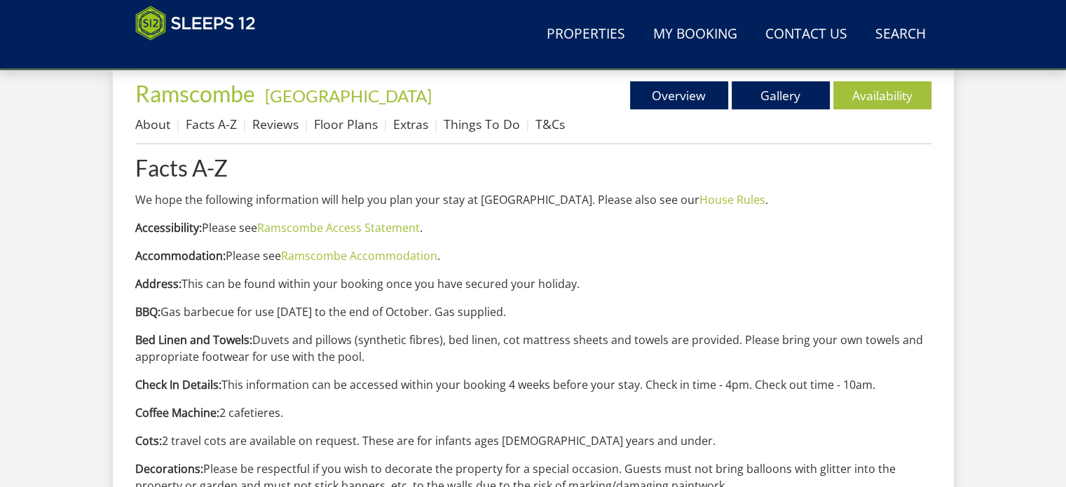
scroll to position [491, 0]
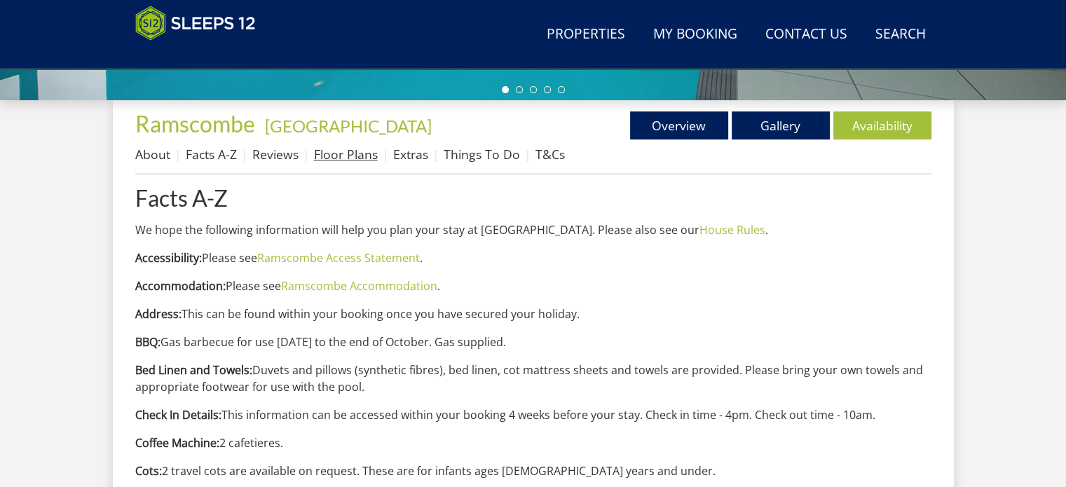
click at [357, 157] on link "Floor Plans" at bounding box center [346, 154] width 64 height 17
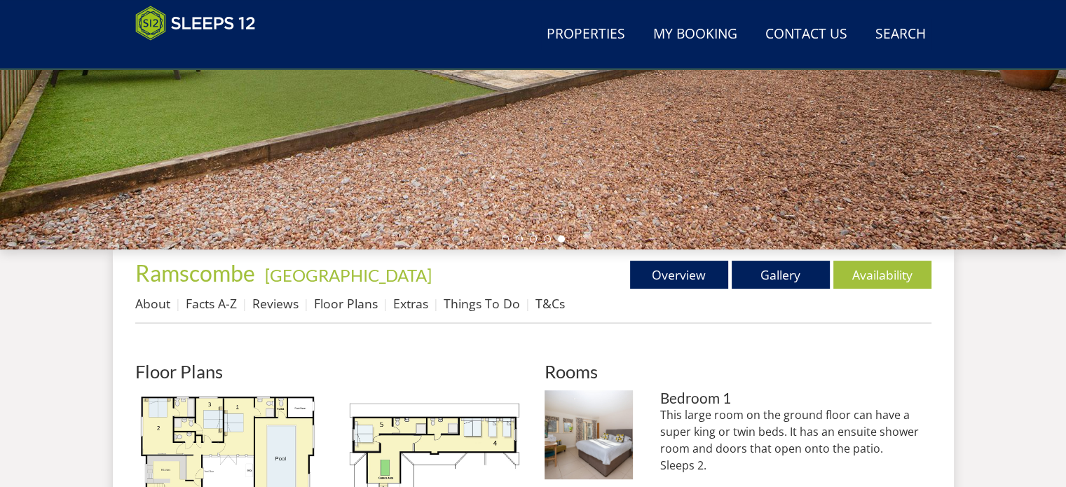
scroll to position [351, 0]
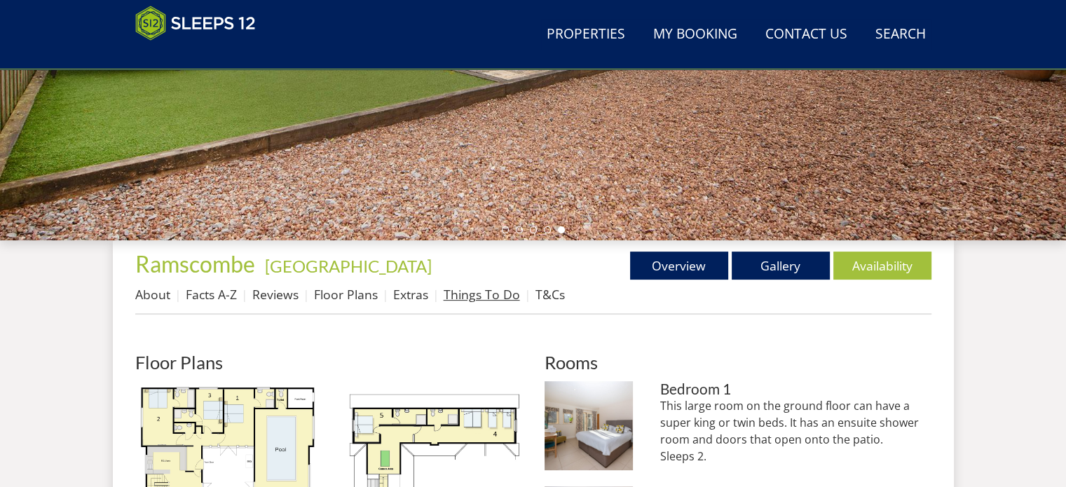
click at [478, 297] on link "Things To Do" at bounding box center [482, 294] width 76 height 17
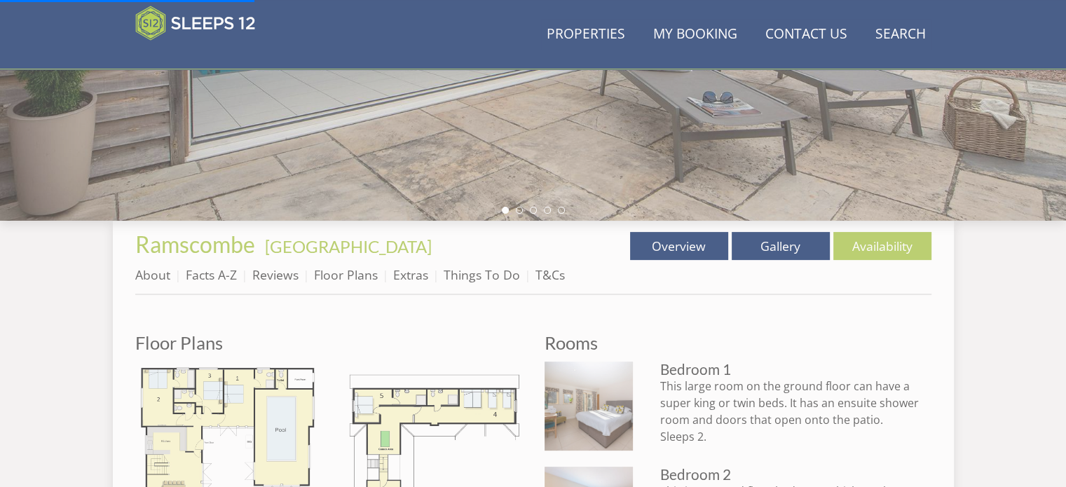
scroll to position [280, 0]
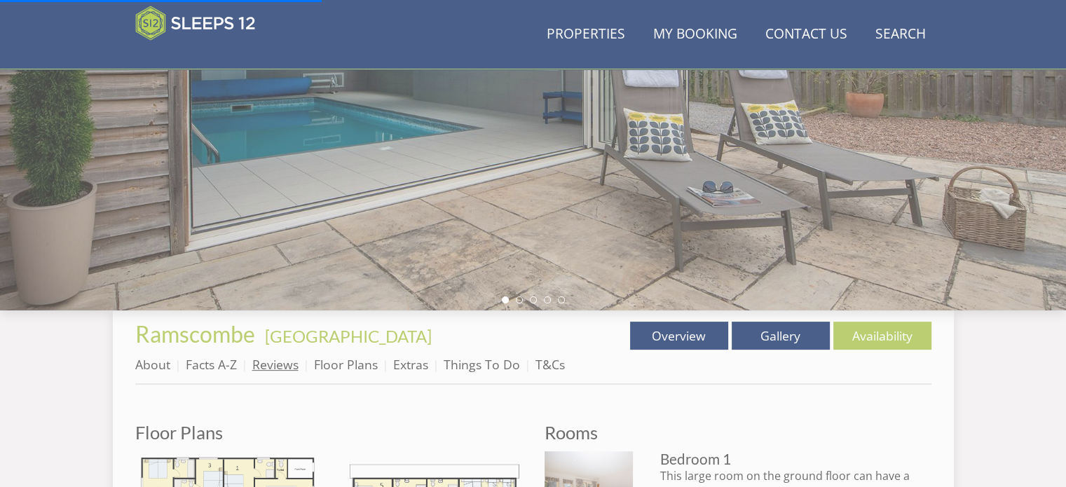
click at [273, 362] on link "Reviews" at bounding box center [275, 364] width 46 height 17
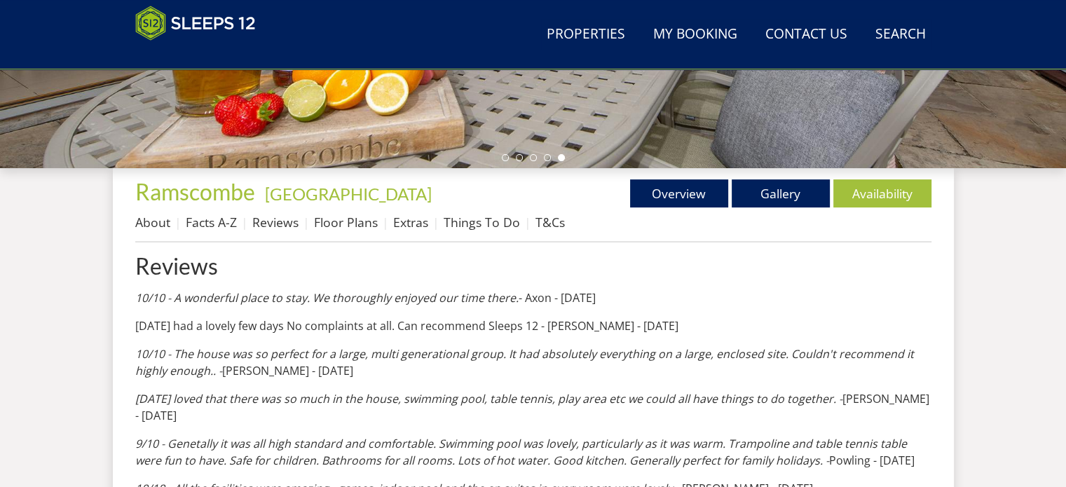
scroll to position [421, 0]
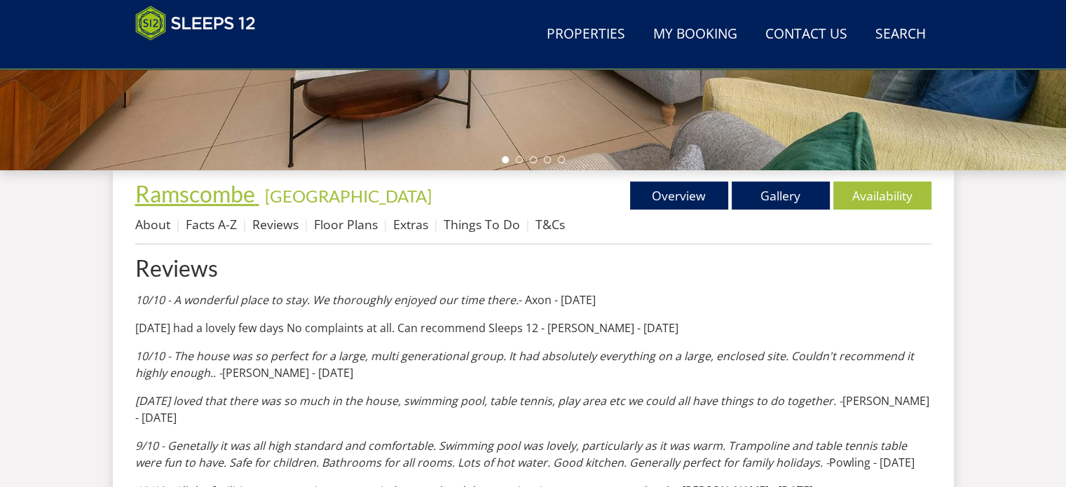
click at [194, 201] on span "Ramscombe" at bounding box center [195, 193] width 120 height 27
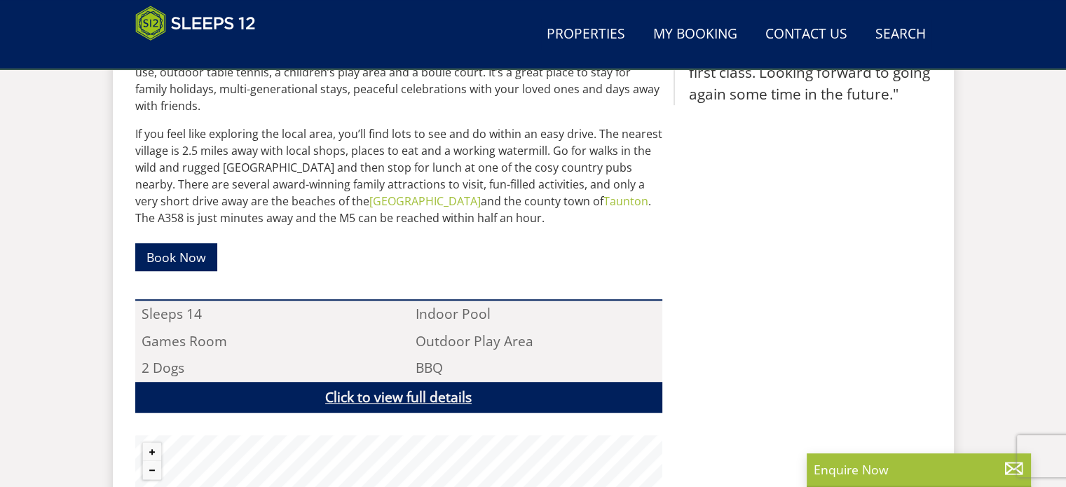
scroll to position [771, 0]
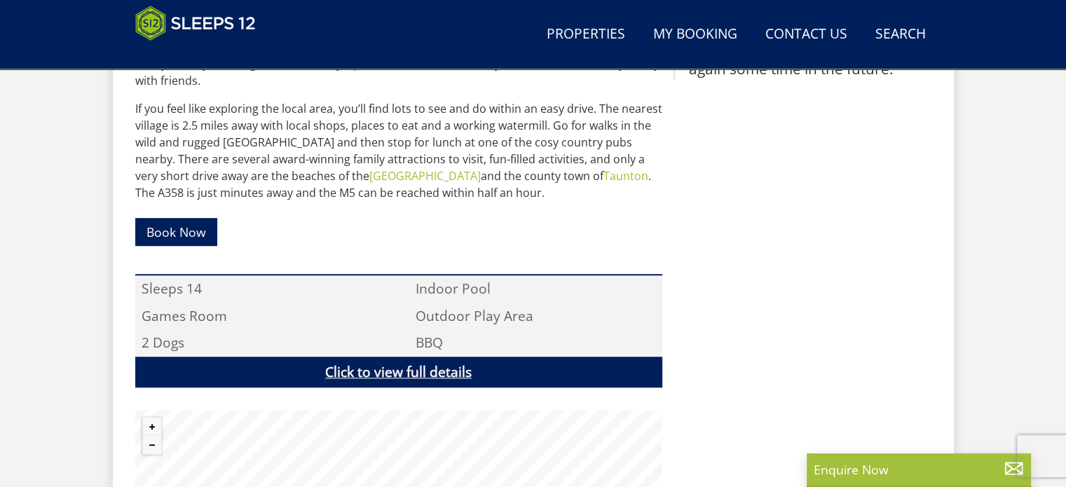
click at [397, 357] on link "Click to view full details" at bounding box center [398, 373] width 527 height 32
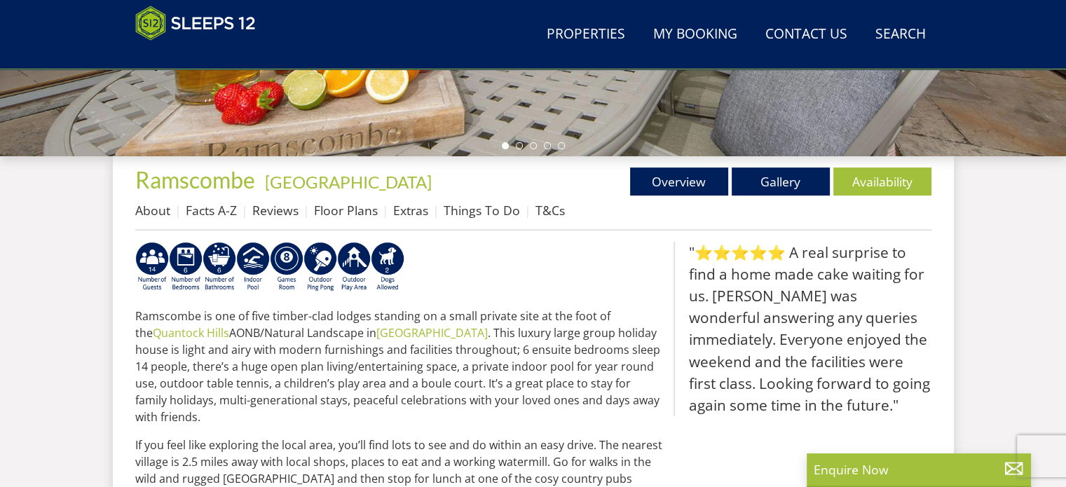
scroll to position [351, 0]
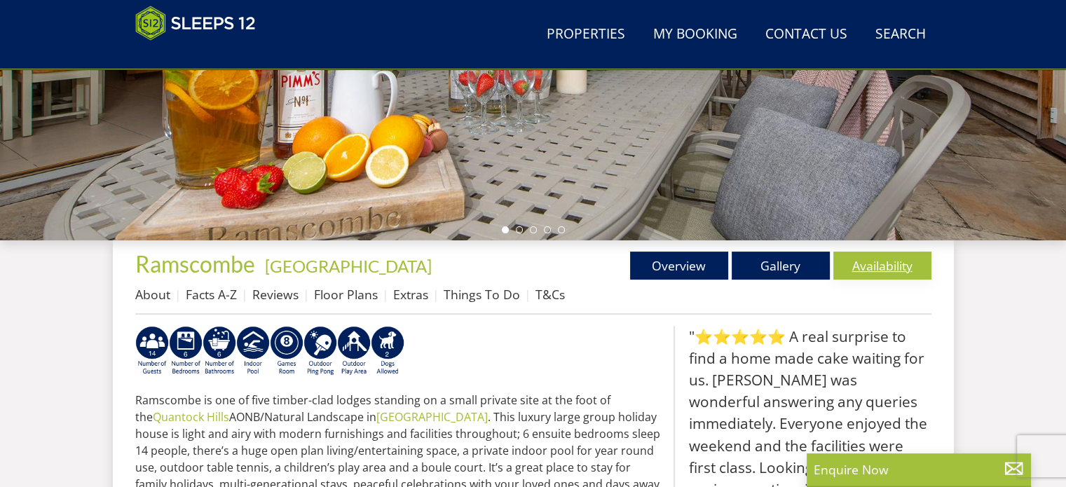
click at [880, 264] on link "Availability" at bounding box center [883, 266] width 98 height 28
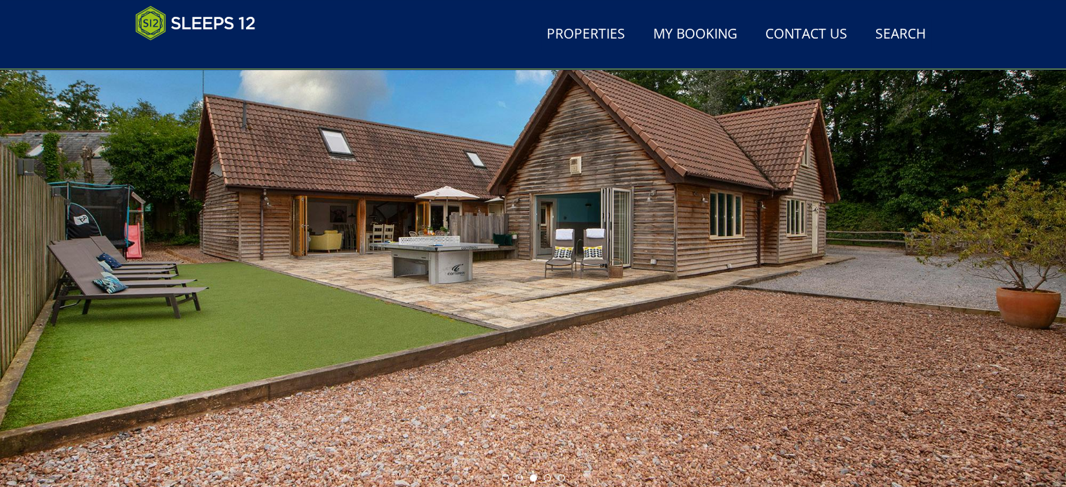
scroll to position [70, 0]
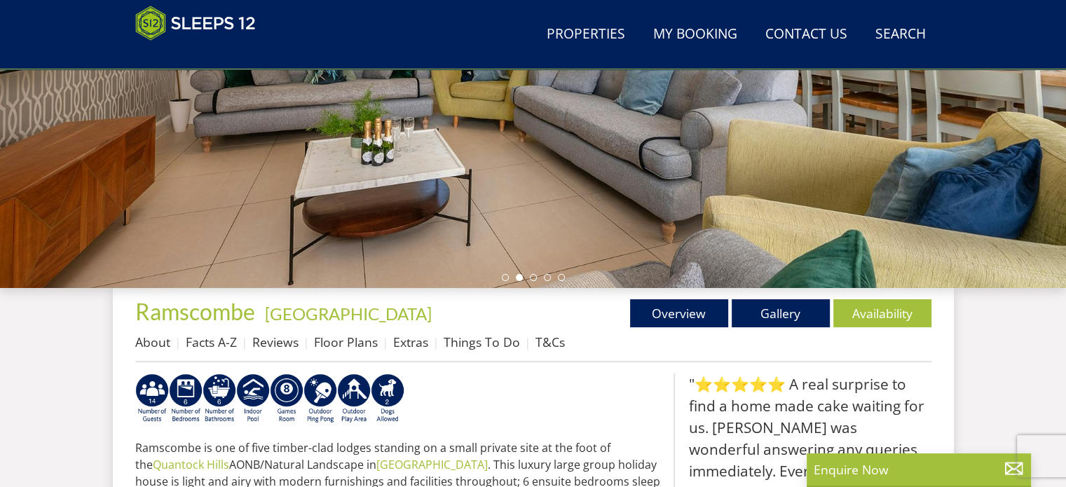
scroll to position [210, 0]
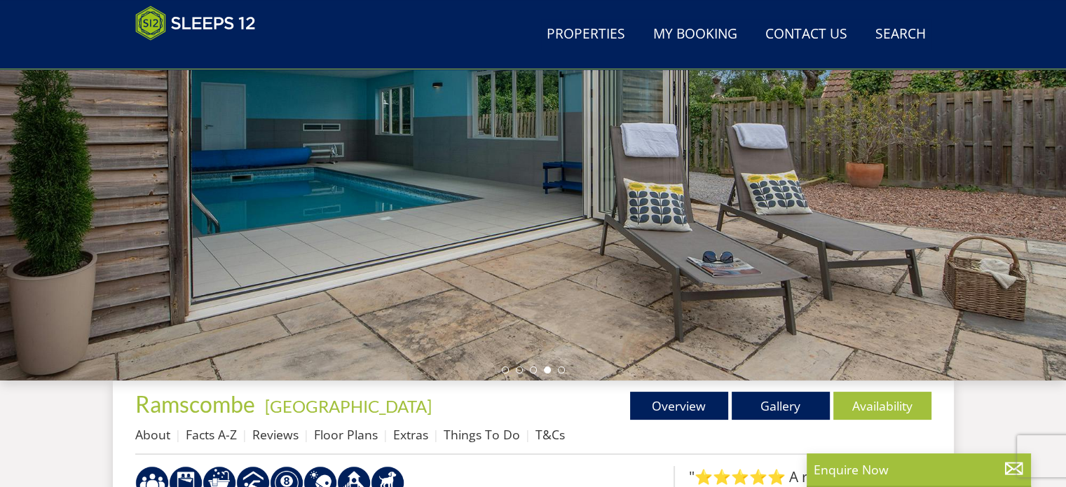
scroll to position [421, 0]
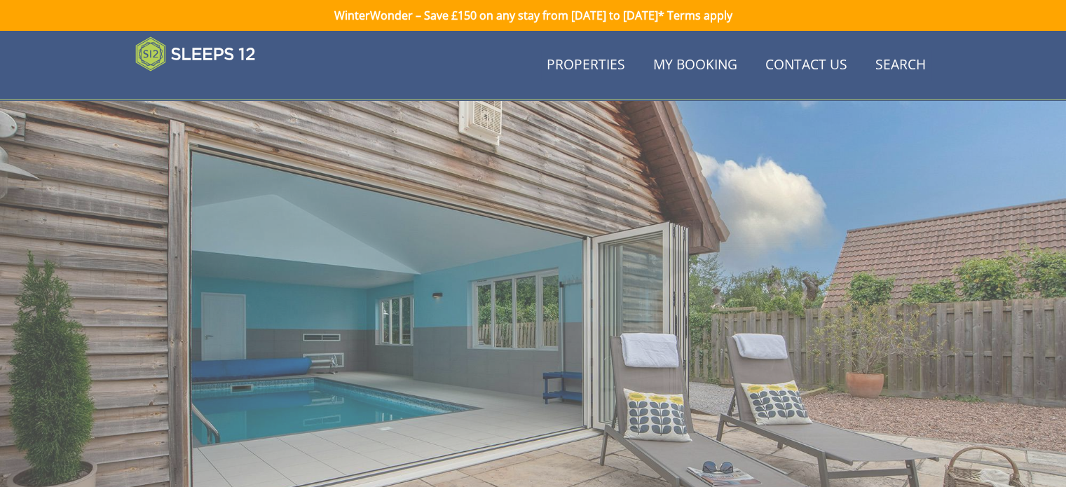
scroll to position [280, 0]
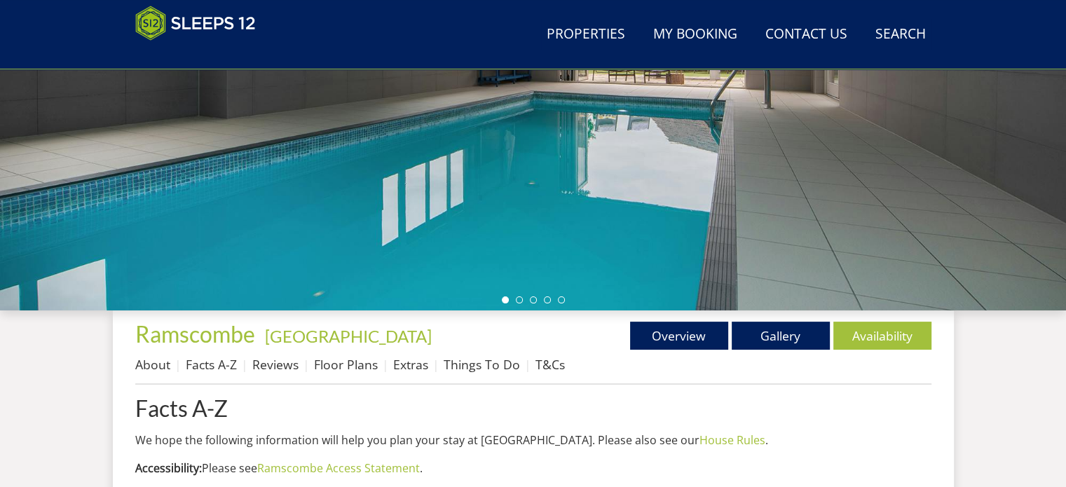
scroll to position [491, 0]
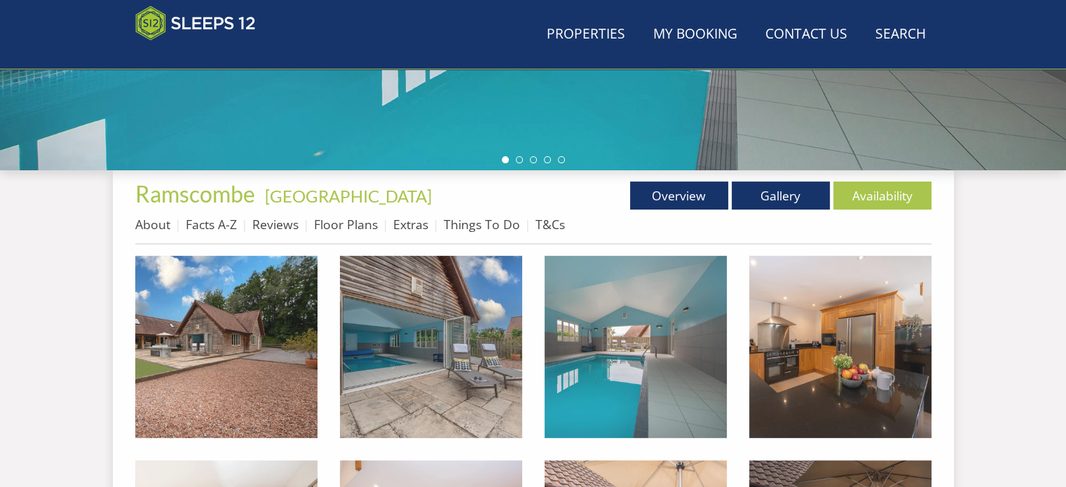
scroll to position [210, 0]
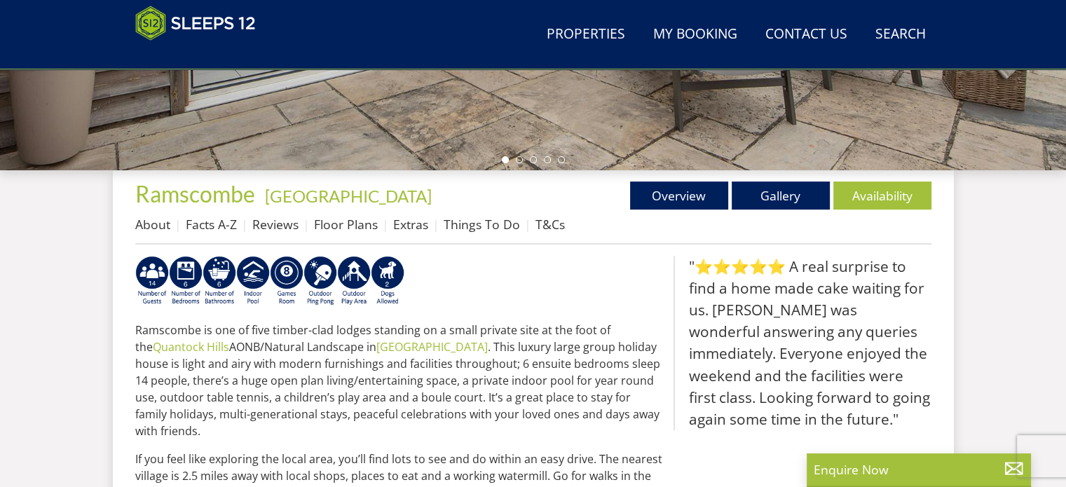
scroll to position [3085, 0]
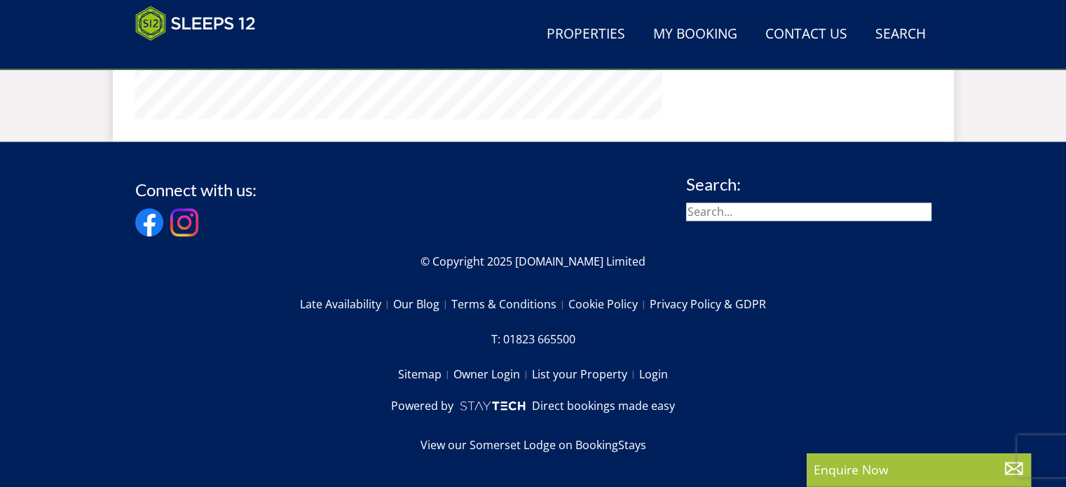
select select "10"
select select "6"
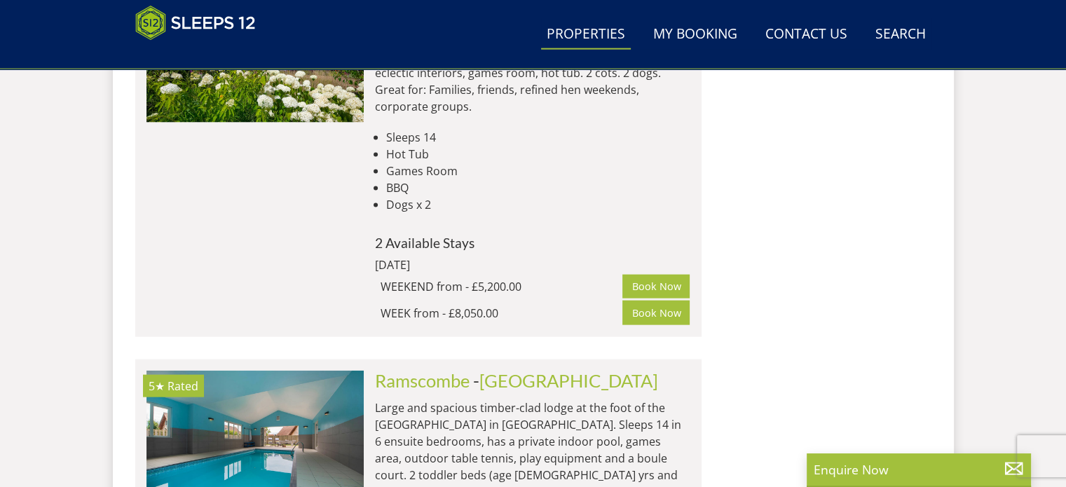
click at [447, 370] on link "Ramscombe" at bounding box center [422, 380] width 95 height 21
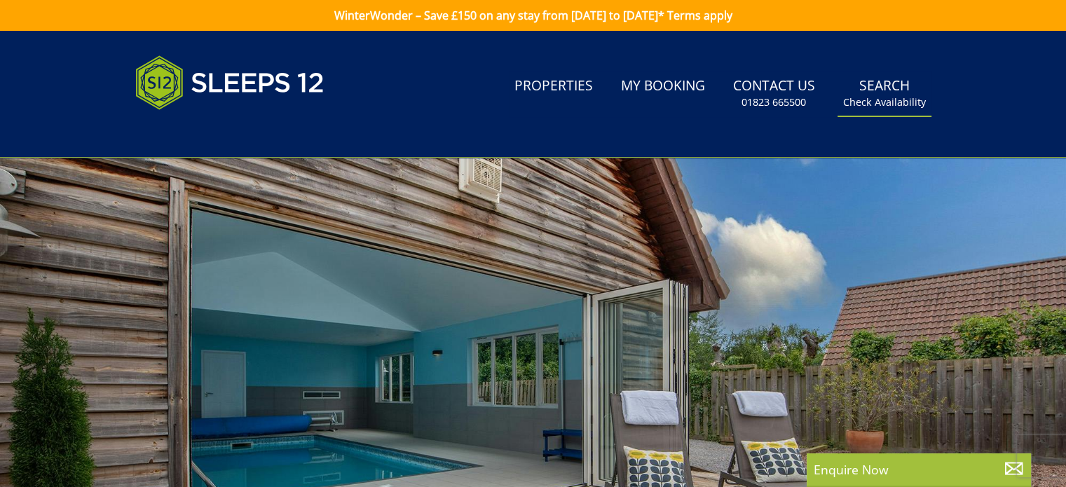
click at [886, 104] on small "Check Availability" at bounding box center [884, 102] width 83 height 14
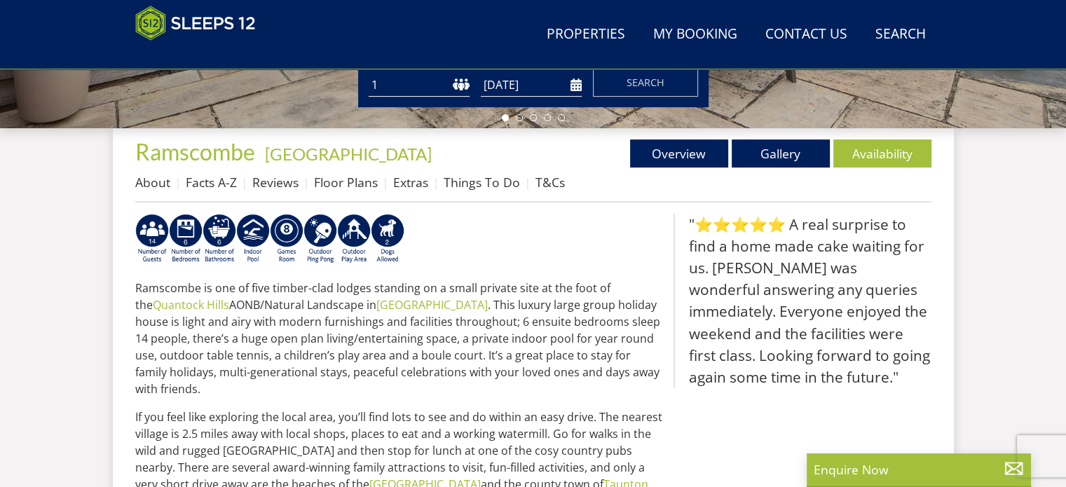
scroll to position [468, 0]
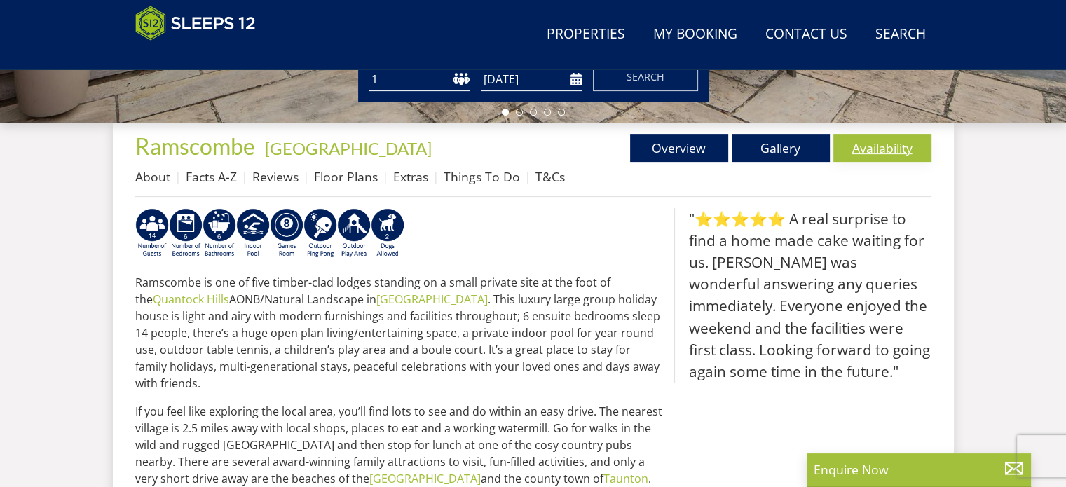
click at [874, 146] on link "Availability" at bounding box center [883, 148] width 98 height 28
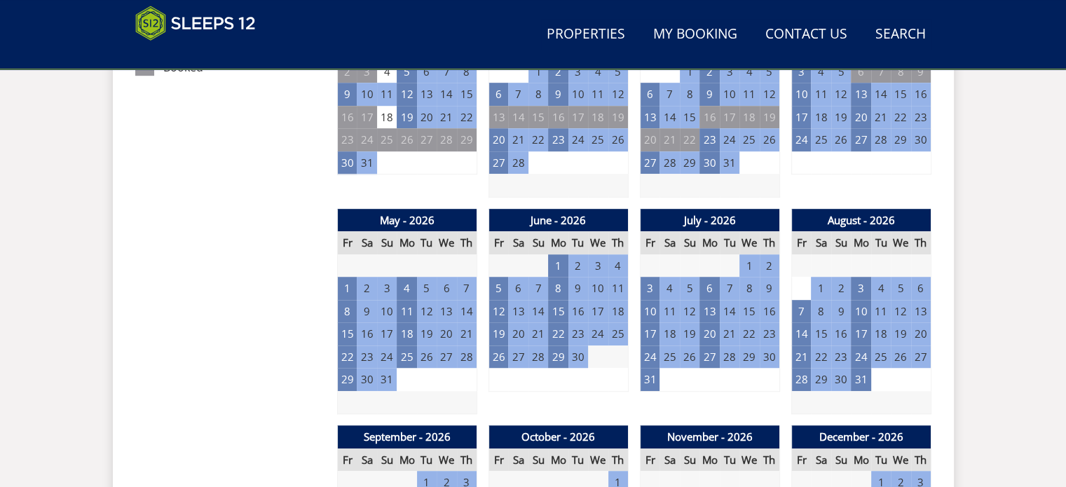
scroll to position [911, 0]
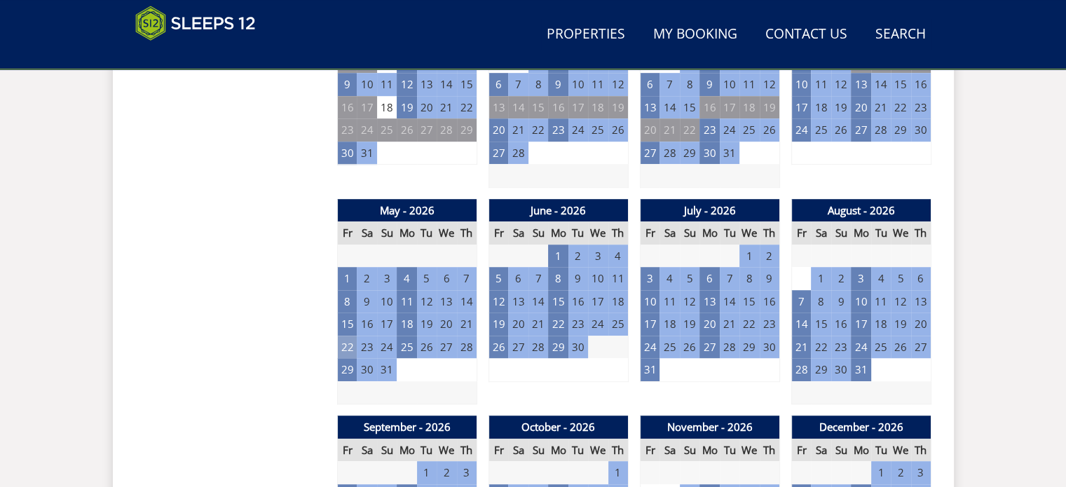
click at [348, 346] on td "22" at bounding box center [347, 347] width 20 height 23
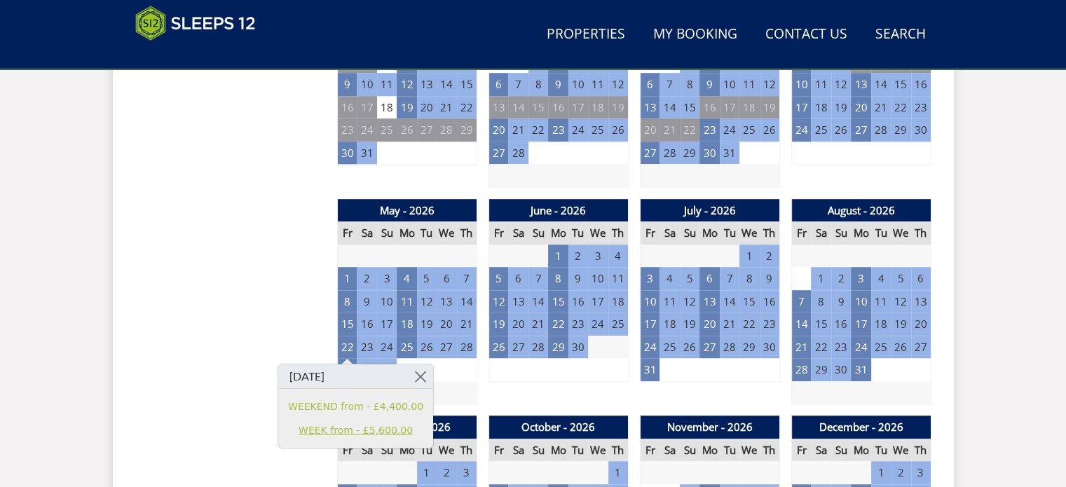
click at [320, 430] on link "WEEK from - £5,600.00" at bounding box center [355, 430] width 135 height 15
